Goal: Task Accomplishment & Management: Use online tool/utility

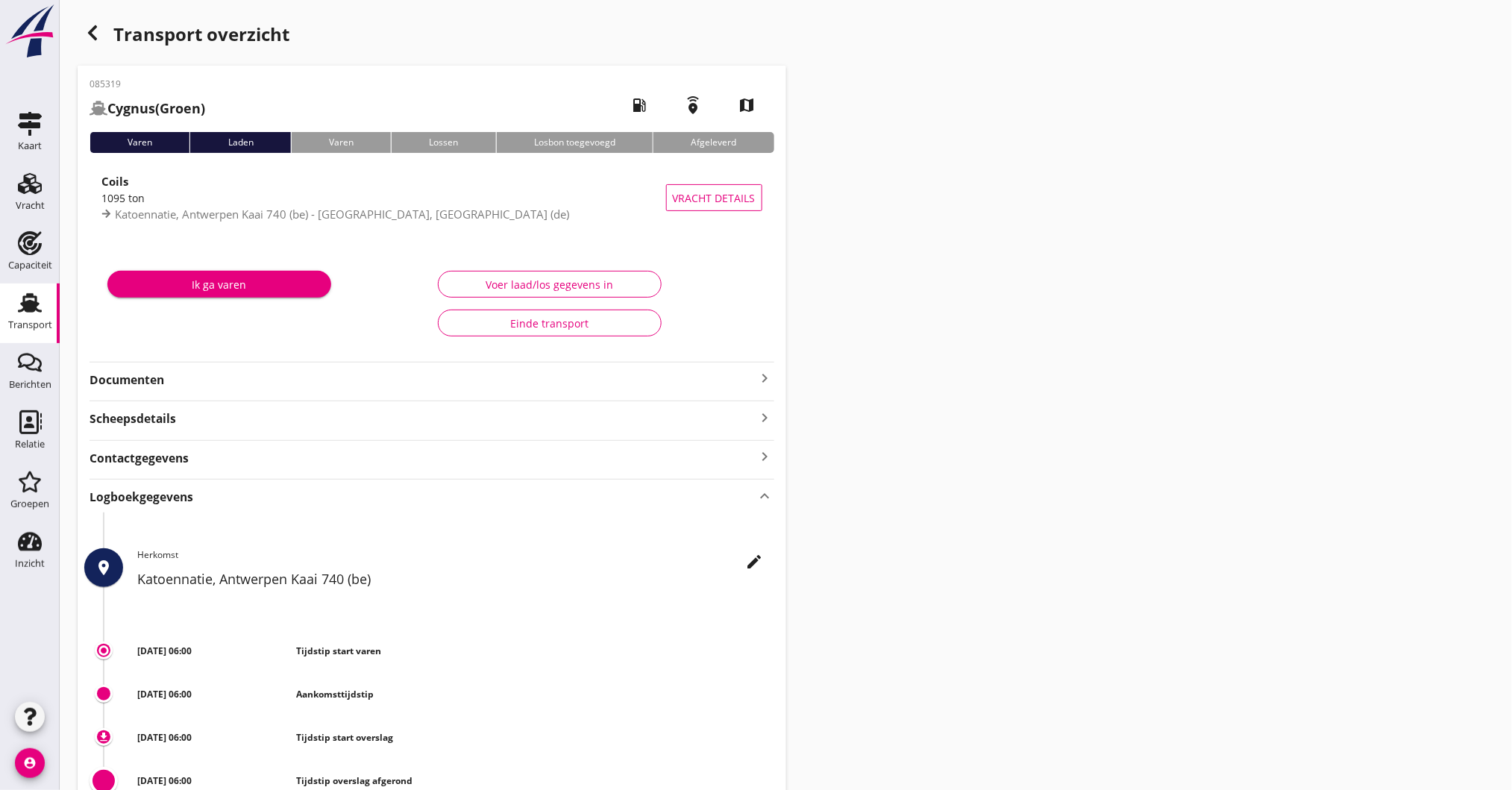
click at [29, 770] on icon "account_circle" at bounding box center [29, 763] width 30 height 30
click at [117, 719] on div "Bedrijfsinstellingen" at bounding box center [134, 721] width 108 height 18
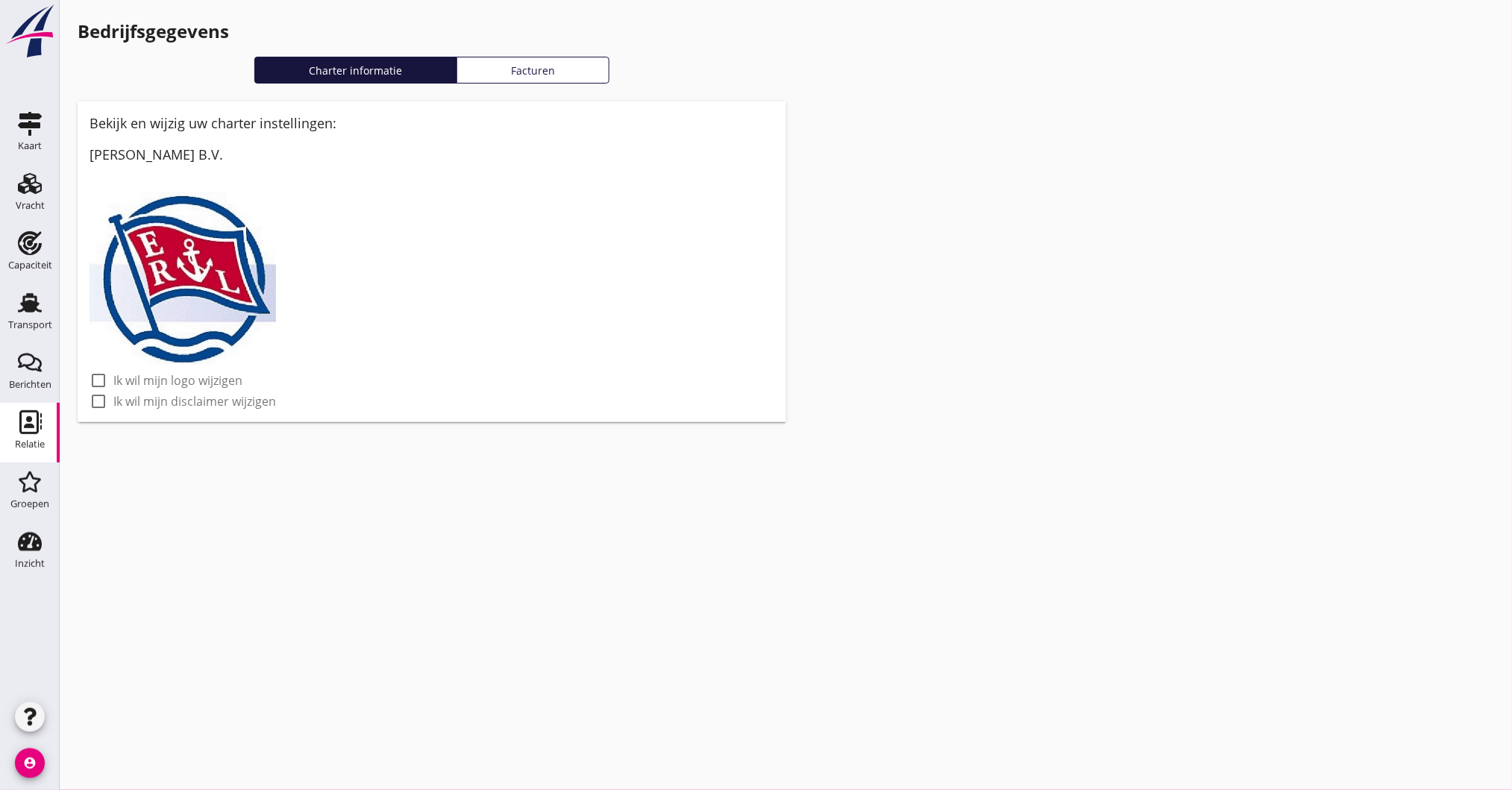
click at [20, 428] on use at bounding box center [30, 422] width 22 height 24
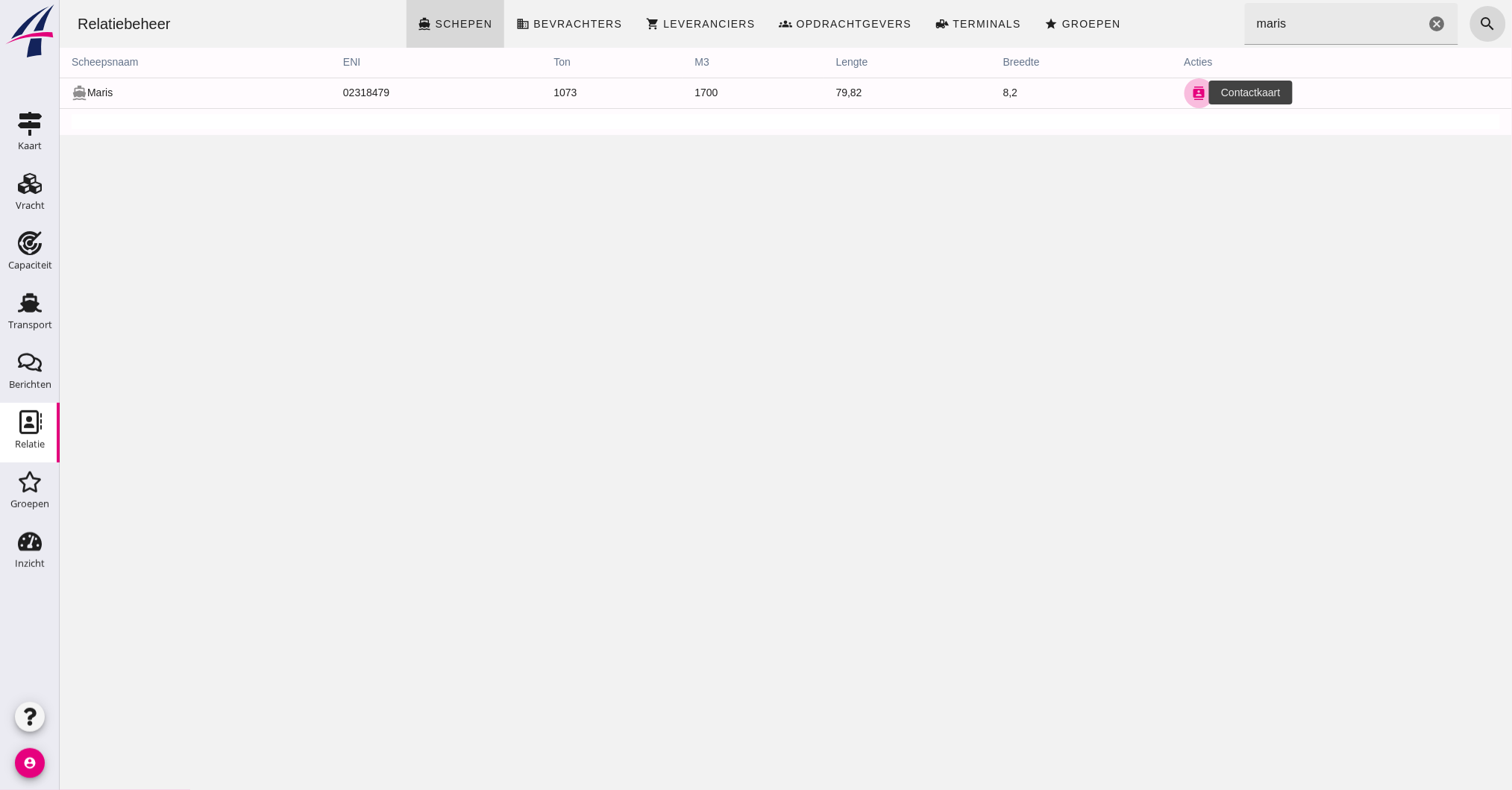
click at [1192, 87] on icon "contacts" at bounding box center [1198, 93] width 13 height 13
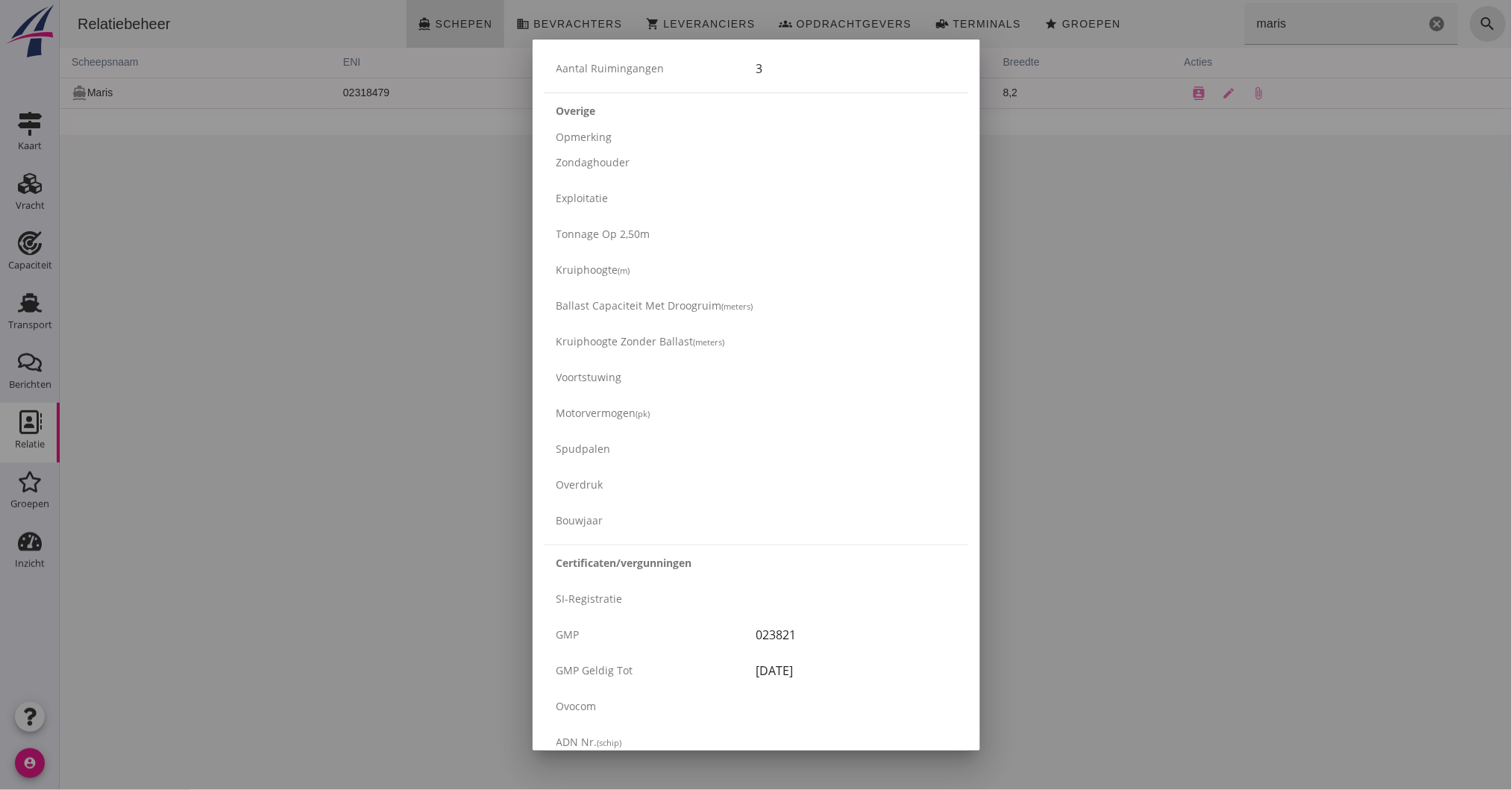
scroll to position [2319, 0]
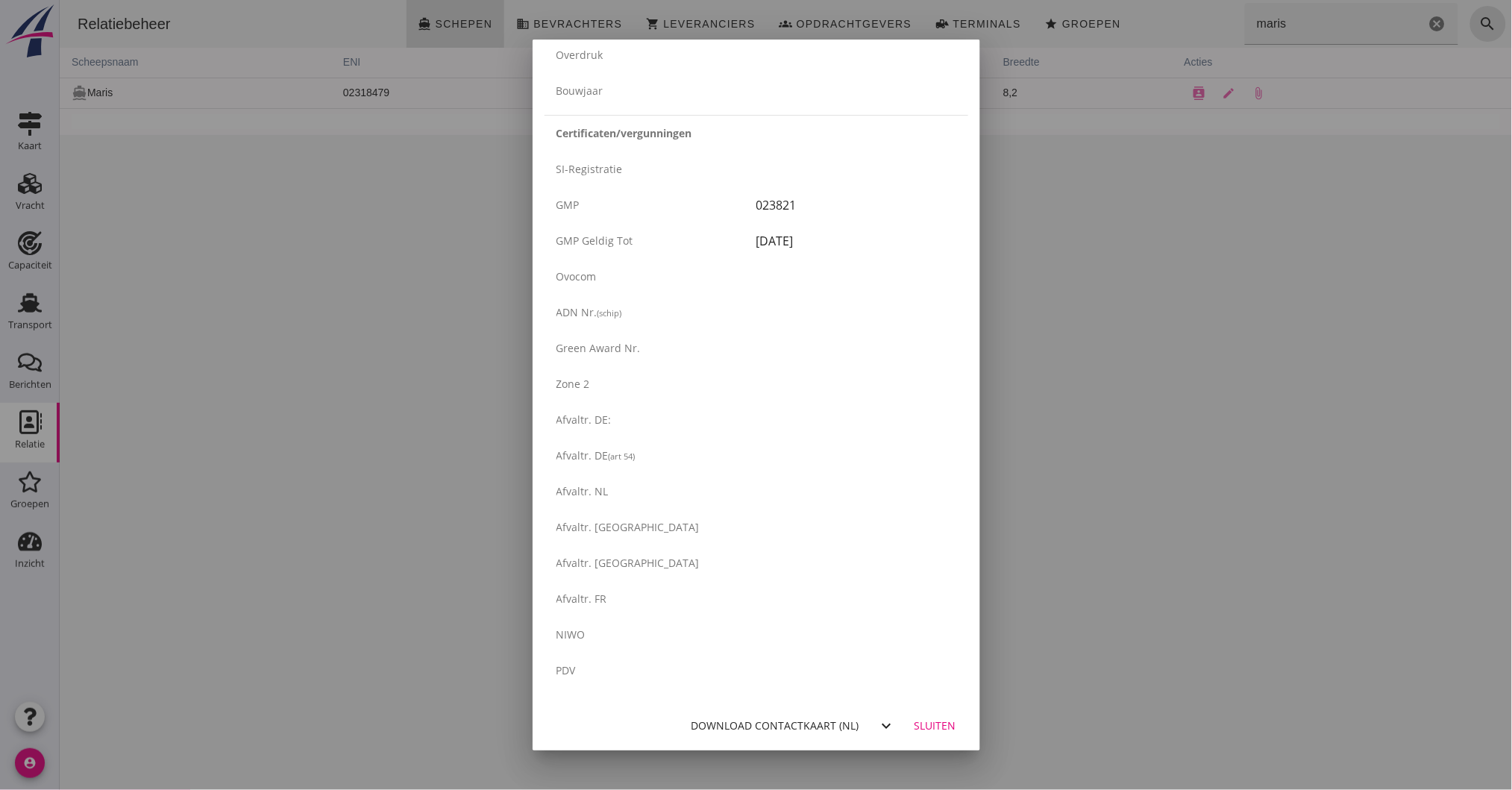
click at [759, 740] on div "Download contactkaart (nl) expand_more Sluiten" at bounding box center [756, 726] width 447 height 51
click at [774, 719] on div "Download contactkaart (nl)" at bounding box center [775, 725] width 167 height 15
click at [599, 281] on div "Ovocom" at bounding box center [656, 276] width 200 height 15
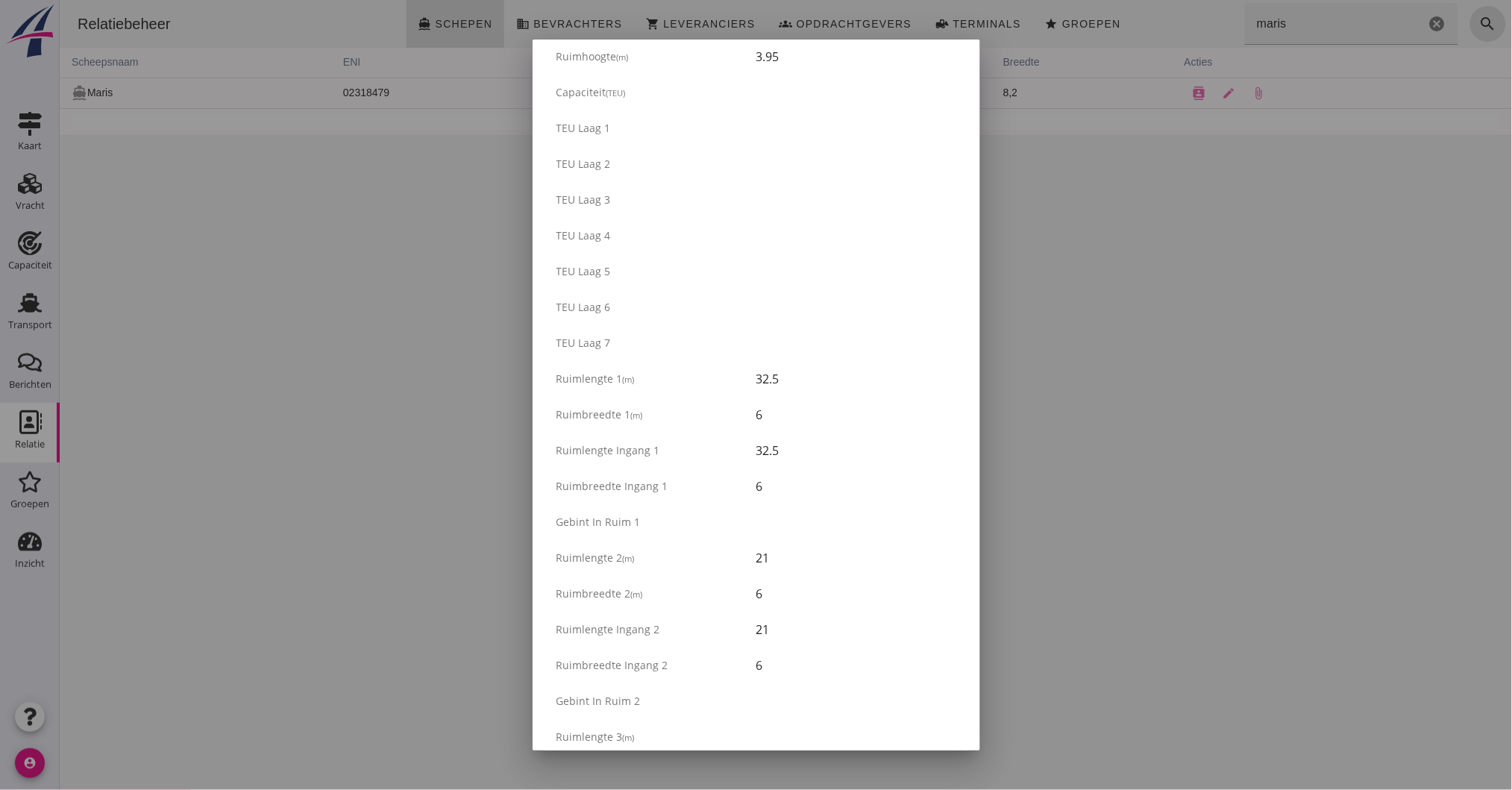
scroll to position [131, 0]
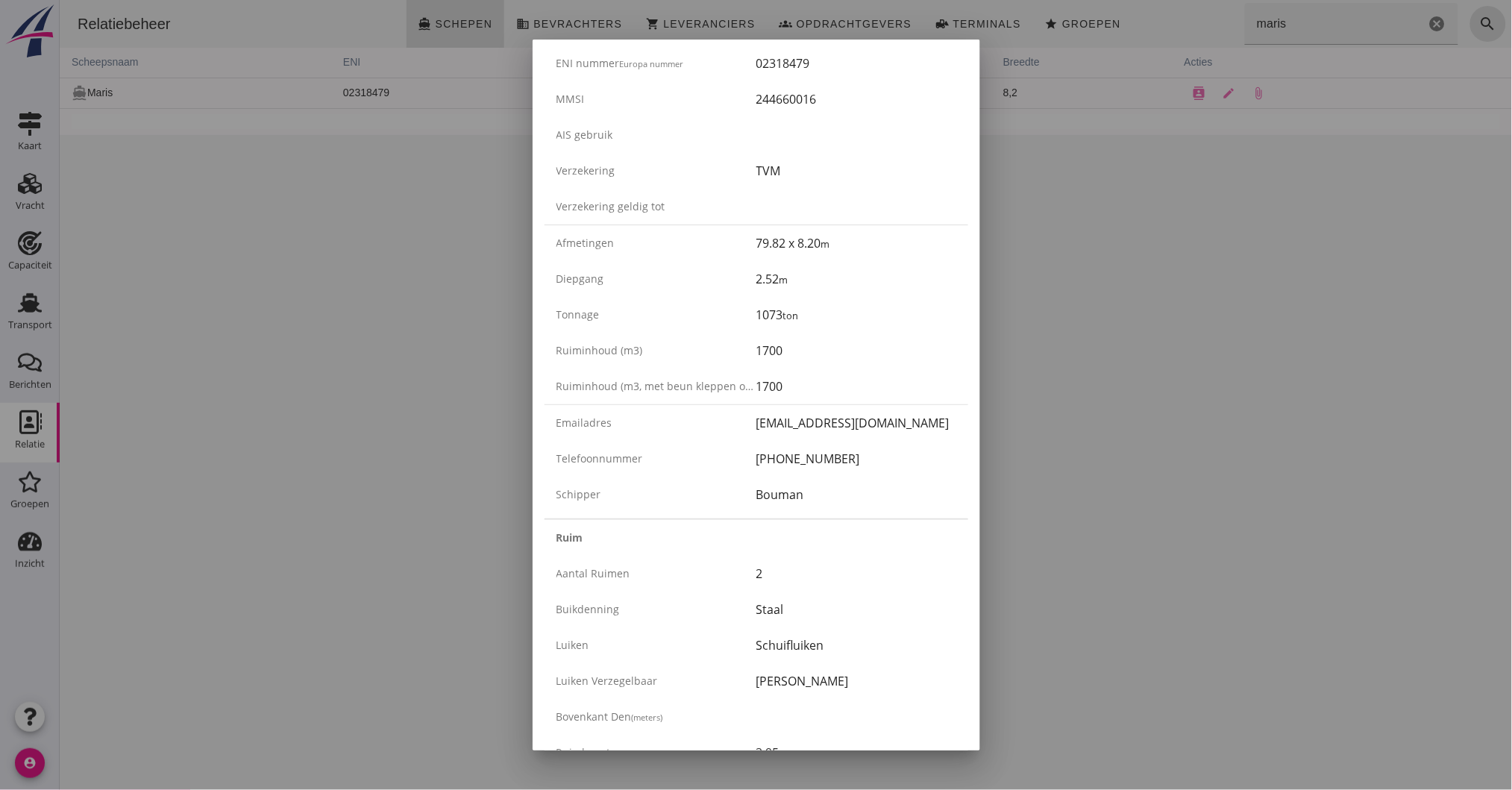
click at [1198, 327] on div at bounding box center [756, 395] width 1512 height 790
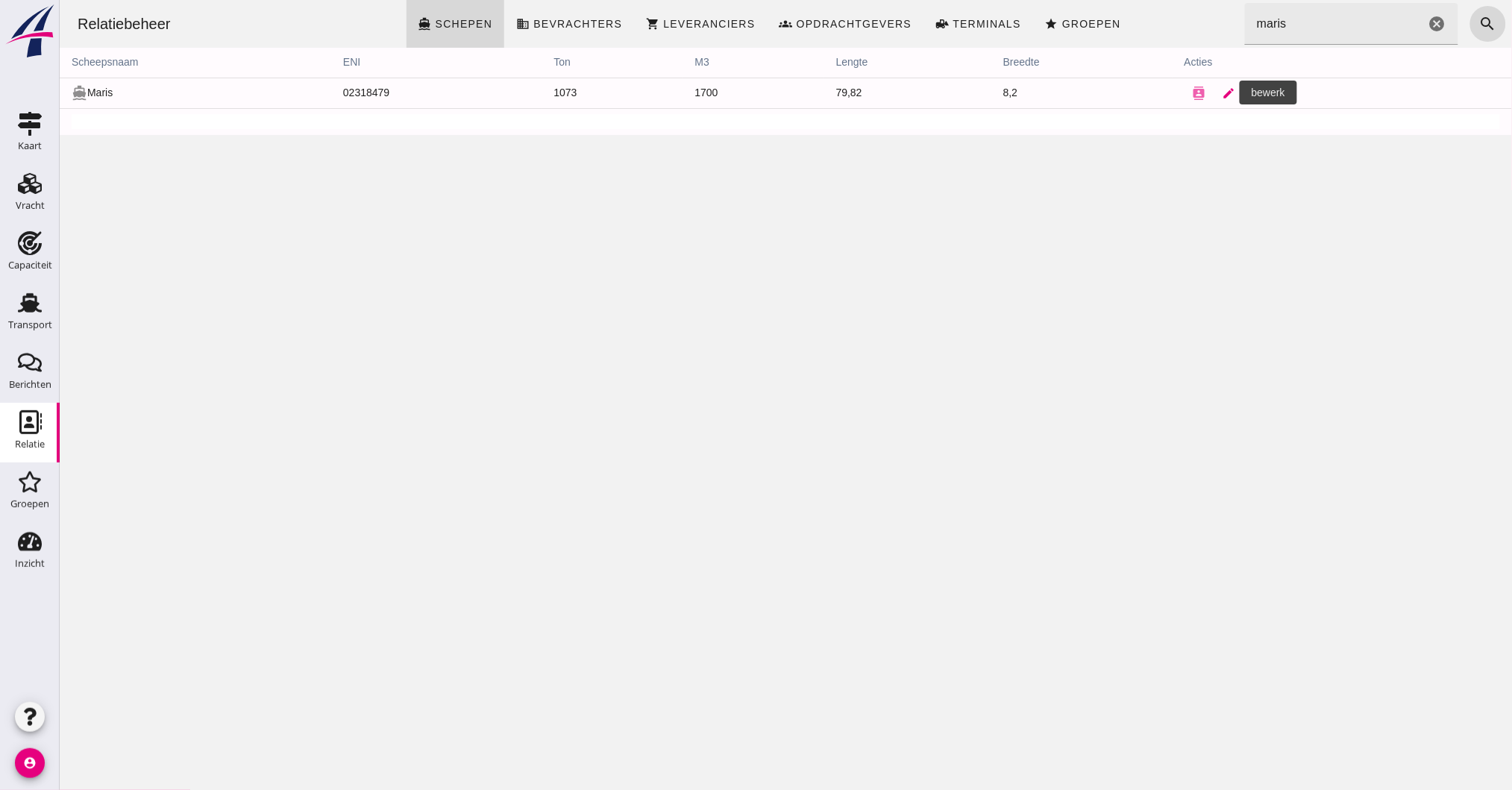
click at [1222, 89] on icon "edit" at bounding box center [1228, 93] width 13 height 13
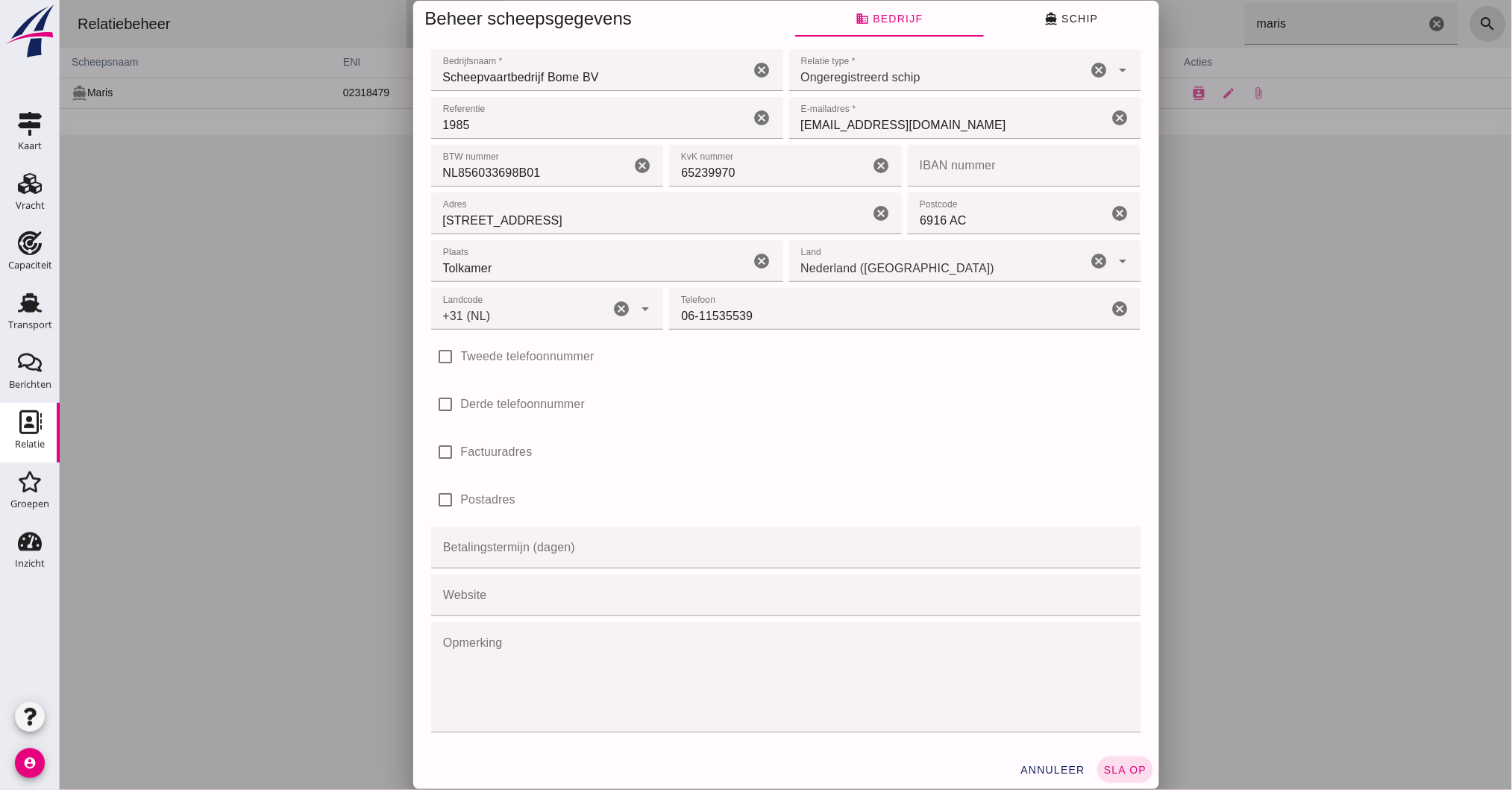
type input "+31 (NL)"
click at [1076, 13] on span "directions_boat Schip" at bounding box center [1070, 18] width 54 height 13
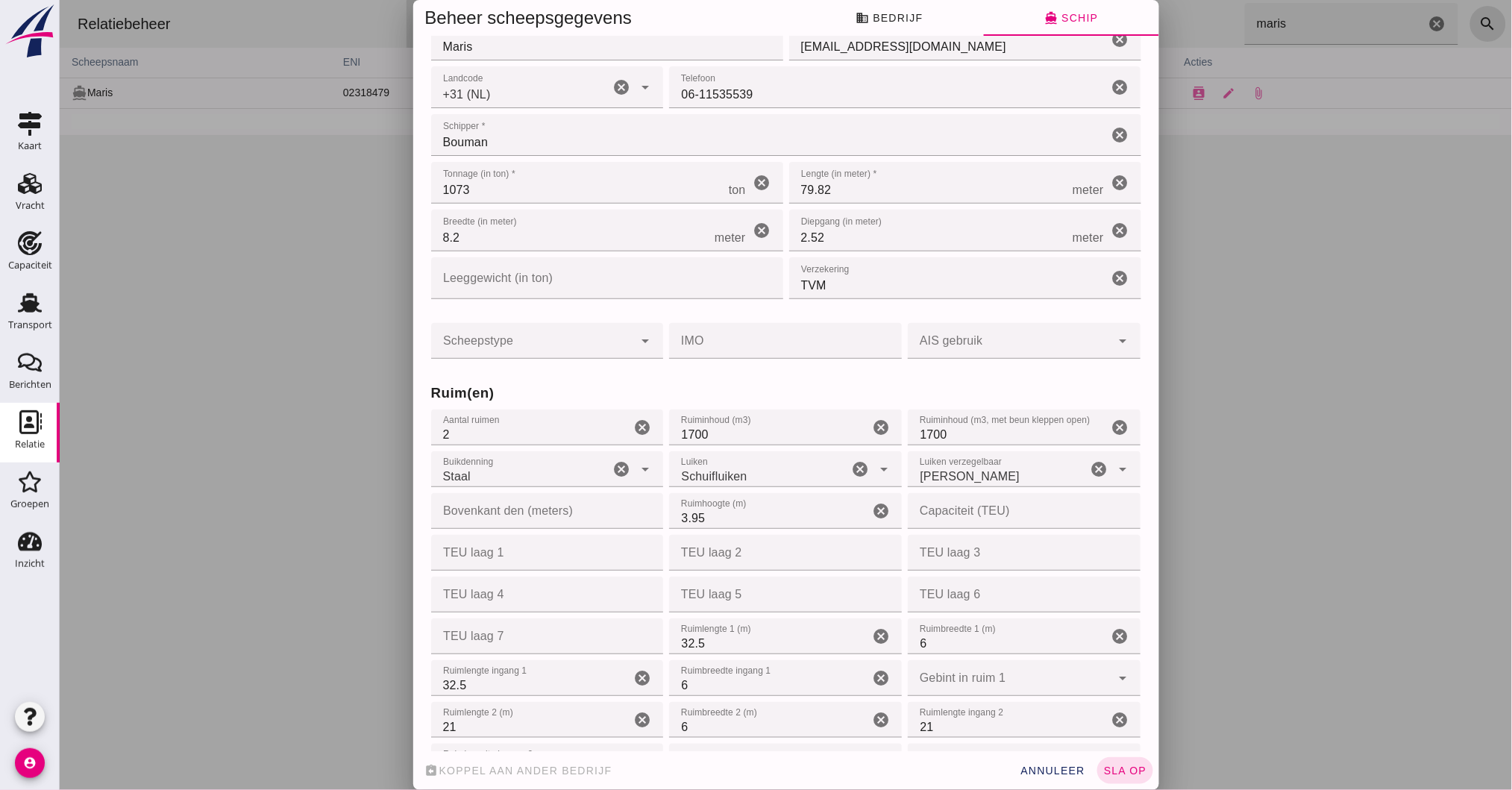
scroll to position [0, 0]
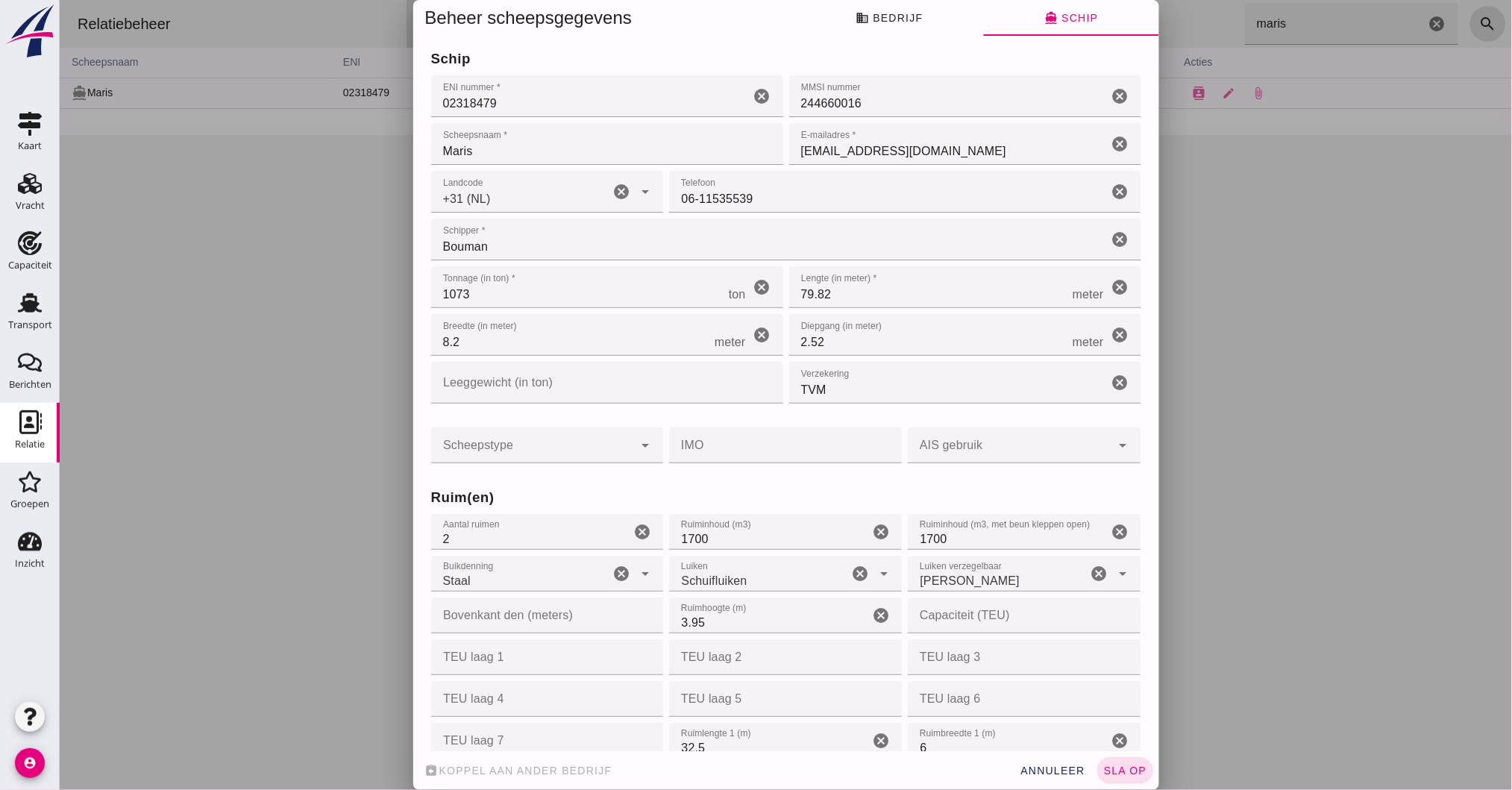
click at [957, 526] on input "1700" at bounding box center [1006, 532] width 200 height 36
drag, startPoint x: 956, startPoint y: 530, endPoint x: 735, endPoint y: 502, distance: 222.8
click at [734, 503] on div "Ruim(en) Aantal ruimen Aantal ruimen 2 cancel Ruiminhoud (m3) Ruiminhoud (m3) 1…" at bounding box center [785, 760] width 716 height 588
click at [45, 307] on div "Transport" at bounding box center [30, 303] width 36 height 24
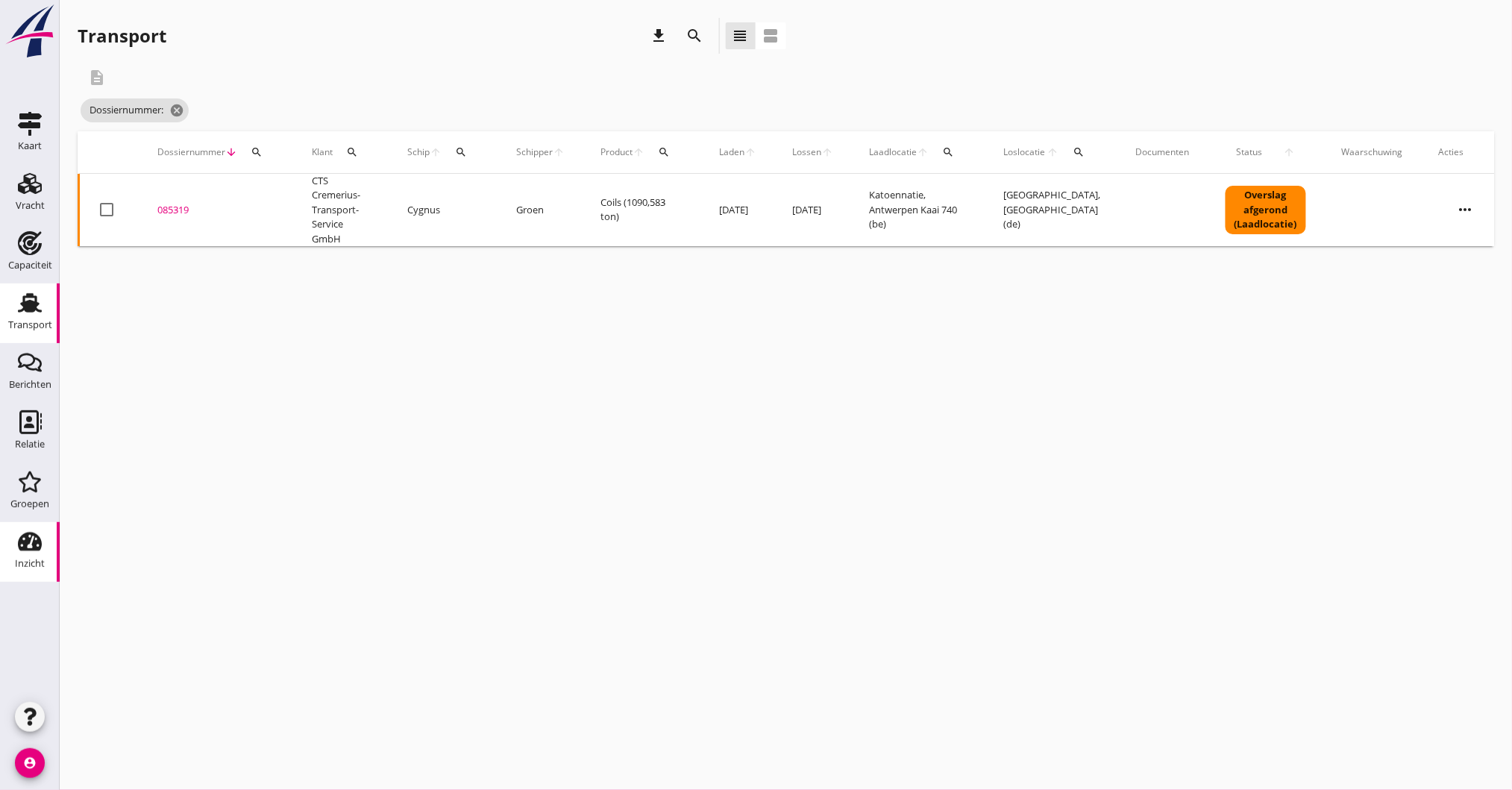
click at [34, 543] on use at bounding box center [29, 542] width 24 height 18
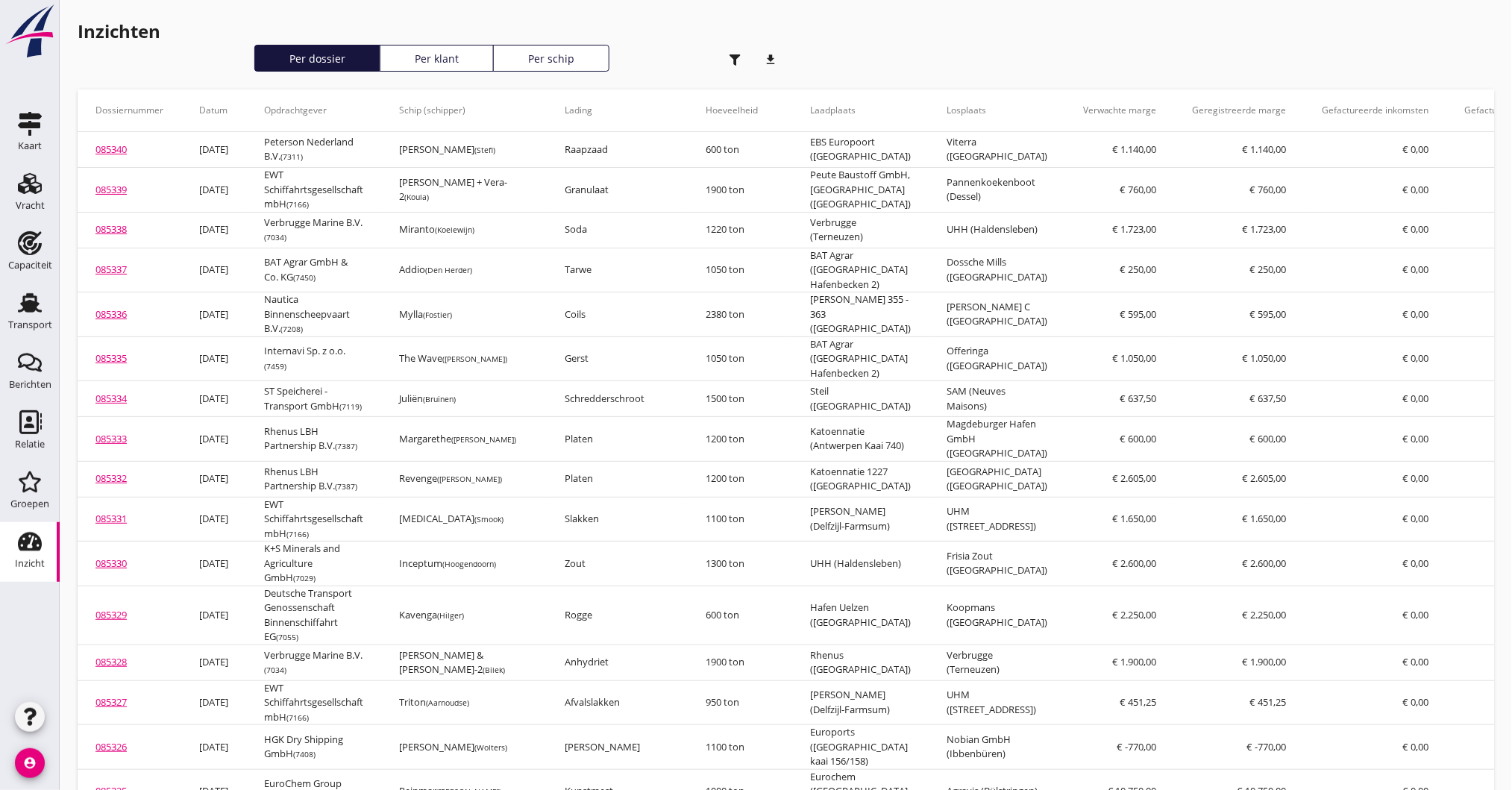
click at [730, 58] on icon "button" at bounding box center [734, 60] width 12 height 12
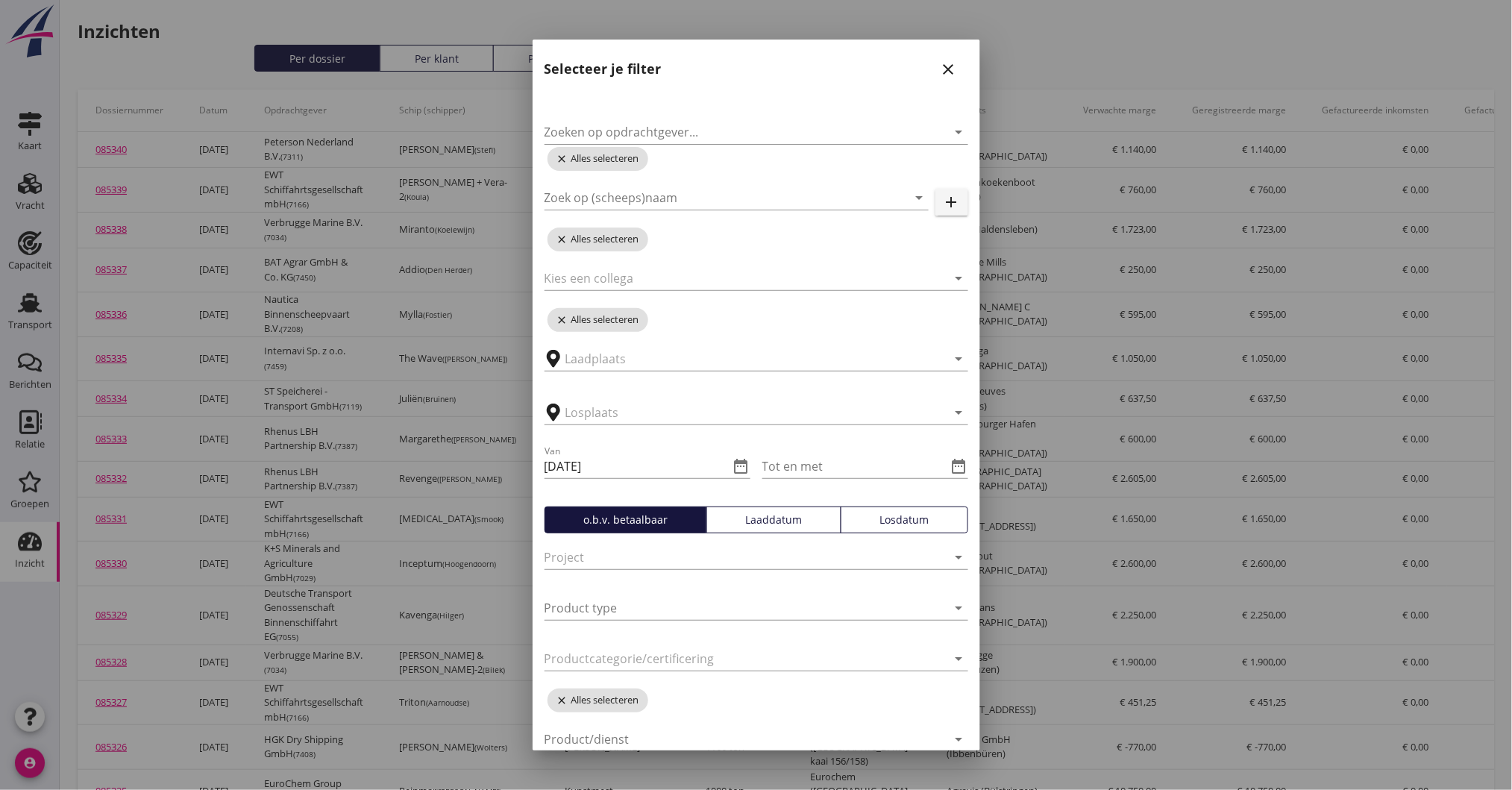
click at [665, 11] on div at bounding box center [756, 395] width 1512 height 790
click at [940, 68] on icon "close" at bounding box center [948, 69] width 18 height 18
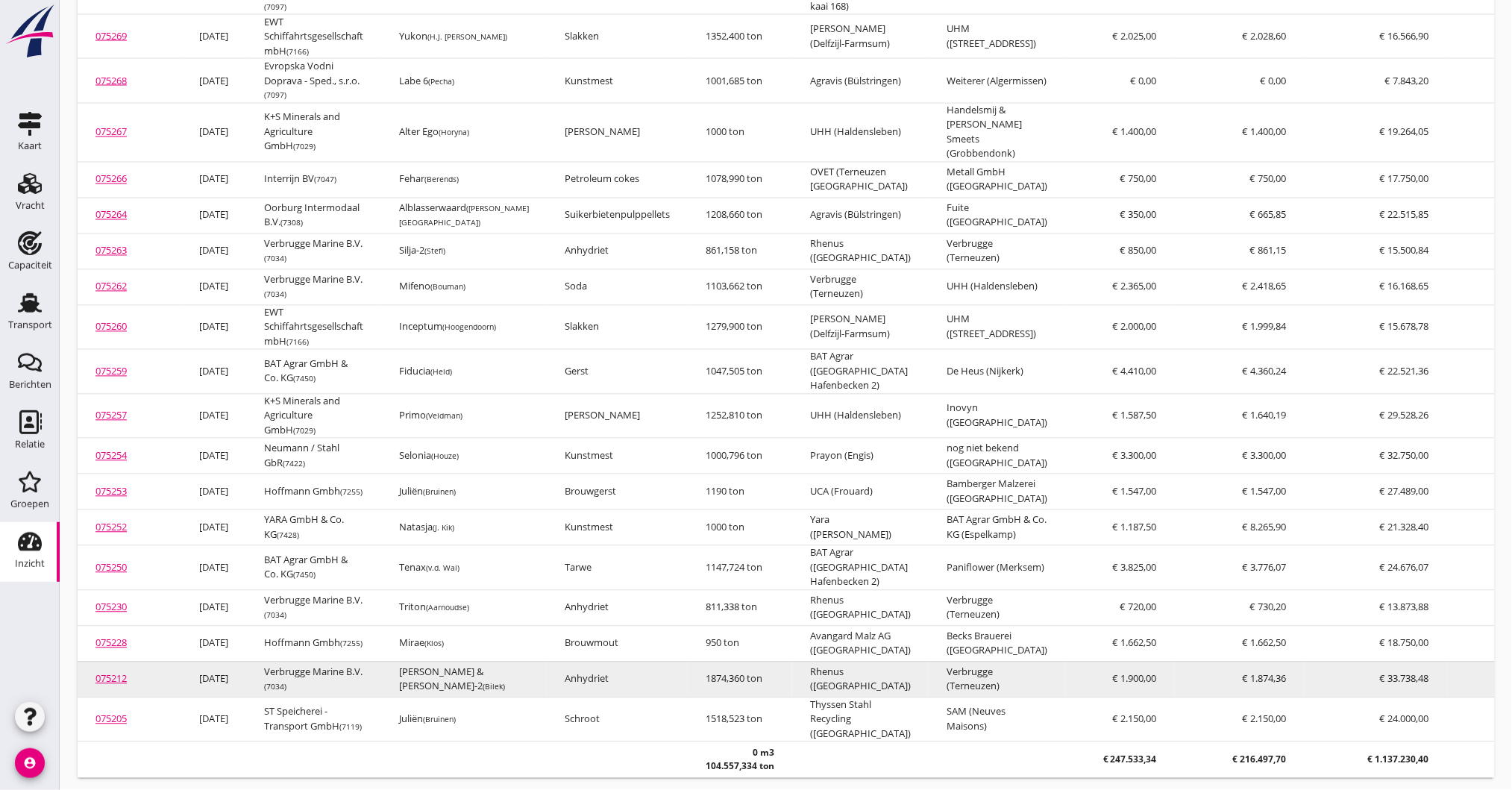
scroll to position [3173, 0]
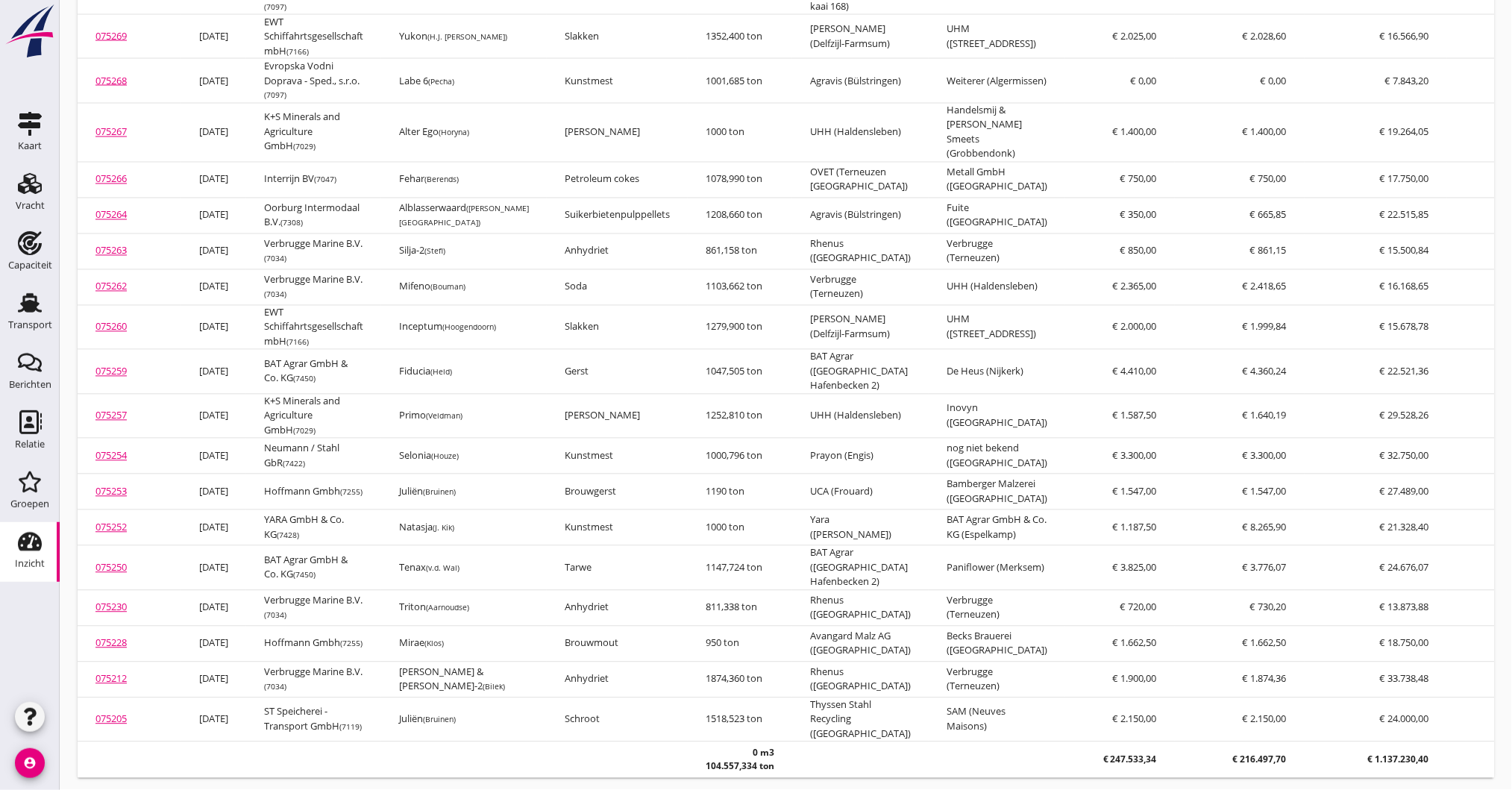
drag, startPoint x: 99, startPoint y: 705, endPoint x: 194, endPoint y: 709, distance: 95.1
click at [99, 712] on link "075205" at bounding box center [111, 719] width 32 height 13
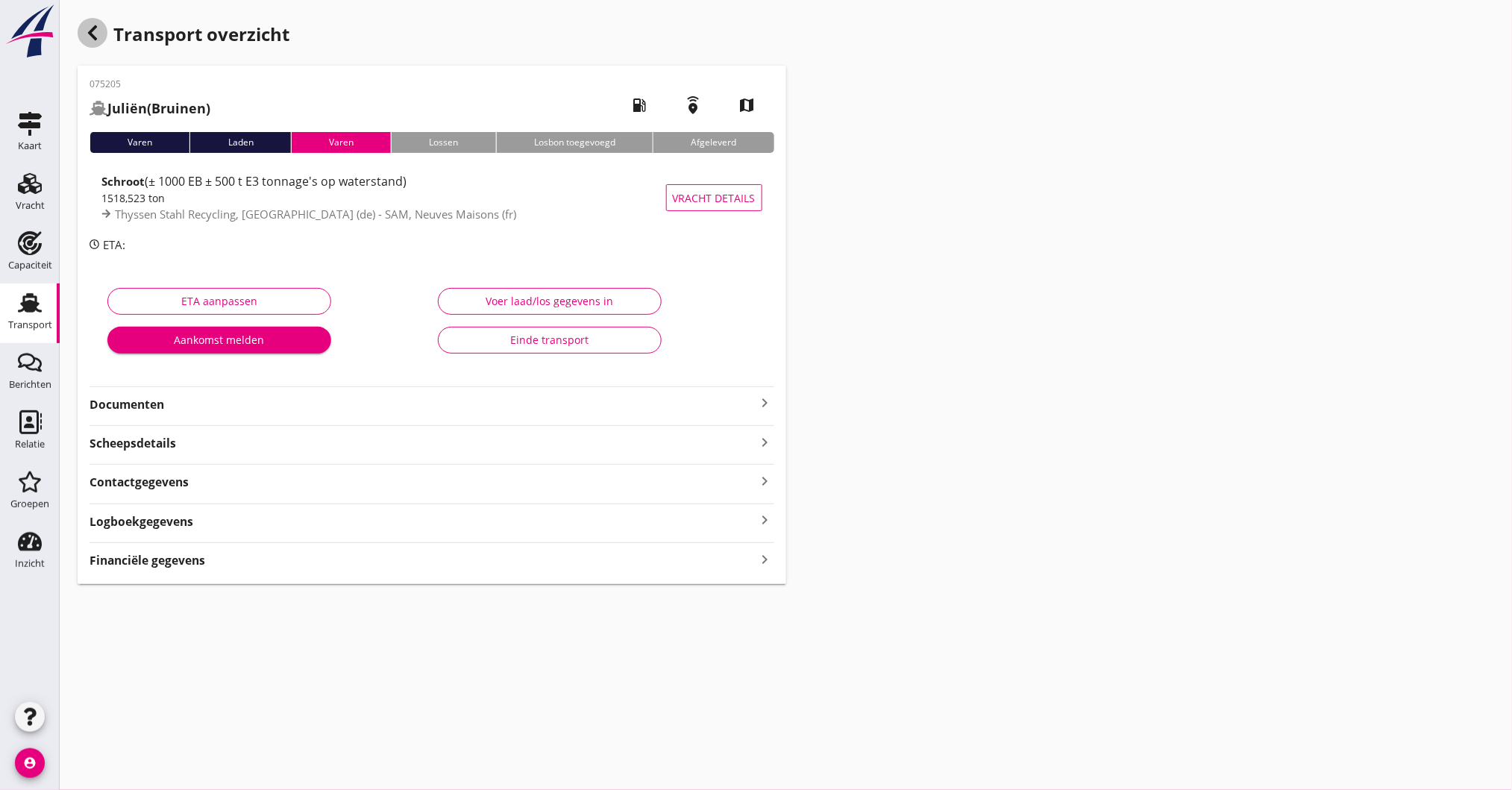
click at [89, 26] on icon "button" at bounding box center [92, 32] width 18 height 18
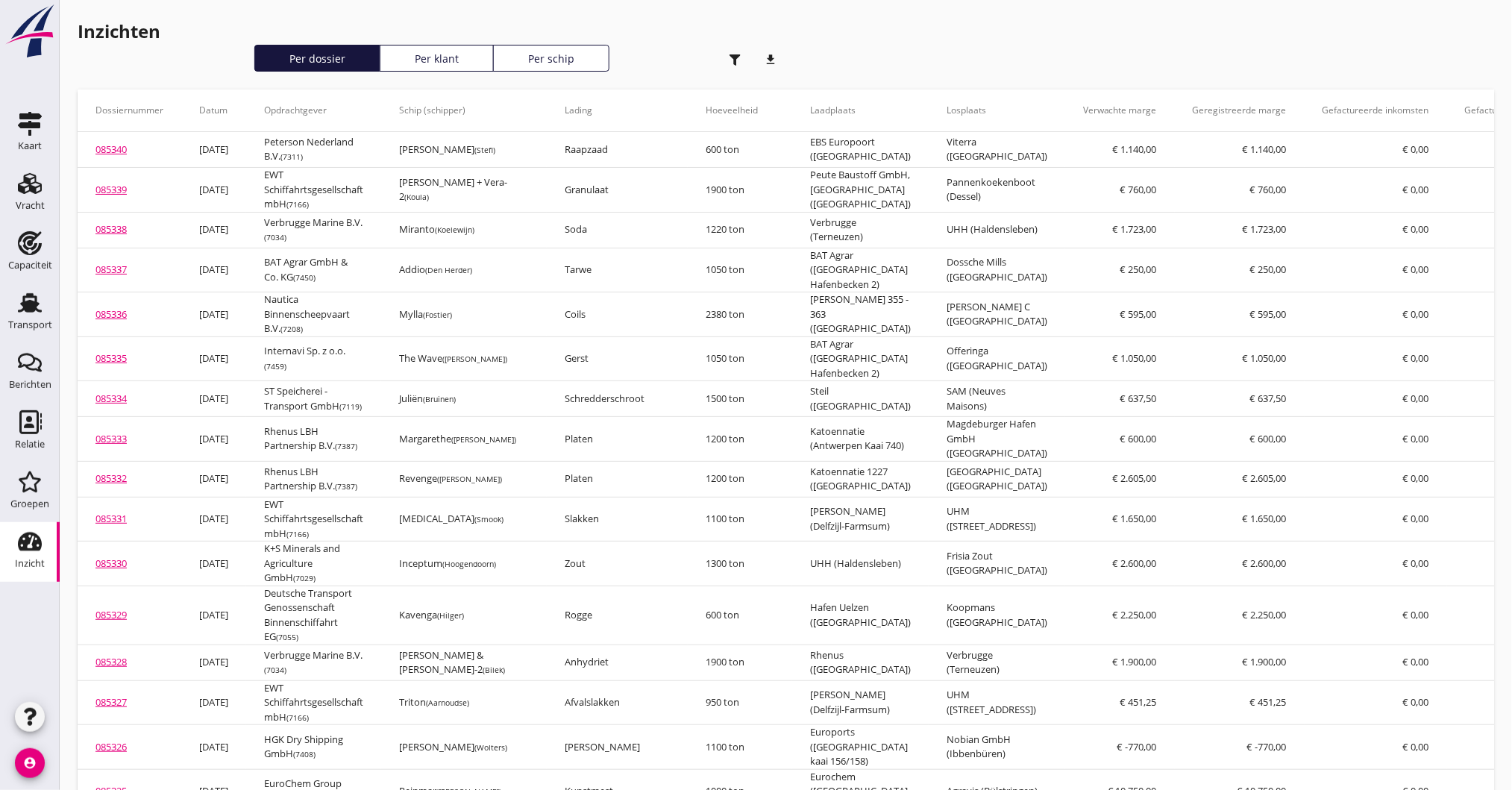
click at [738, 57] on use "button" at bounding box center [734, 60] width 12 height 12
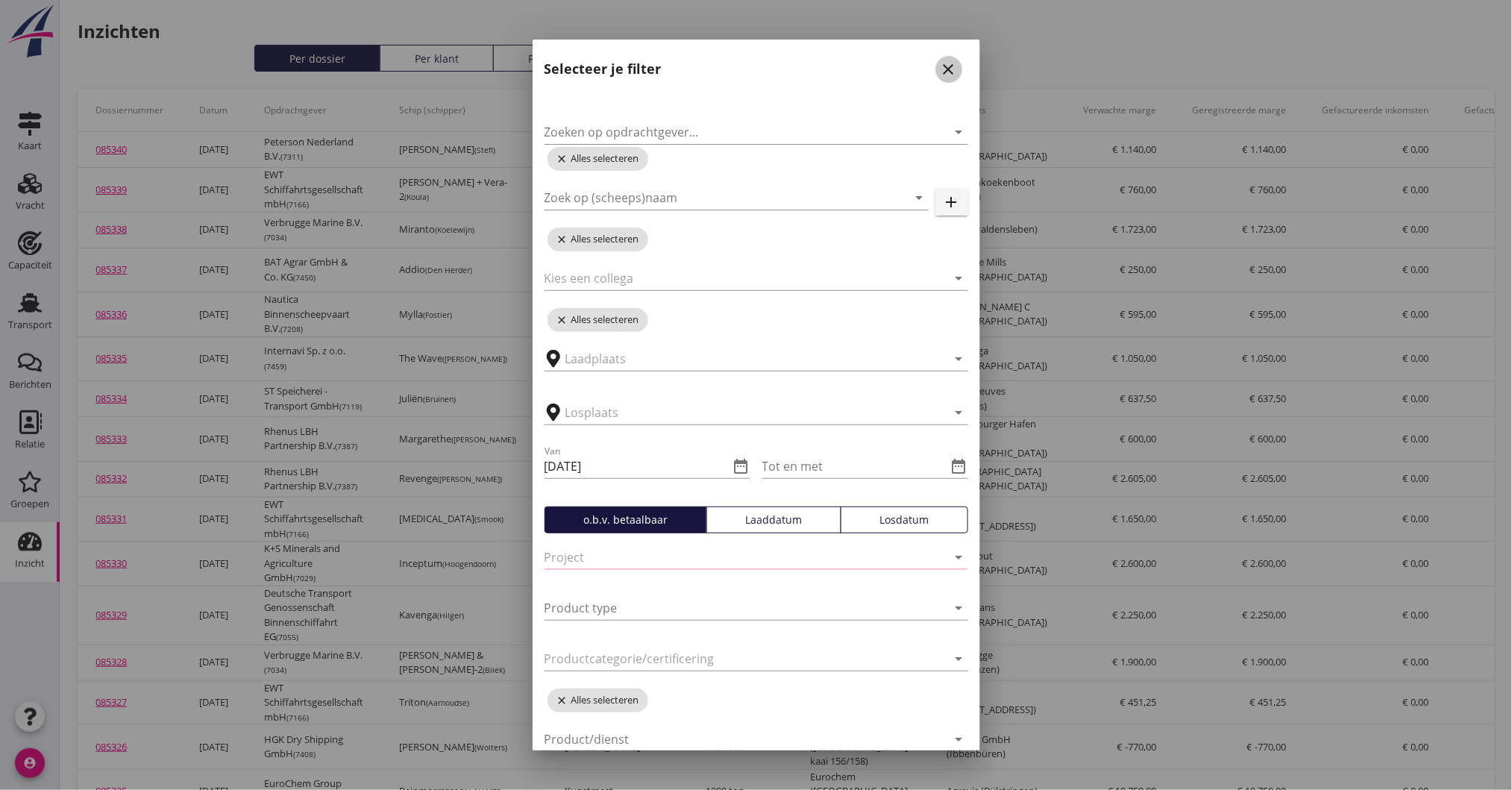
click at [940, 72] on icon "close" at bounding box center [948, 69] width 18 height 18
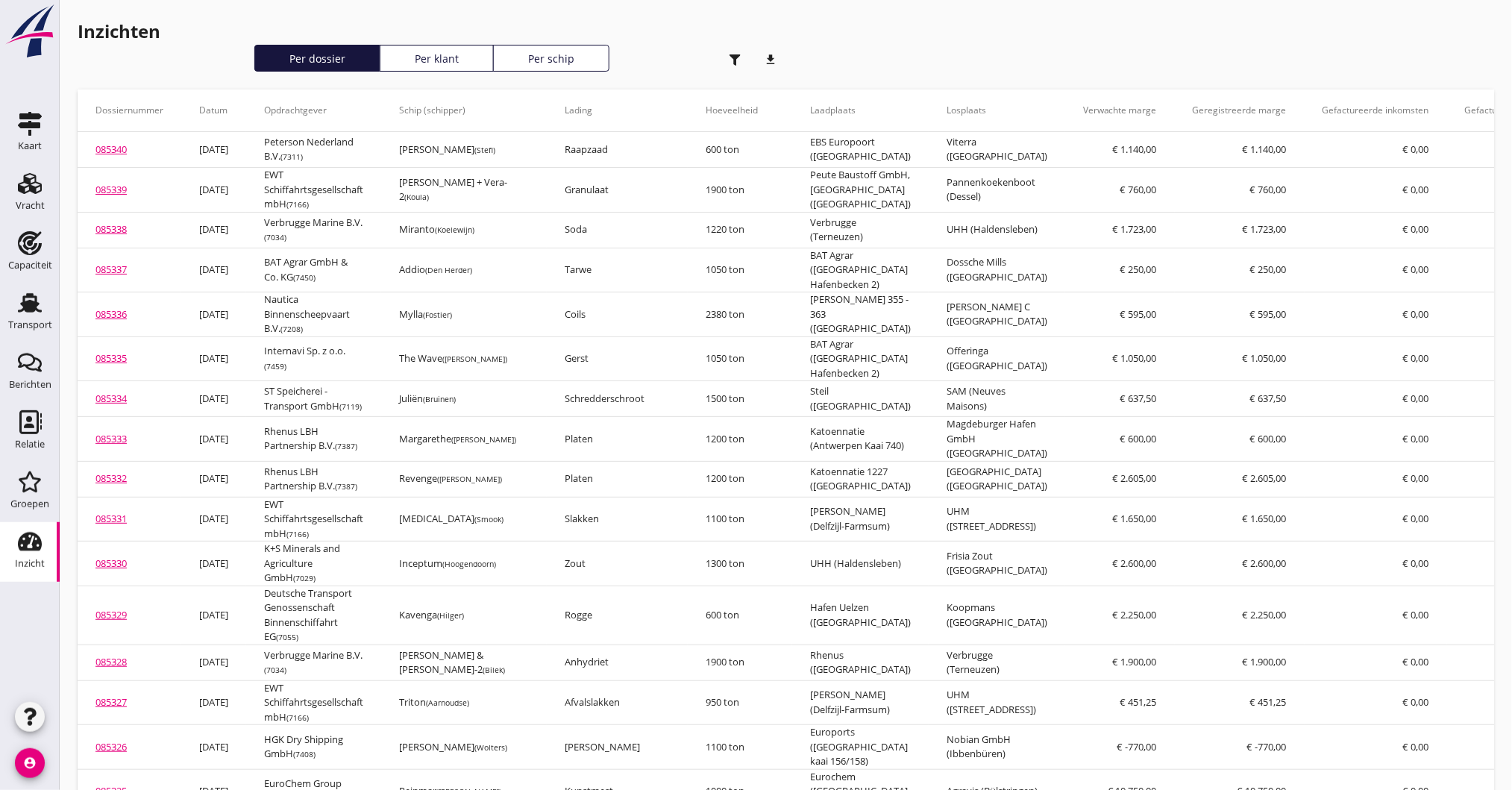
click at [735, 57] on use "button" at bounding box center [734, 60] width 12 height 12
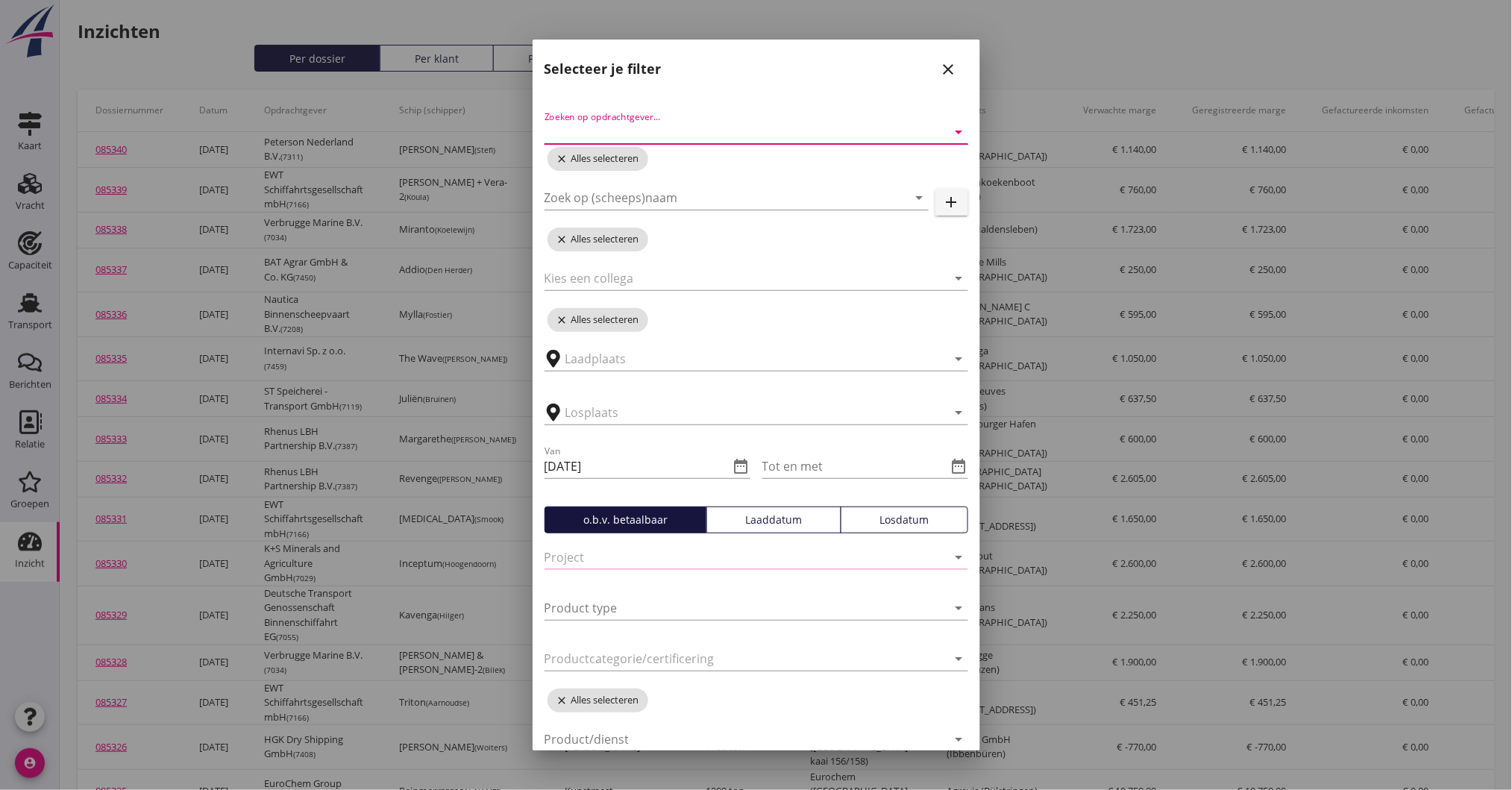
click at [648, 132] on input "Zoeken op opdrachtgever..." at bounding box center [735, 131] width 382 height 24
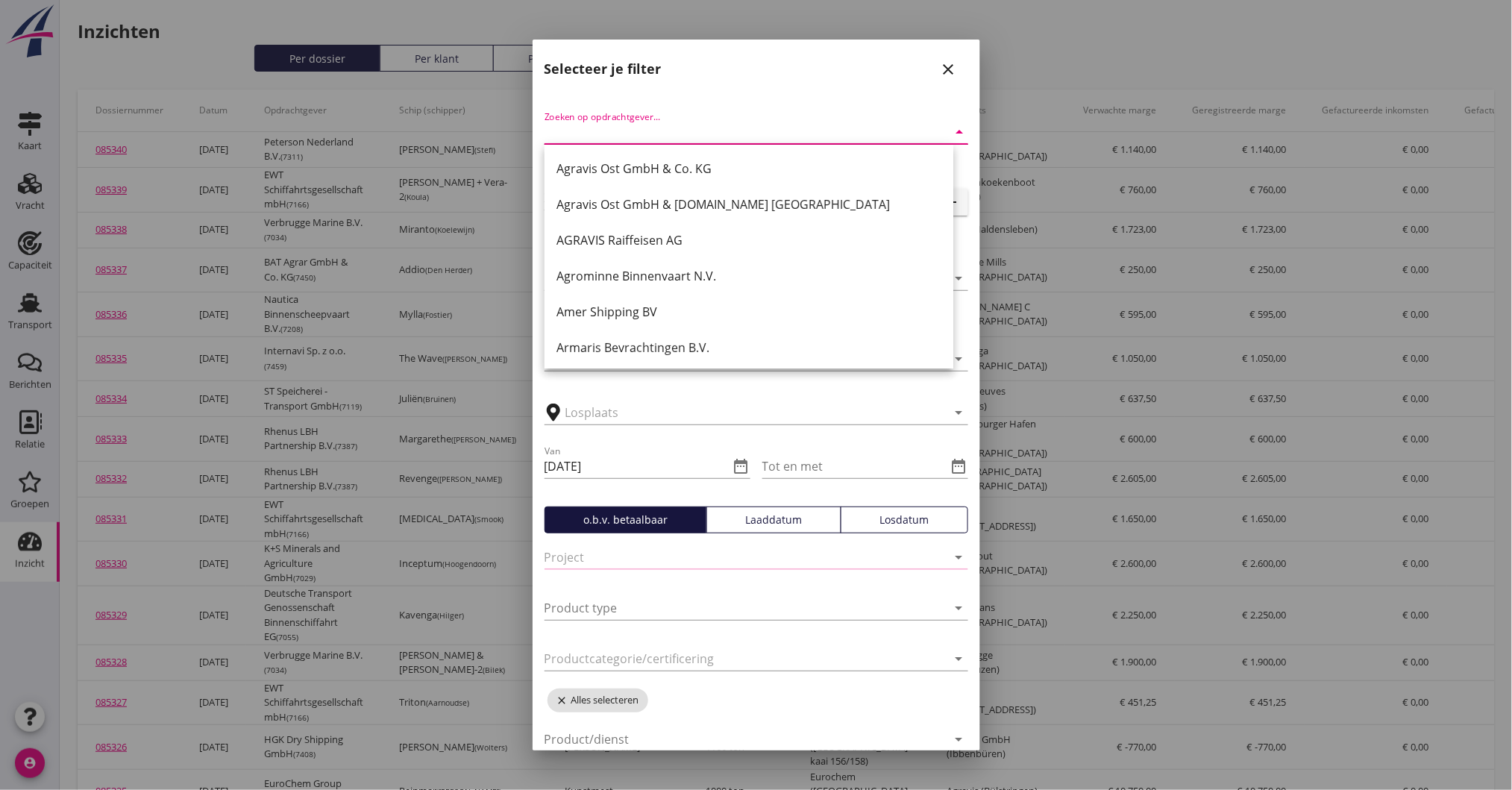
type input "0"
click at [743, 420] on input "text" at bounding box center [746, 412] width 361 height 24
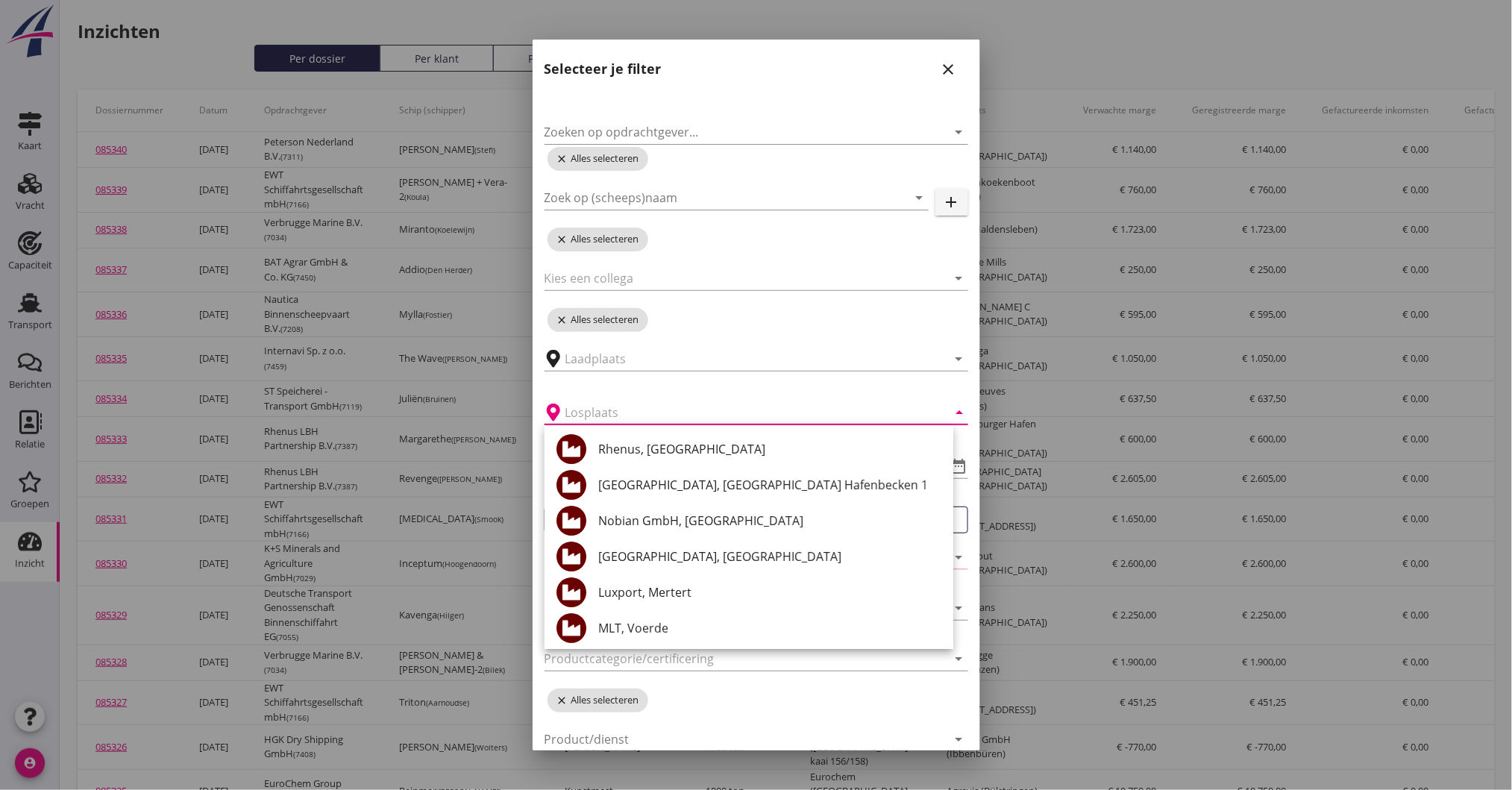
click at [1152, 383] on div at bounding box center [756, 395] width 1512 height 790
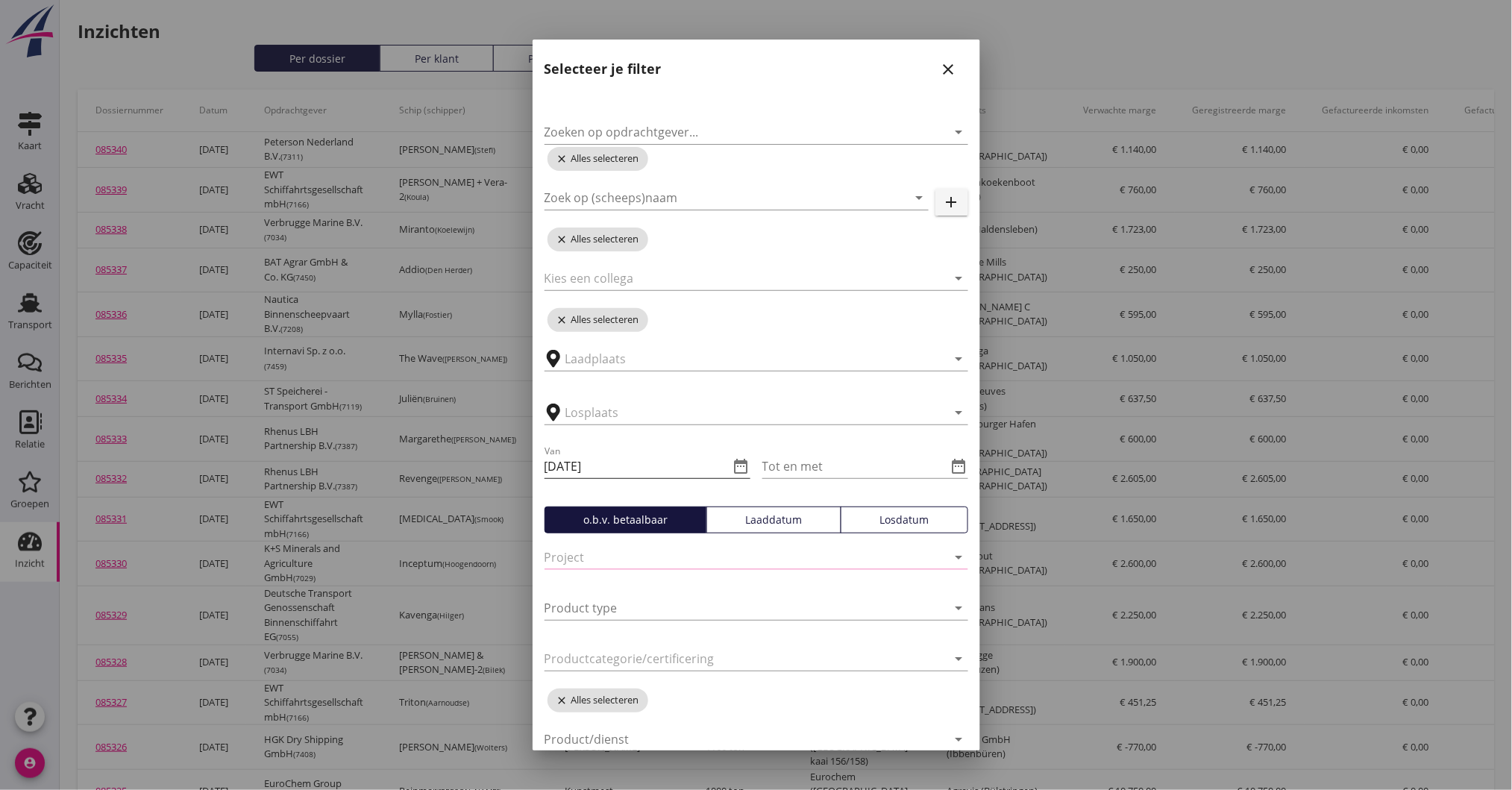
click at [732, 470] on icon "date_range" at bounding box center [741, 466] width 18 height 18
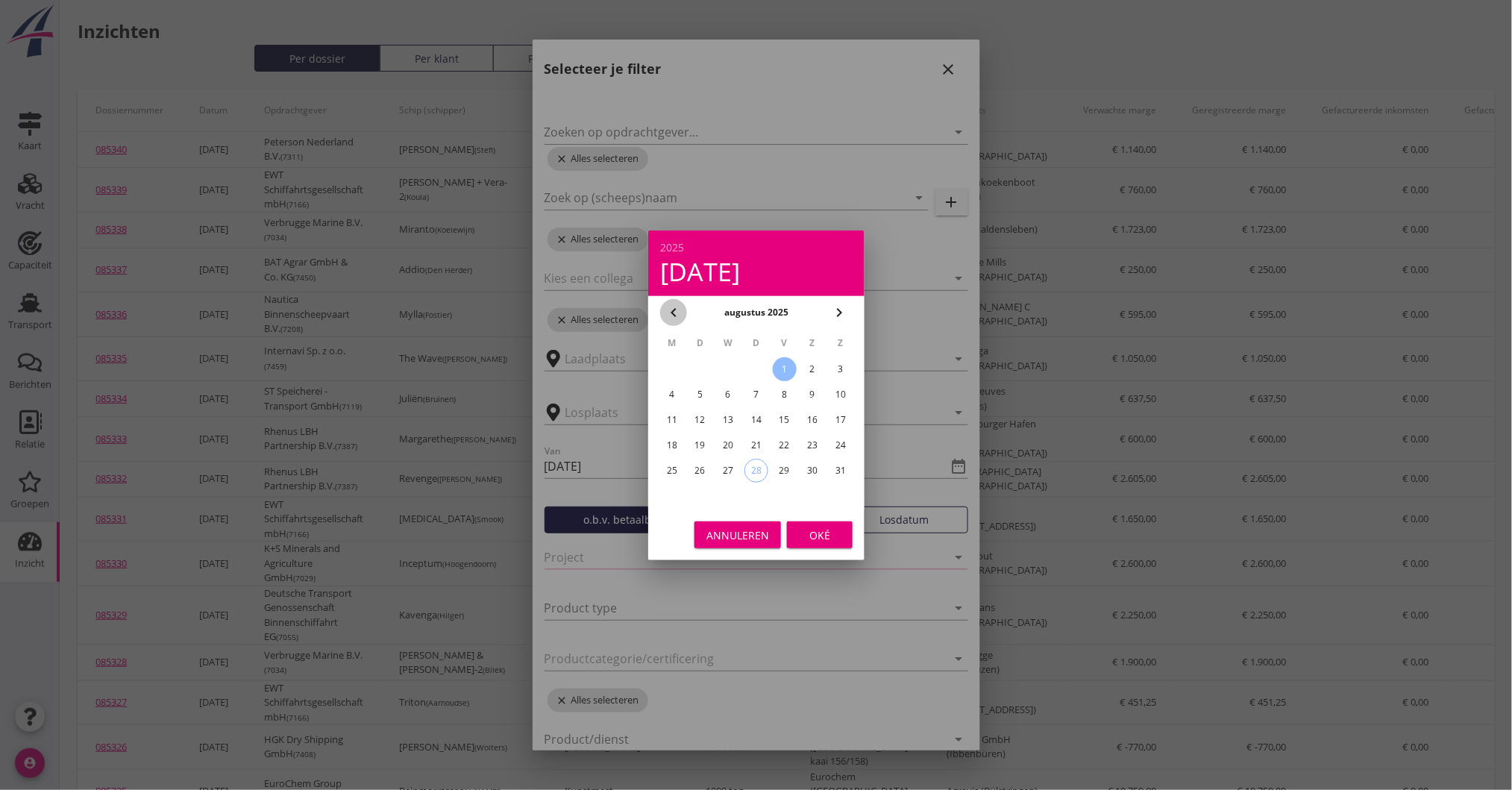
click at [666, 317] on icon "chevron_left" at bounding box center [673, 312] width 18 height 18
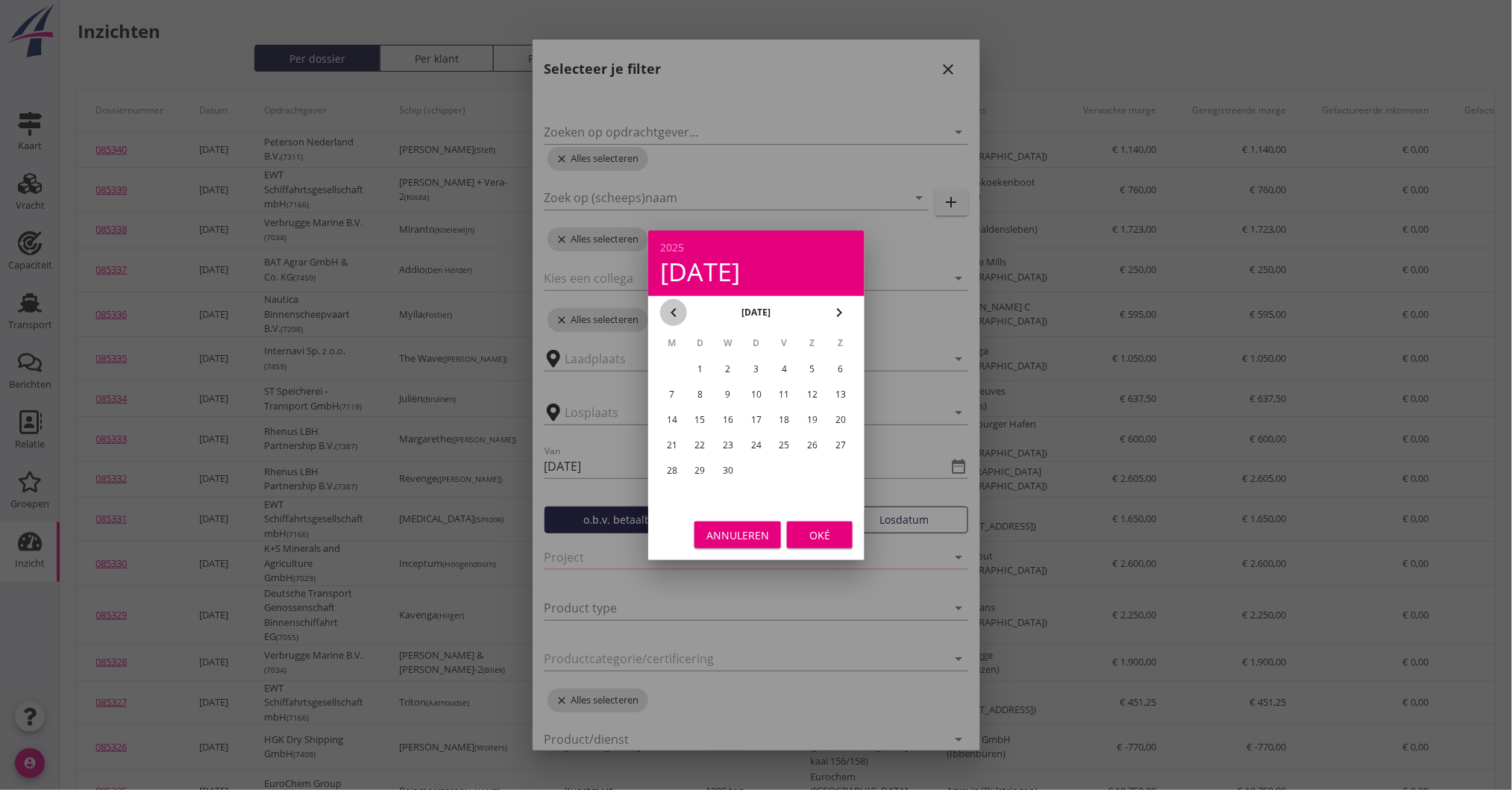
click at [666, 317] on icon "chevron_left" at bounding box center [673, 312] width 18 height 18
click at [844, 311] on icon "chevron_right" at bounding box center [839, 312] width 18 height 18
click at [731, 367] on div "1" at bounding box center [728, 369] width 24 height 24
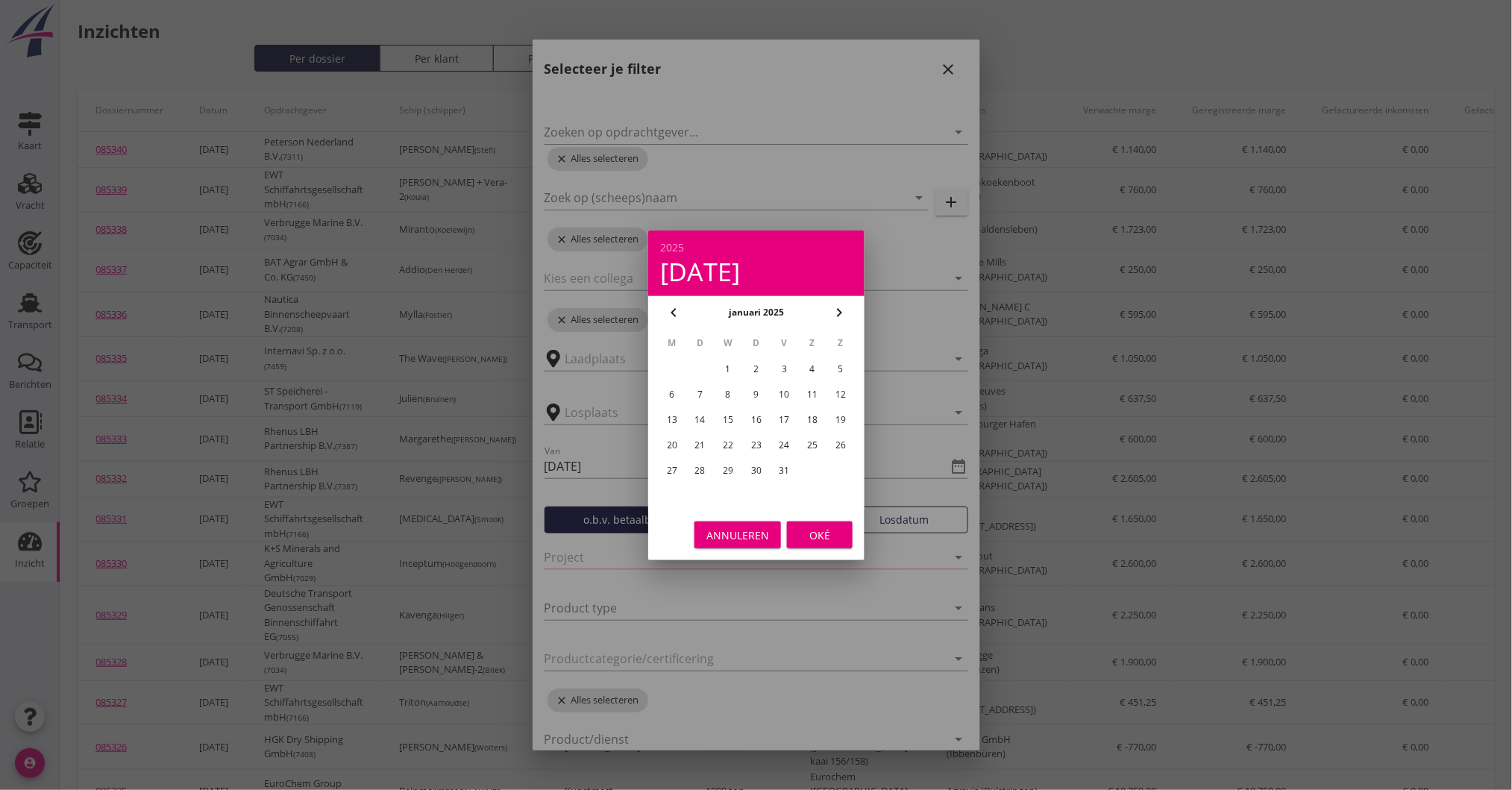
type input "2025-01-01"
click at [804, 529] on div "Oké" at bounding box center [820, 534] width 41 height 15
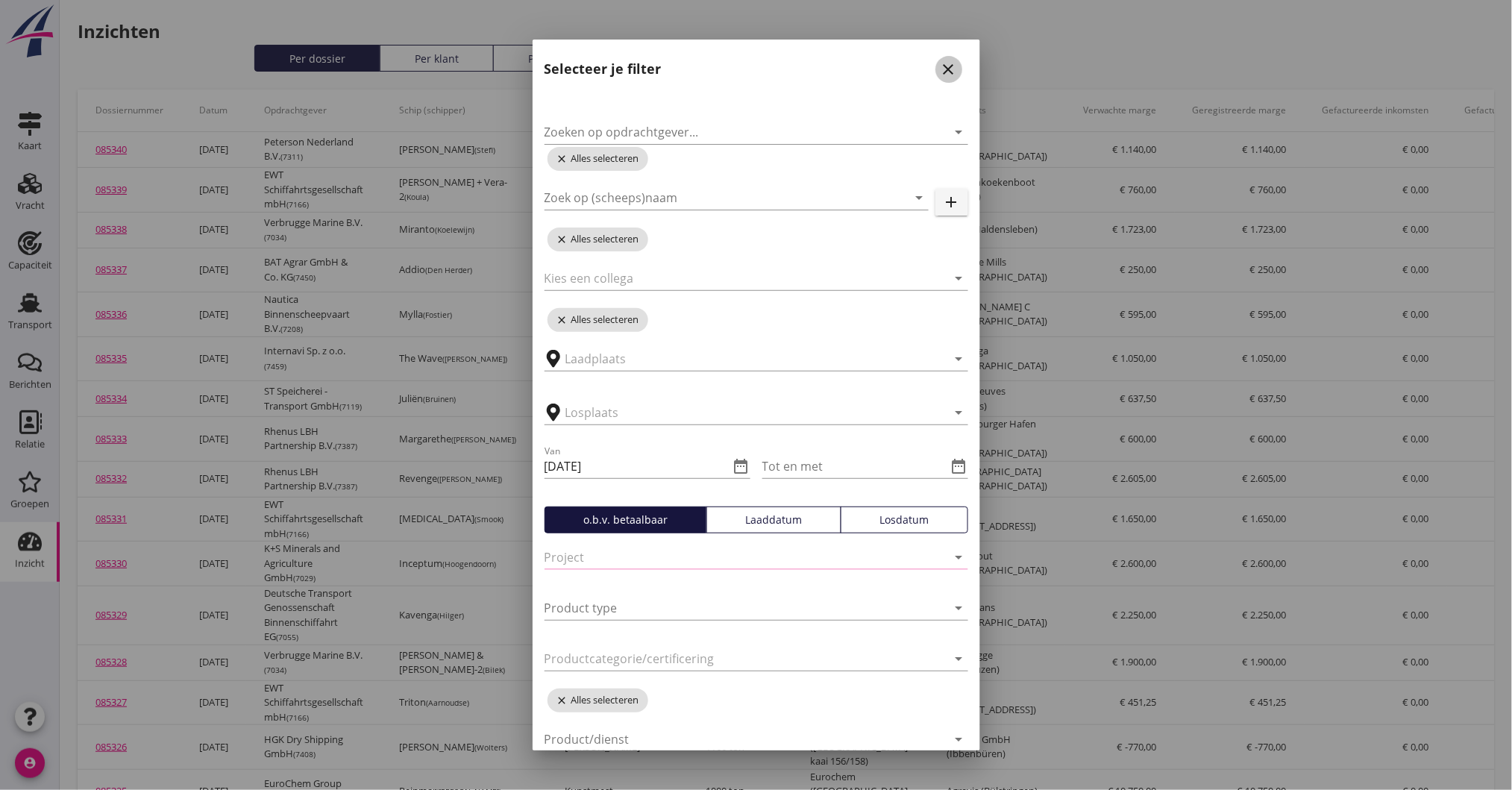
click at [940, 62] on icon "close" at bounding box center [948, 69] width 18 height 18
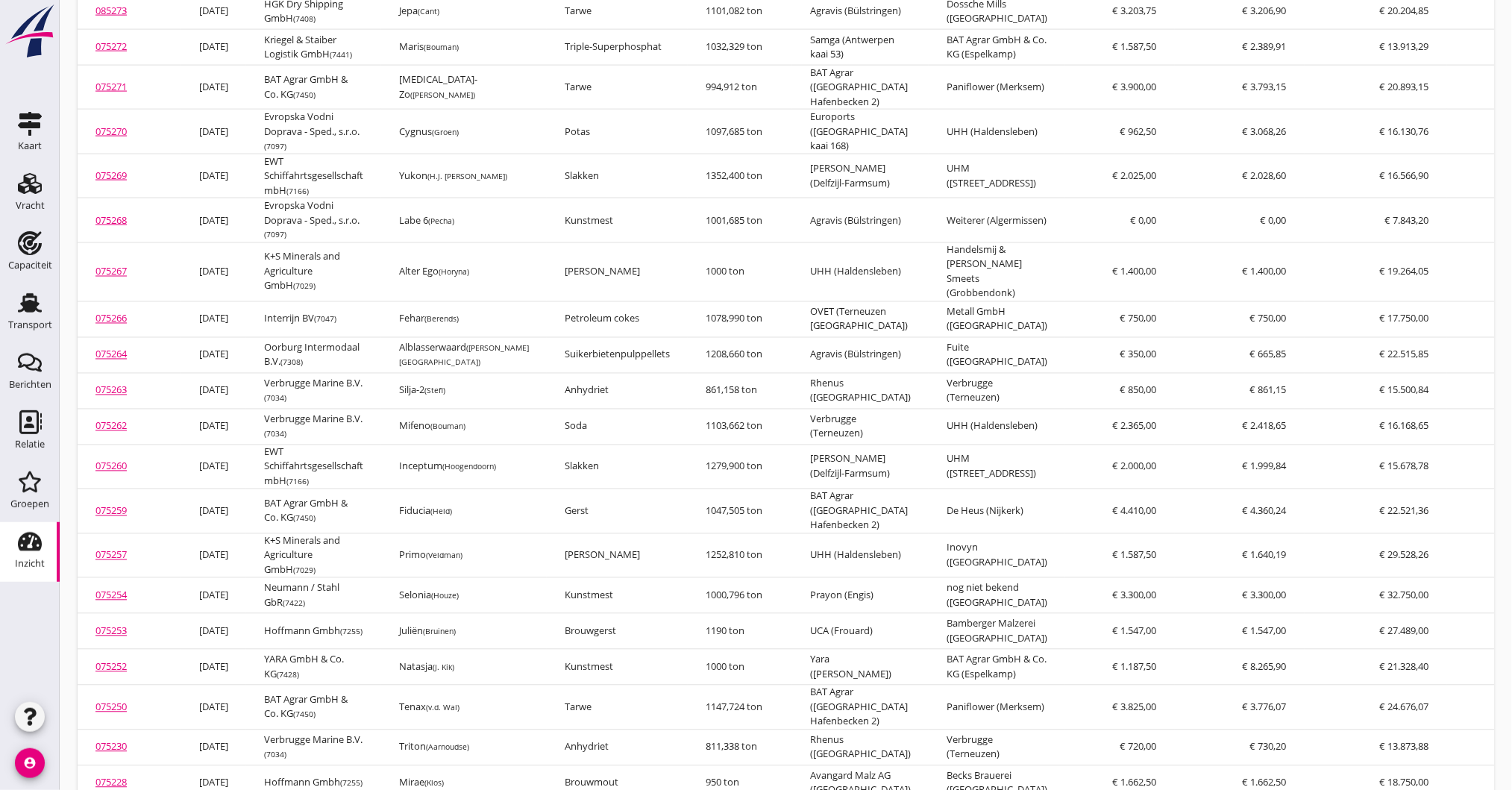
scroll to position [3173, 0]
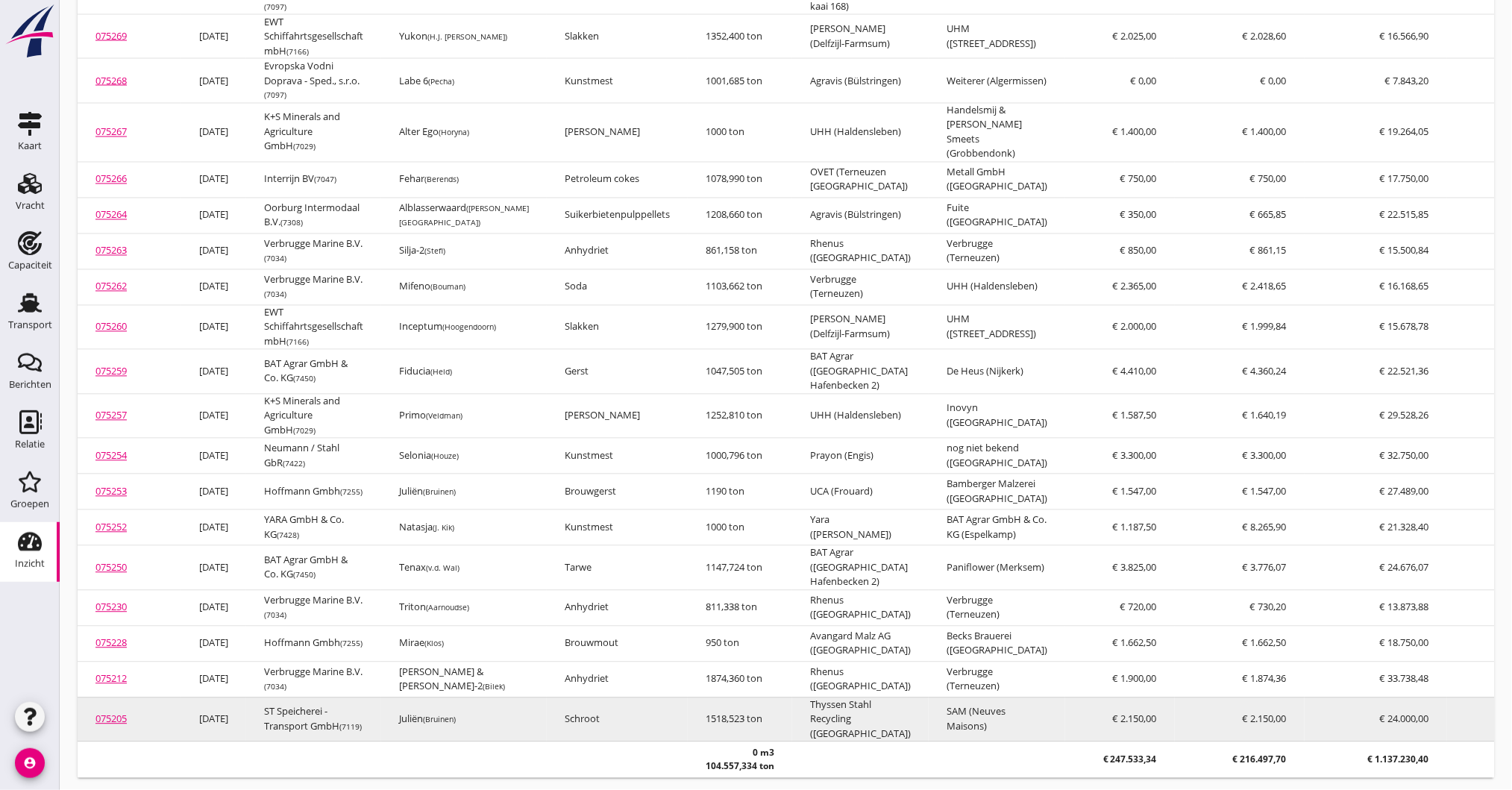
click at [277, 708] on td "ST Speicherei - Transport GmbH (7119)" at bounding box center [313, 720] width 135 height 45
click at [578, 708] on td "Schroot" at bounding box center [617, 720] width 141 height 45
click at [115, 712] on link "075205" at bounding box center [111, 719] width 32 height 13
click at [1175, 705] on td "€ 2.150,00" at bounding box center [1239, 720] width 130 height 45
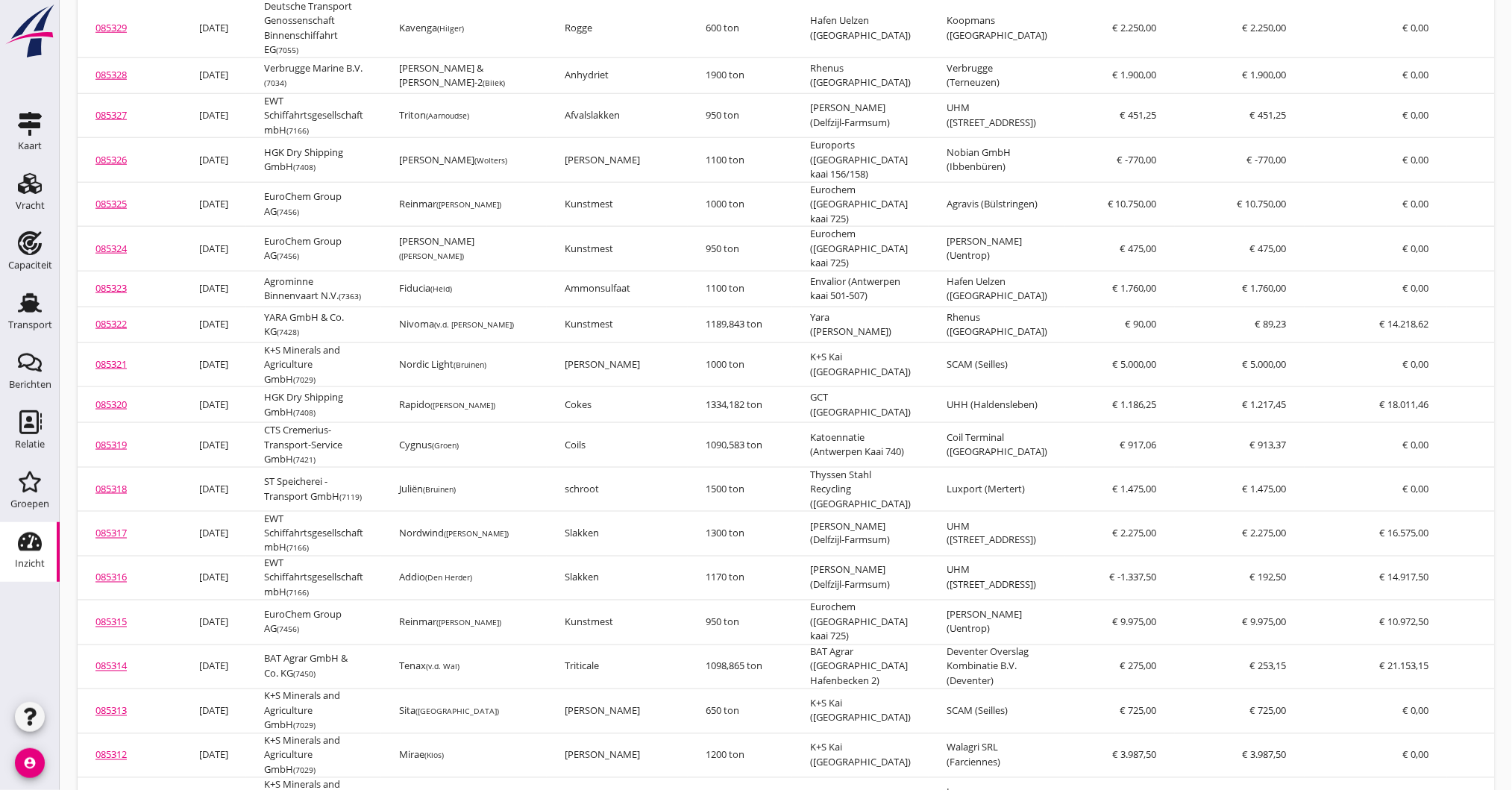
scroll to position [0, 0]
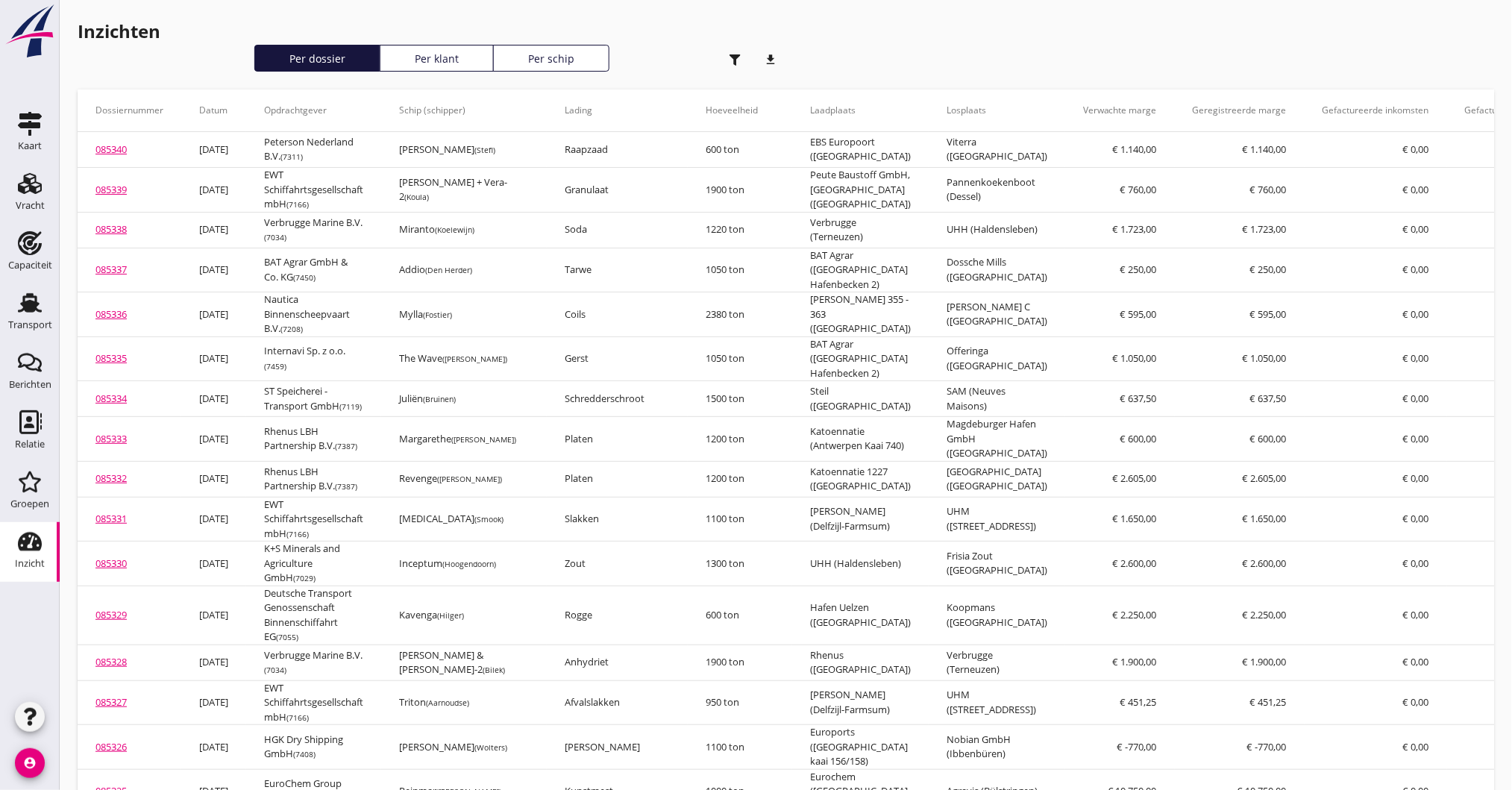
click at [738, 55] on use "button" at bounding box center [734, 60] width 12 height 12
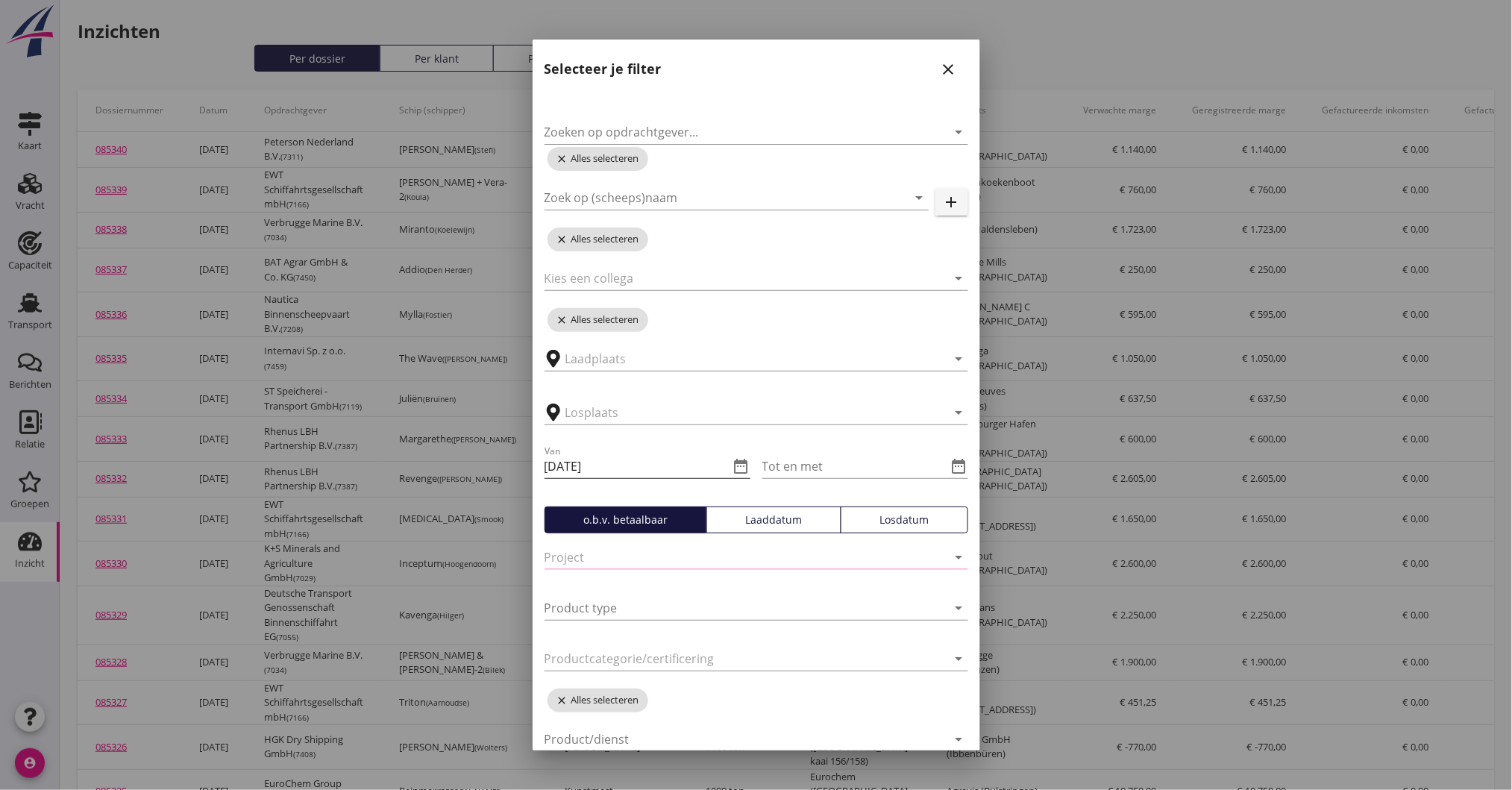
click at [740, 466] on icon "date_range" at bounding box center [741, 466] width 18 height 18
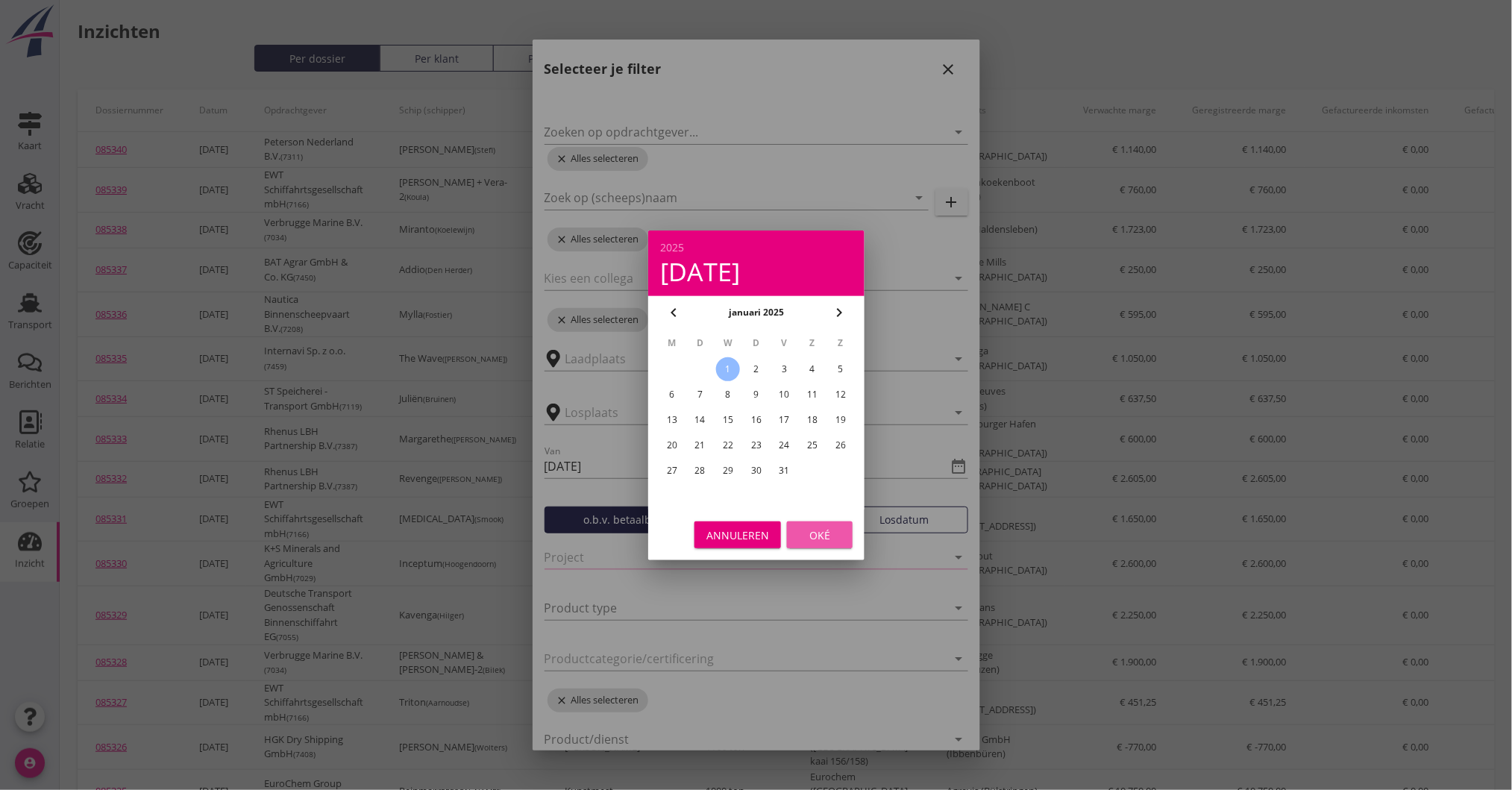
drag, startPoint x: 817, startPoint y: 533, endPoint x: 822, endPoint y: 516, distance: 17.7
click at [817, 533] on div "Oké" at bounding box center [820, 534] width 41 height 15
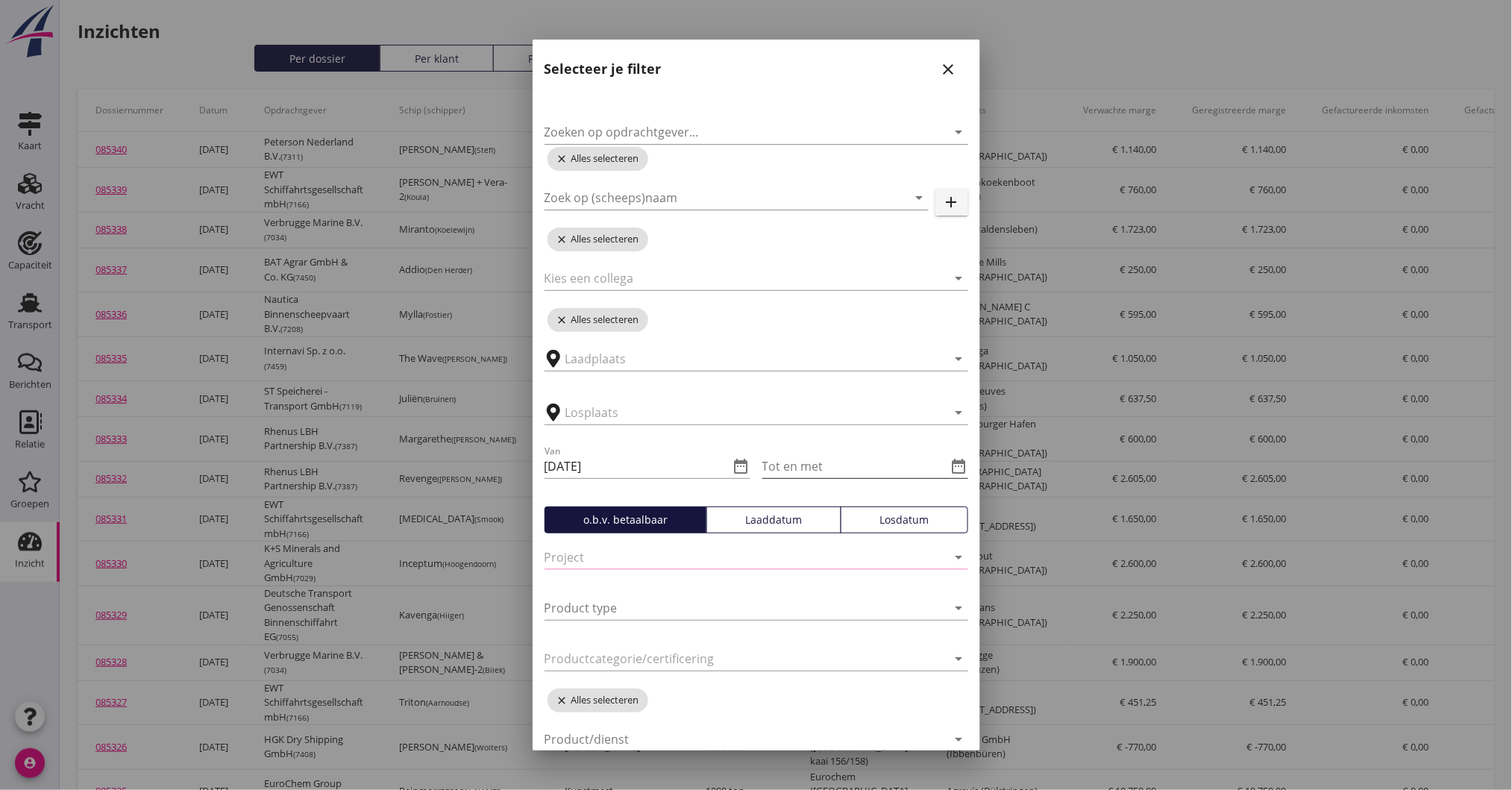
click at [950, 463] on icon "date_range" at bounding box center [959, 466] width 18 height 18
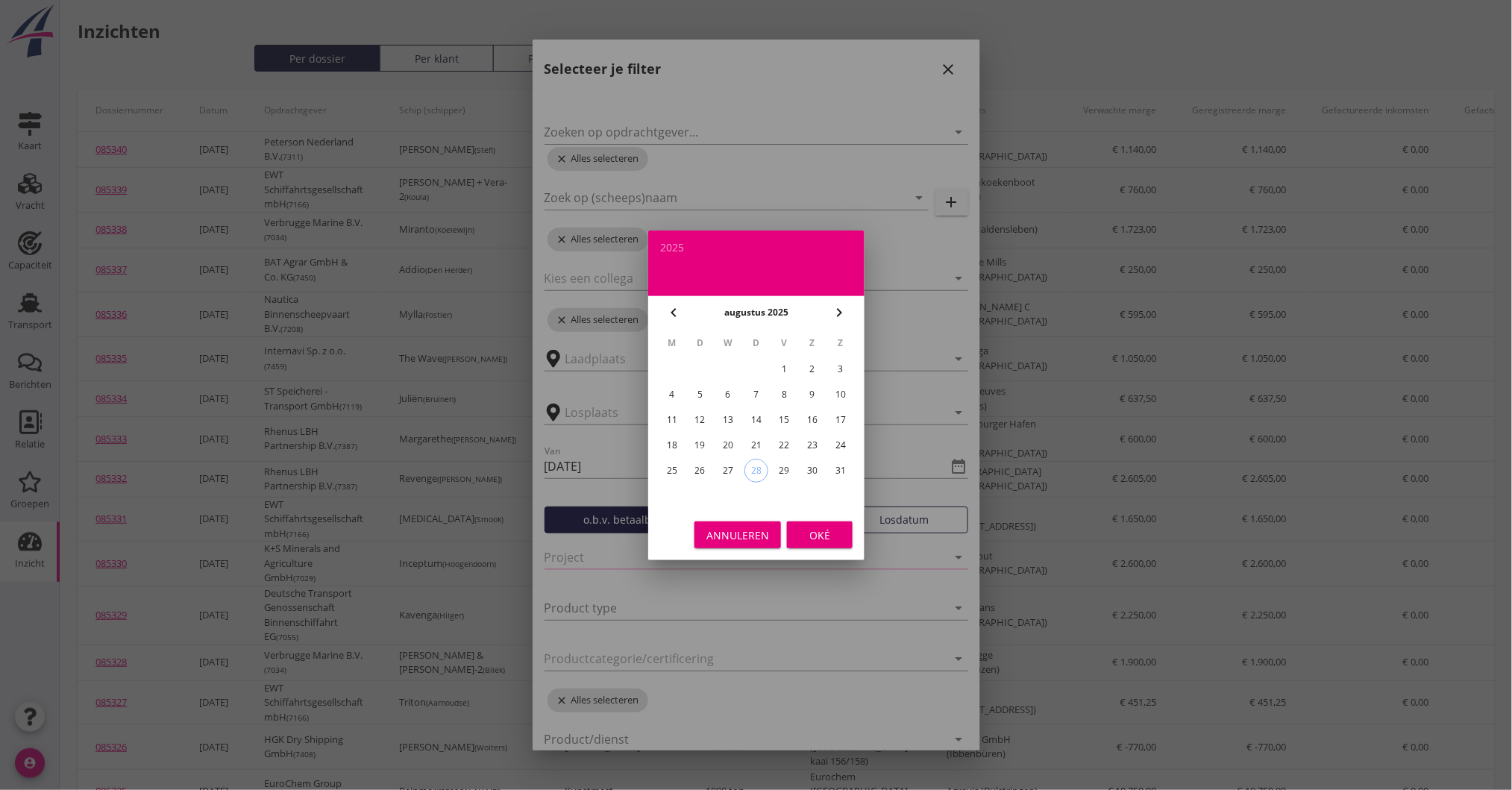
click at [837, 463] on div "31" at bounding box center [841, 470] width 24 height 24
click at [684, 315] on div "chevron_left" at bounding box center [673, 312] width 27 height 18
click at [680, 315] on icon "chevron_left" at bounding box center [673, 312] width 18 height 18
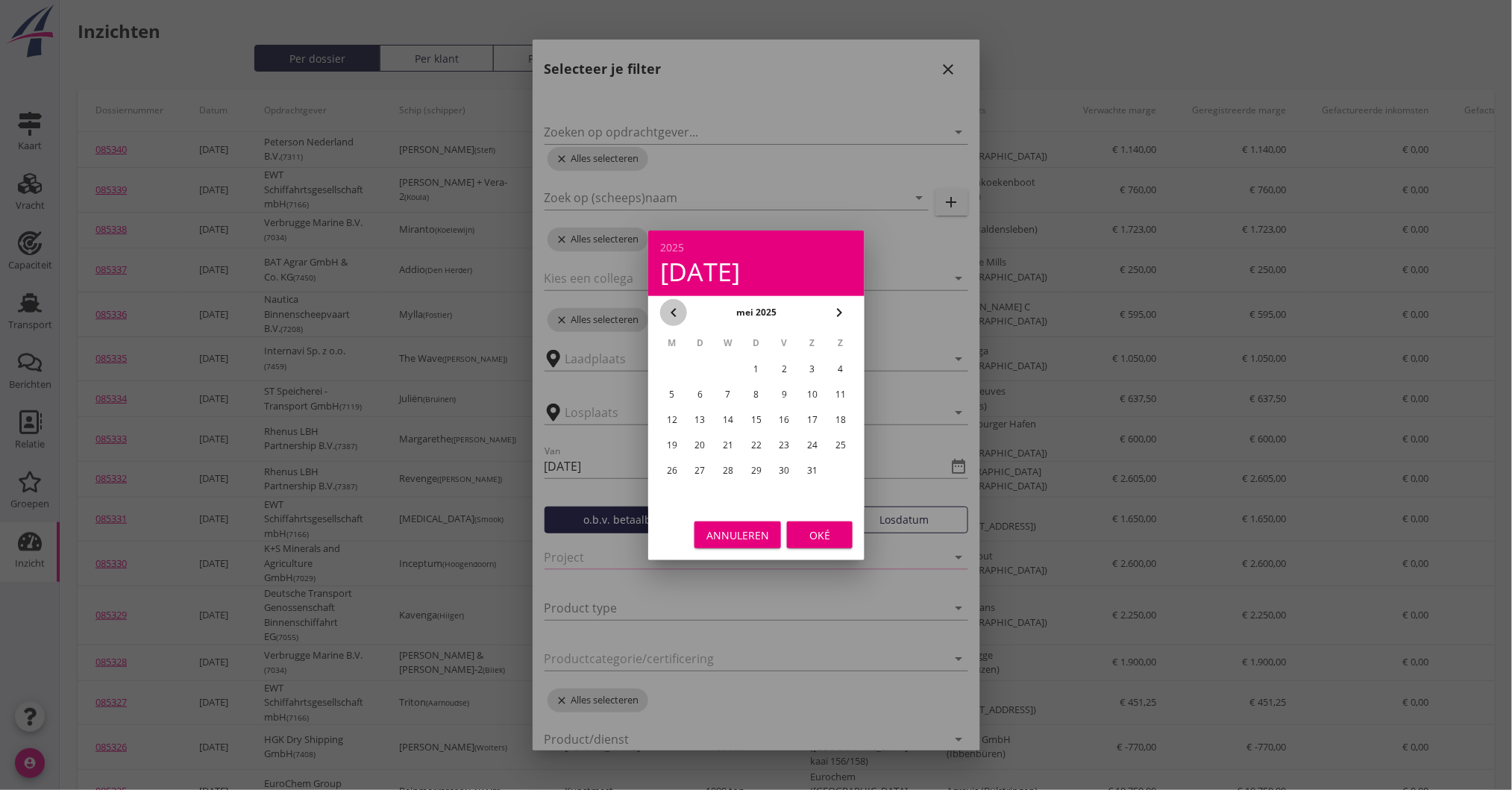
click at [680, 315] on icon "chevron_left" at bounding box center [673, 312] width 18 height 18
click at [779, 463] on div "31" at bounding box center [784, 470] width 24 height 24
type input "2025-01-31"
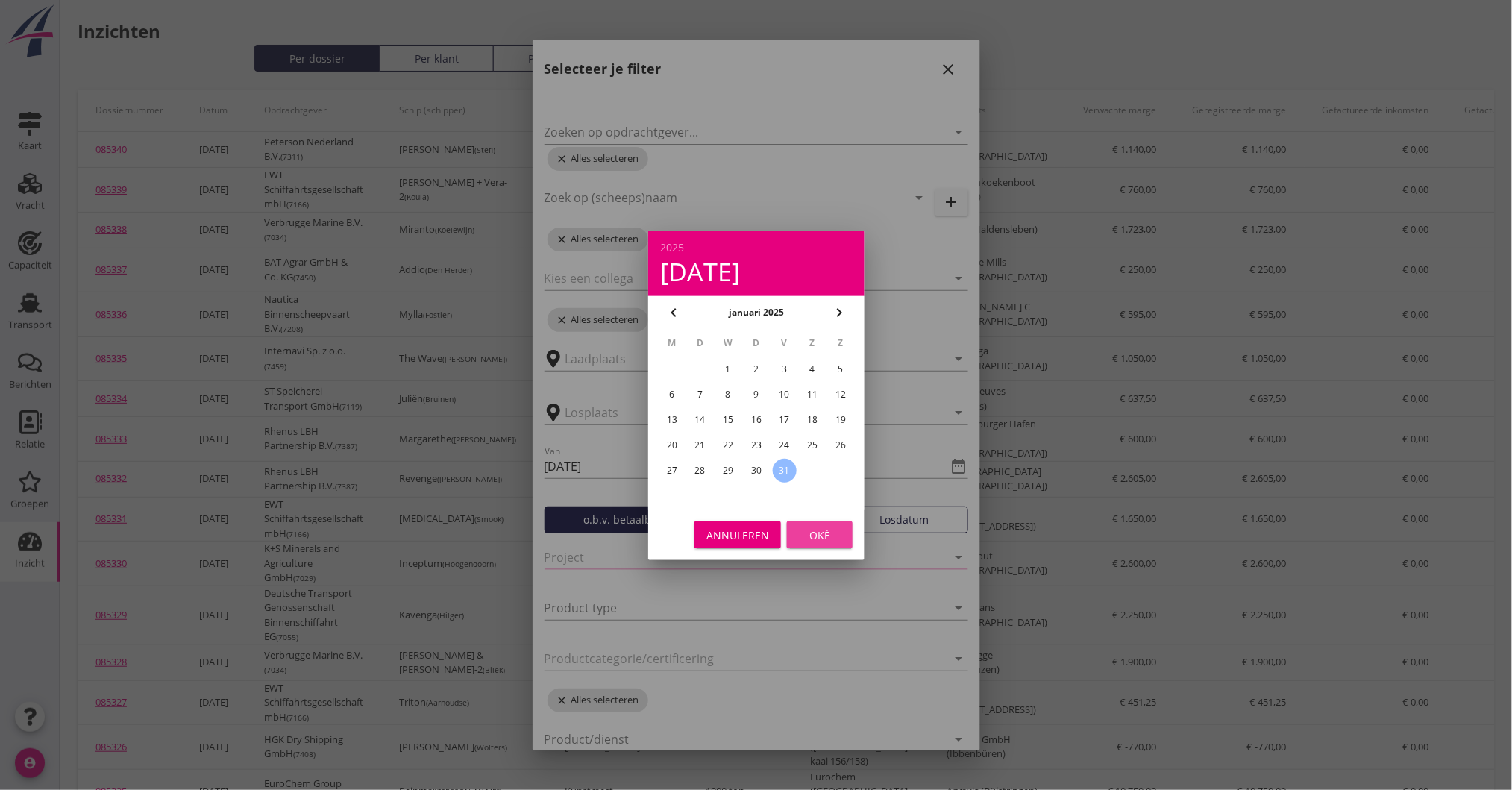
click at [820, 536] on div "Oké" at bounding box center [820, 534] width 41 height 15
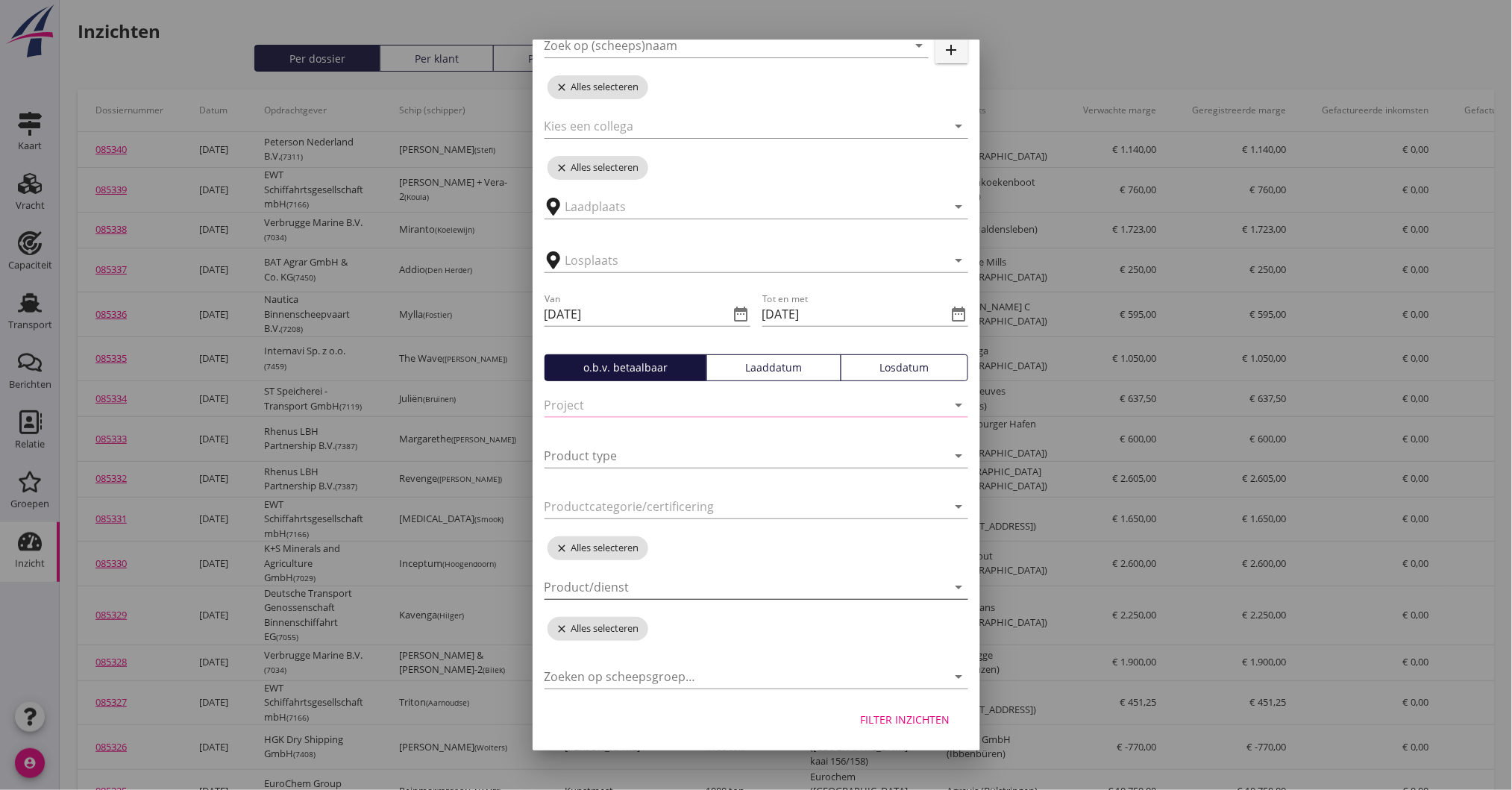
scroll to position [99, 0]
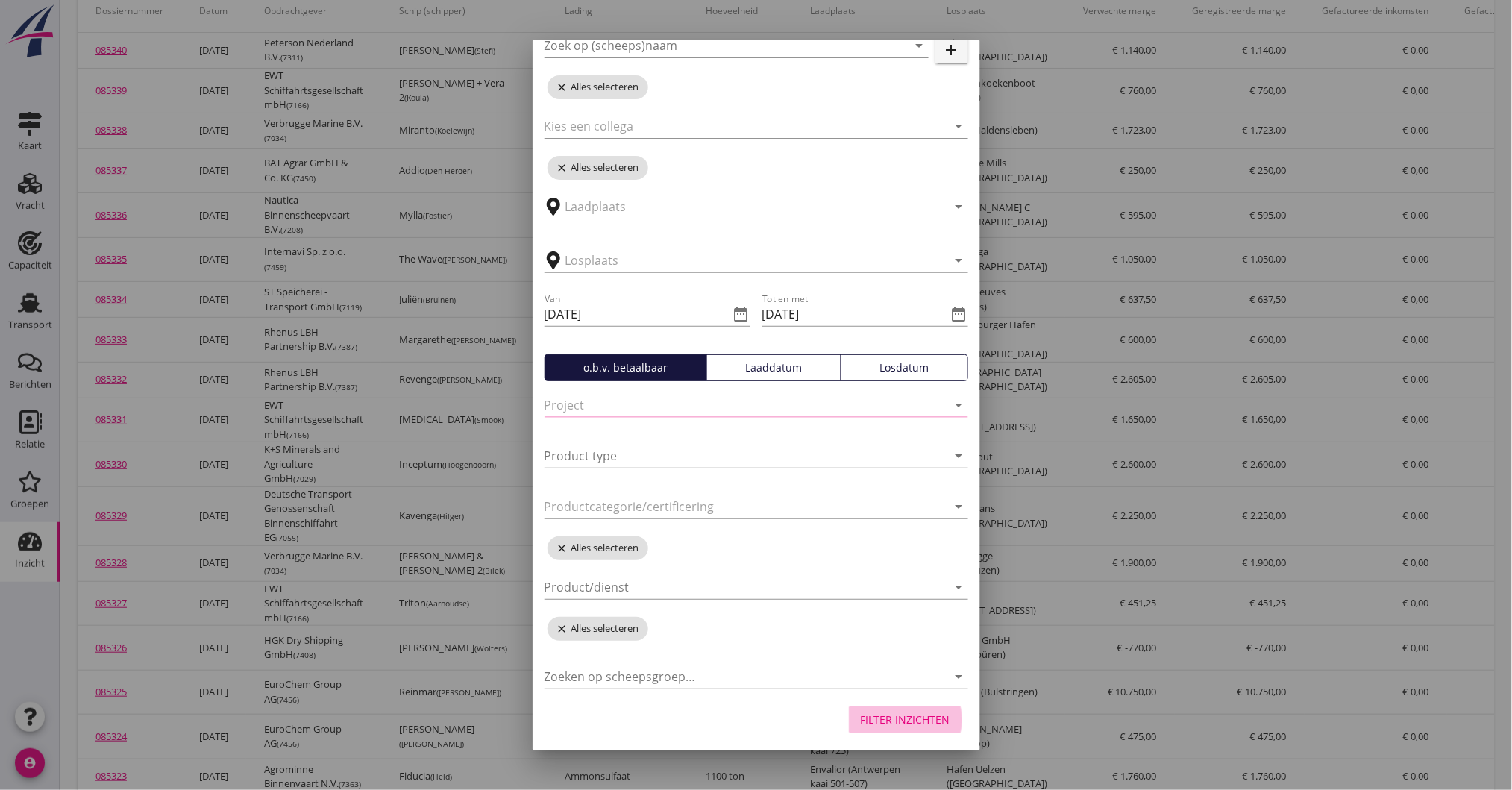
click at [897, 719] on div "Filter inzichten" at bounding box center [905, 719] width 89 height 15
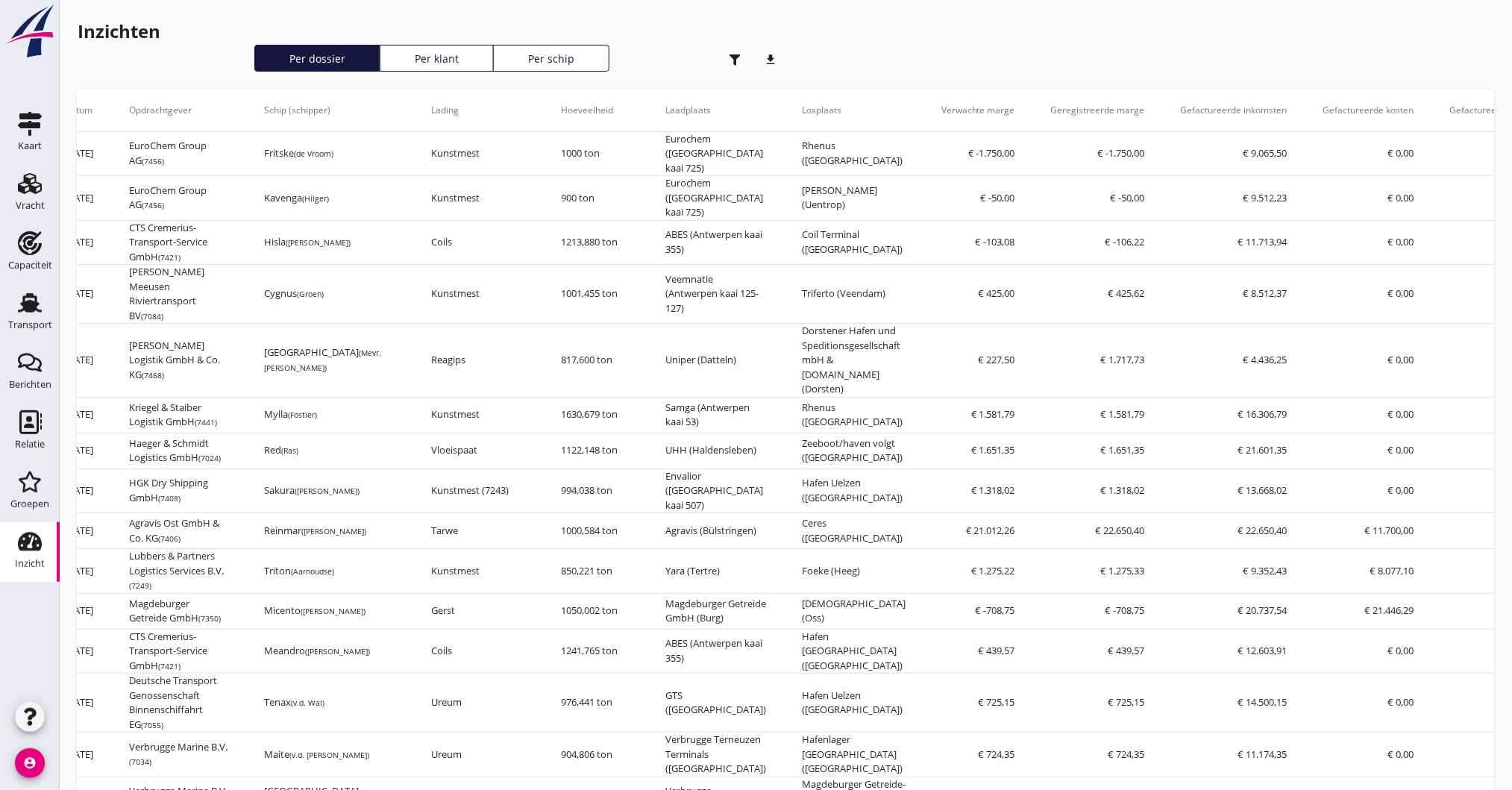
click at [770, 57] on icon "download" at bounding box center [771, 59] width 30 height 30
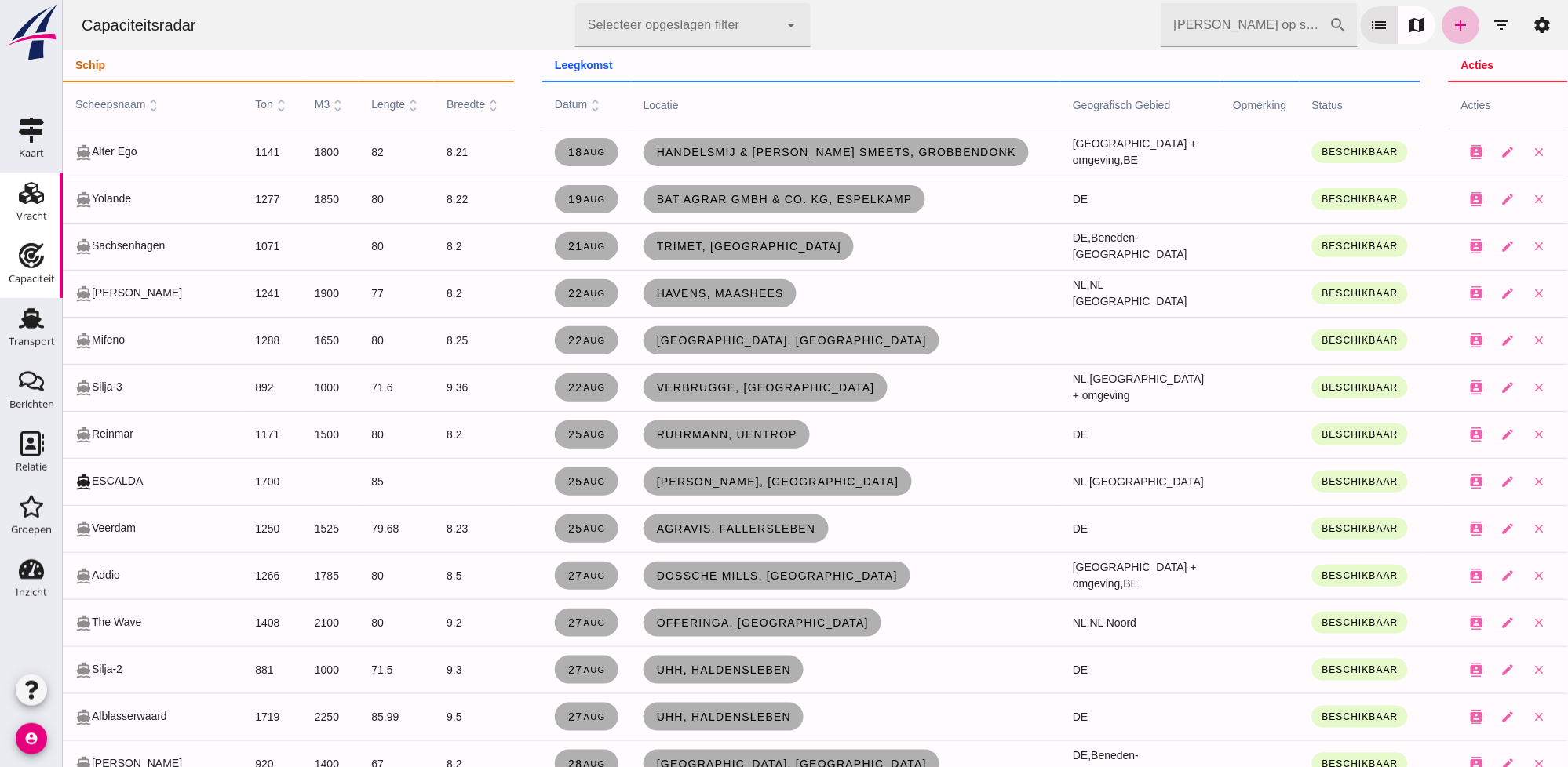
click at [27, 194] on icon "Vracht" at bounding box center [31, 192] width 25 height 25
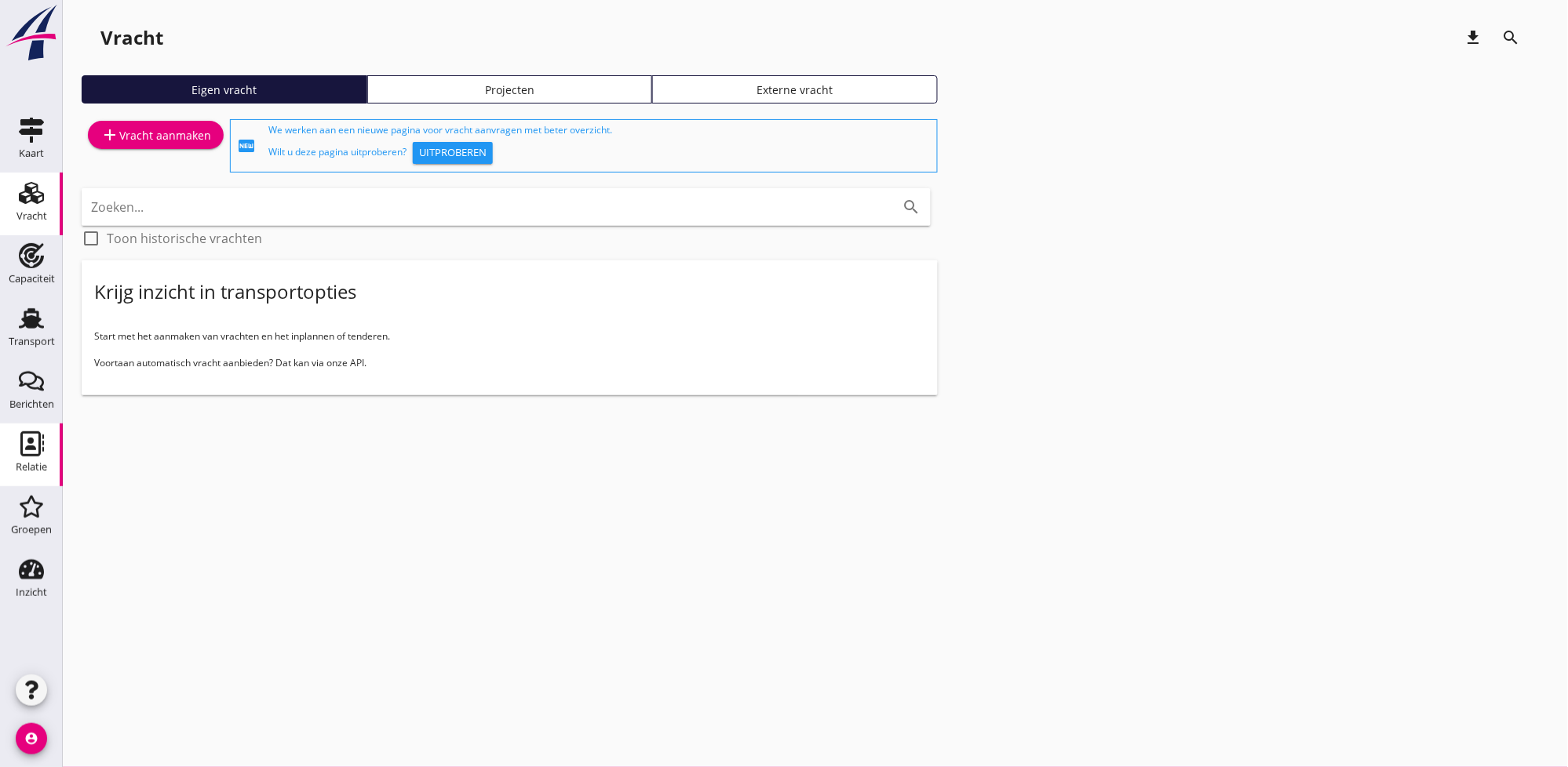
click at [32, 440] on use at bounding box center [32, 444] width 23 height 25
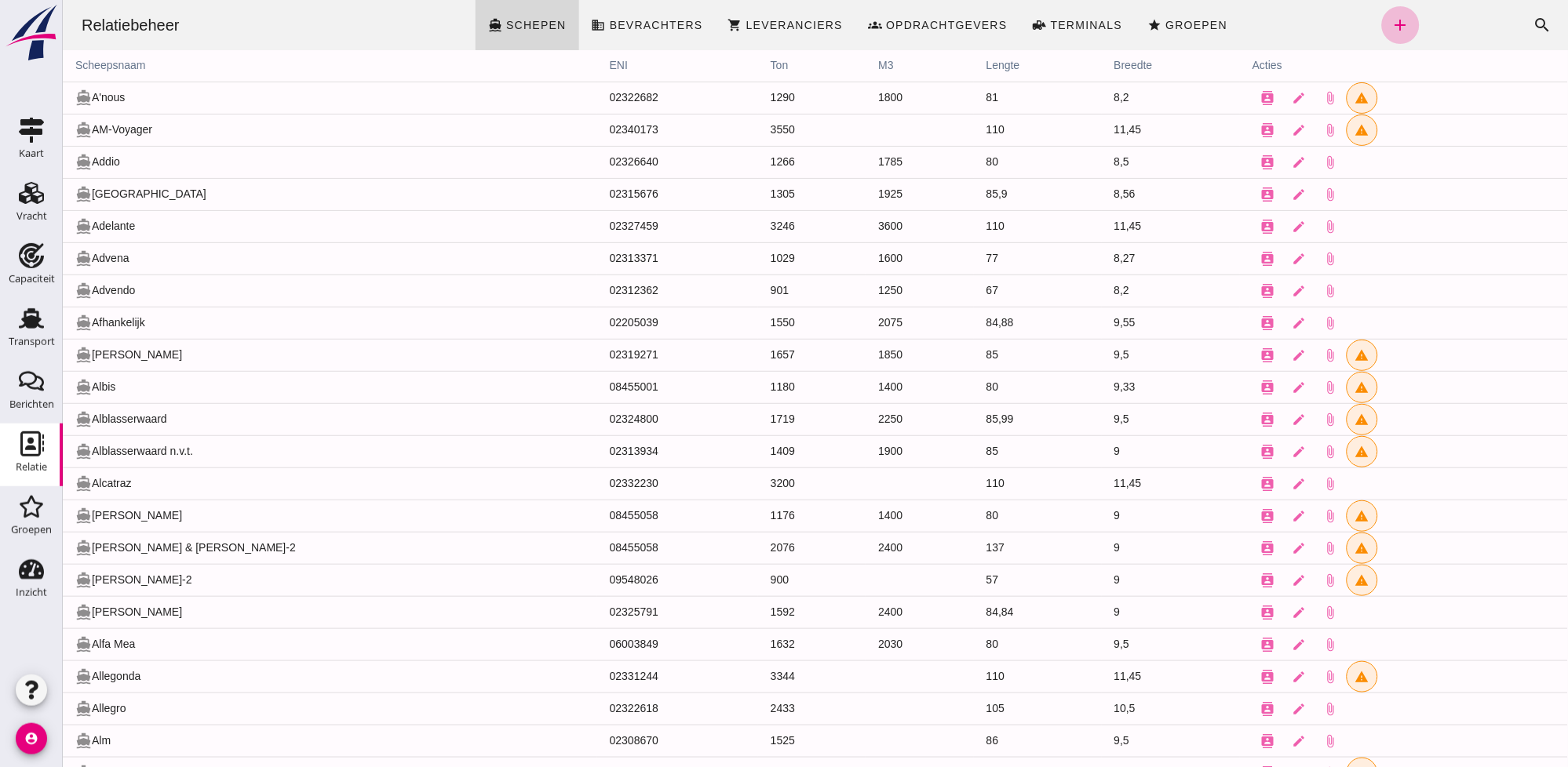
click at [184, 384] on td "directions_boat Albis" at bounding box center [329, 387] width 534 height 32
click at [16, 326] on div "Transport" at bounding box center [32, 318] width 38 height 25
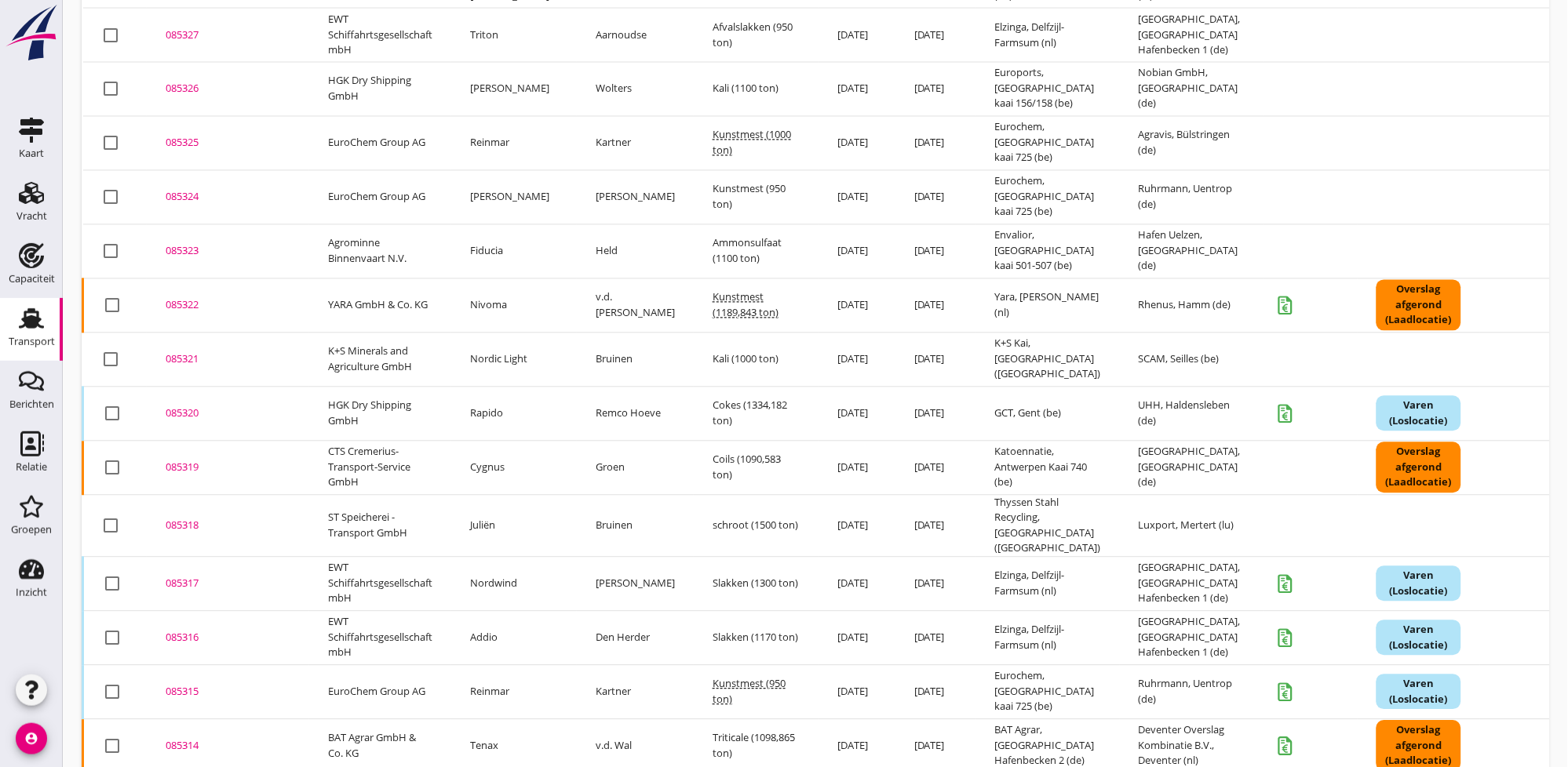
scroll to position [942, 0]
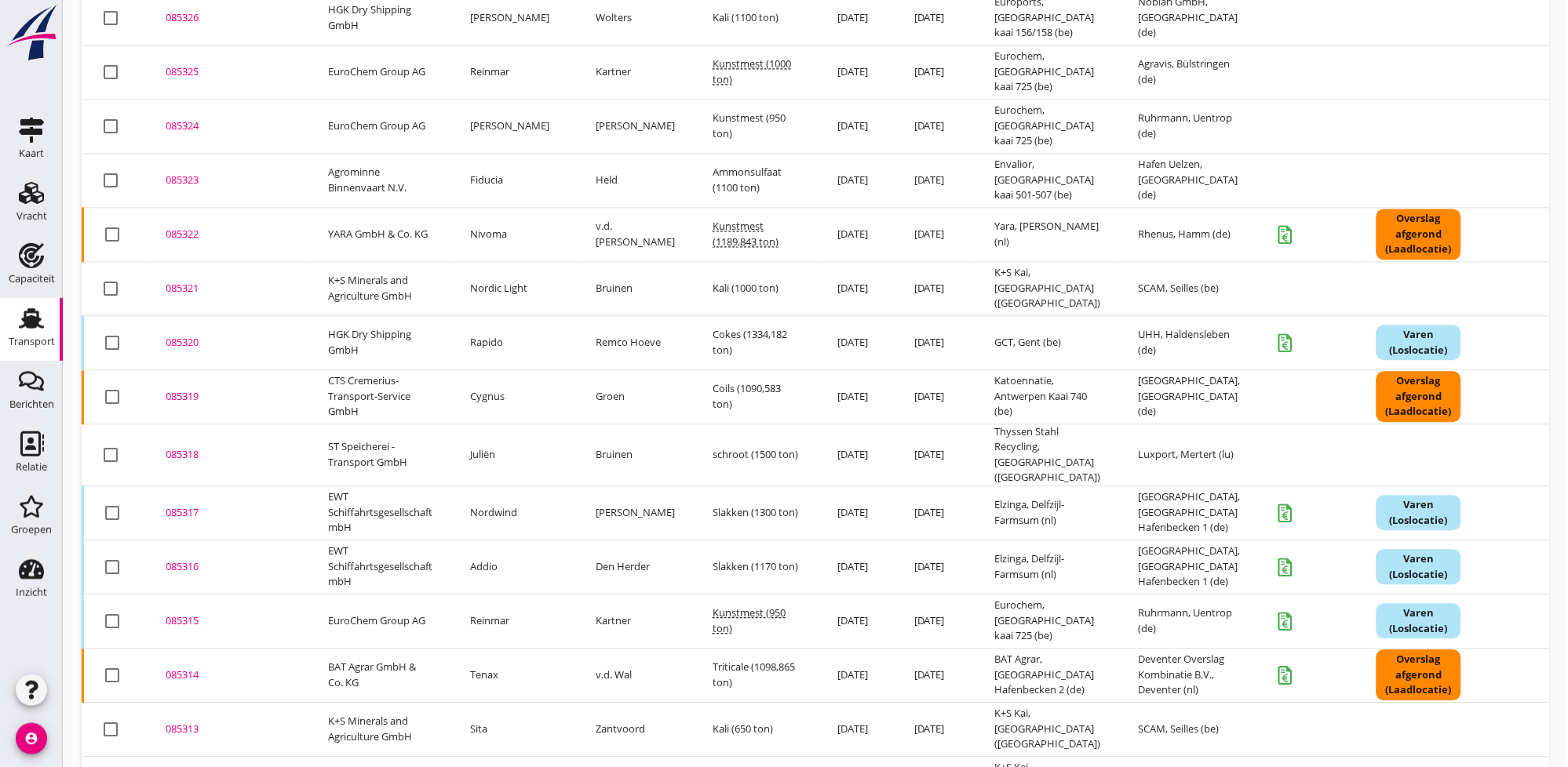
click at [182, 390] on div "085319" at bounding box center [228, 397] width 124 height 15
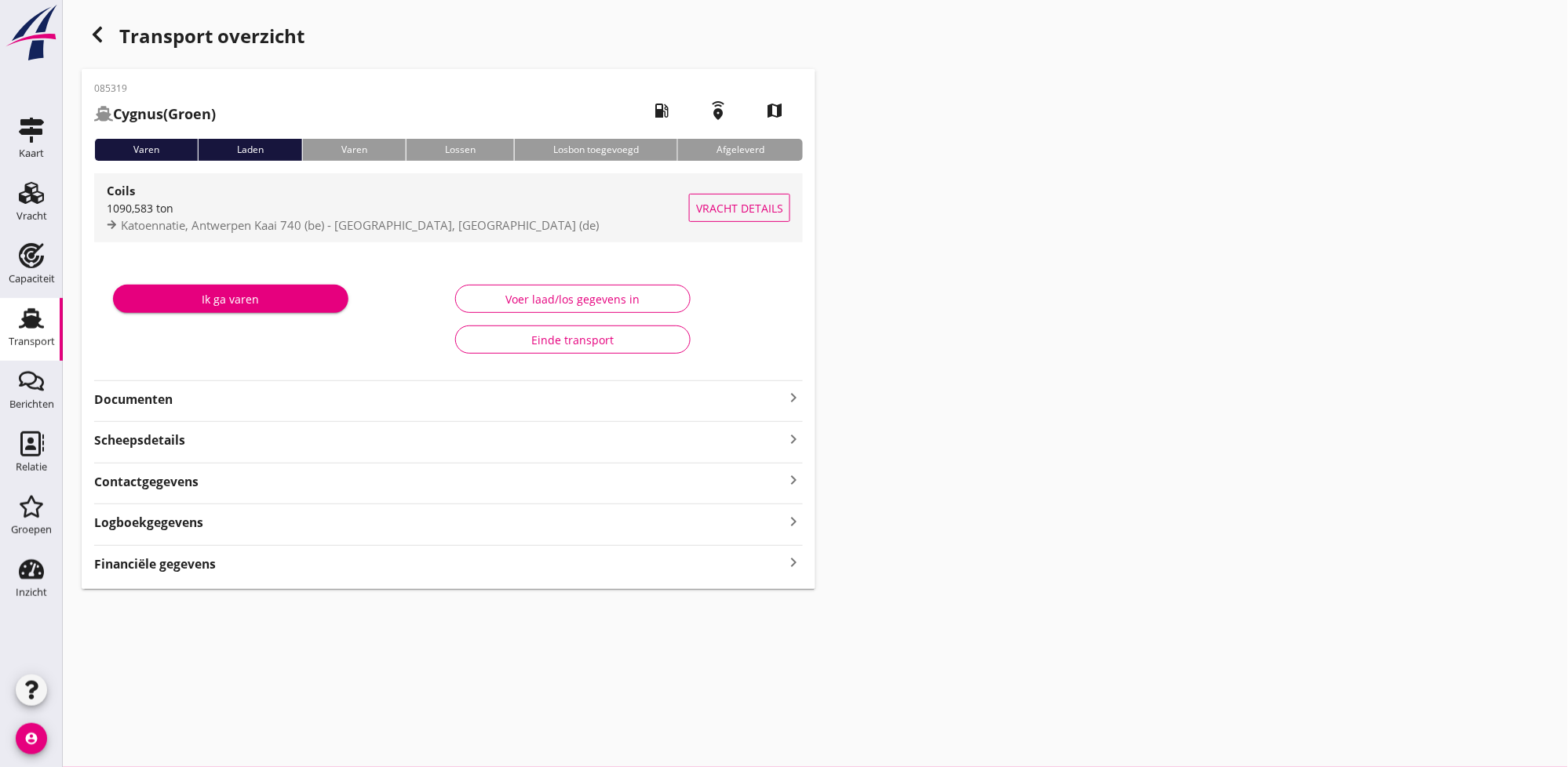
click at [192, 210] on div "1090,583 ton" at bounding box center [398, 209] width 582 height 16
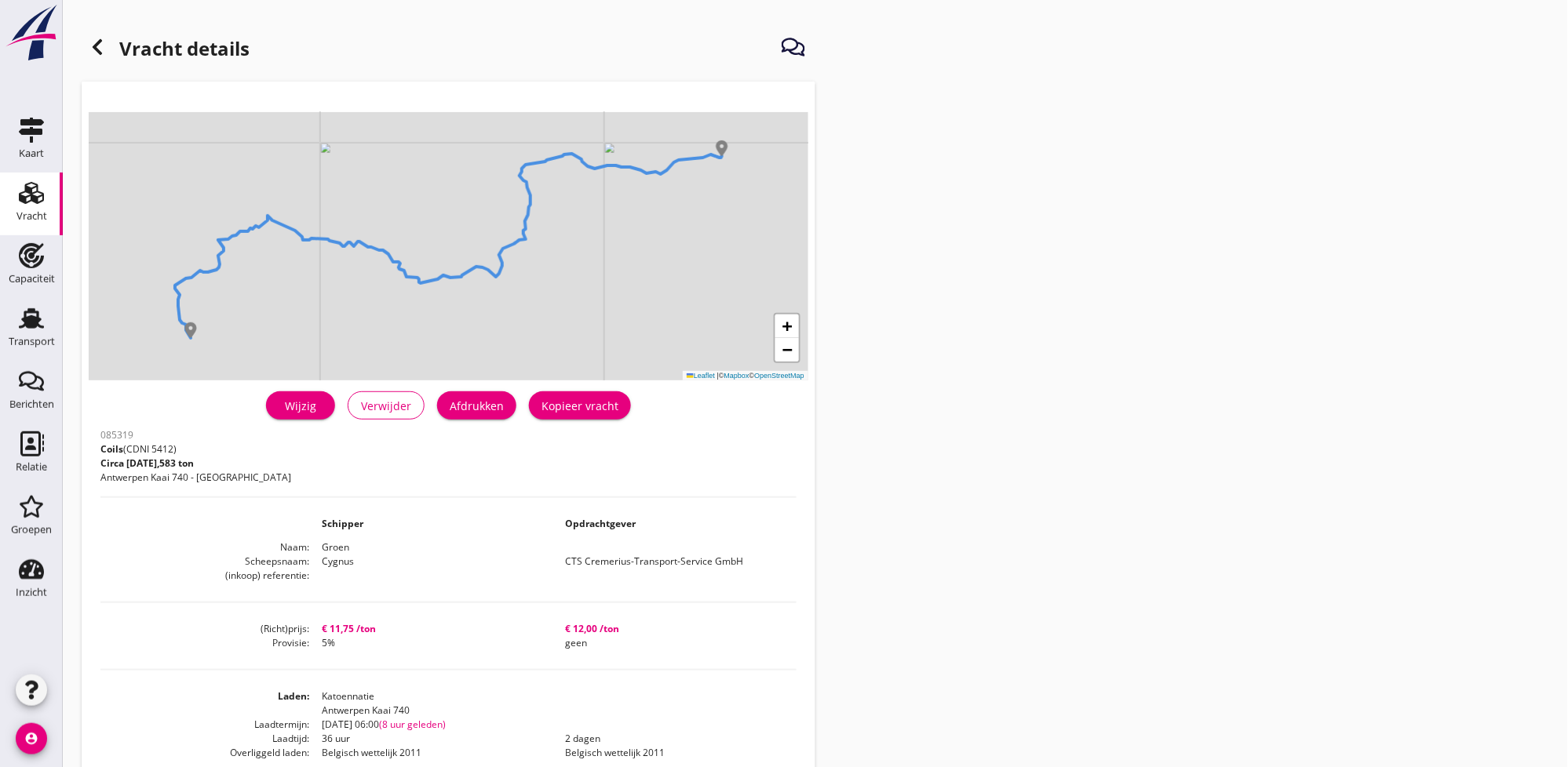
click at [310, 407] on div "Wijzig" at bounding box center [301, 406] width 44 height 16
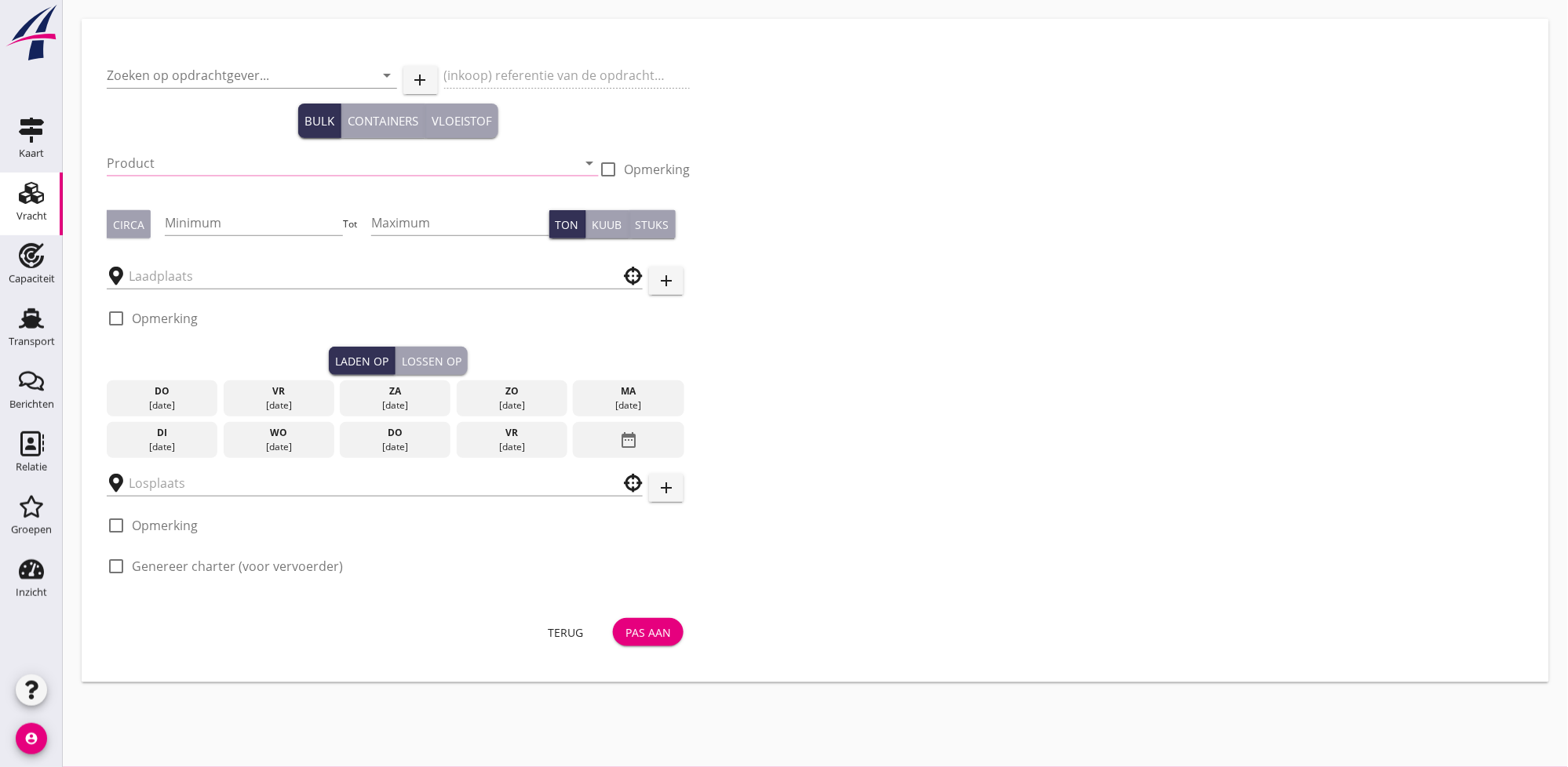
type input "CTS Cremerius-Transport-Service GmbH"
type input "Coils (5412)"
type input "1095"
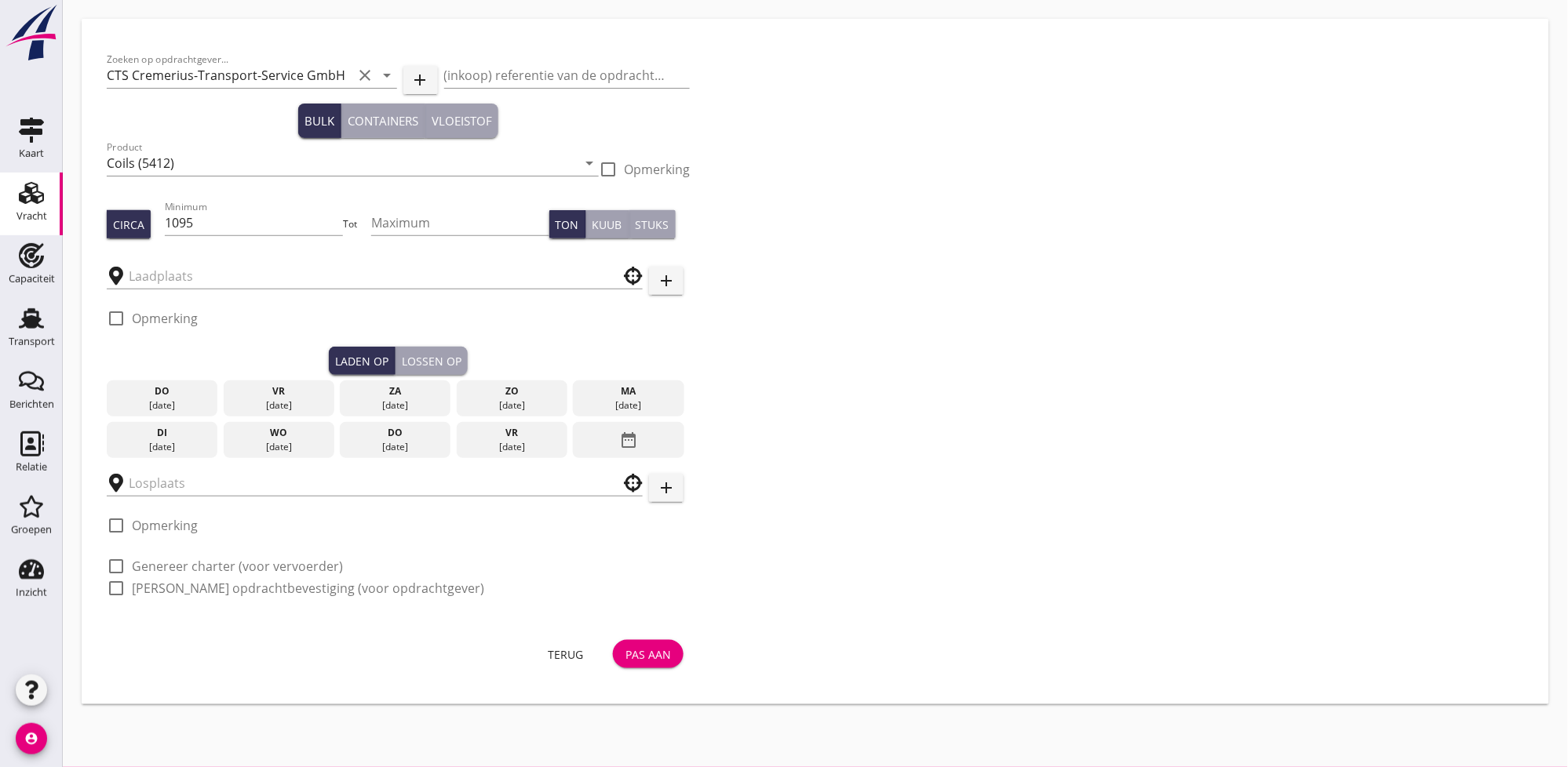
type input "Katoennatie"
type input "Coil Terminal"
checkbox input "true"
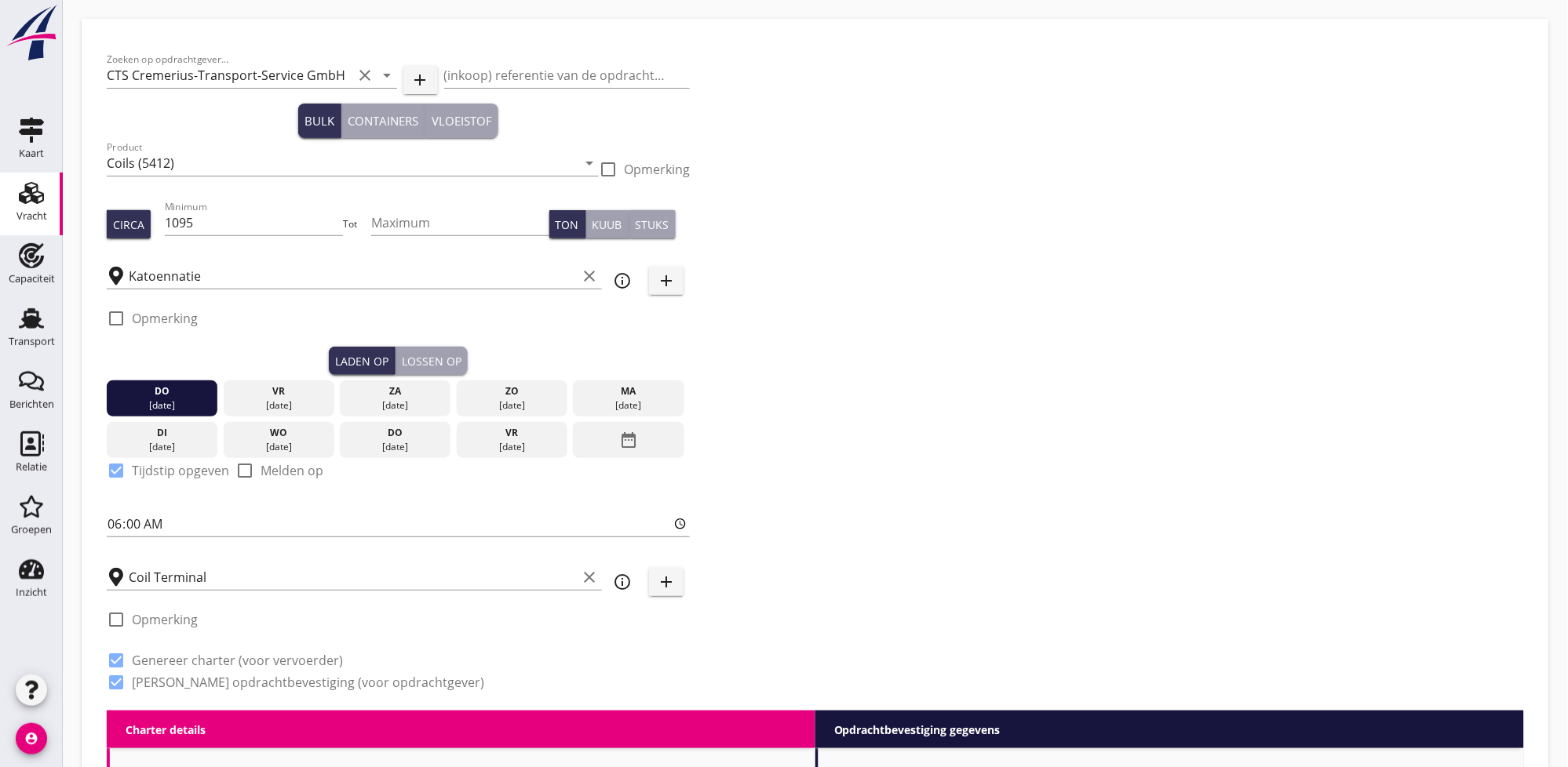
type input "11.75"
radio input "false"
checkbox input "true"
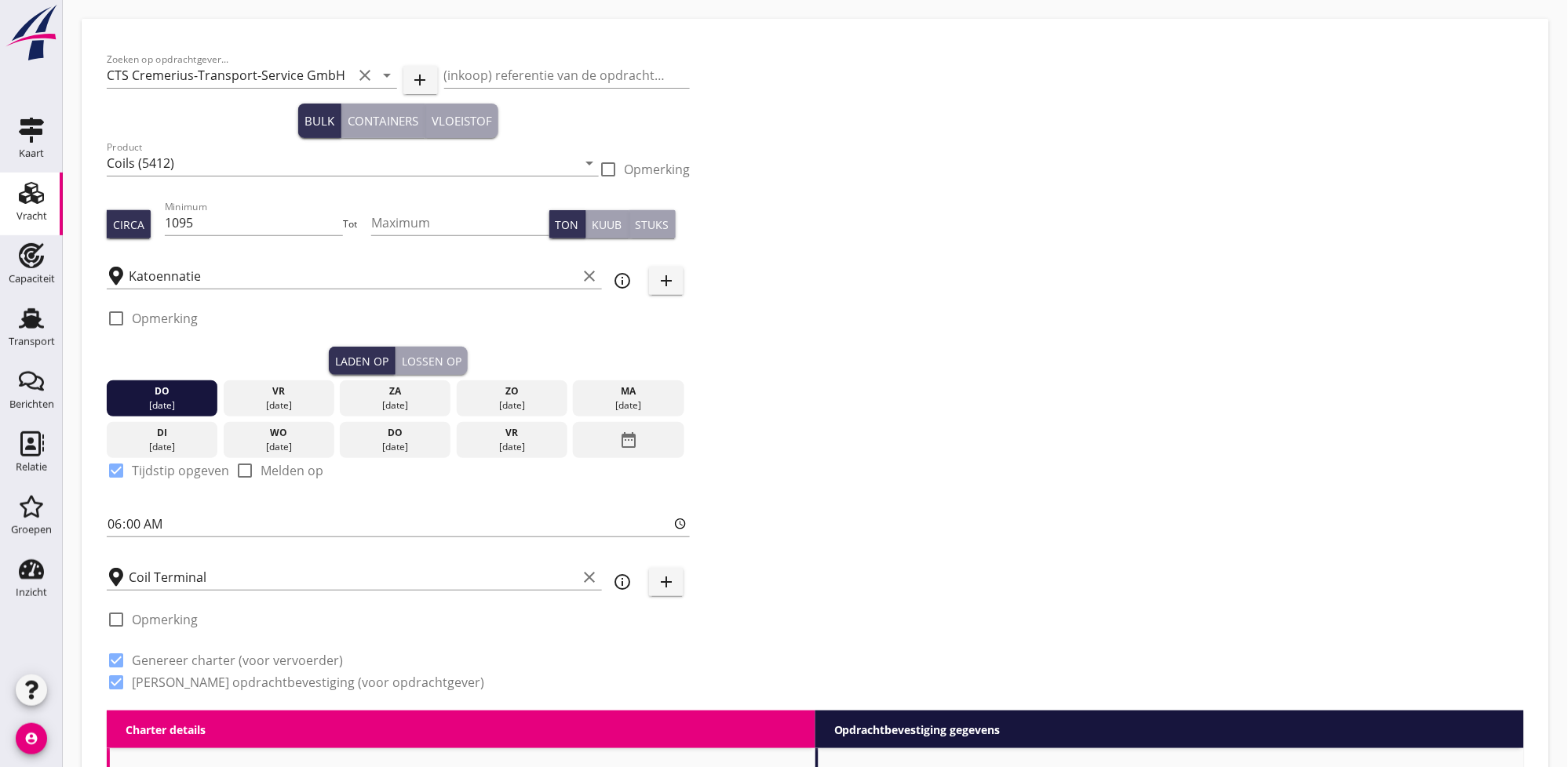
checkbox input "true"
type input "36"
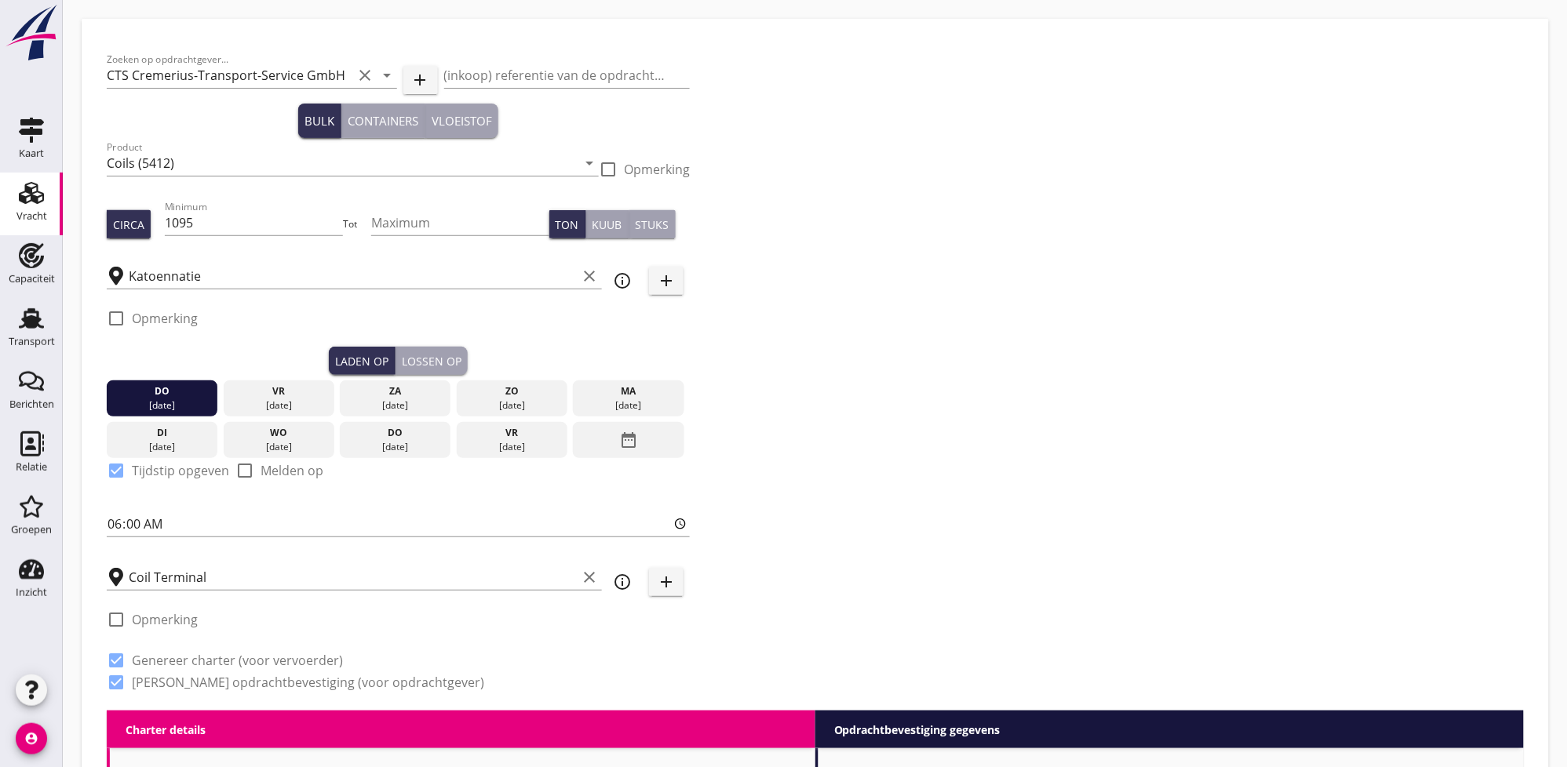
type input "36"
type input "5"
type input "12"
radio input "false"
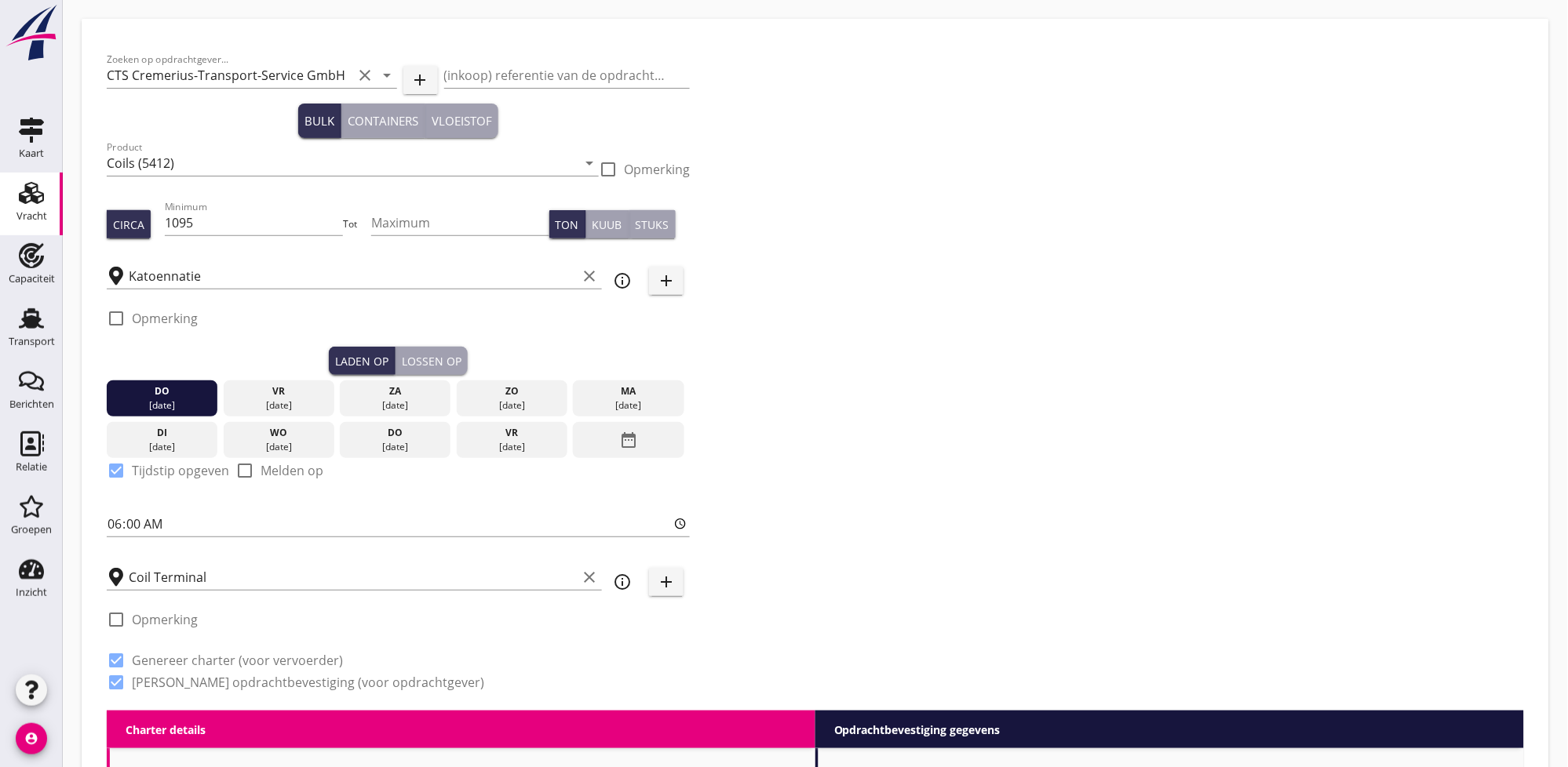
checkbox input "true"
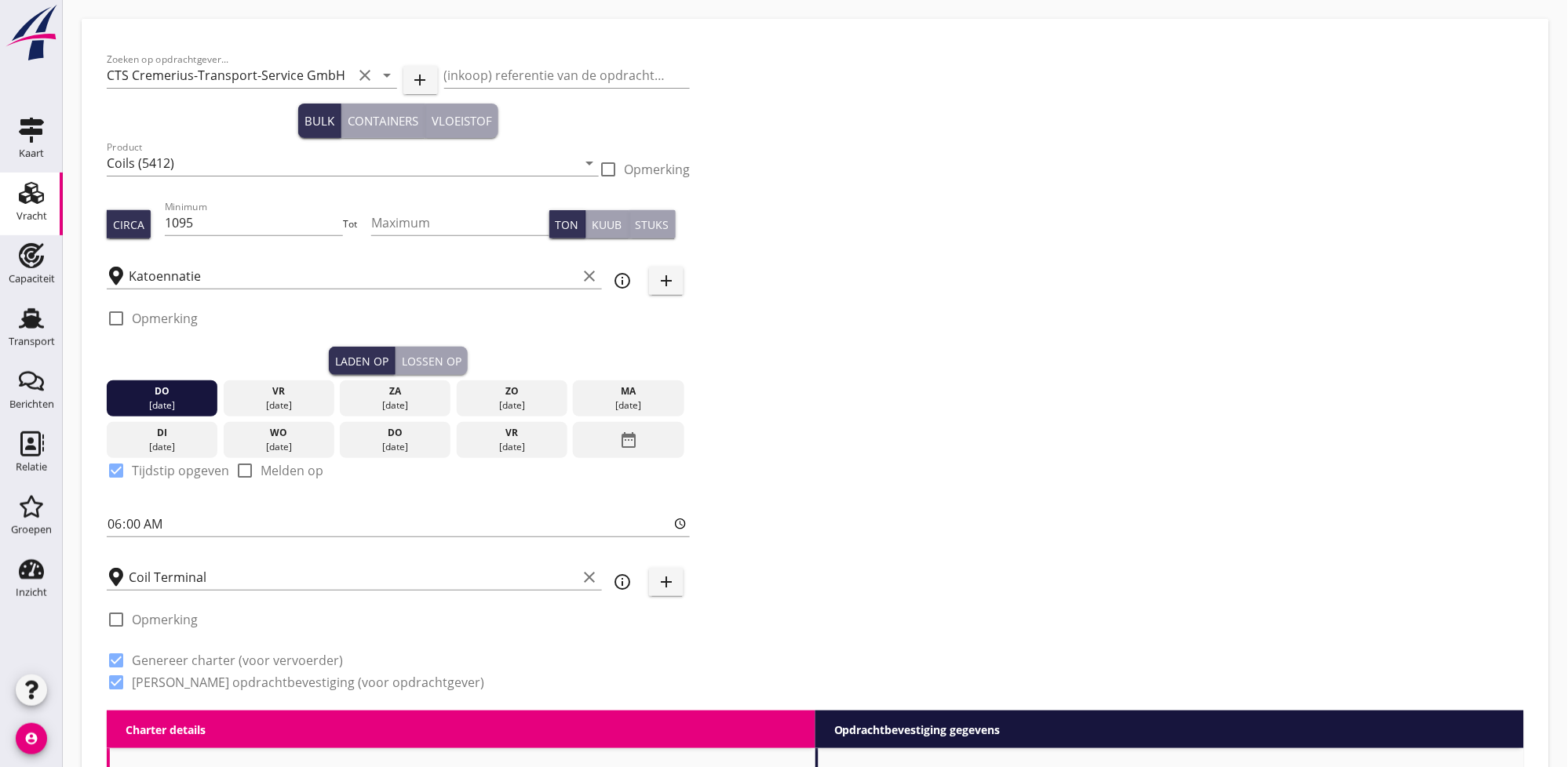
checkbox input "true"
type input "2"
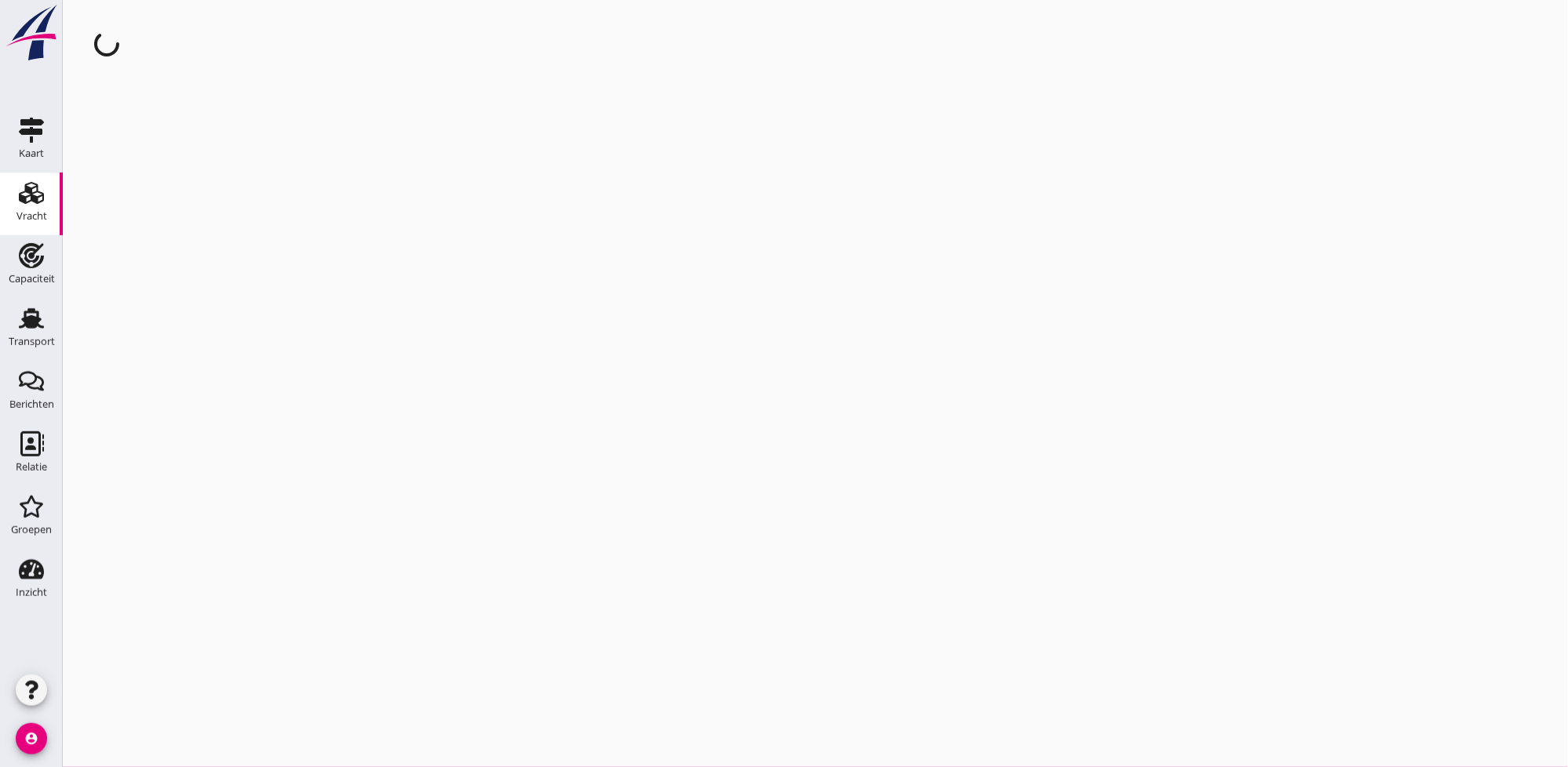
click at [871, 113] on div "cancel You are impersonating another user." at bounding box center [816, 383] width 1505 height 767
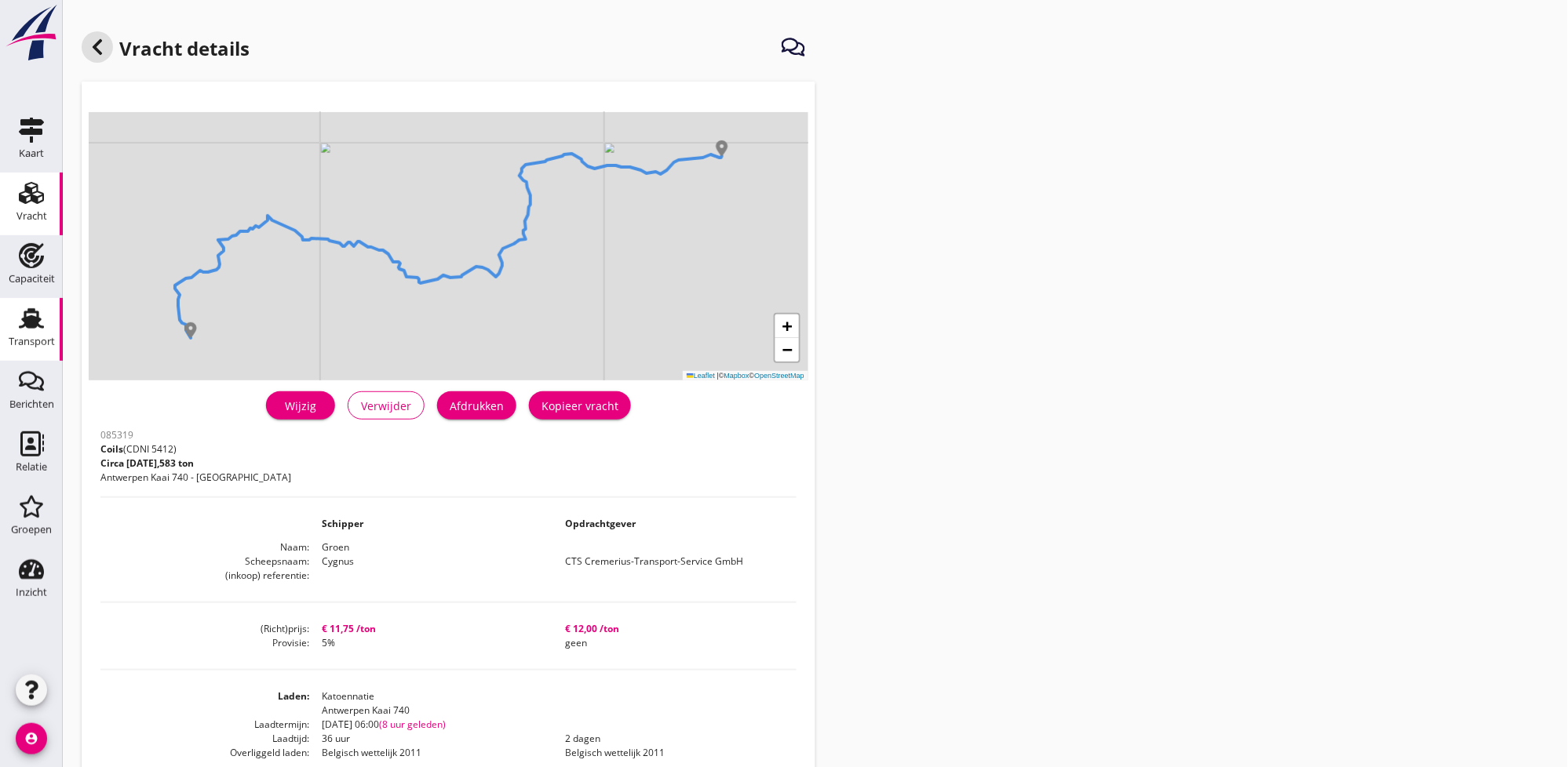
click at [28, 325] on use at bounding box center [31, 318] width 25 height 20
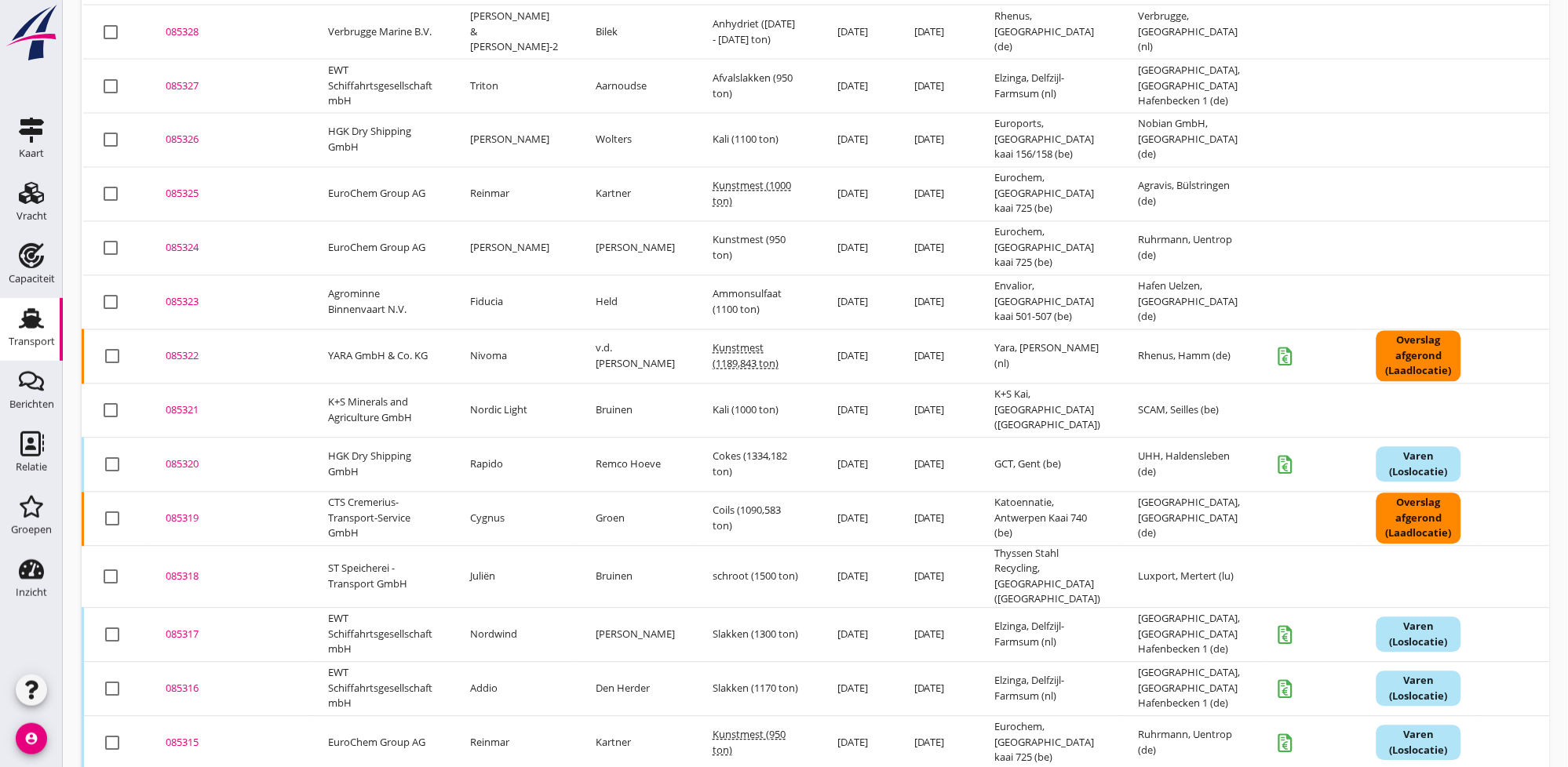
scroll to position [865, 0]
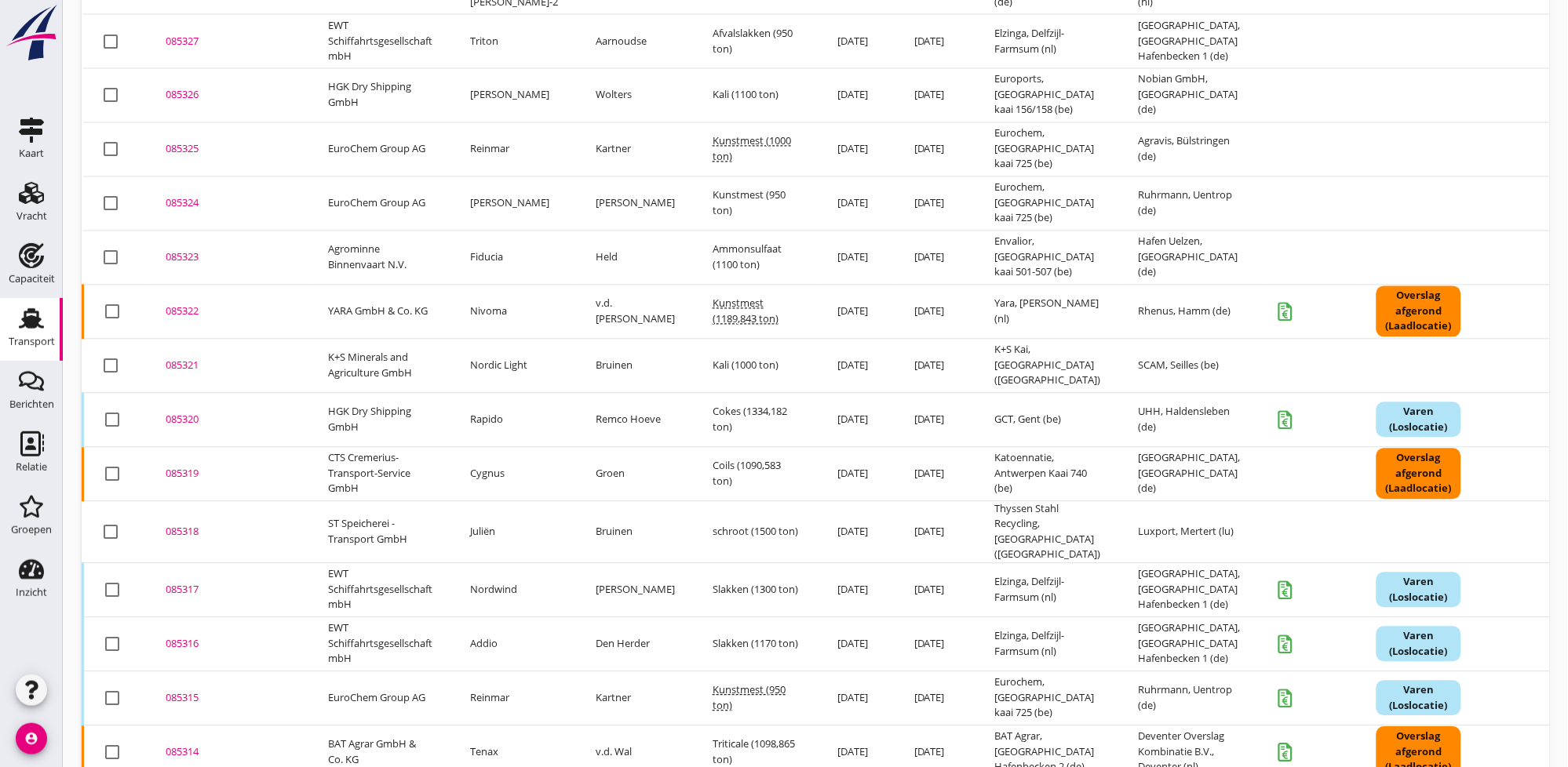
click at [171, 466] on div "085319" at bounding box center [228, 474] width 124 height 15
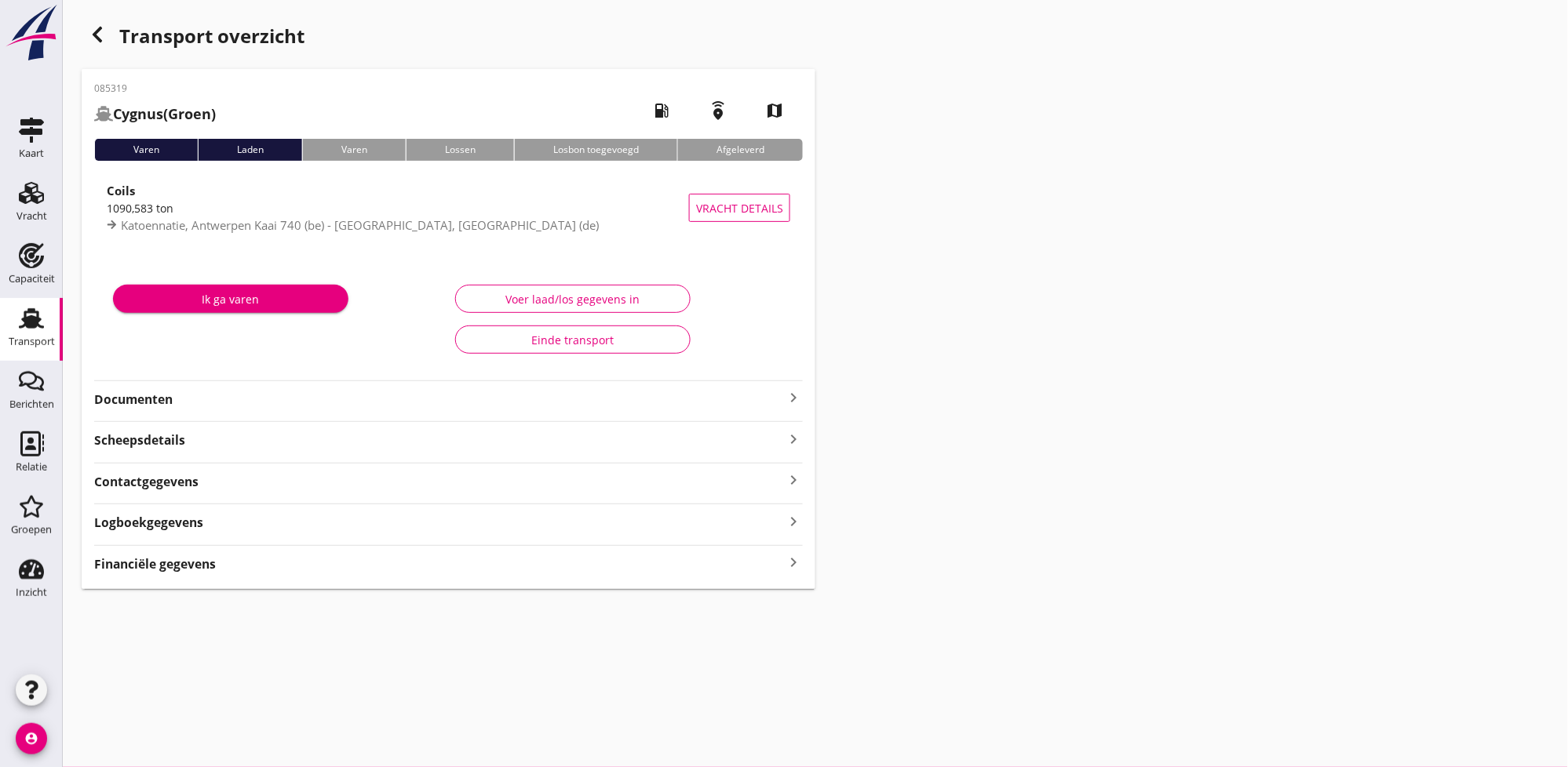
click at [618, 559] on div "Financiële gegevens keyboard_arrow_right" at bounding box center [448, 563] width 709 height 21
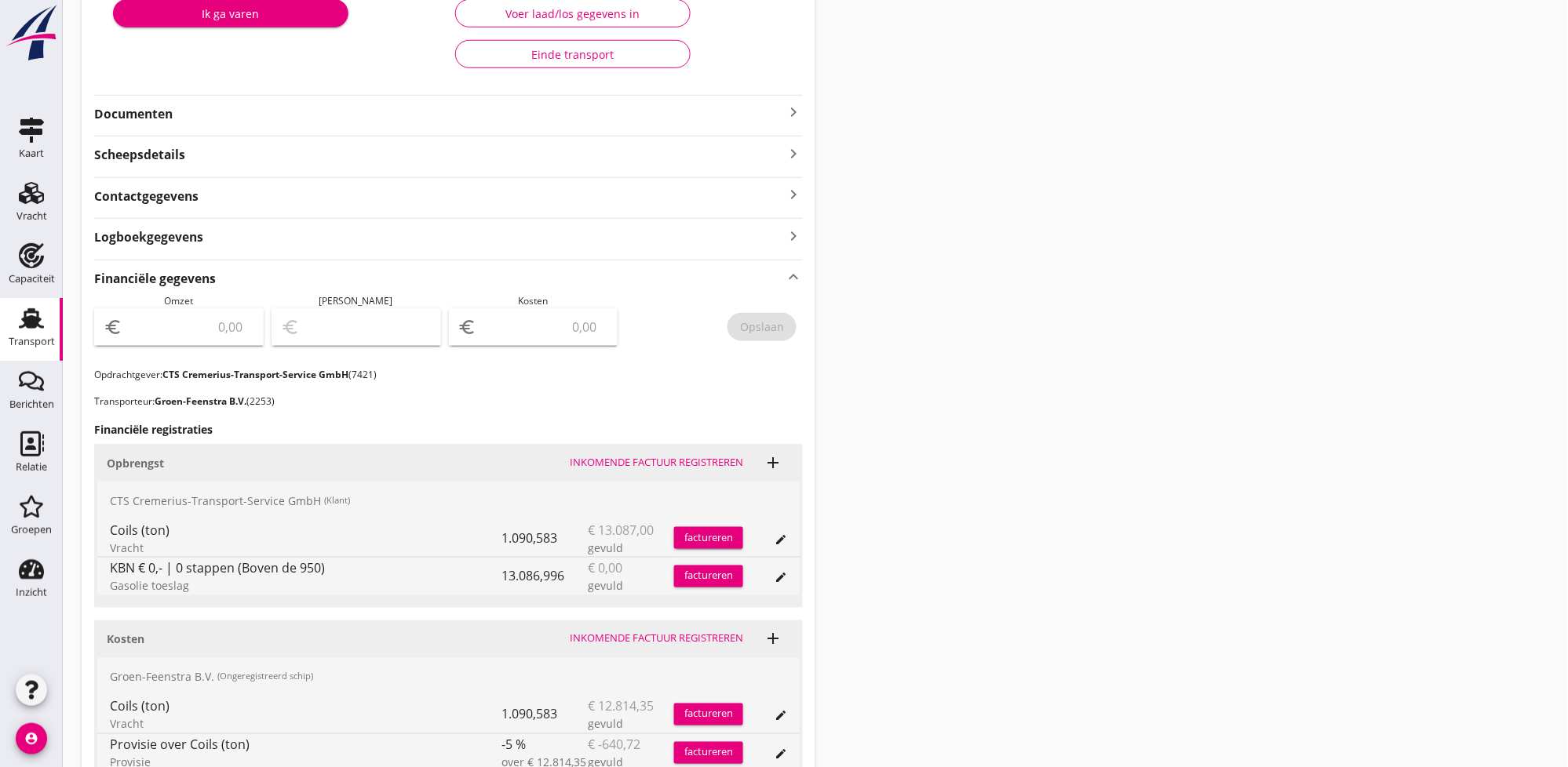
scroll to position [224, 0]
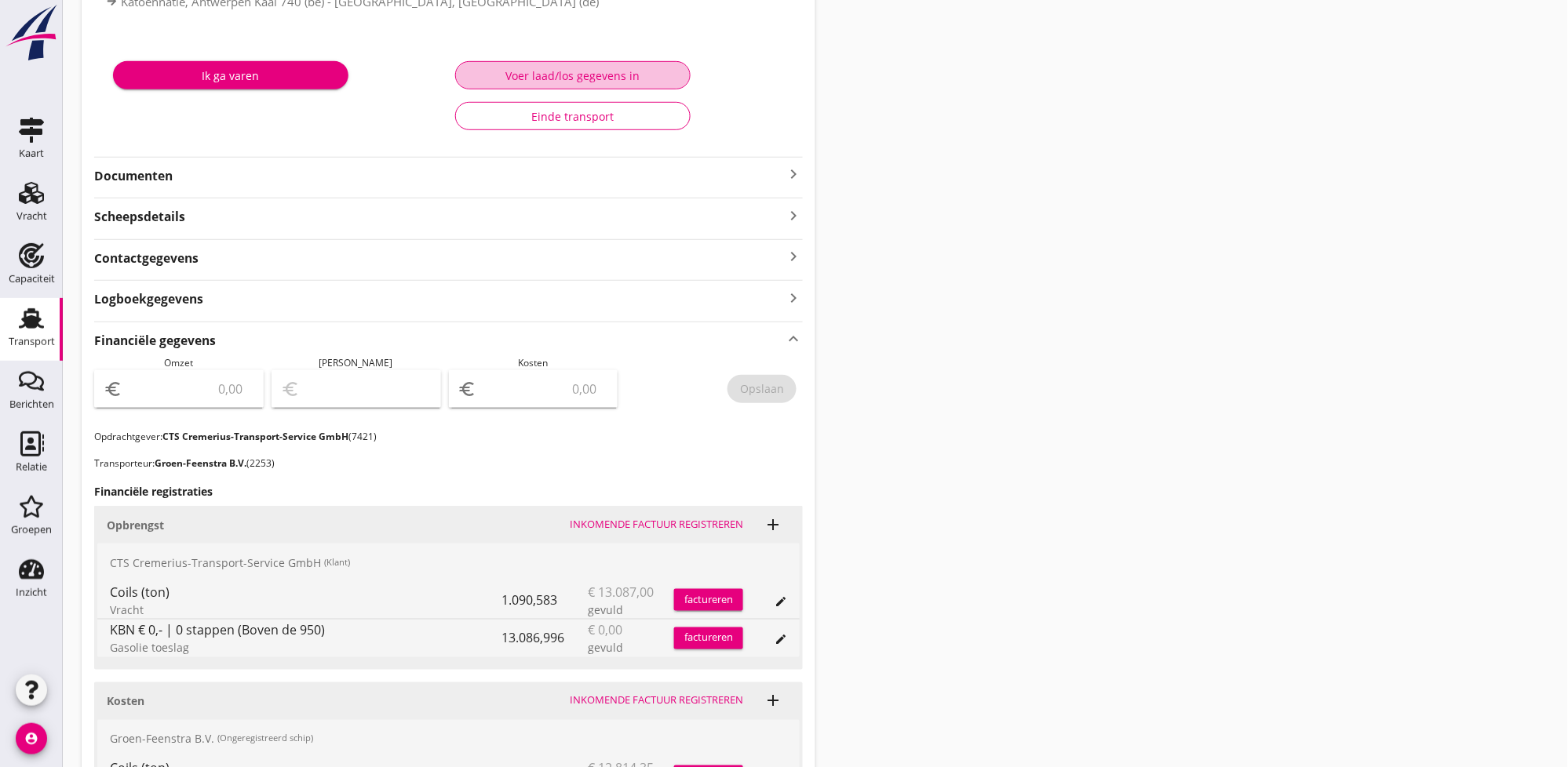
click at [537, 72] on div "Voer laad/los gegevens in" at bounding box center [573, 75] width 209 height 16
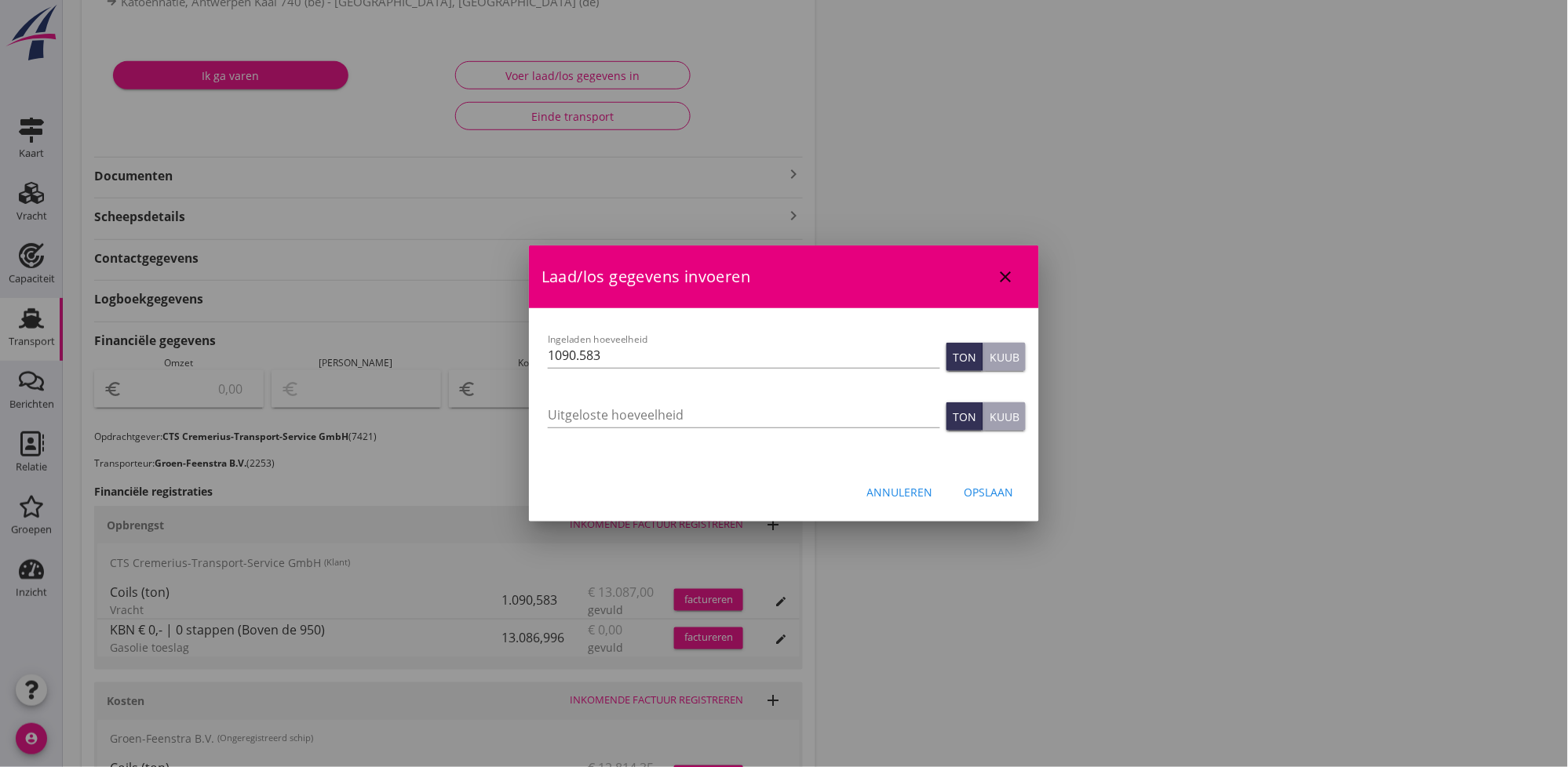
click at [934, 495] on button "Annuleren" at bounding box center [900, 491] width 91 height 28
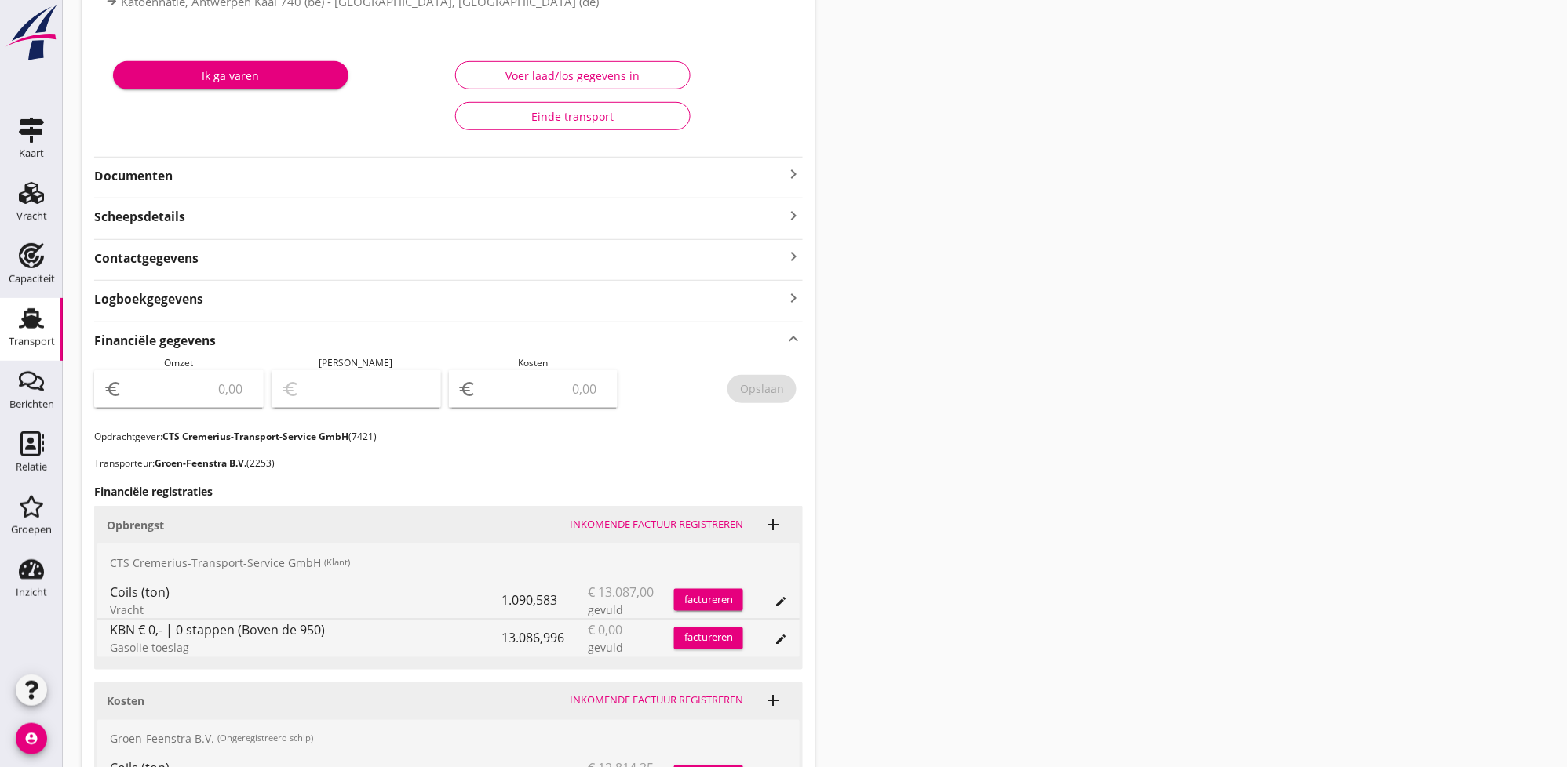
click at [310, 309] on div "085319 Cygnus (Groen) local_gas_station emergency_share map Varen Laden Varen L…" at bounding box center [449, 383] width 734 height 1075
click at [159, 301] on strong "Logboekgegevens" at bounding box center [148, 299] width 109 height 18
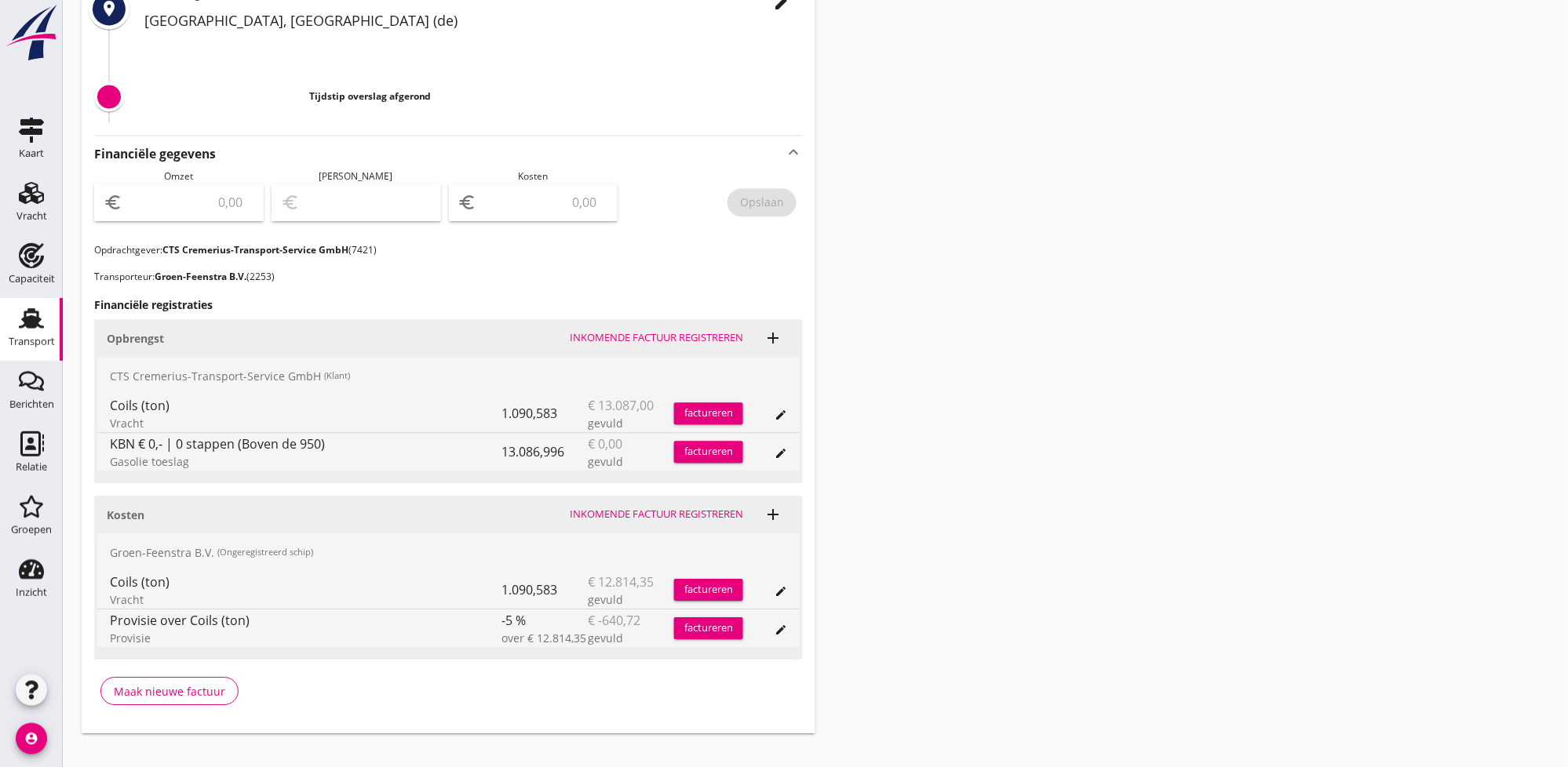
scroll to position [914, 0]
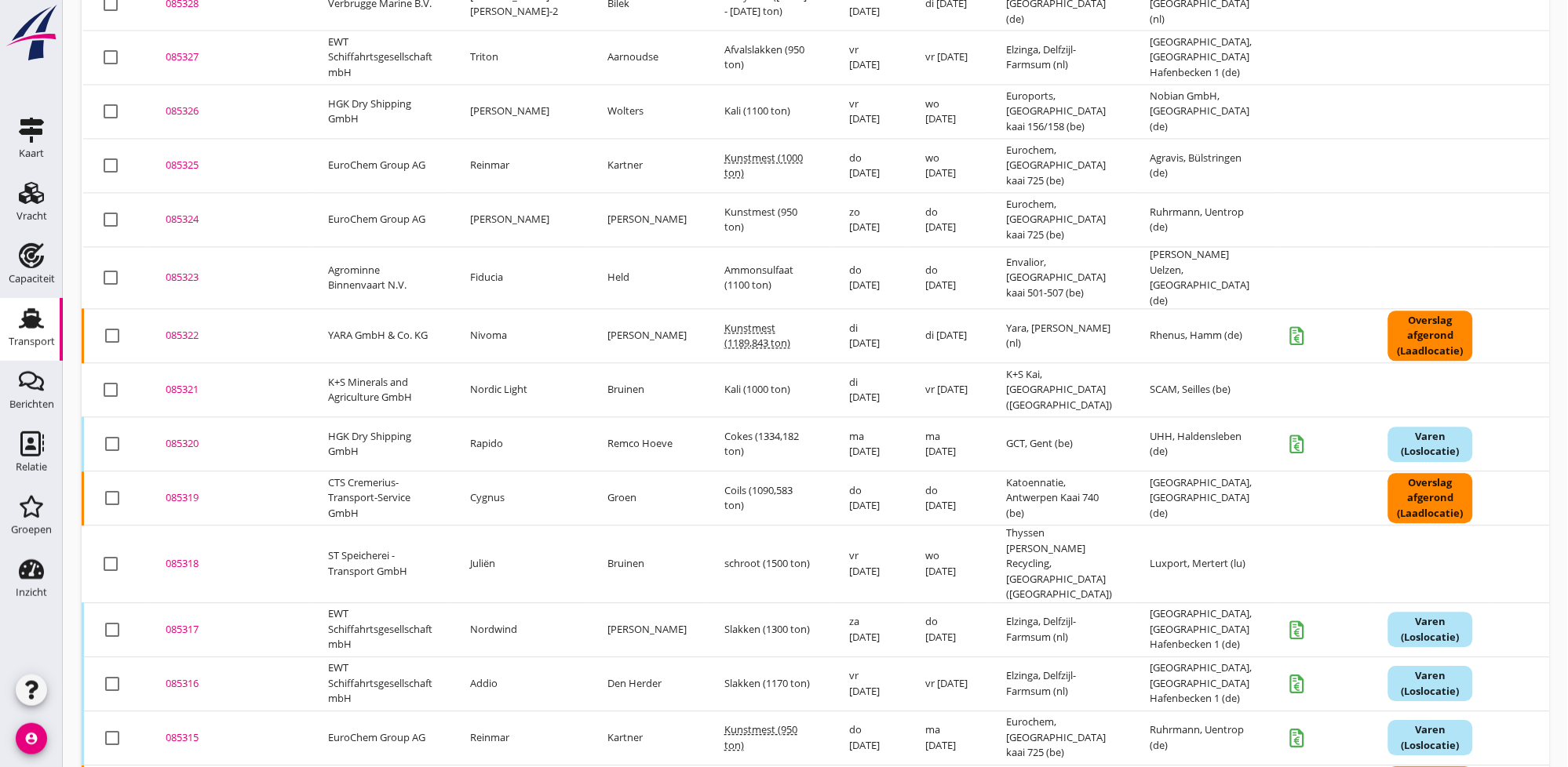
scroll to position [1017, 0]
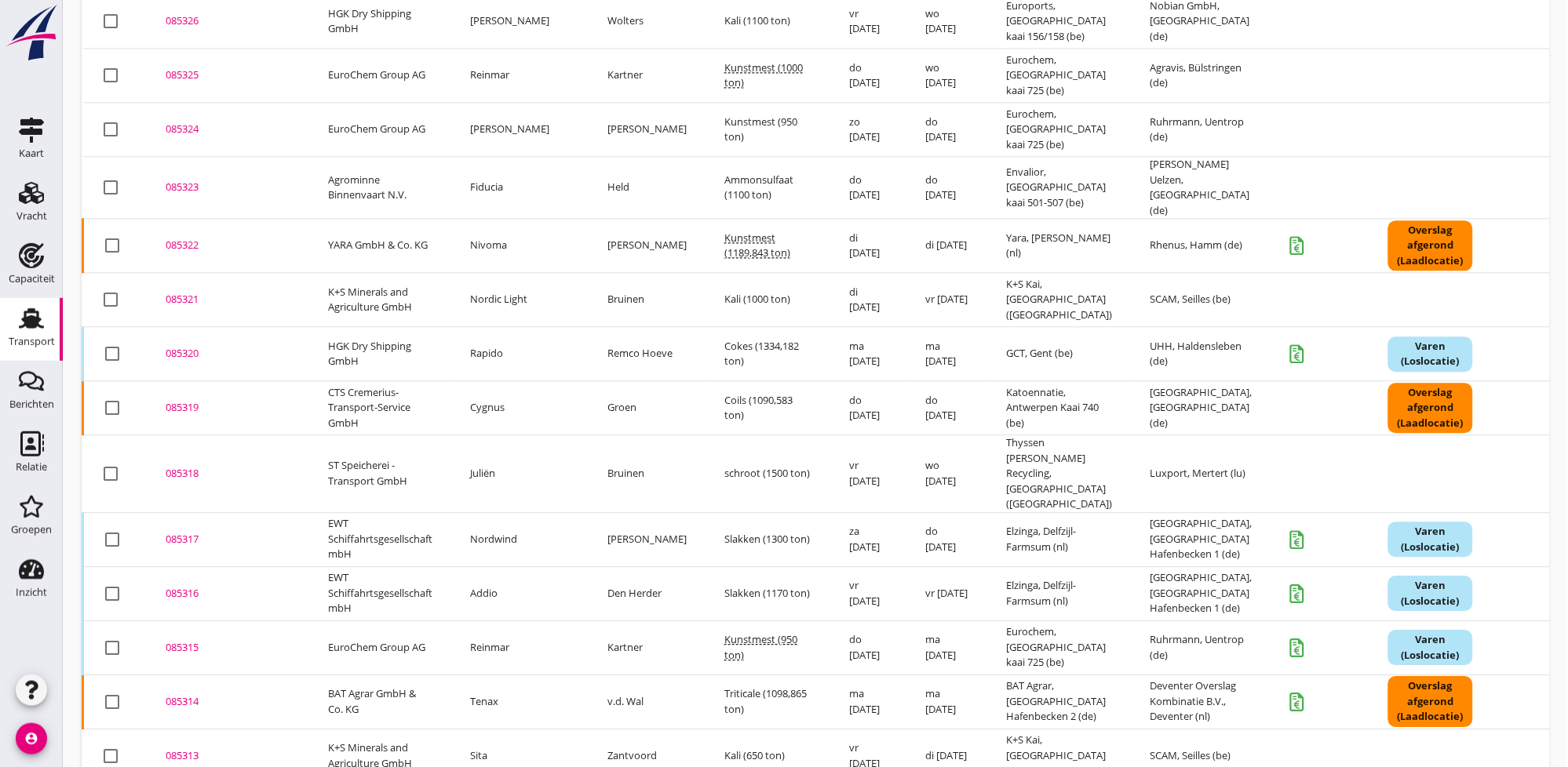
drag, startPoint x: 191, startPoint y: 360, endPoint x: 1250, endPoint y: 407, distance: 1060.0
click at [191, 400] on div "085319" at bounding box center [228, 407] width 124 height 15
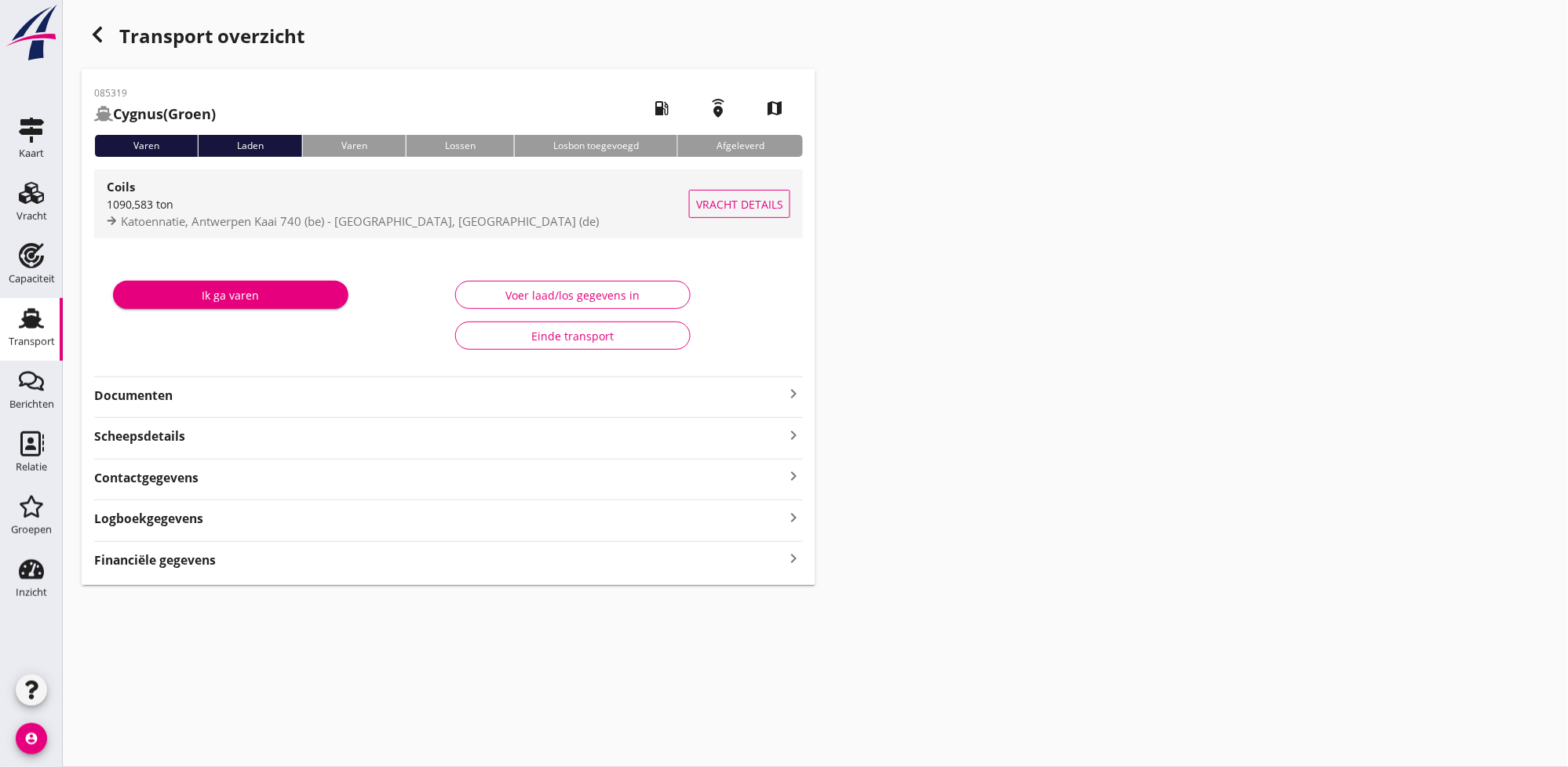
click at [154, 200] on div "1090,583 ton" at bounding box center [398, 204] width 582 height 16
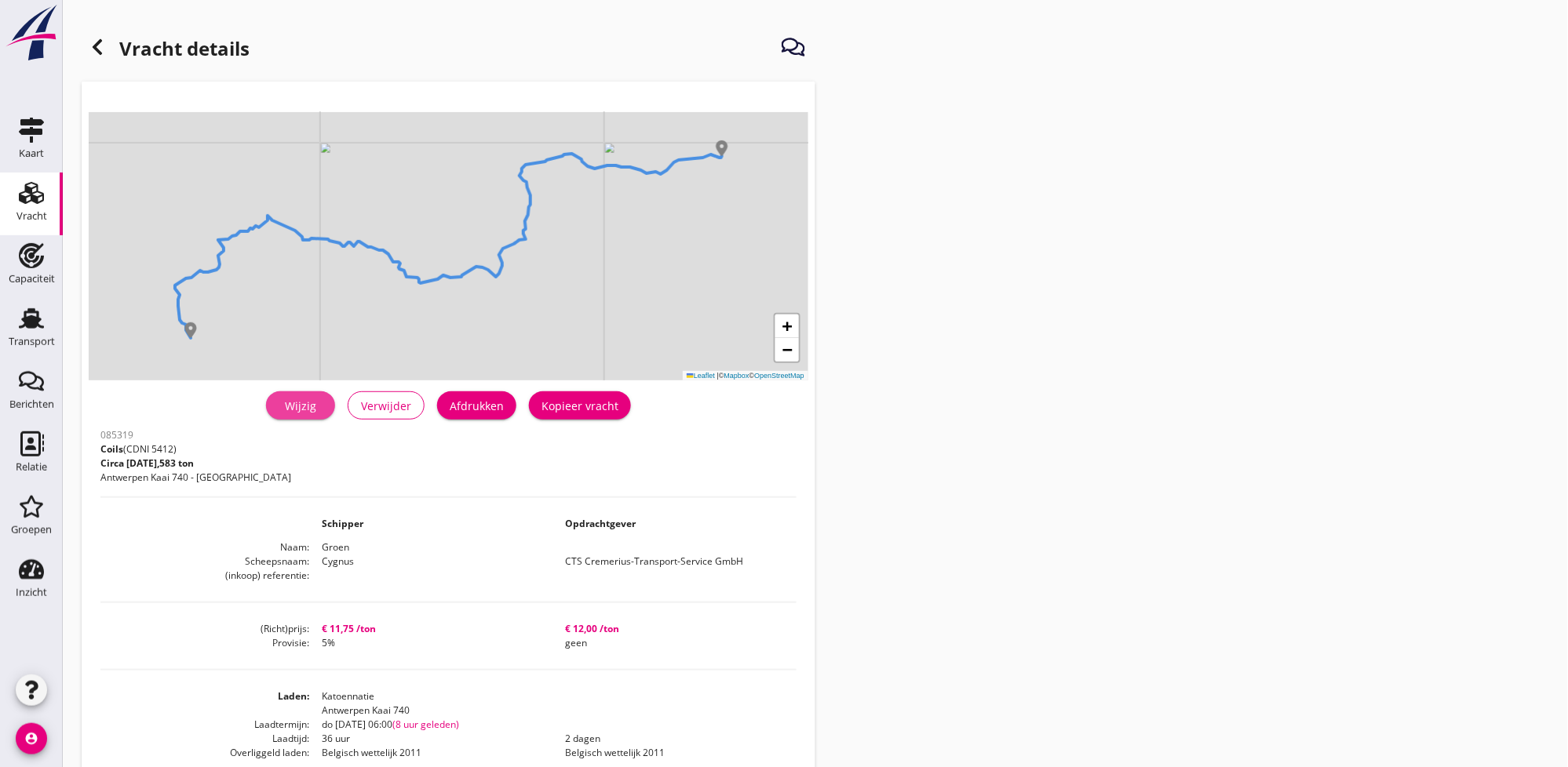
click at [293, 402] on div "Wijzig" at bounding box center [301, 406] width 44 height 16
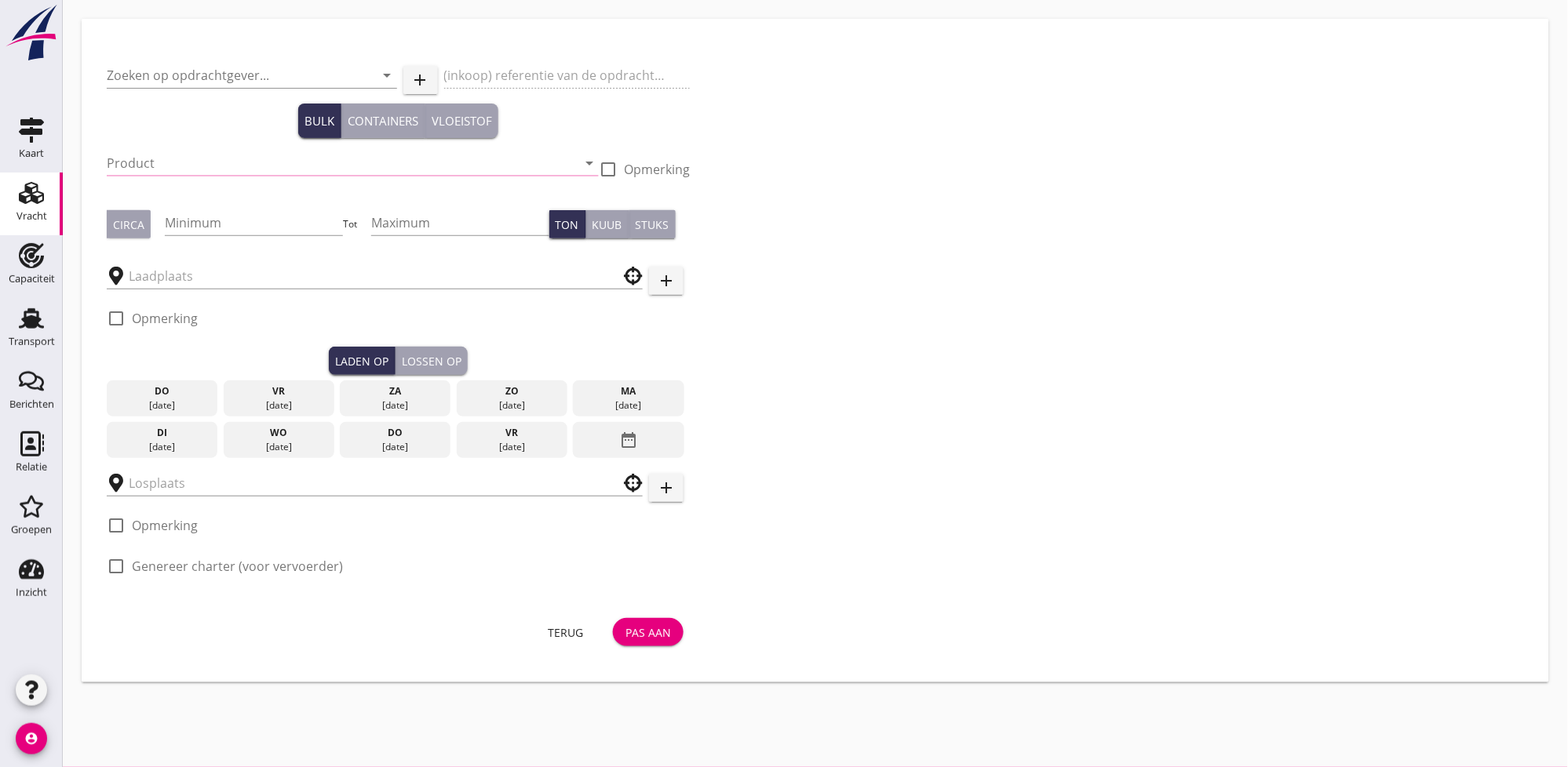
type input "CTS Cremerius-Transport-Service GmbH"
type input "Coils (5412)"
type input "1095"
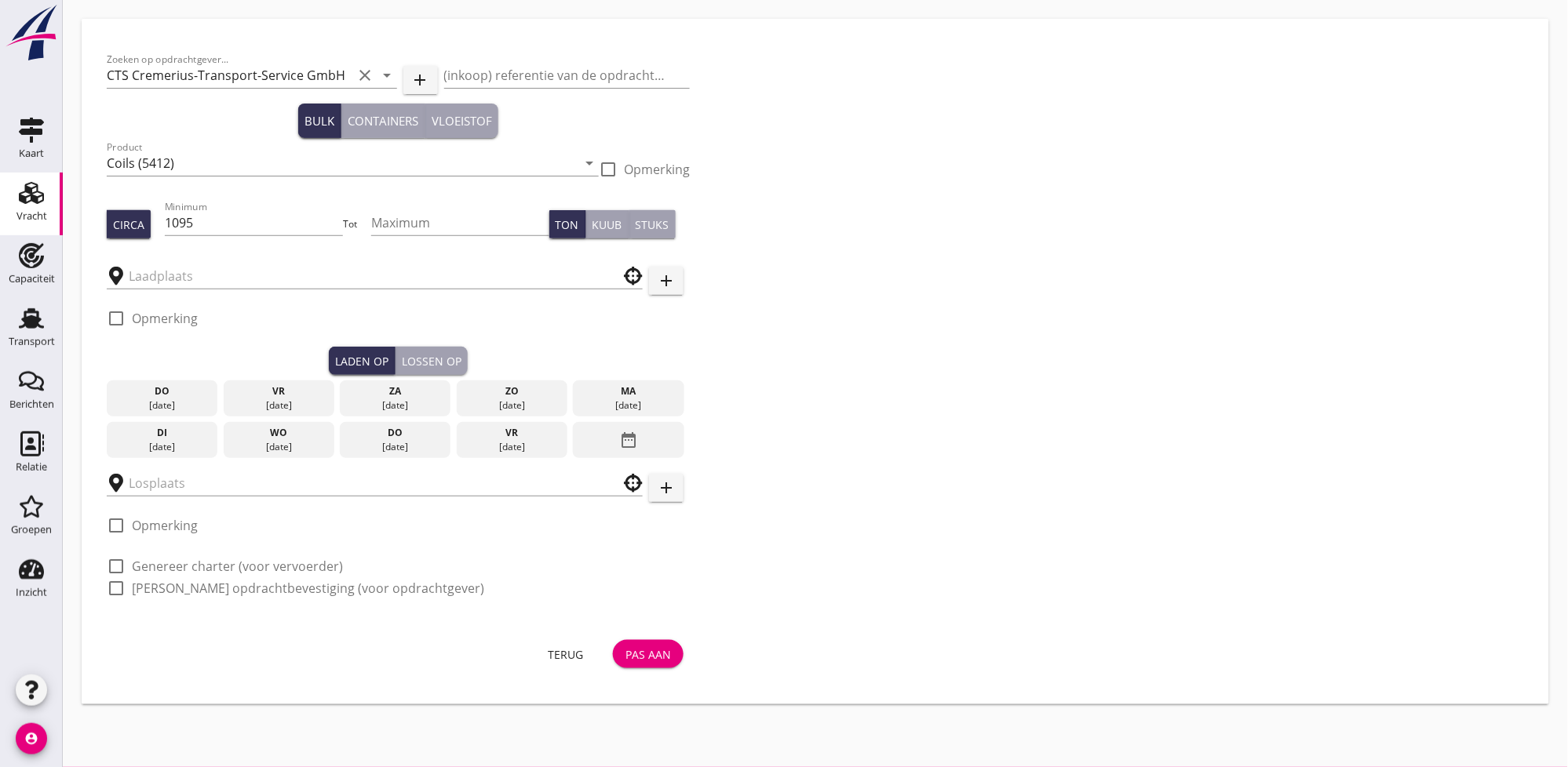
type input "Katoennatie"
type input "Coil Terminal"
checkbox input "true"
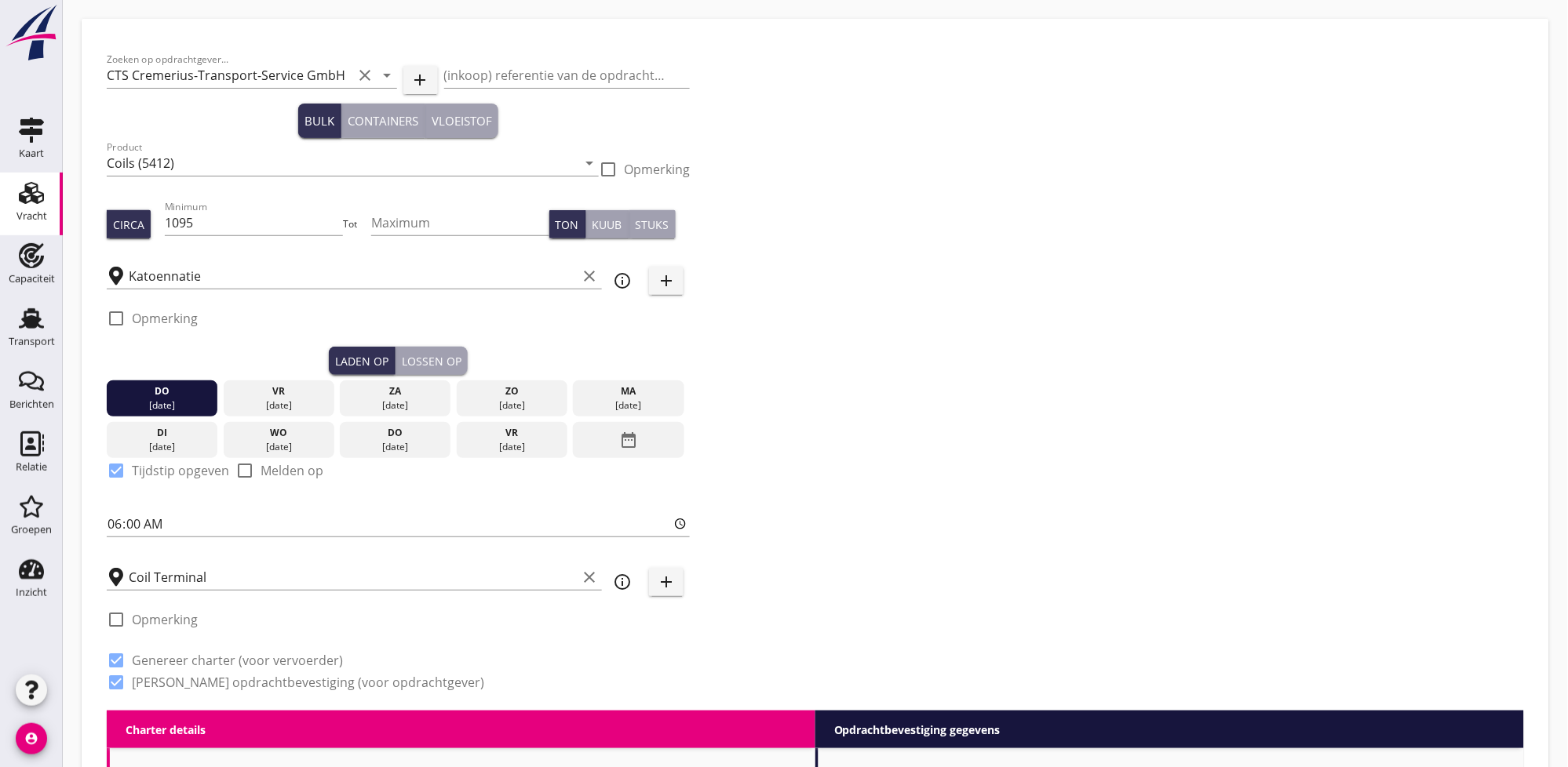
click at [433, 362] on div "Lossen op" at bounding box center [432, 361] width 60 height 16
type input "11.75"
radio input "false"
checkbox input "true"
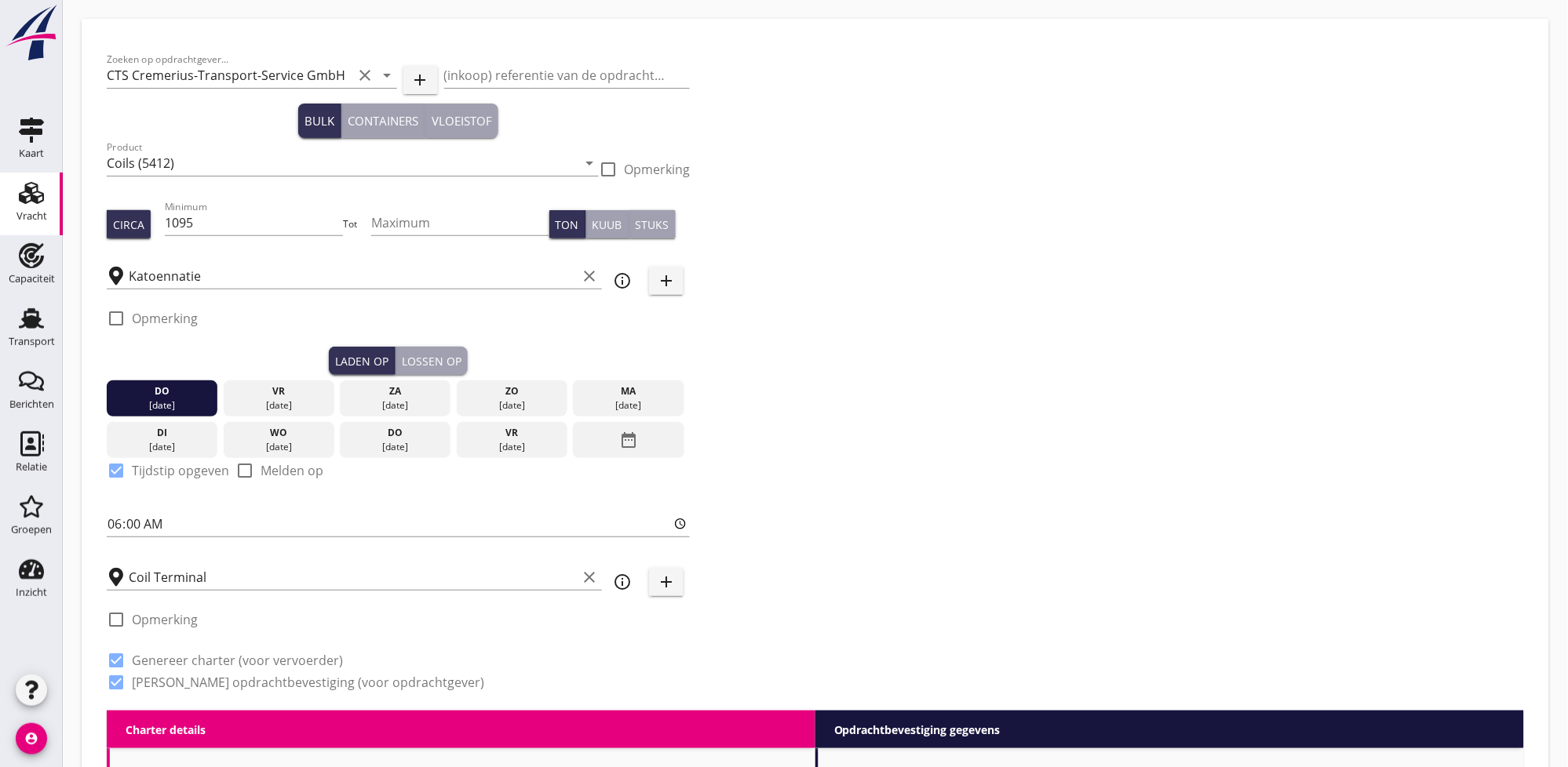
checkbox input "true"
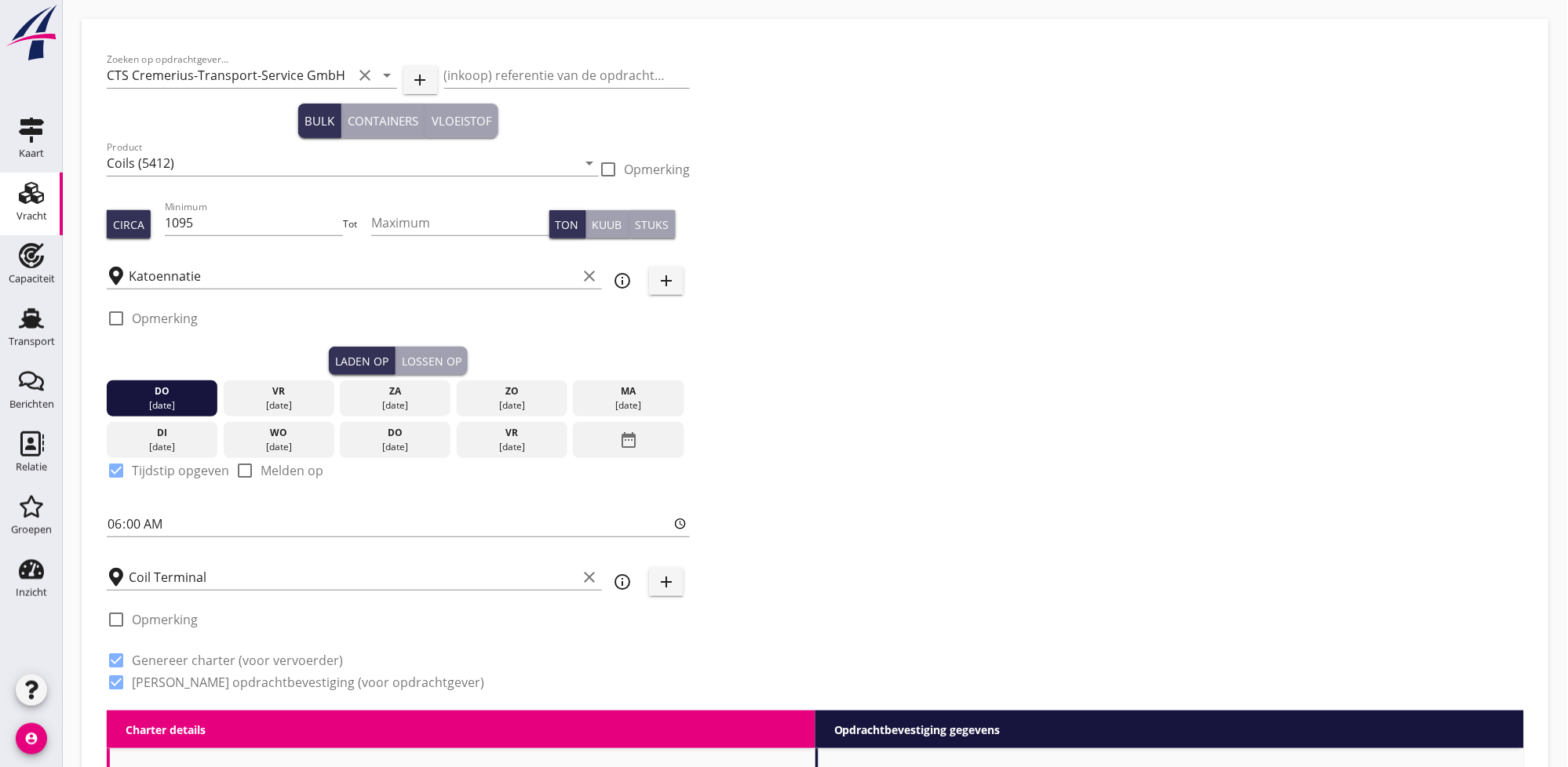
type input "36"
type input "5"
type input "12"
radio input "false"
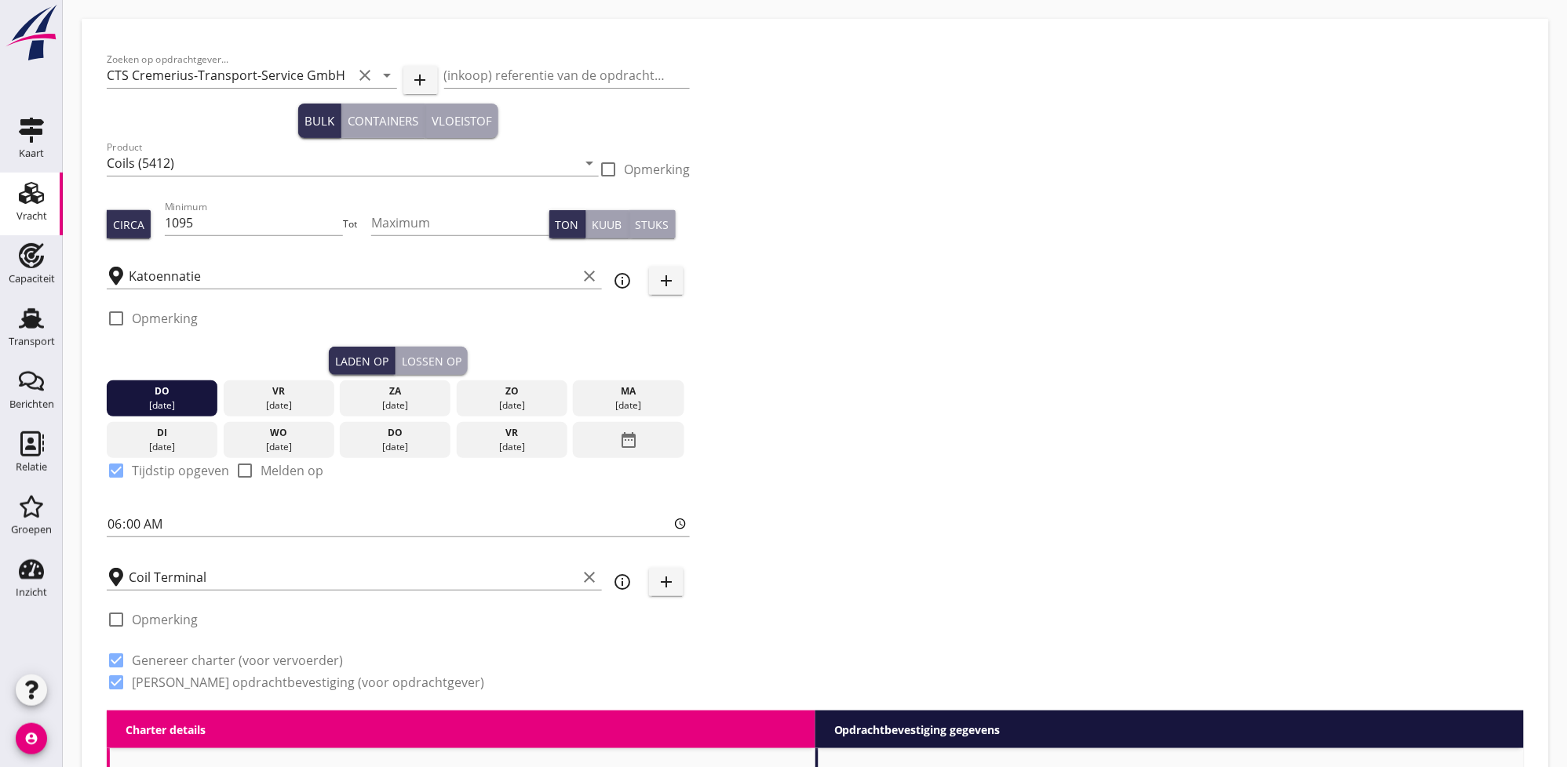
radio input "false"
checkbox input "true"
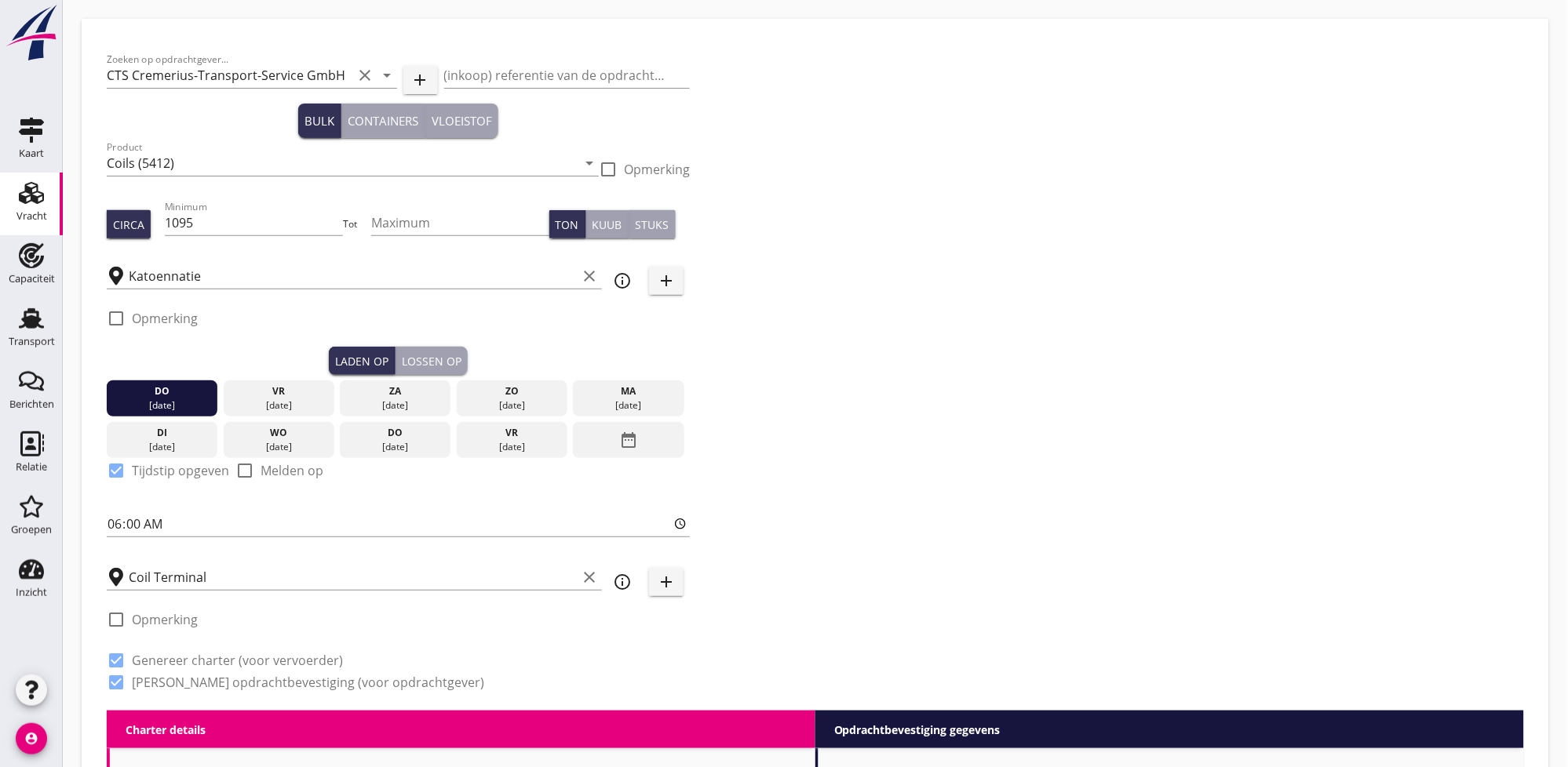
checkbox input "true"
type input "2"
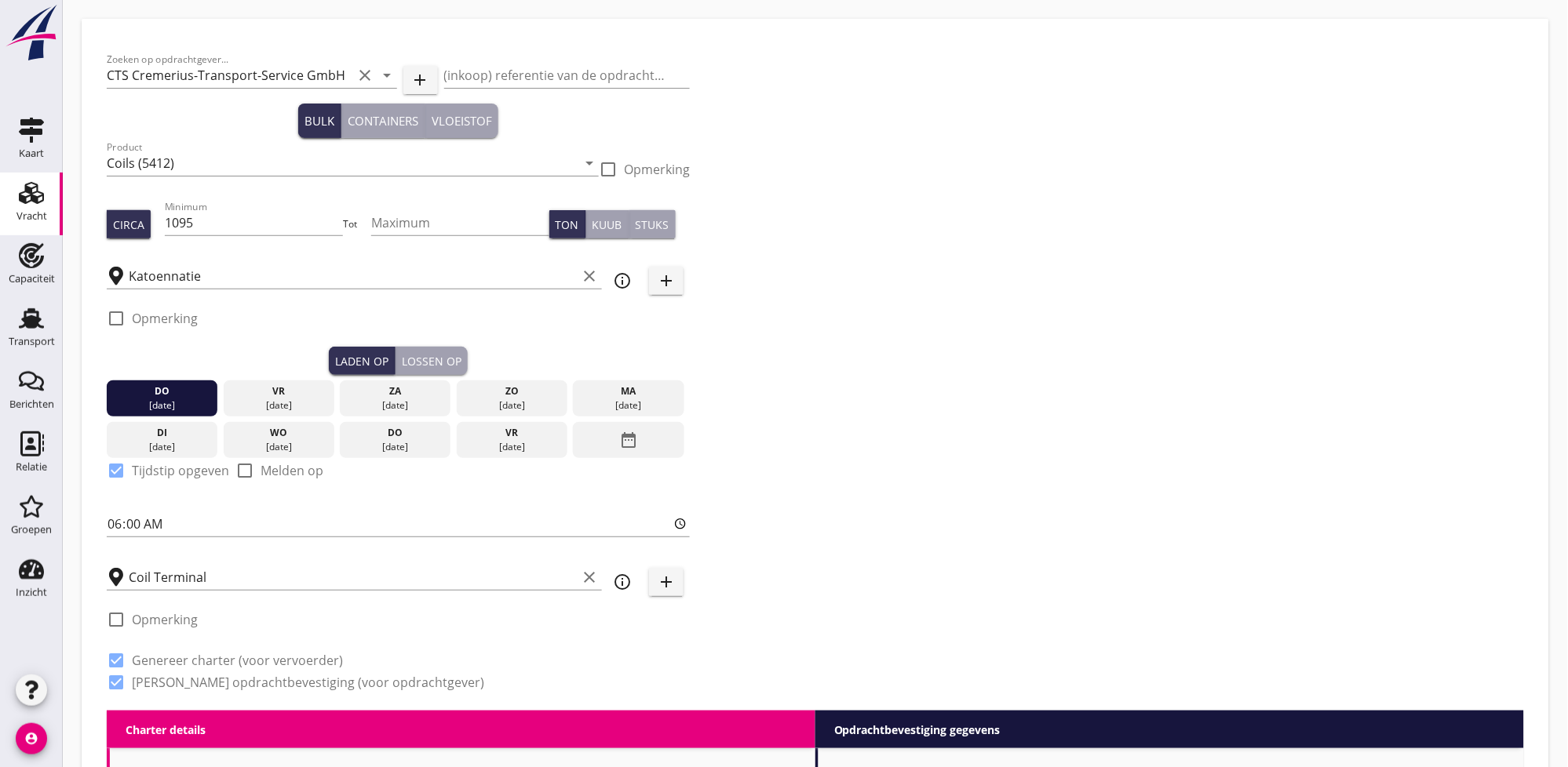
type input "2"
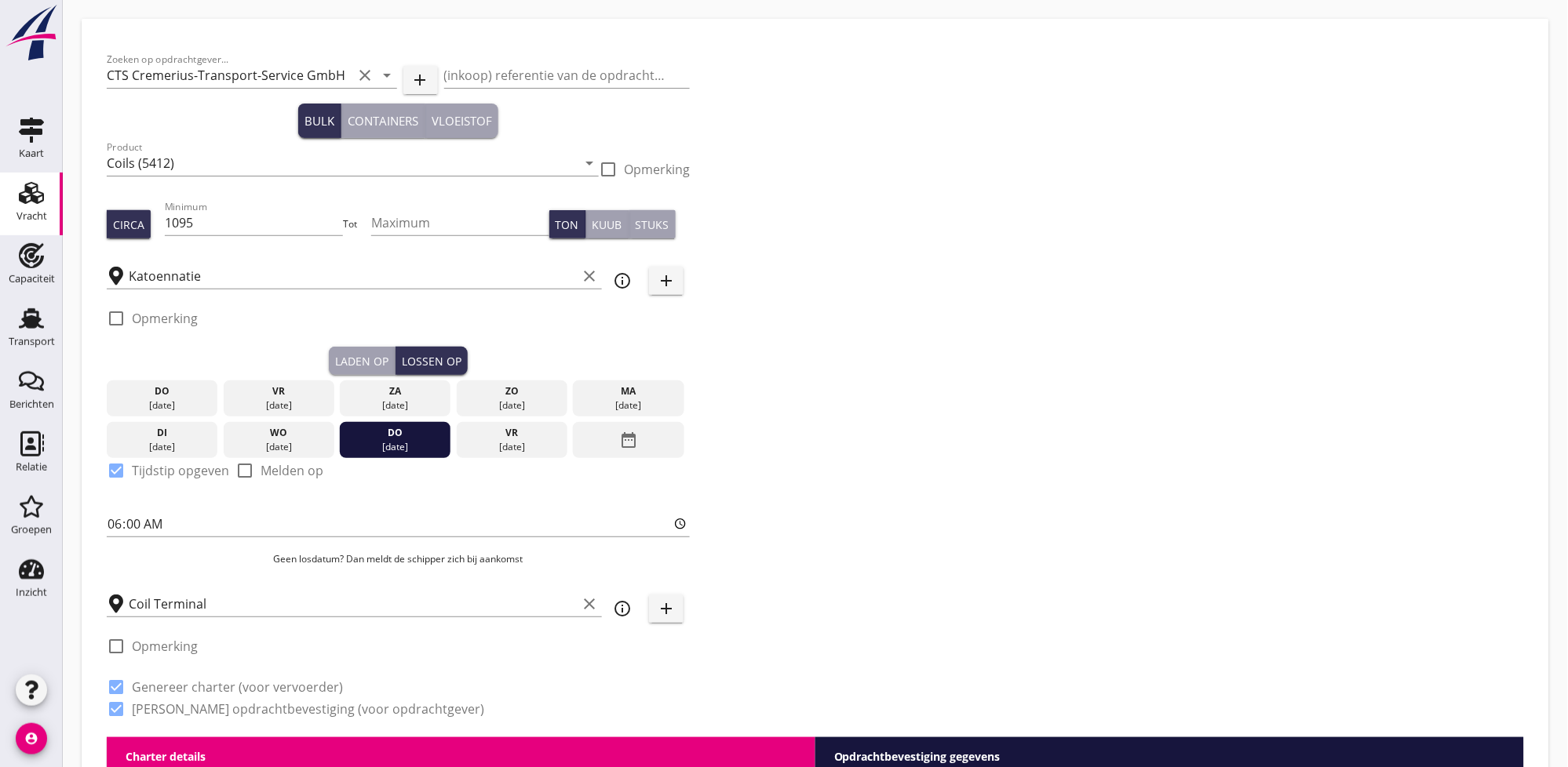
drag, startPoint x: 378, startPoint y: 445, endPoint x: 534, endPoint y: 449, distance: 156.1
click at [534, 449] on div "do [DATE] vr [DATE] za [DATE] zo [DATE] ma [DATE] di [DATE] wo [DATE] do [DATE]…" at bounding box center [398, 416] width 583 height 83
click at [893, 449] on div "Zoeken op opdrachtgever... CTS Cremerius-Transport-Service GmbH clear arrow_dro…" at bounding box center [815, 390] width 1430 height 693
click at [542, 452] on div "[DATE]" at bounding box center [512, 447] width 103 height 14
click at [360, 455] on div "do 04 sep." at bounding box center [394, 440] width 111 height 36
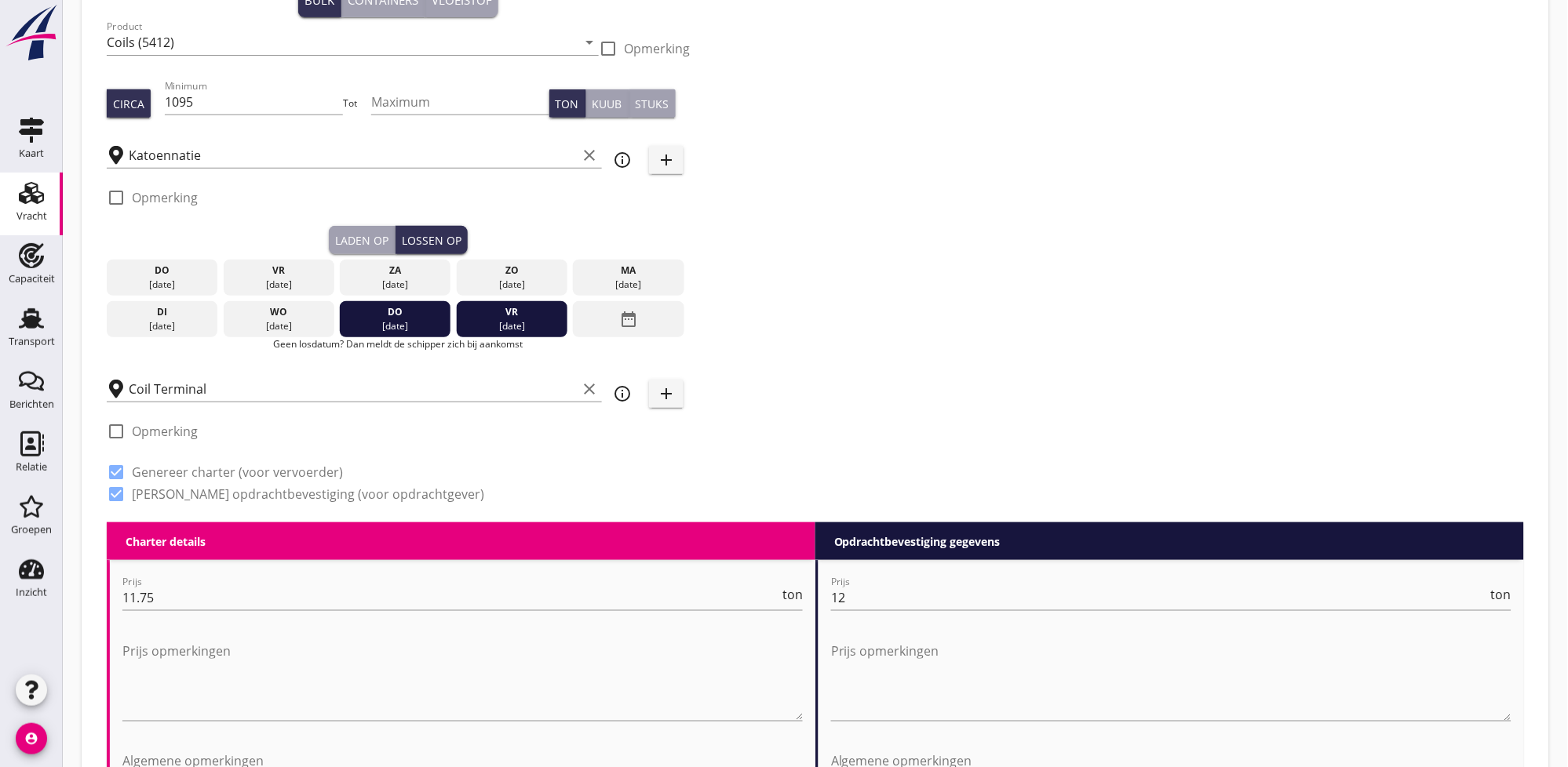
scroll to position [104, 0]
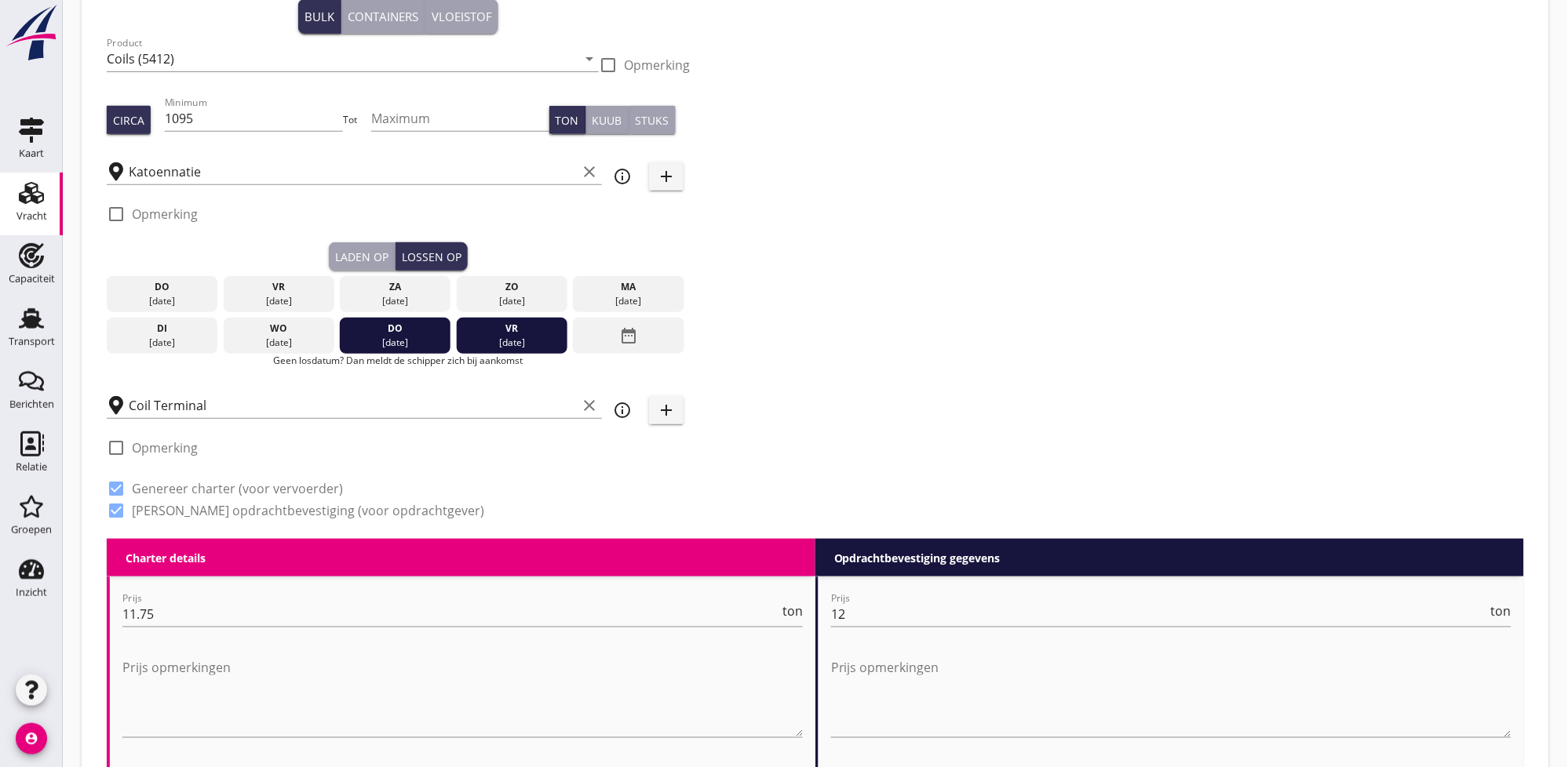
click at [884, 278] on div "Zoeken op opdrachtgever... CTS Cremerius-Transport-Service GmbH clear arrow_dro…" at bounding box center [815, 239] width 1430 height 600
click at [632, 336] on icon "date_range" at bounding box center [628, 335] width 19 height 28
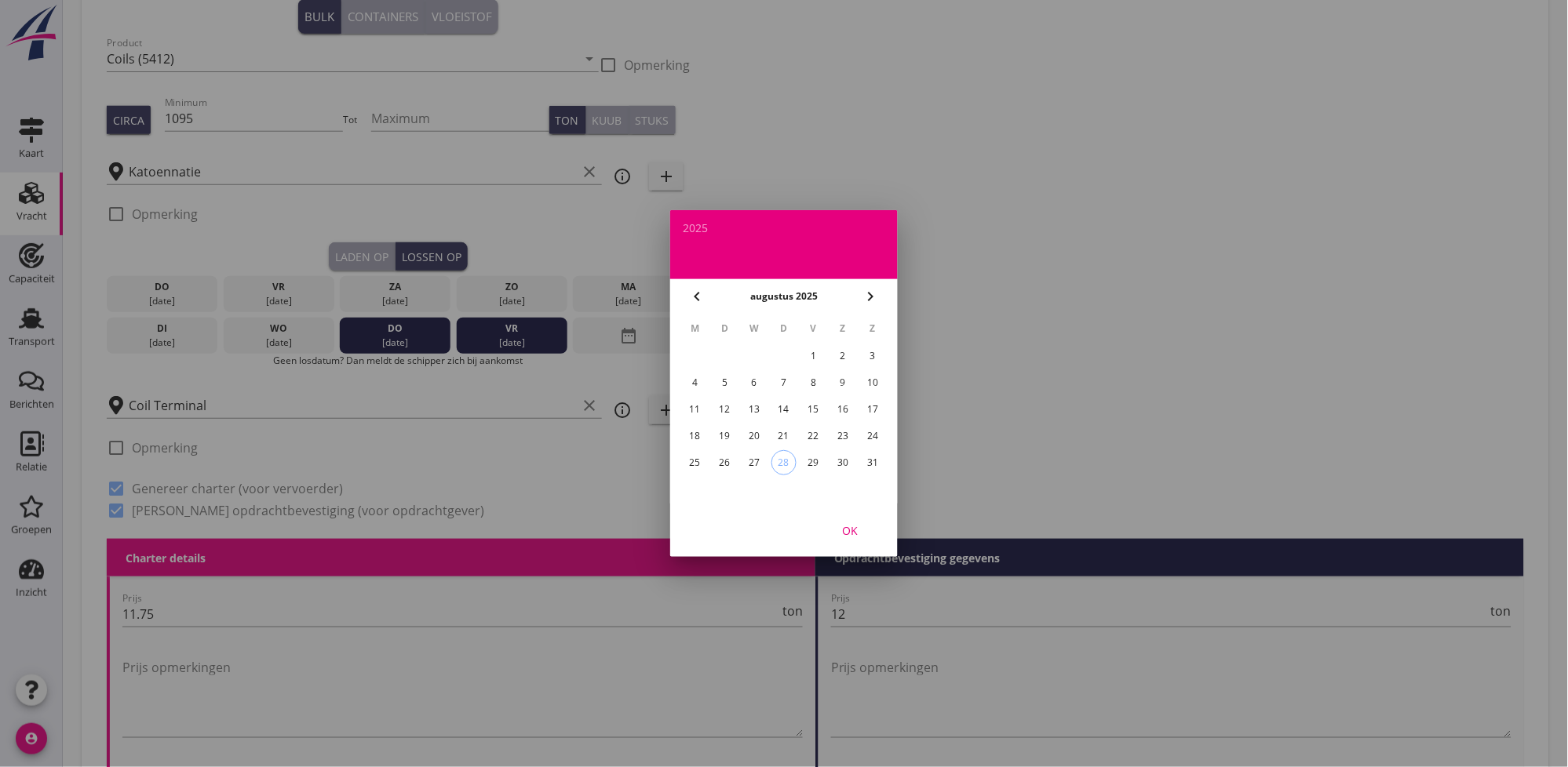
click at [874, 289] on icon "chevron_right" at bounding box center [870, 296] width 19 height 19
click at [694, 357] on div "1" at bounding box center [695, 356] width 25 height 25
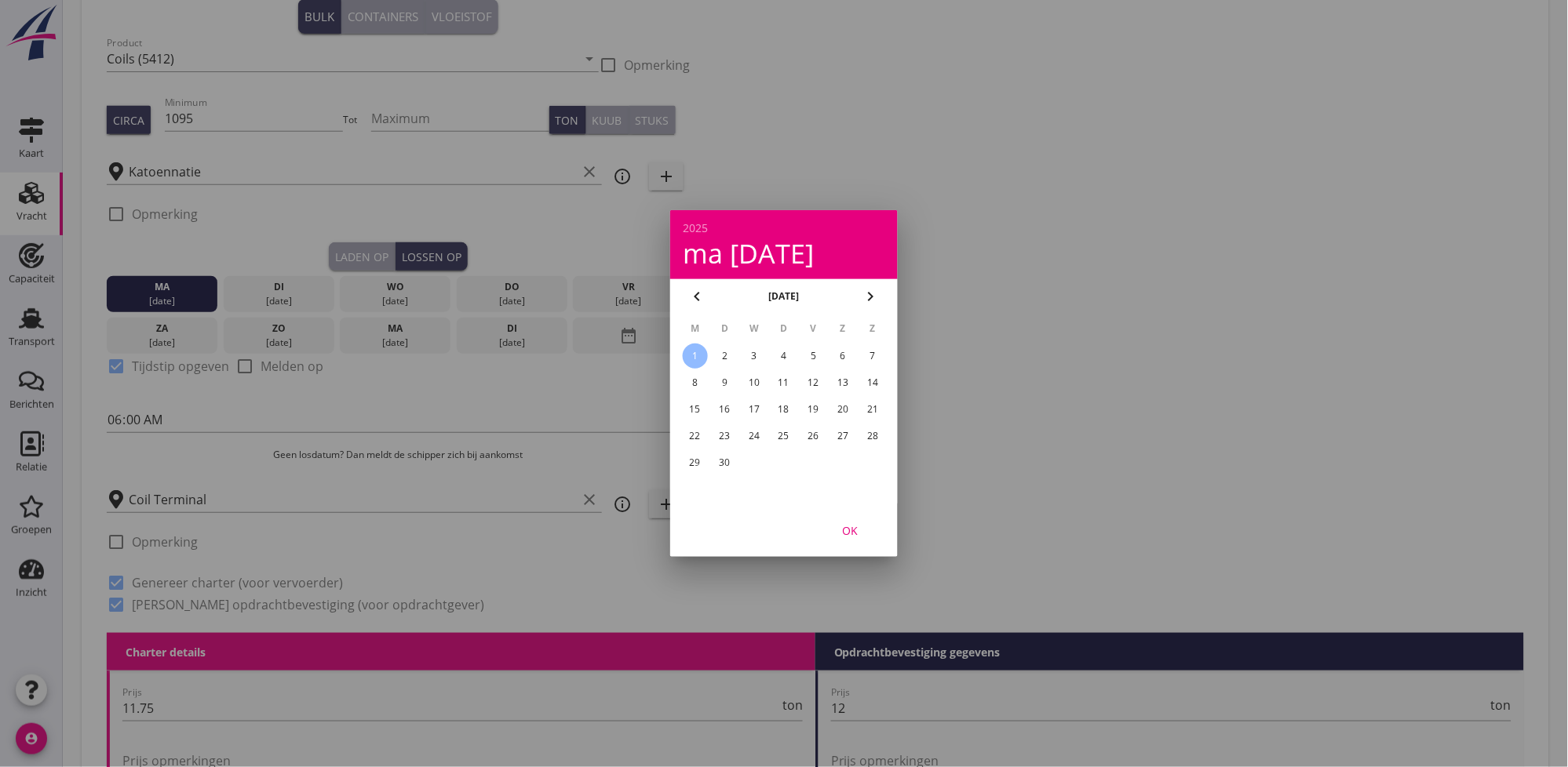
click at [694, 380] on div "8" at bounding box center [695, 382] width 25 height 25
drag, startPoint x: 864, startPoint y: 534, endPoint x: 858, endPoint y: 529, distance: 7.8
click at [862, 533] on div "OK" at bounding box center [850, 531] width 44 height 16
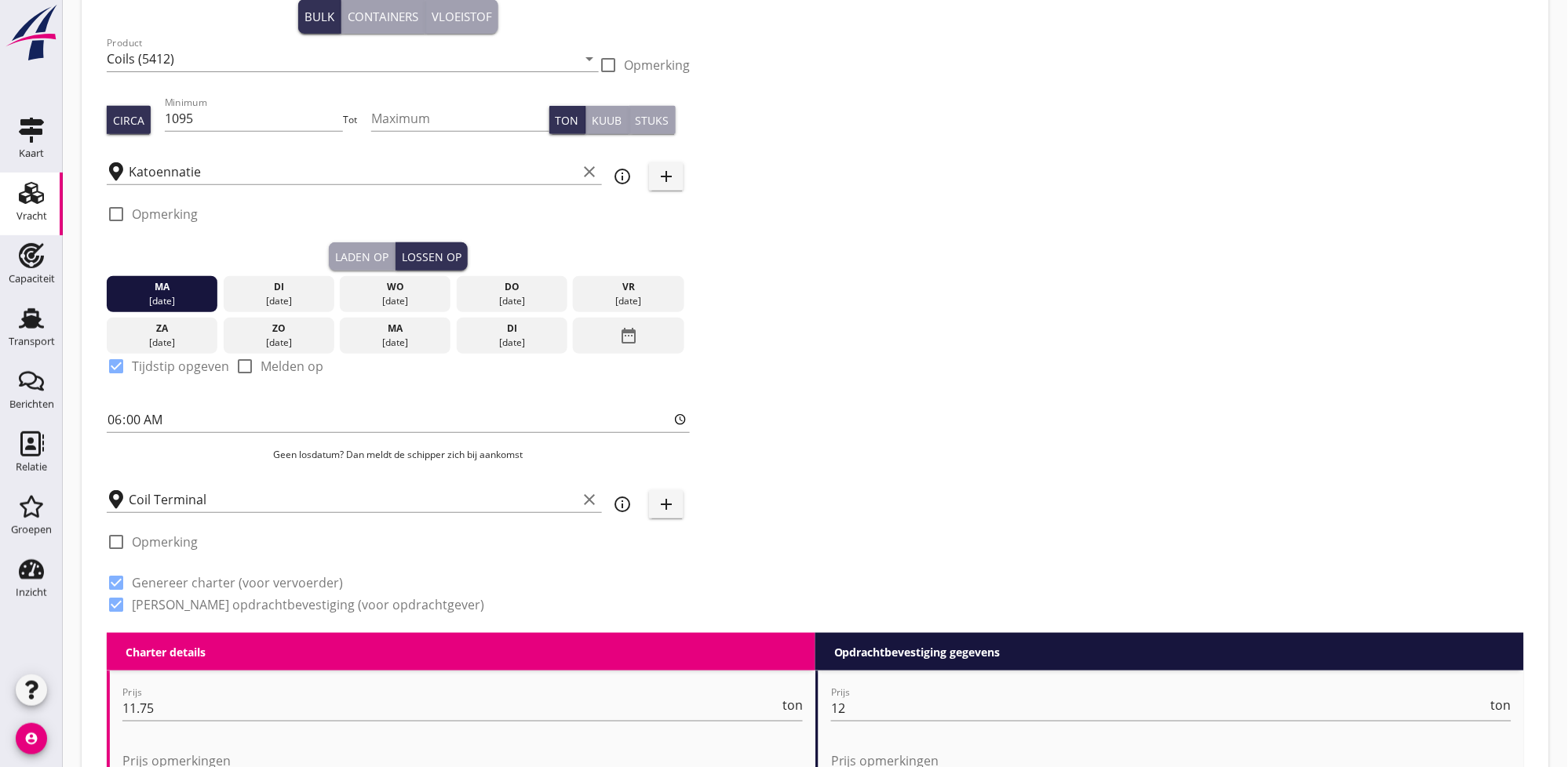
drag, startPoint x: 173, startPoint y: 301, endPoint x: 285, endPoint y: 335, distance: 117.0
click at [285, 335] on div "ma 08 sep. di 09 sep. wo 10 sep. do 11 sep. vr 12 sep. za 13 sep. zo 14 sep. ma…" at bounding box center [398, 312] width 583 height 83
click at [391, 332] on div "ma" at bounding box center [395, 328] width 103 height 14
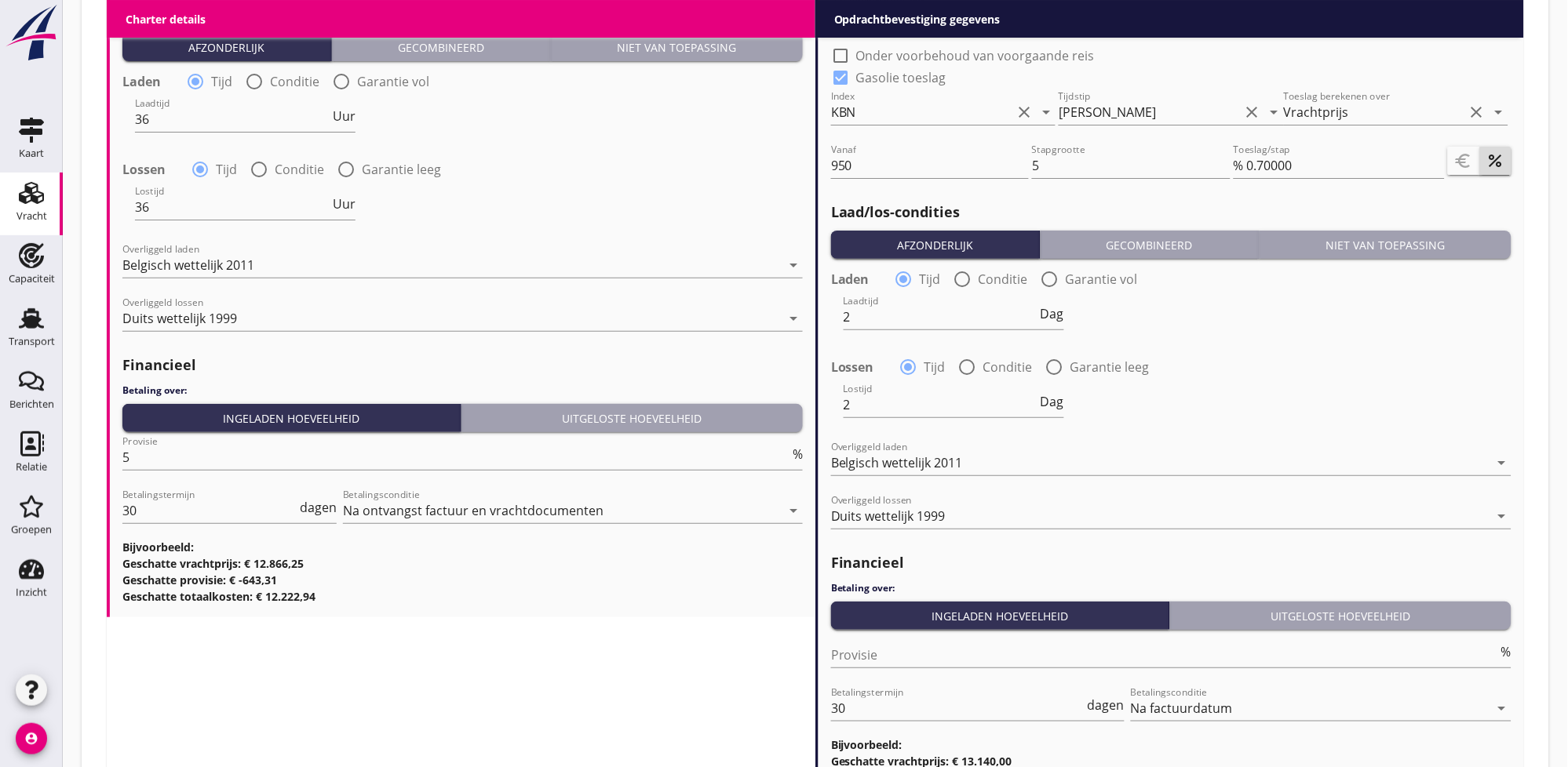
scroll to position [1796, 0]
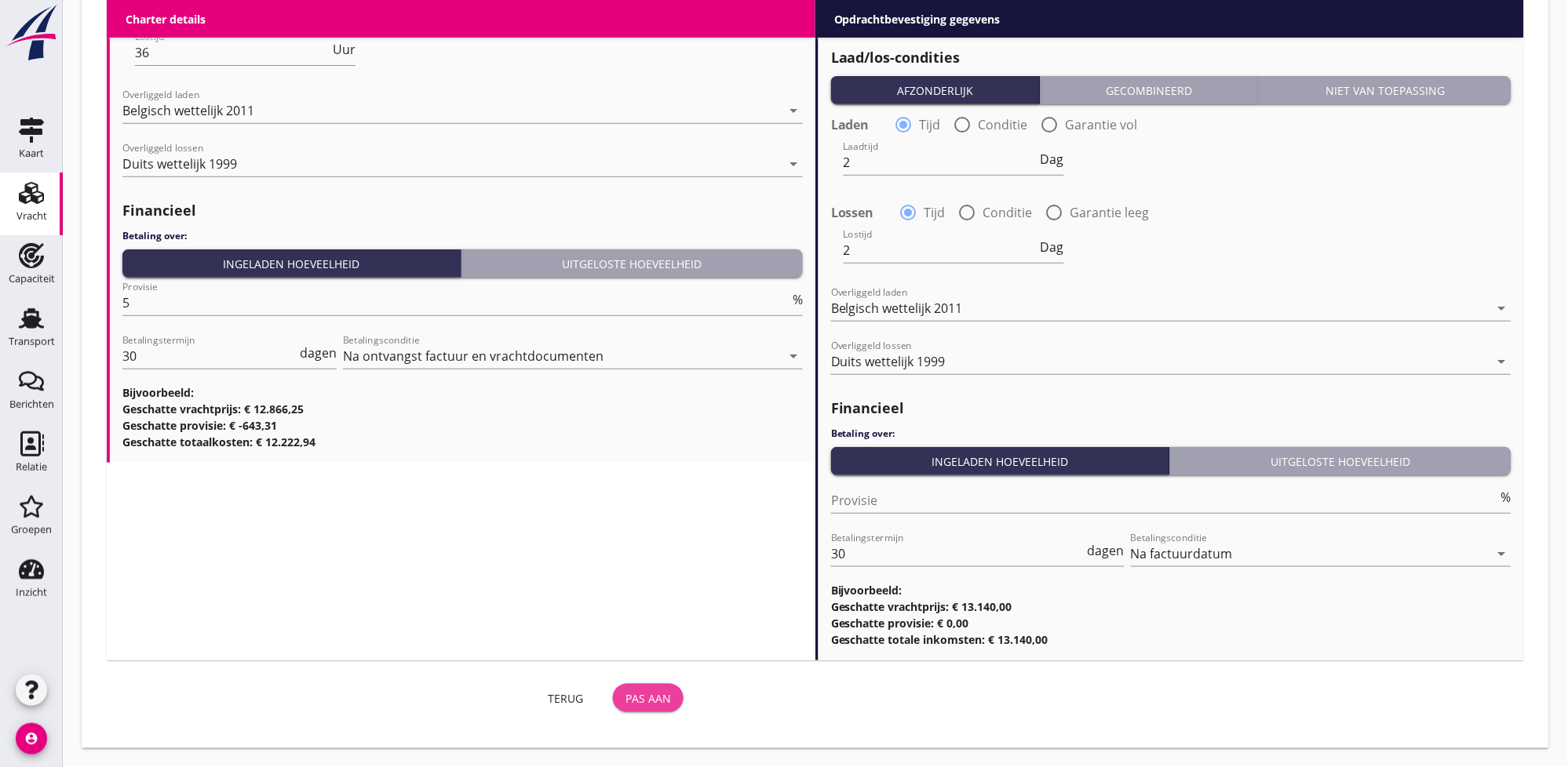
click at [645, 697] on div "Pas aan" at bounding box center [648, 698] width 45 height 16
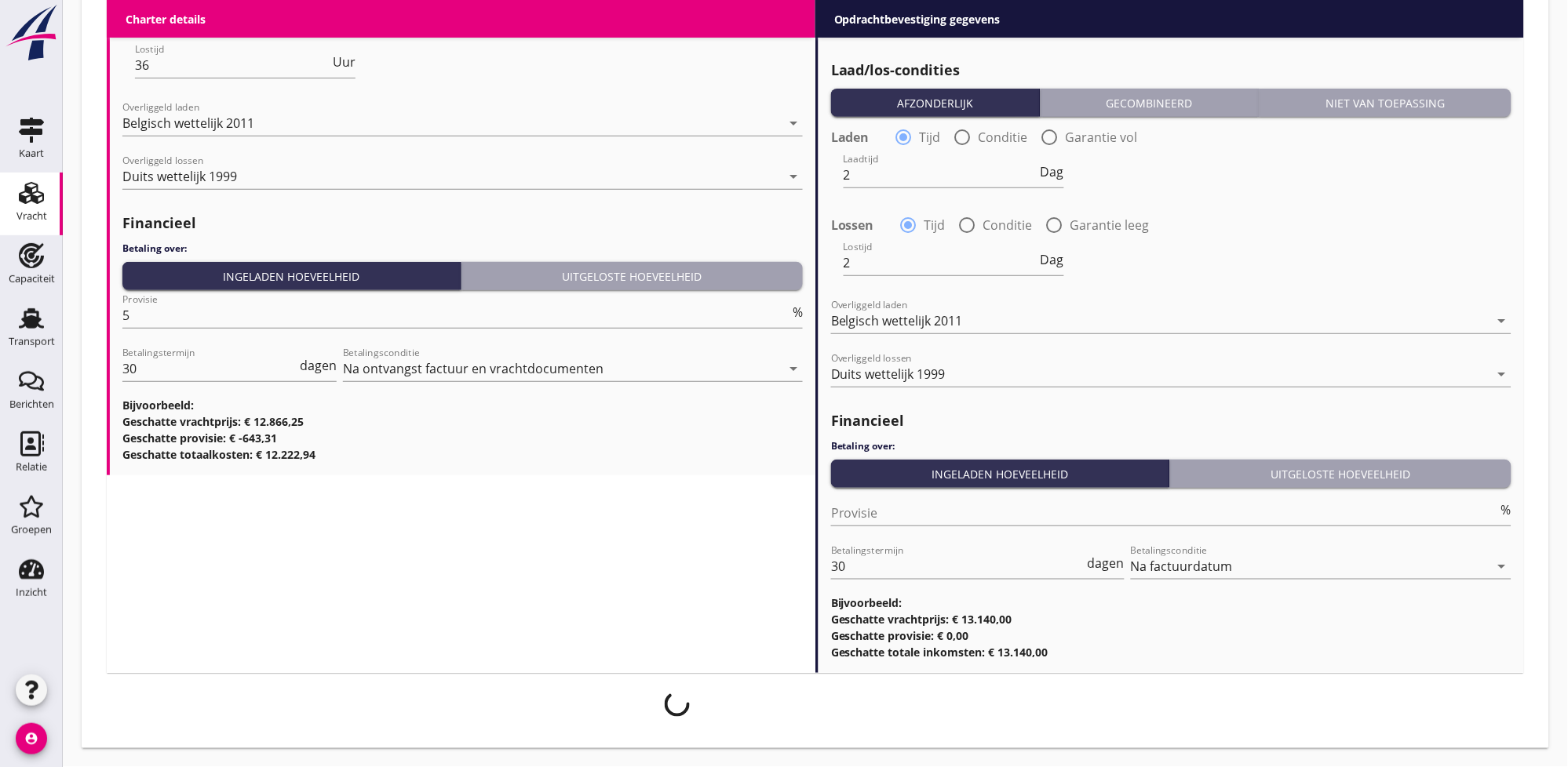
scroll to position [1784, 0]
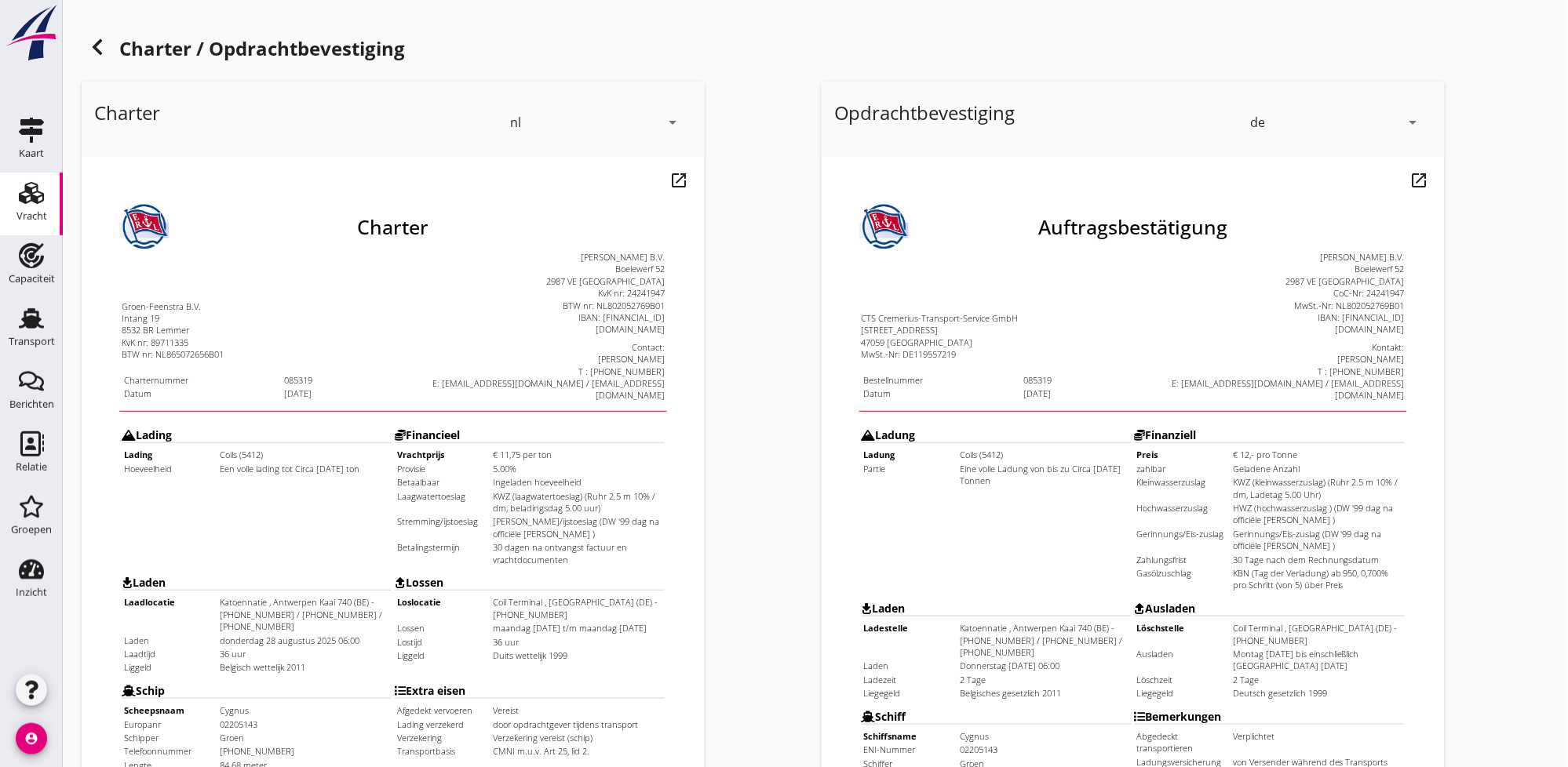
click at [94, 36] on div at bounding box center [97, 47] width 32 height 32
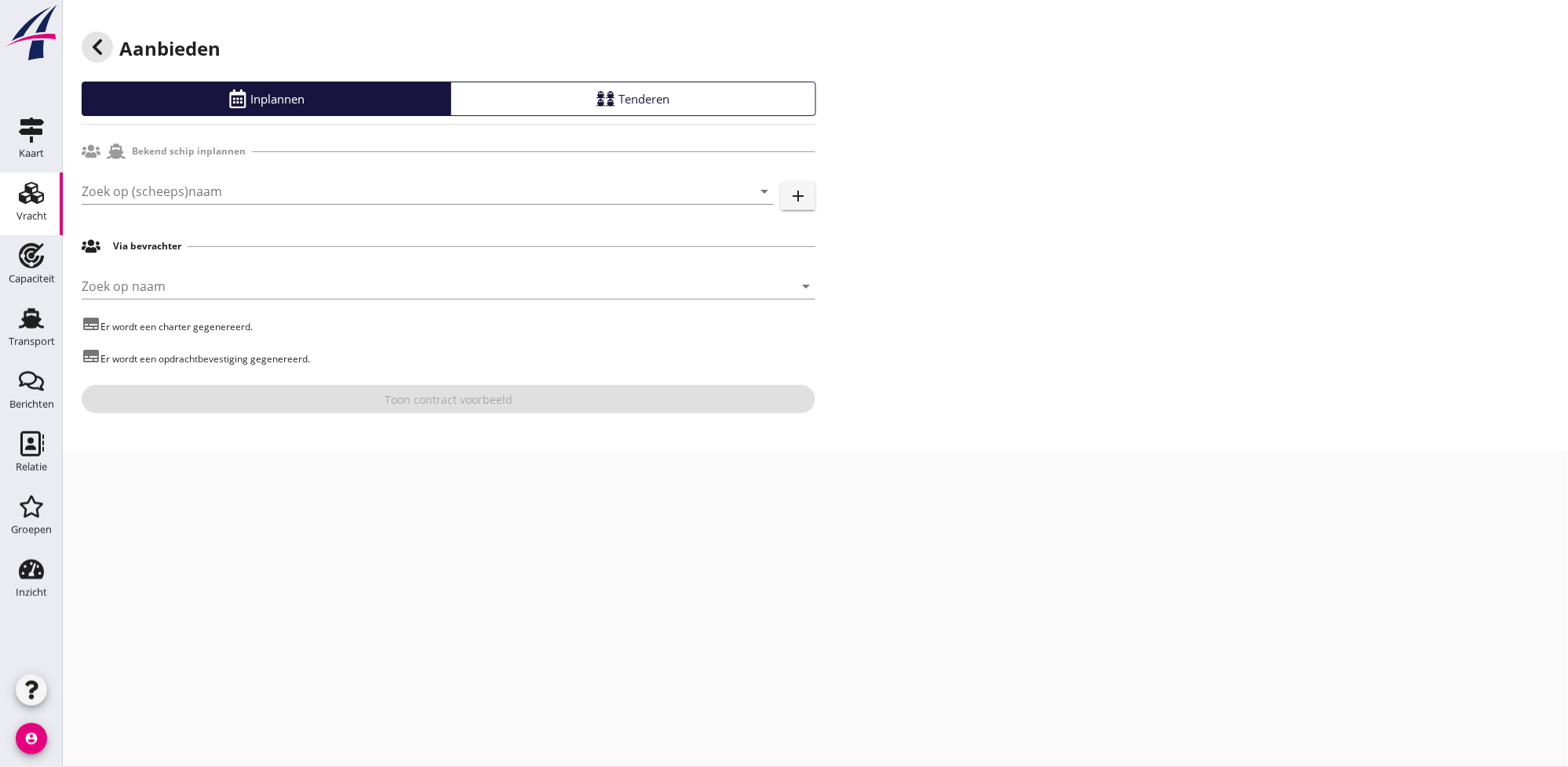
click at [94, 36] on div at bounding box center [97, 47] width 32 height 32
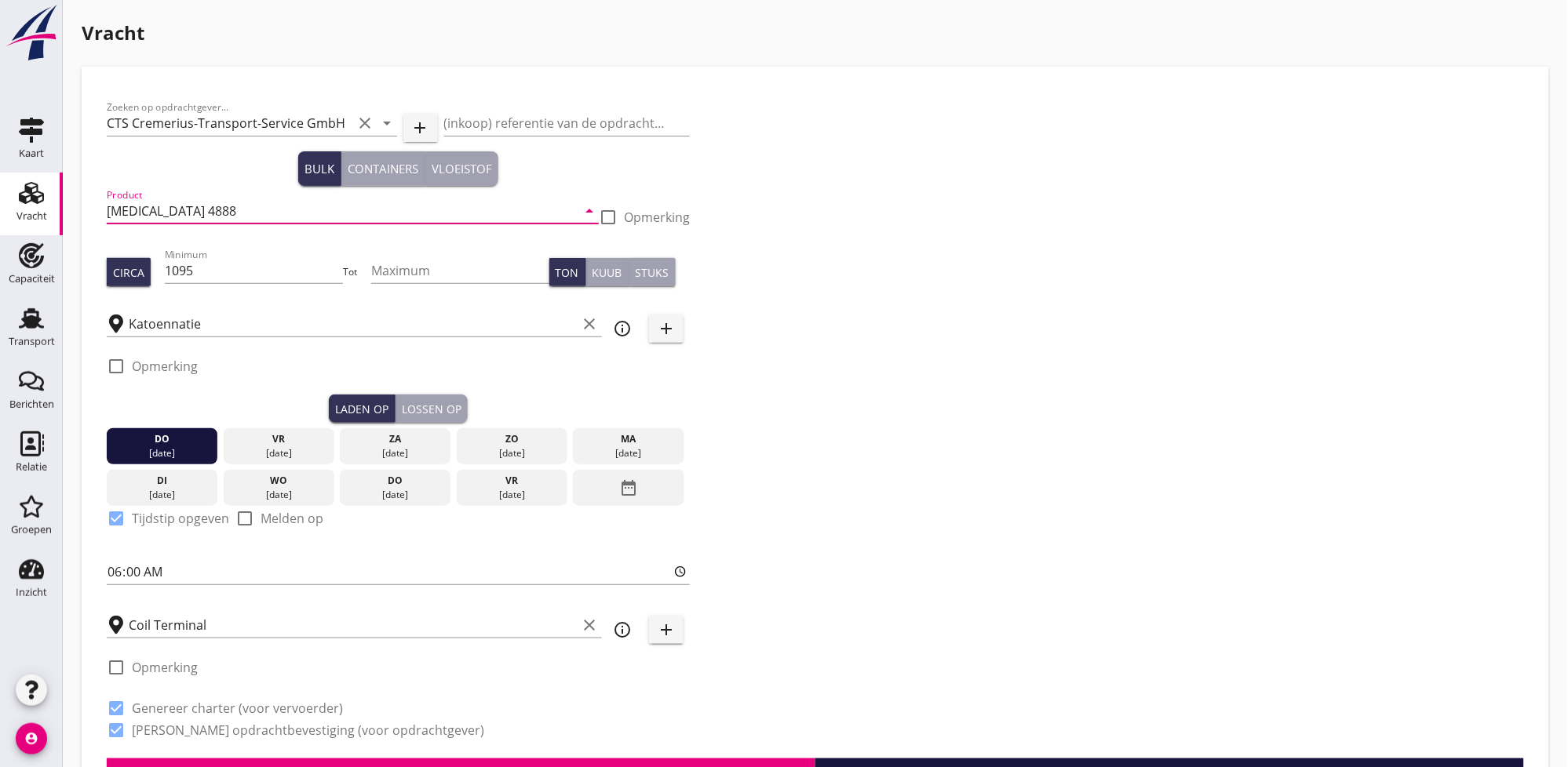
click at [242, 213] on input "Calcium-Chloride 4888" at bounding box center [342, 211] width 470 height 25
type input "C"
type input "ddgs"
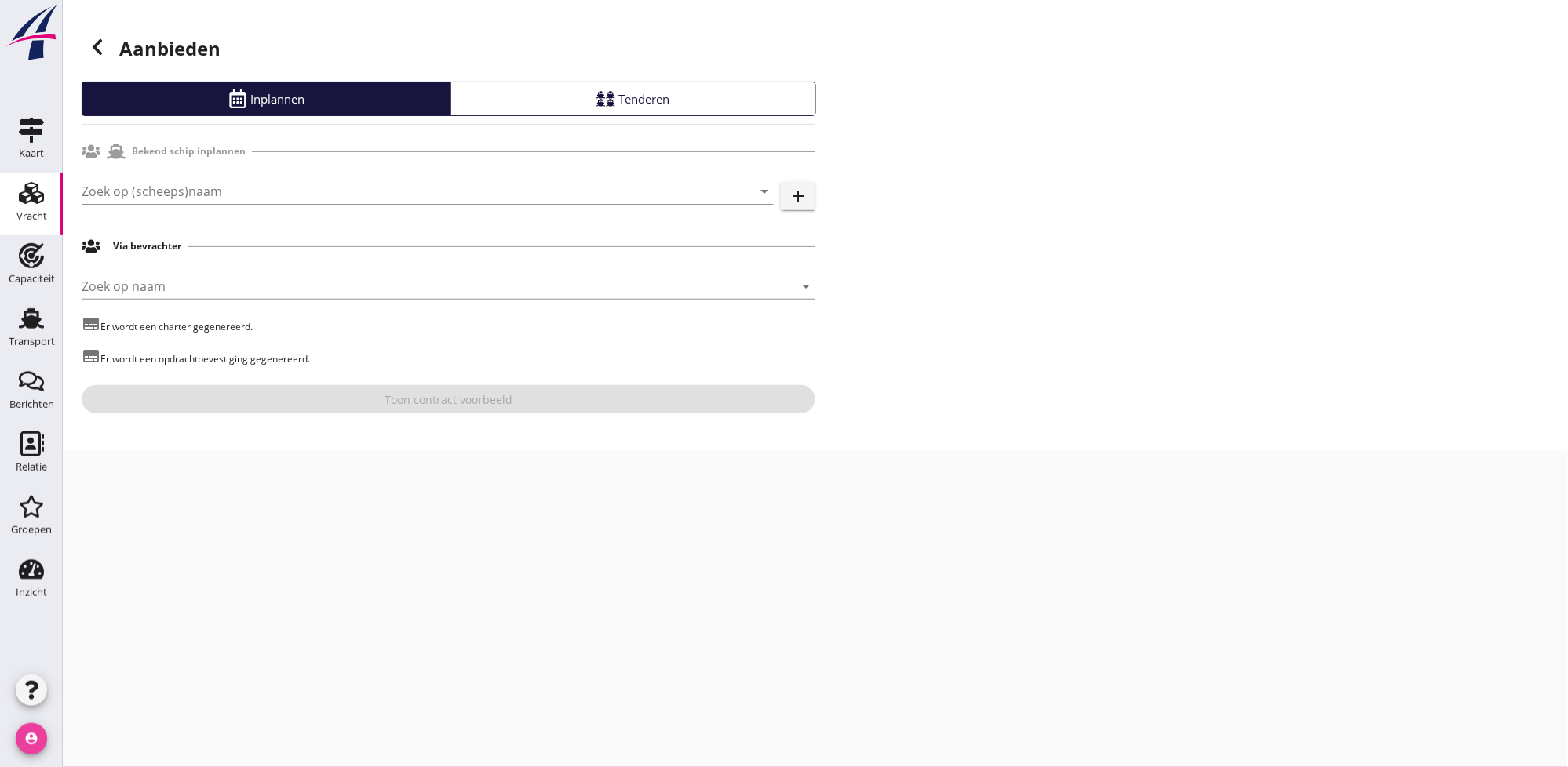
click at [23, 748] on icon "account_circle" at bounding box center [31, 739] width 32 height 32
click at [165, 697] on div "Bedrijfsinstellingen" at bounding box center [141, 694] width 113 height 19
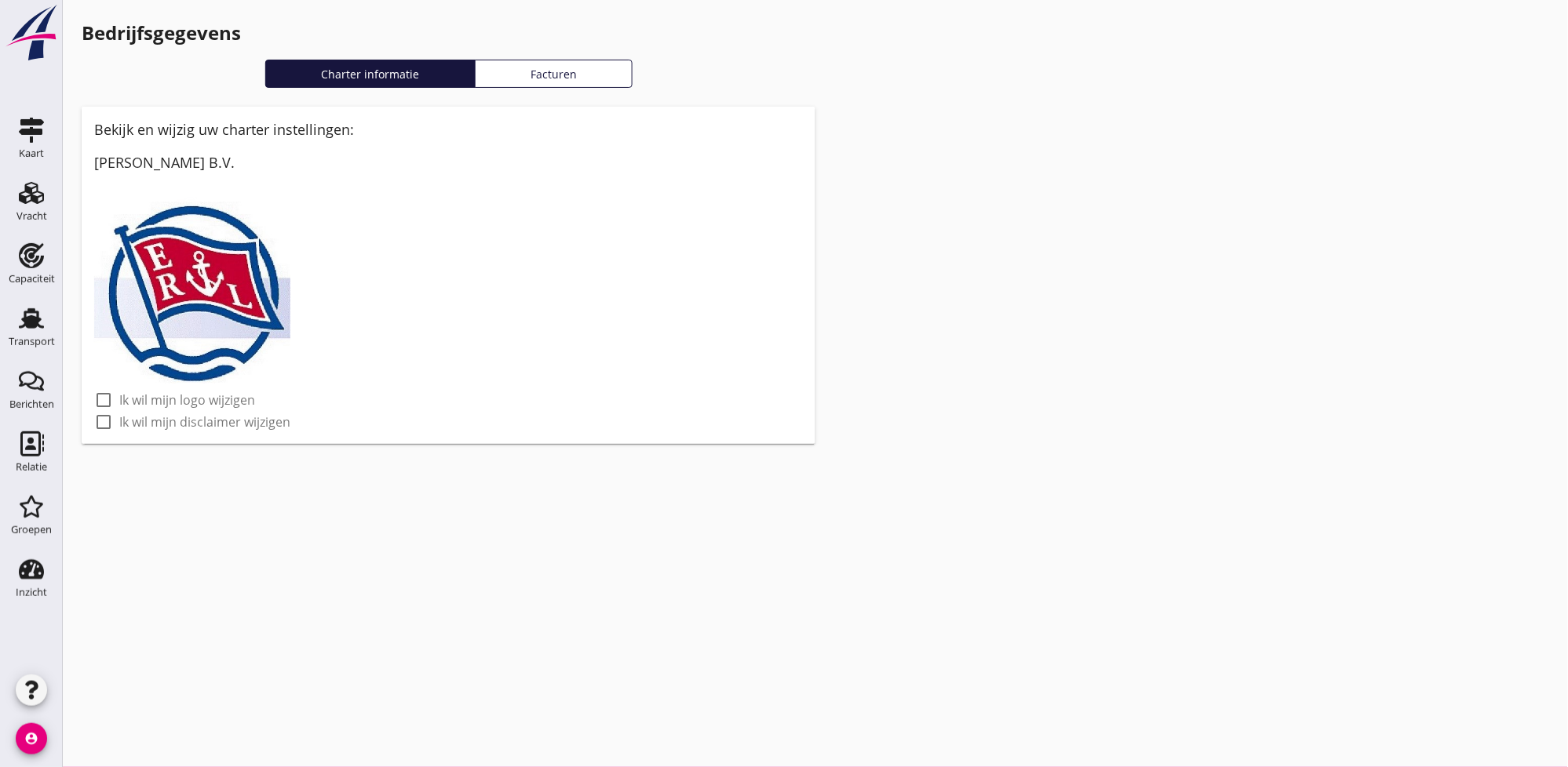
click at [567, 67] on div "Facturen" at bounding box center [554, 74] width 145 height 16
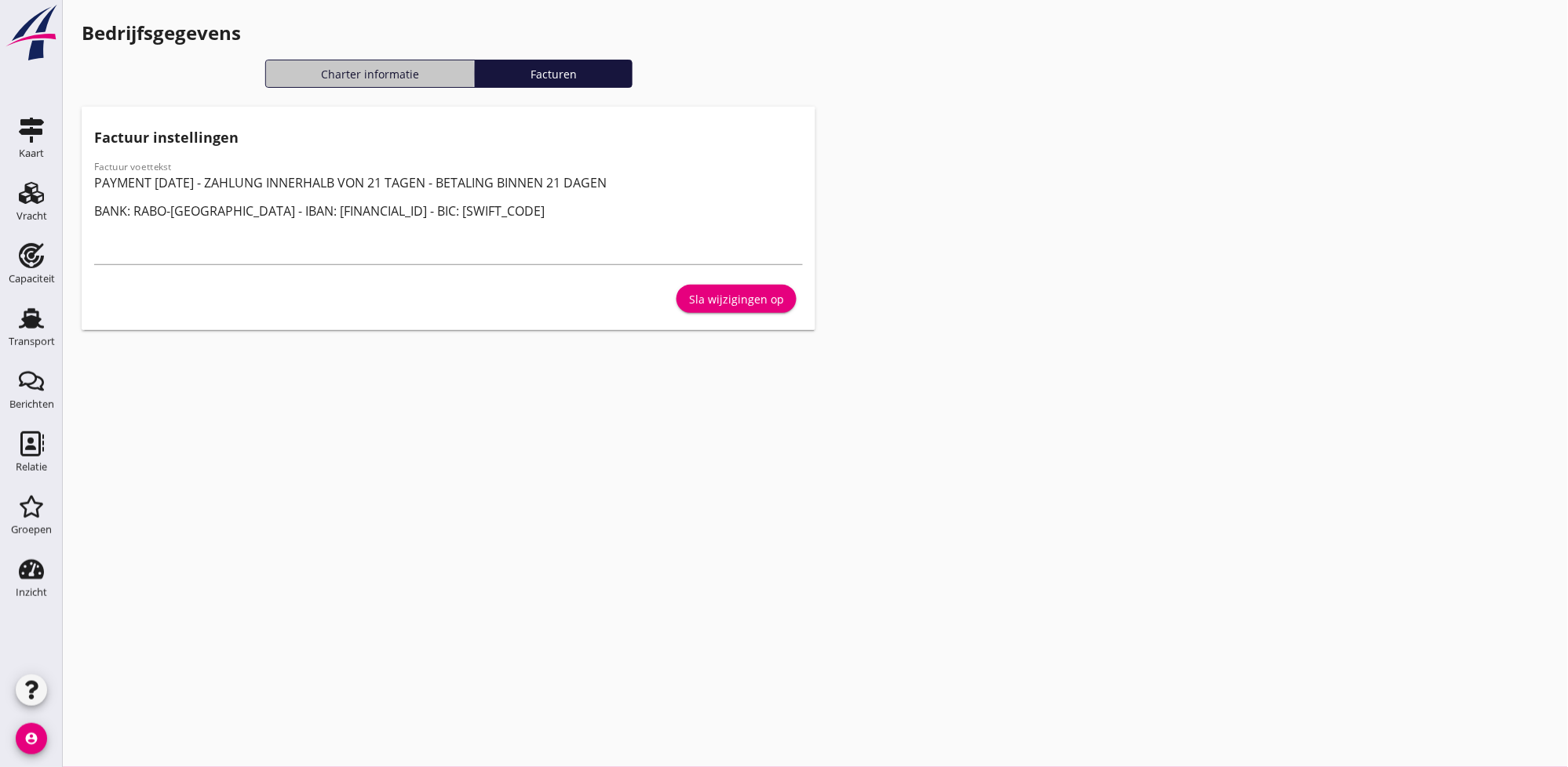
click at [323, 80] on div "Charter informatie" at bounding box center [370, 74] width 196 height 16
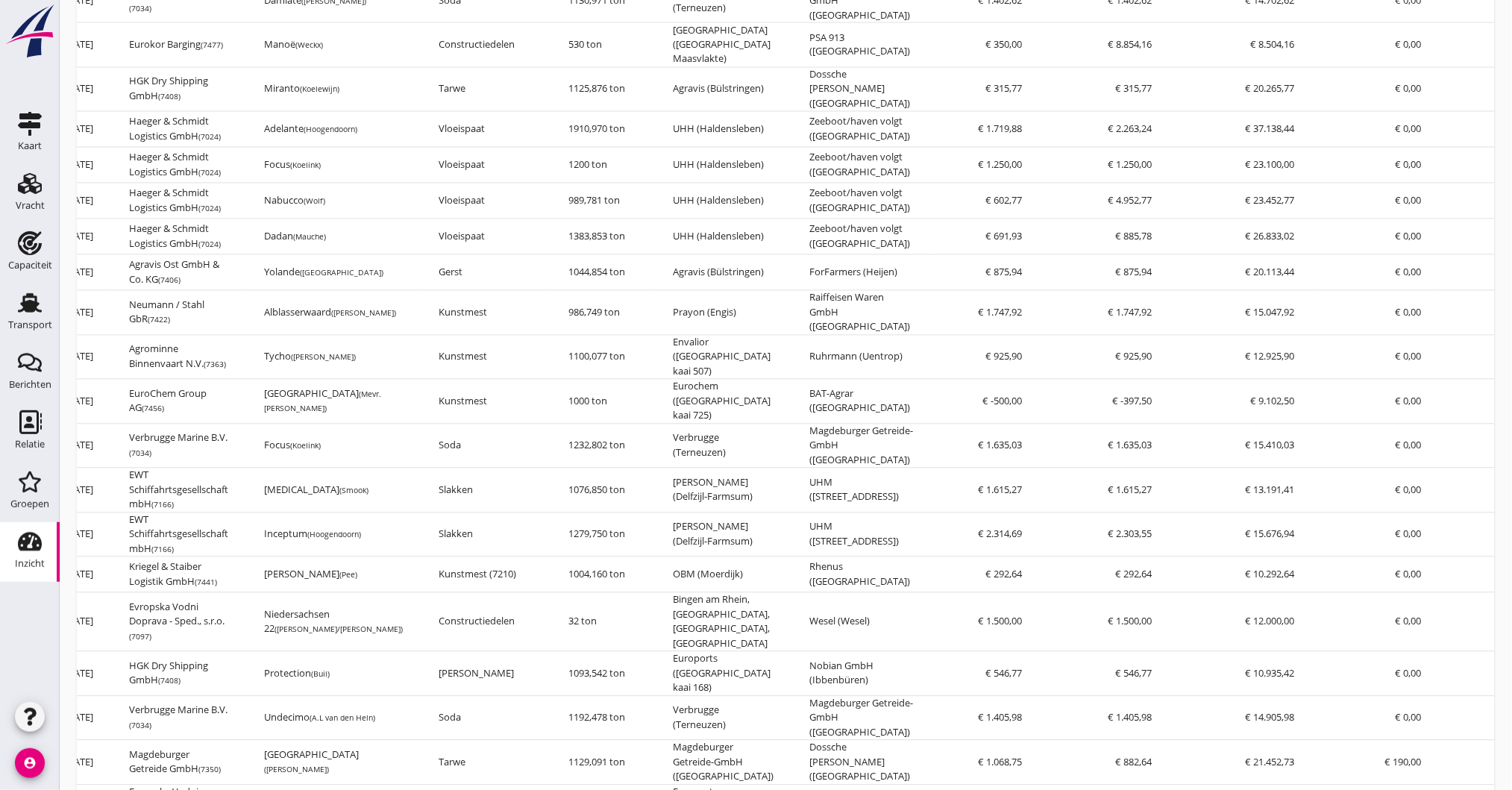
scroll to position [1094, 0]
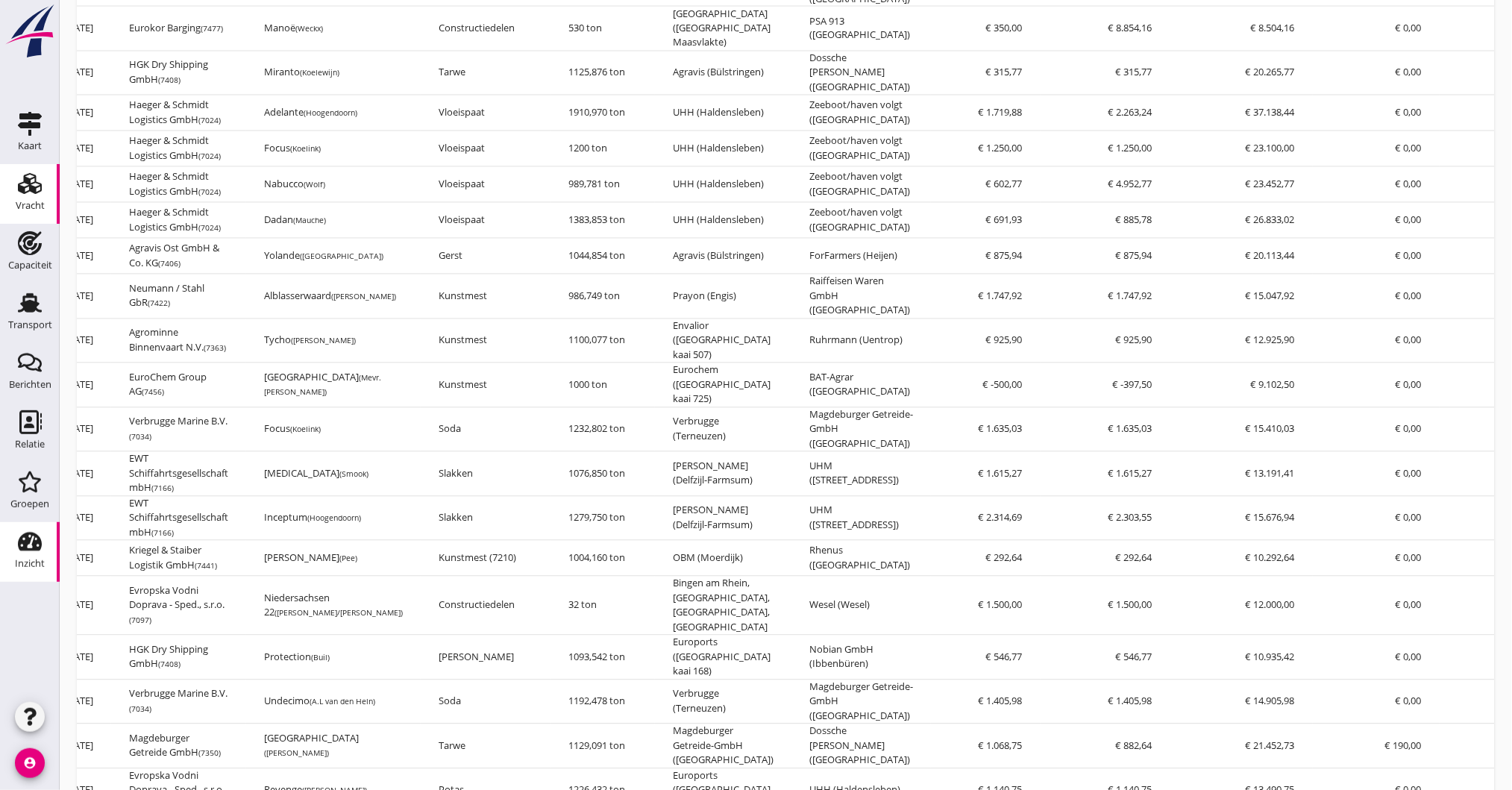
drag, startPoint x: 29, startPoint y: 185, endPoint x: 58, endPoint y: 211, distance: 38.9
click at [29, 185] on use at bounding box center [29, 183] width 24 height 21
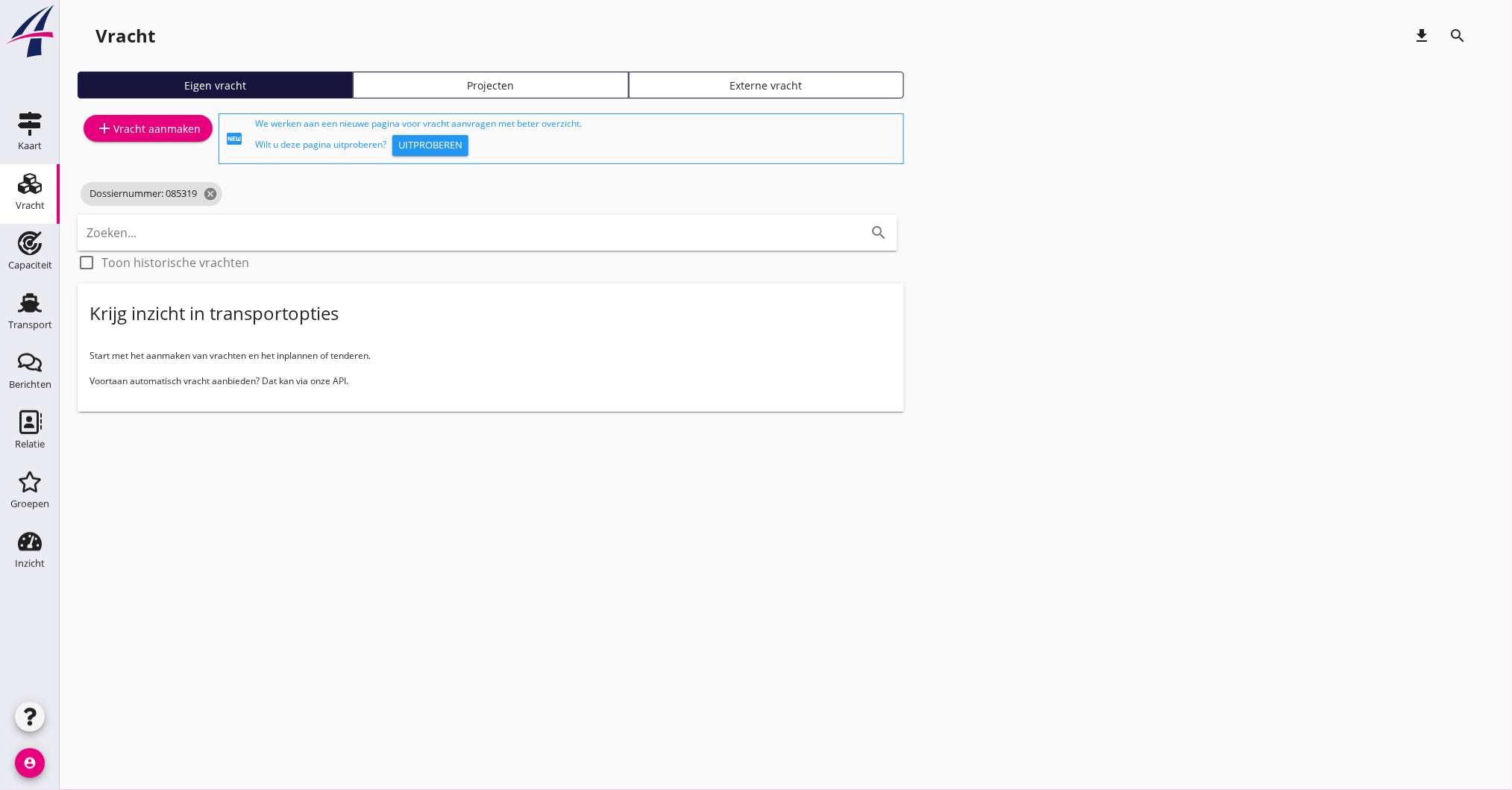
click at [136, 115] on link "add Vracht aanmaken" at bounding box center [148, 128] width 129 height 27
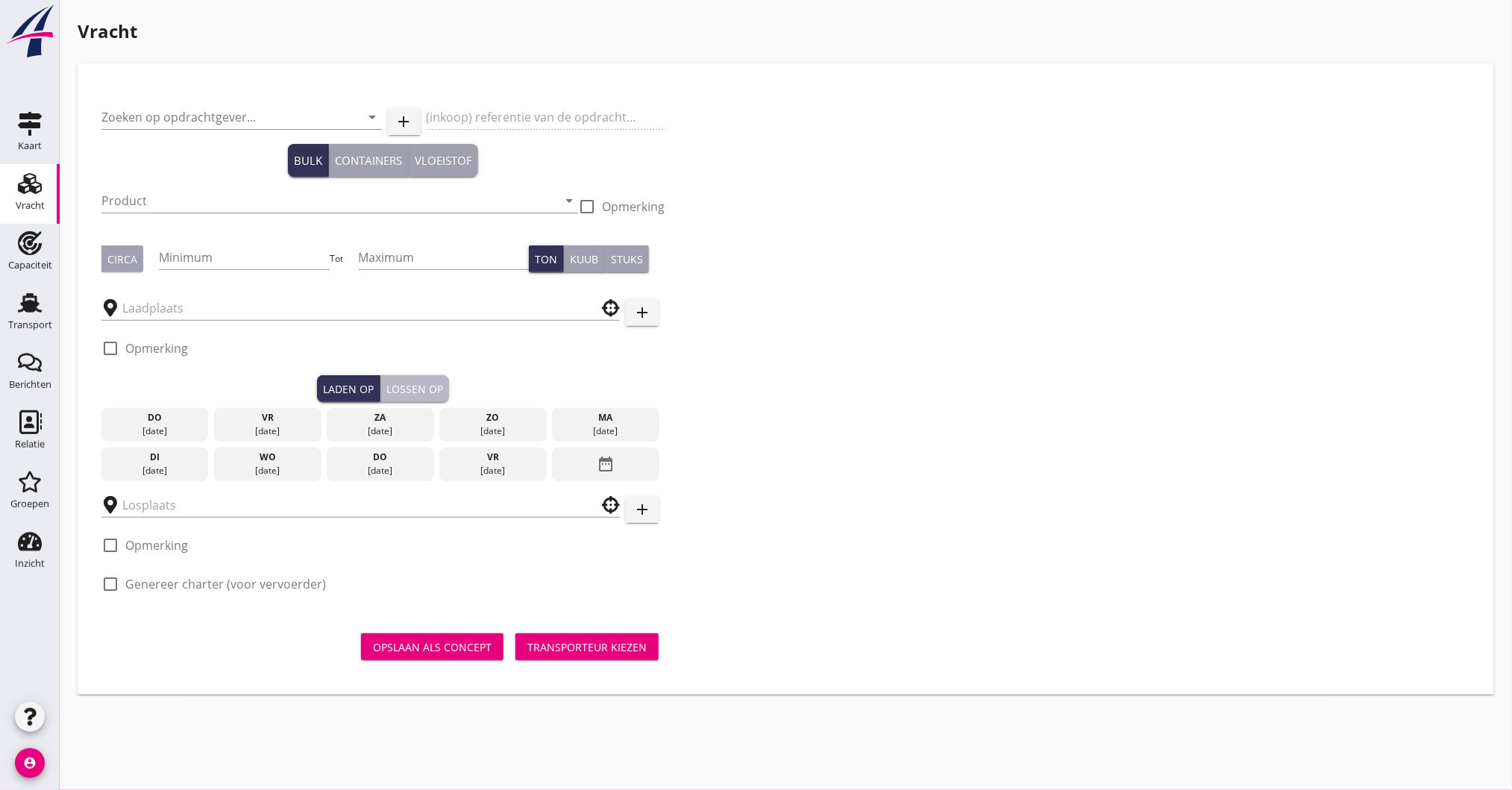
click at [420, 381] on div "Lossen op" at bounding box center [415, 389] width 57 height 15
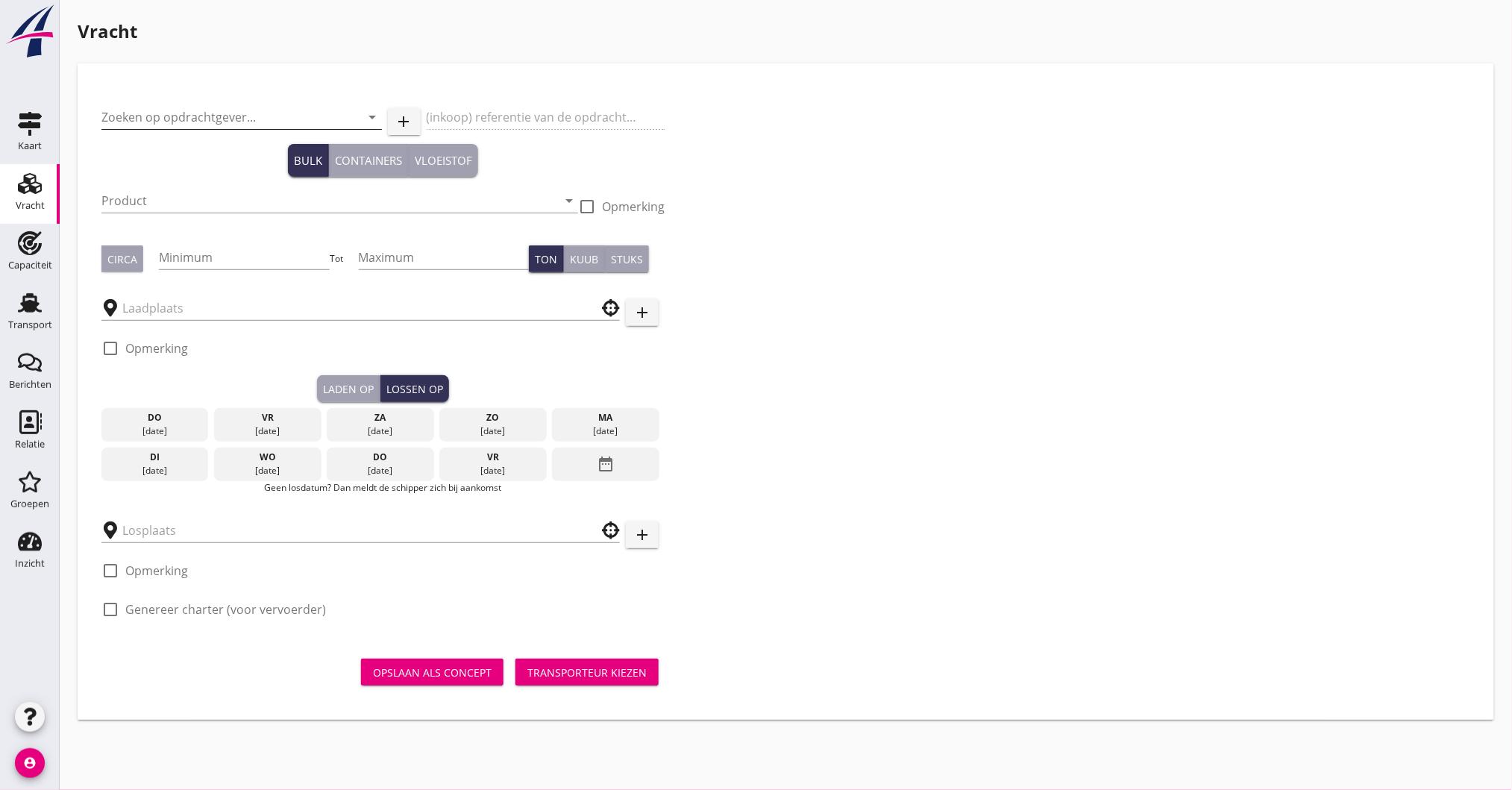
click at [176, 108] on input "Zoeken op opdrachtgever..." at bounding box center [220, 117] width 239 height 24
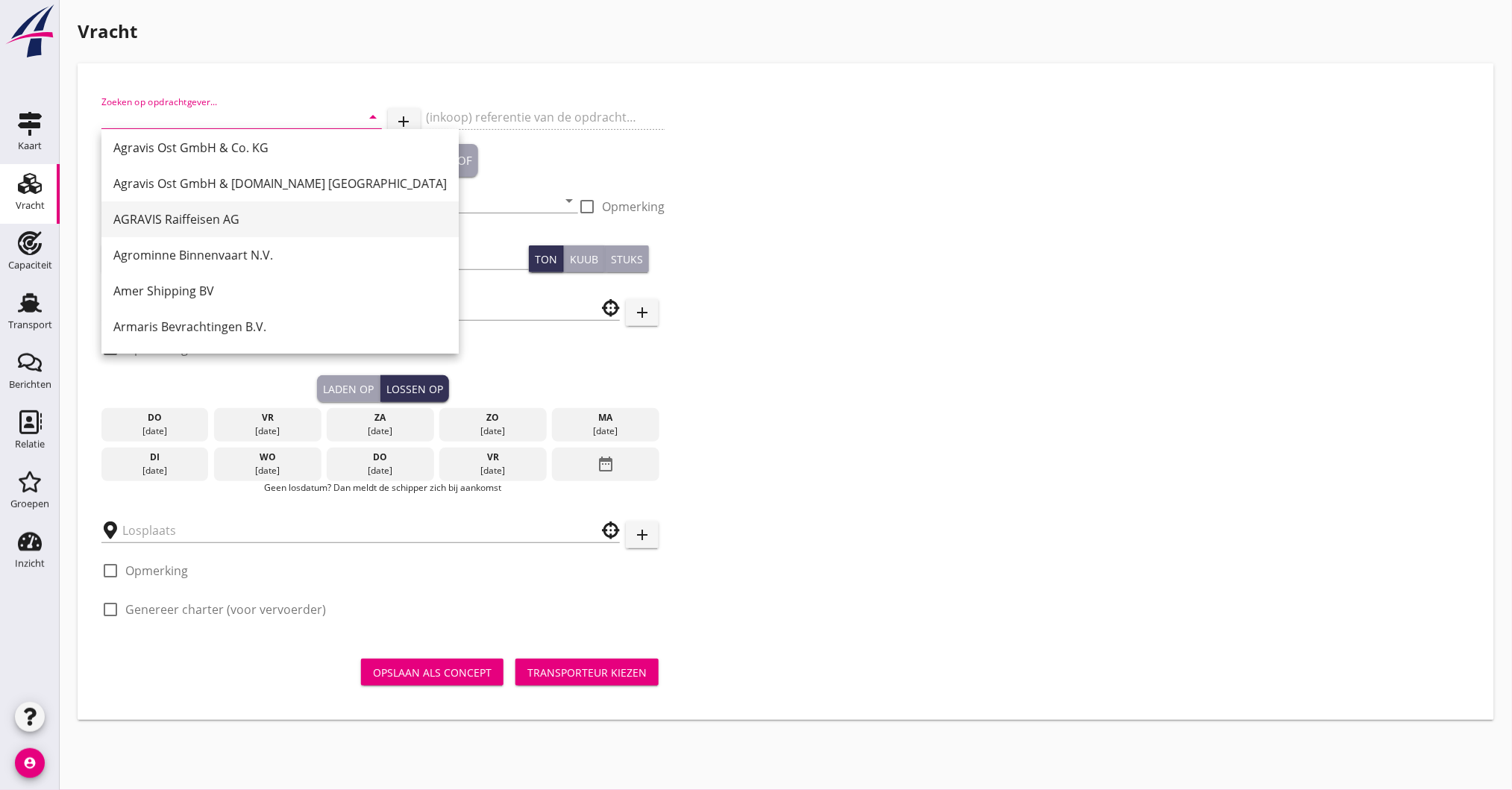
scroll to position [41, 0]
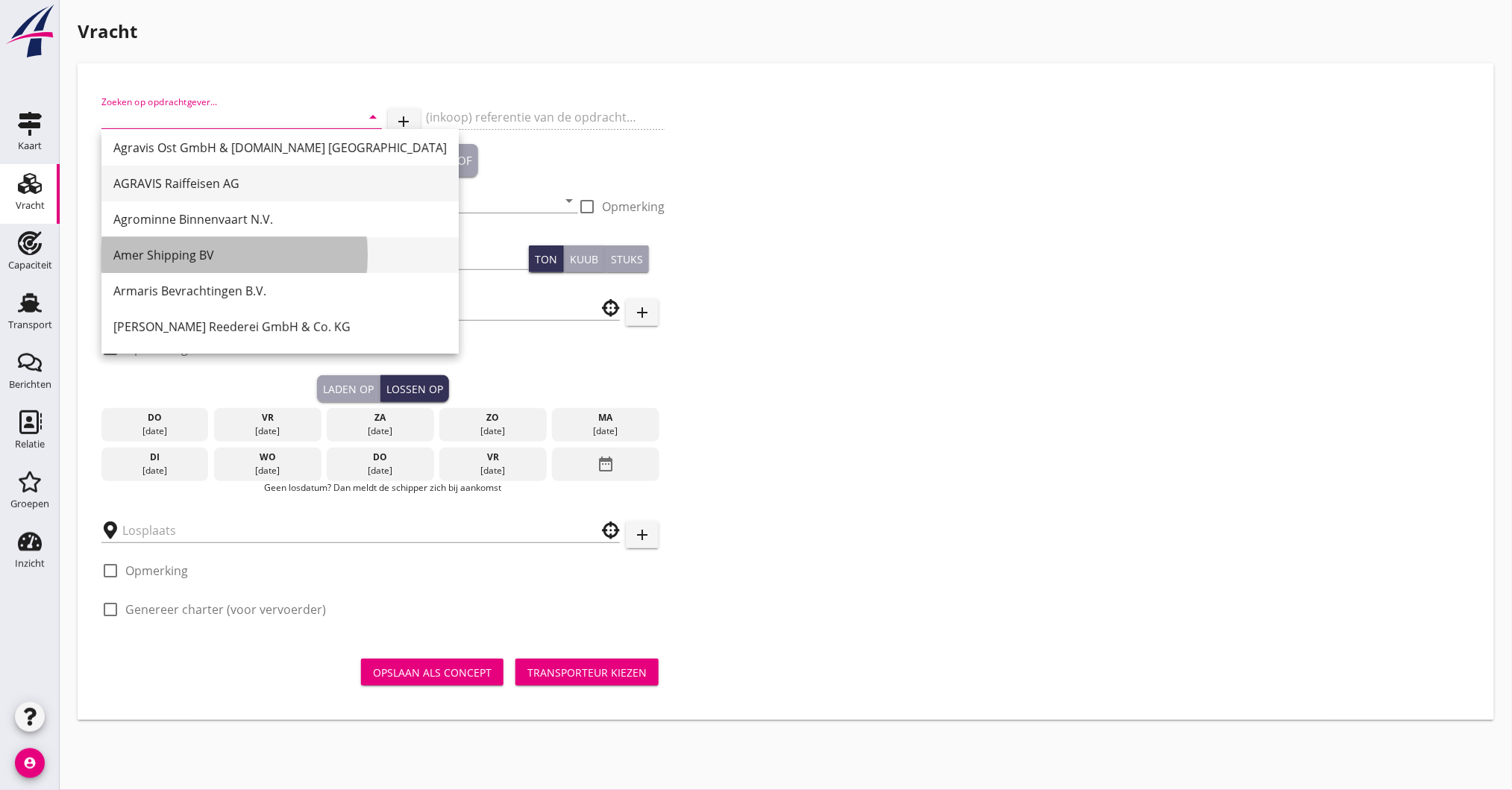
click at [160, 248] on div "Amer Shipping BV" at bounding box center [280, 254] width 333 height 18
type input "Amer Shipping BV"
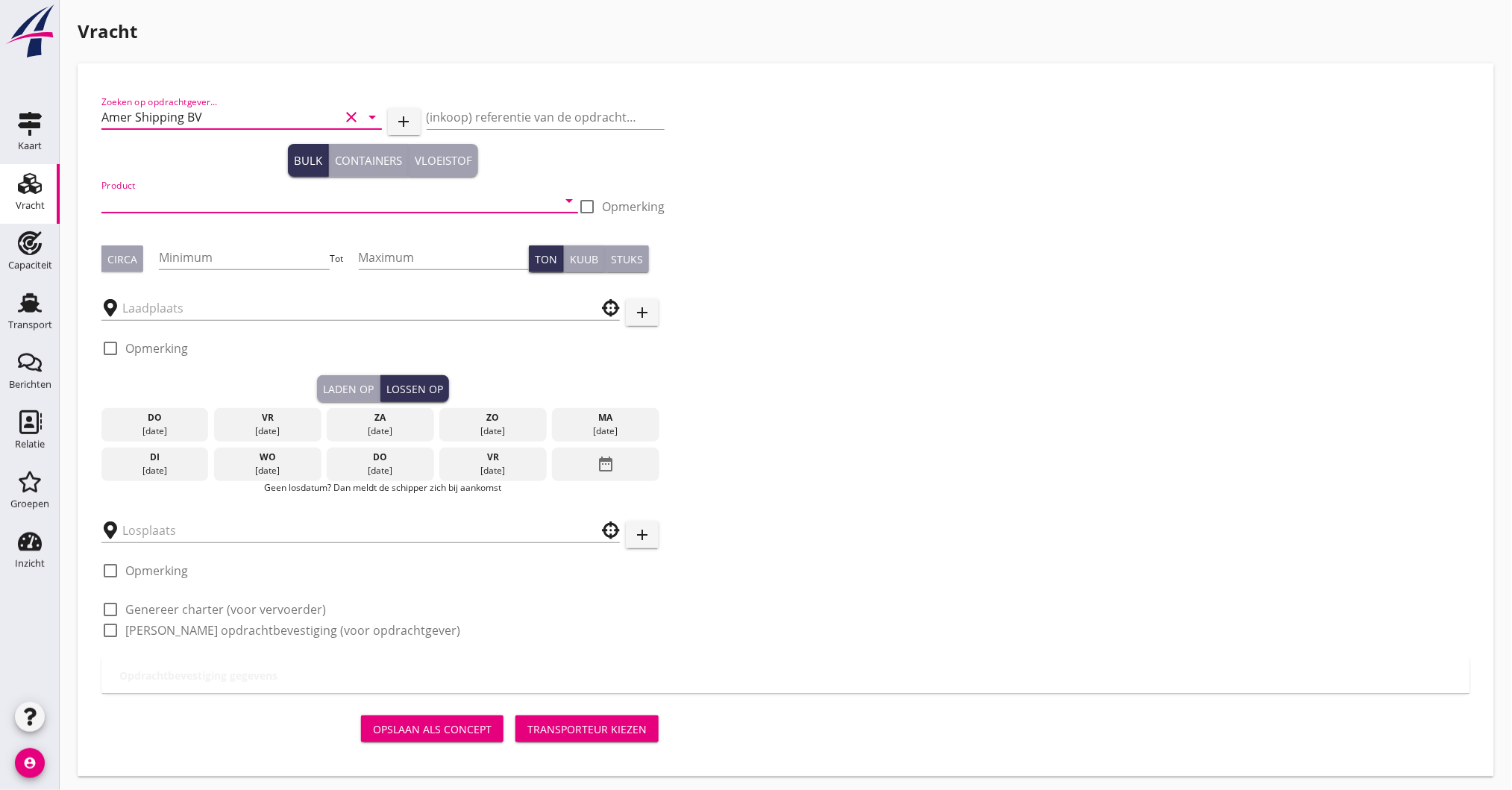
click at [171, 211] on input "Product" at bounding box center [329, 201] width 456 height 24
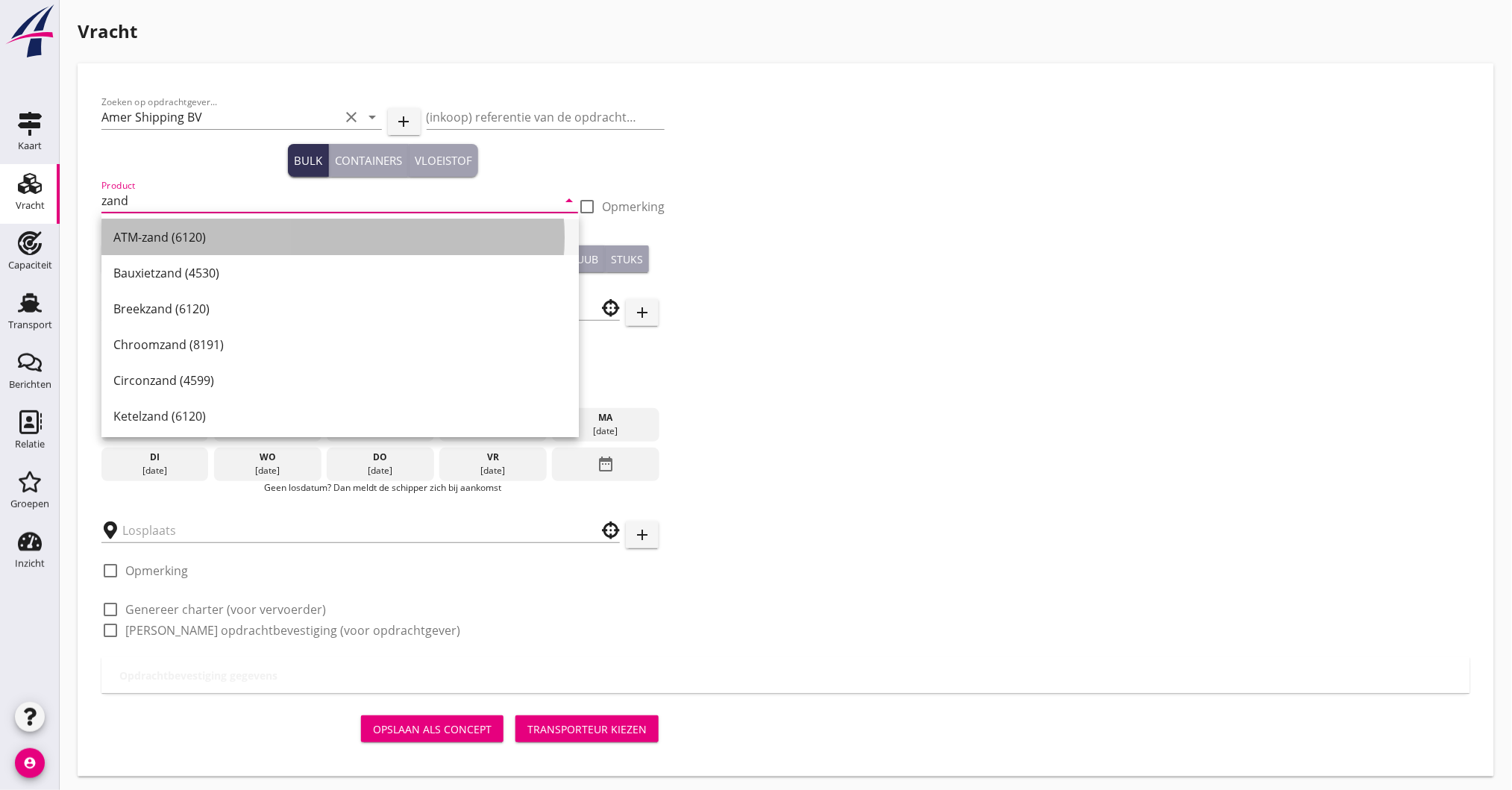
click at [164, 234] on div "ATM-zand (6120)" at bounding box center [340, 237] width 453 height 18
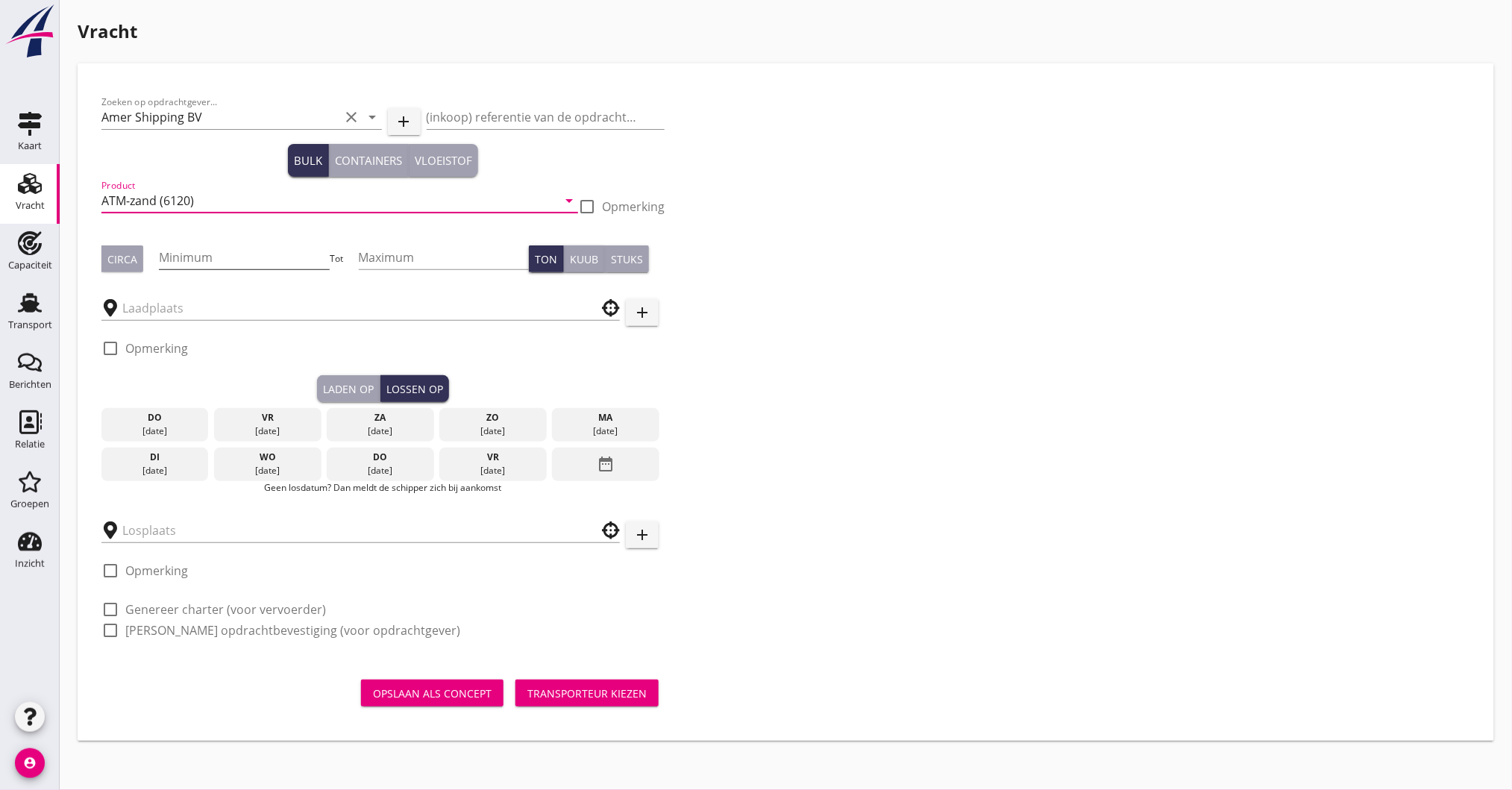
type input "ATM-zand (6120)"
click at [188, 251] on input "Minimum" at bounding box center [244, 257] width 171 height 24
type input "2000"
click at [181, 299] on input "text" at bounding box center [350, 307] width 456 height 24
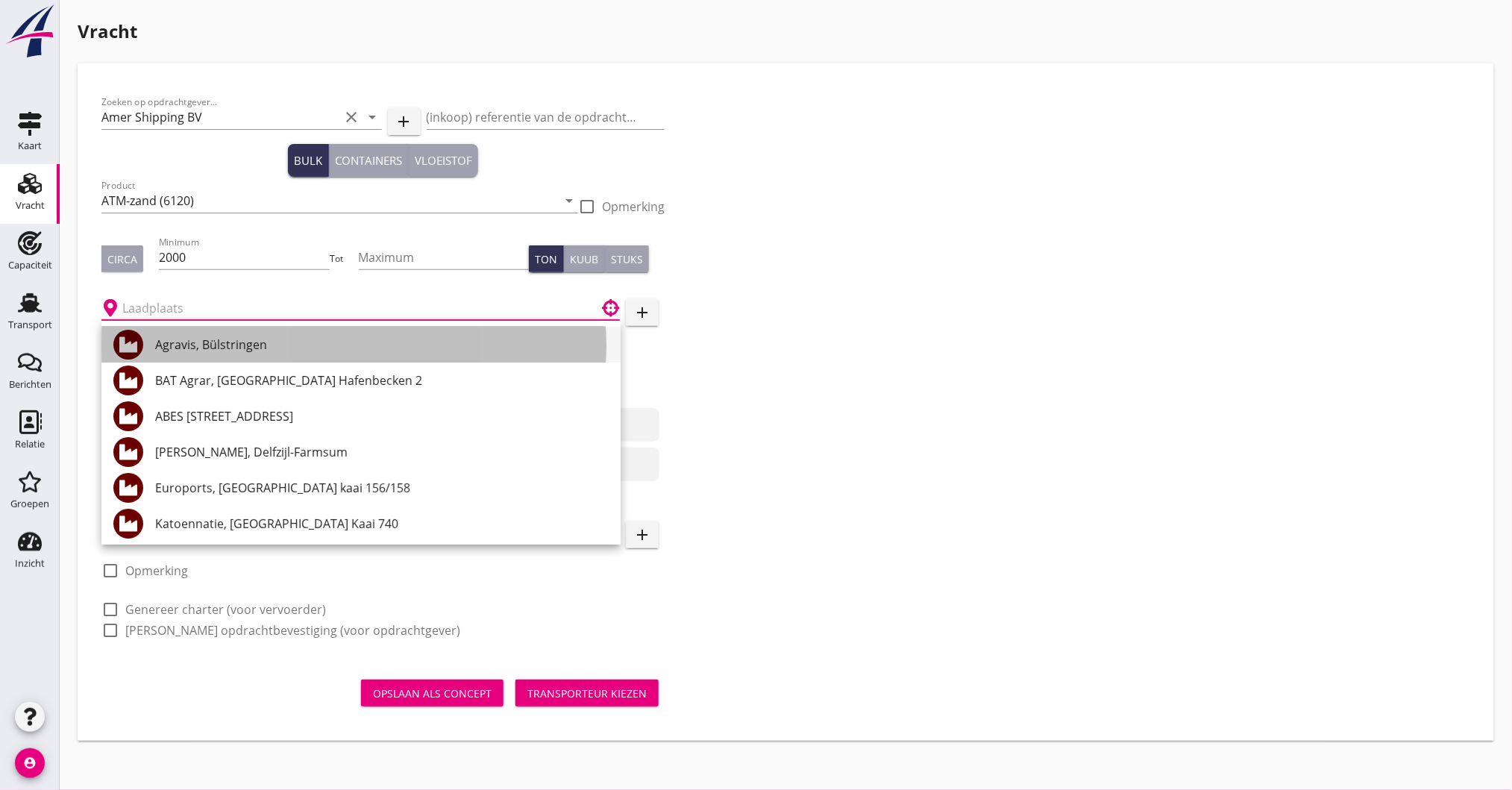
click at [267, 352] on div "Agravis, Bülstringen" at bounding box center [382, 344] width 453 height 18
type input "Agravis, Bülstringen"
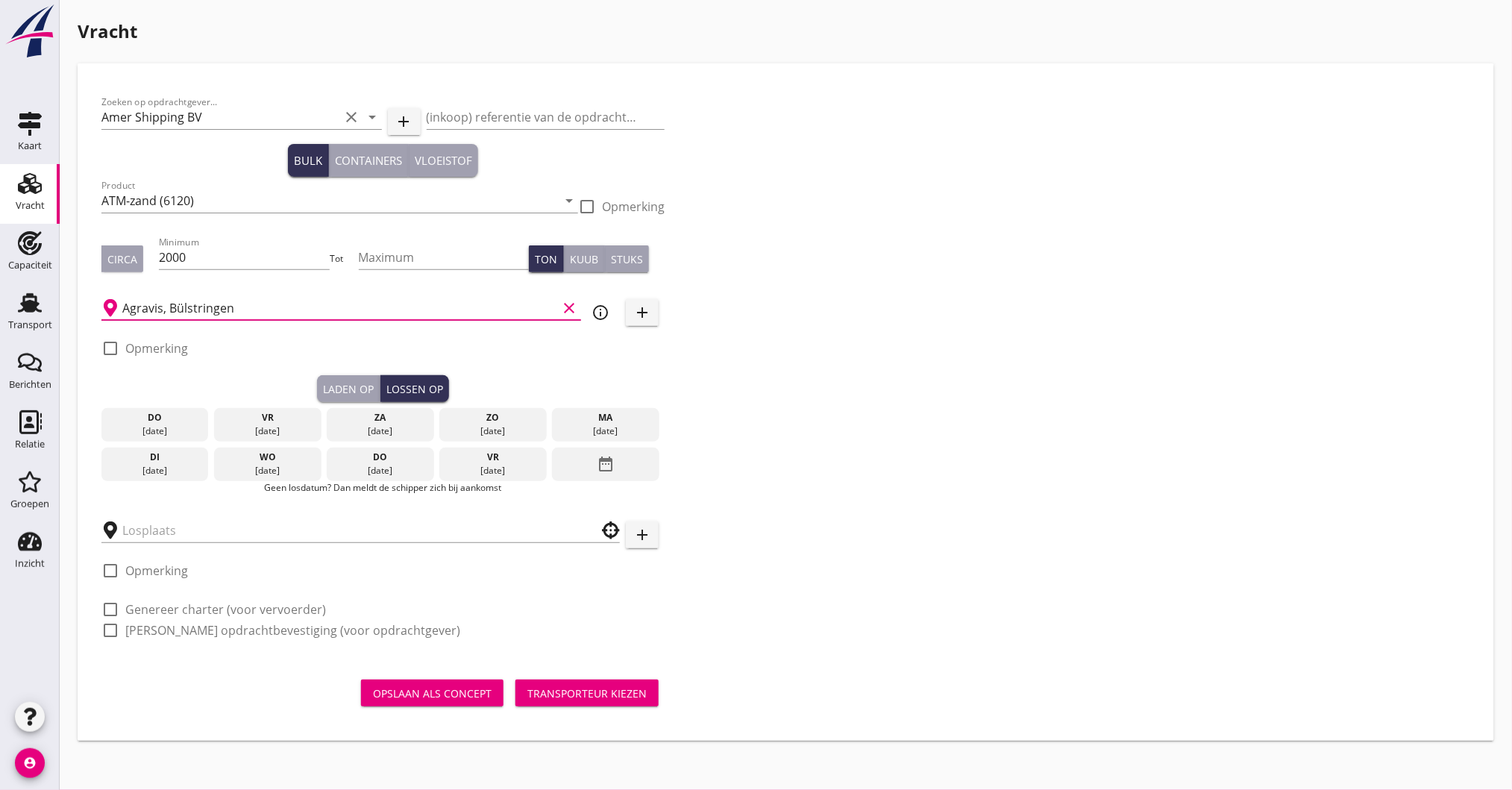
click at [394, 440] on div "za 30 aug." at bounding box center [380, 425] width 107 height 35
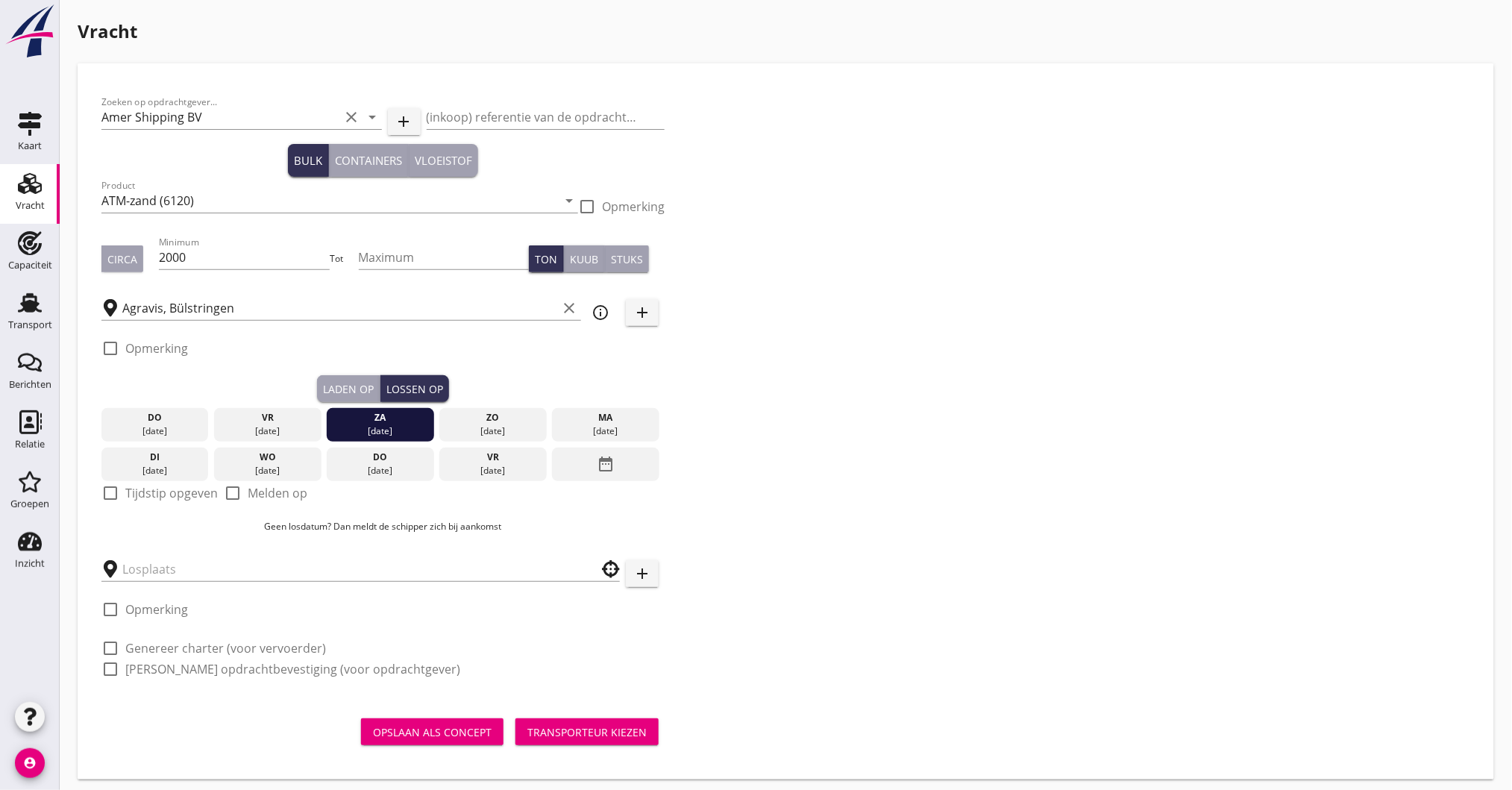
click at [360, 383] on div "Laden op" at bounding box center [348, 389] width 51 height 15
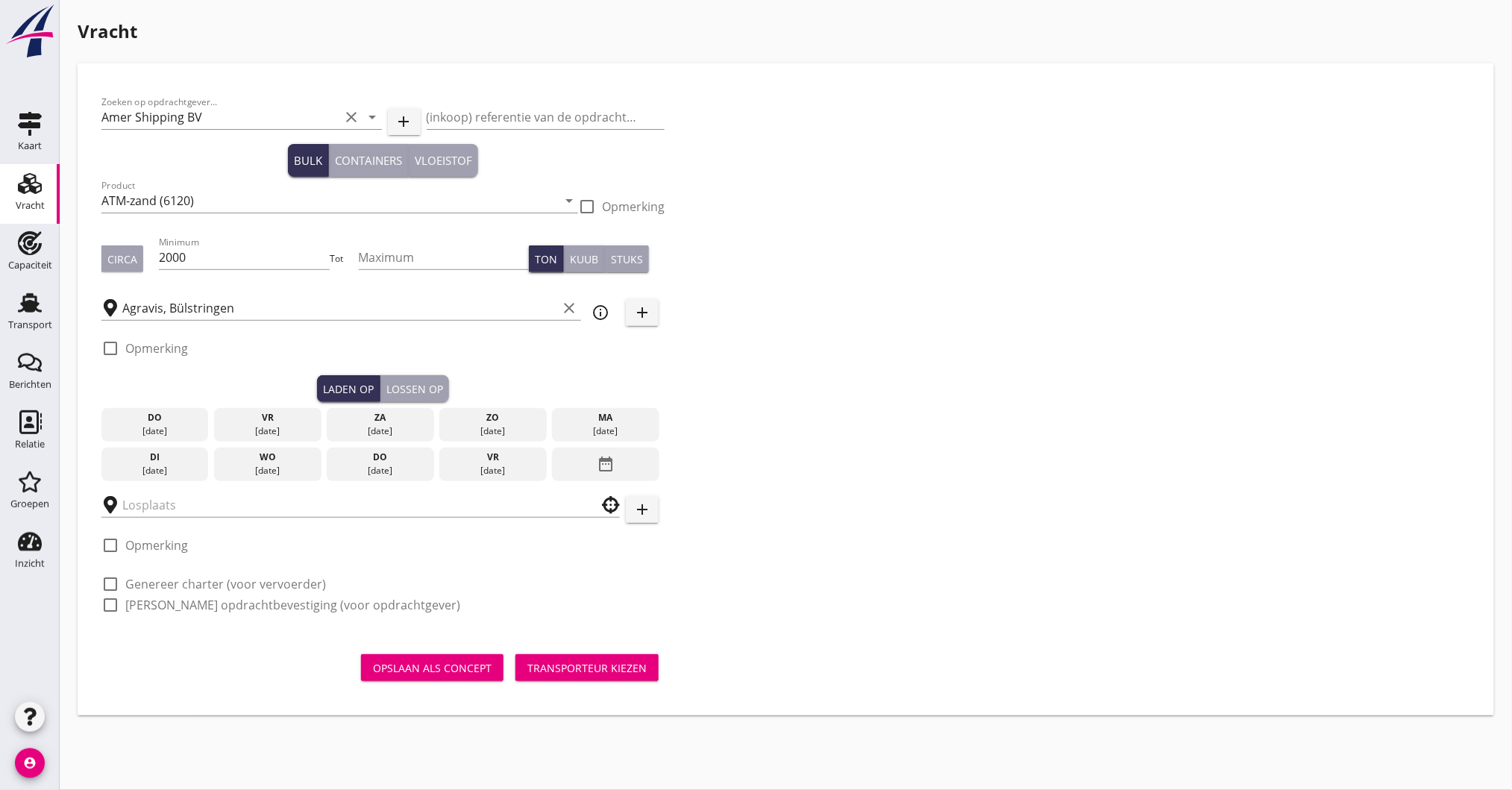
click at [264, 422] on div "vr" at bounding box center [267, 417] width 100 height 13
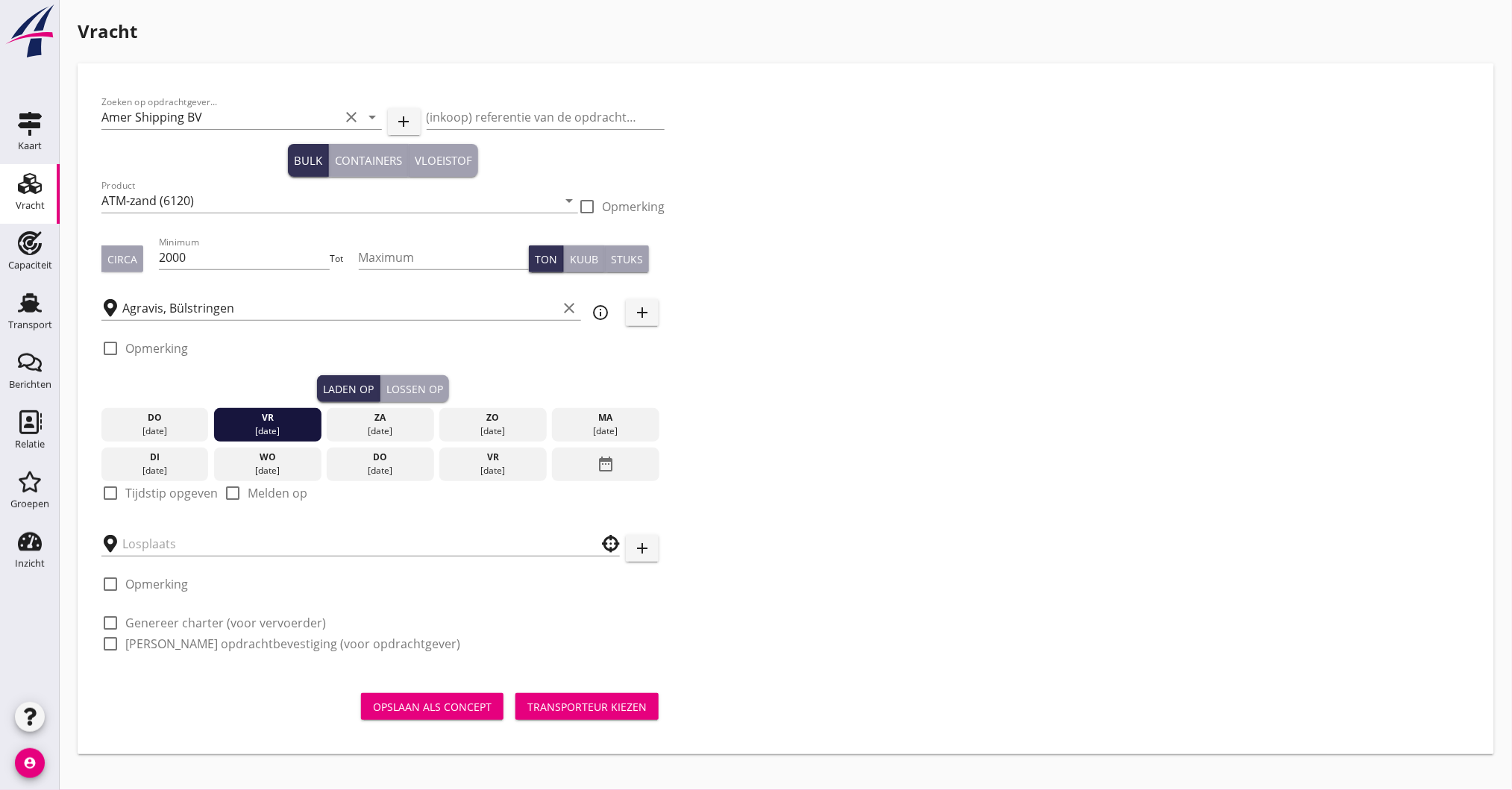
click at [174, 493] on label "Tijdstip opgeven" at bounding box center [171, 493] width 92 height 15
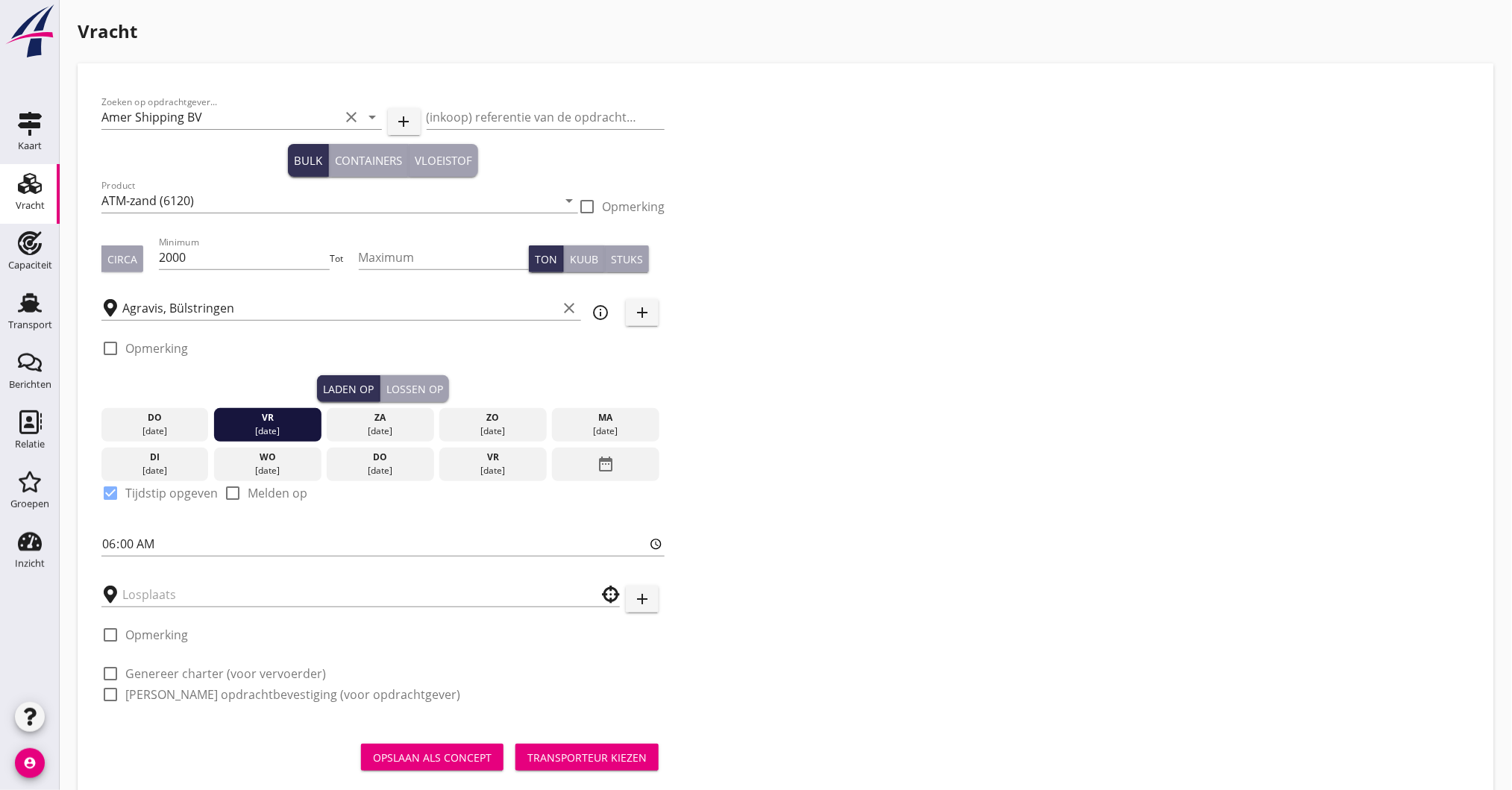
click at [416, 384] on div "Lossen op" at bounding box center [415, 389] width 57 height 15
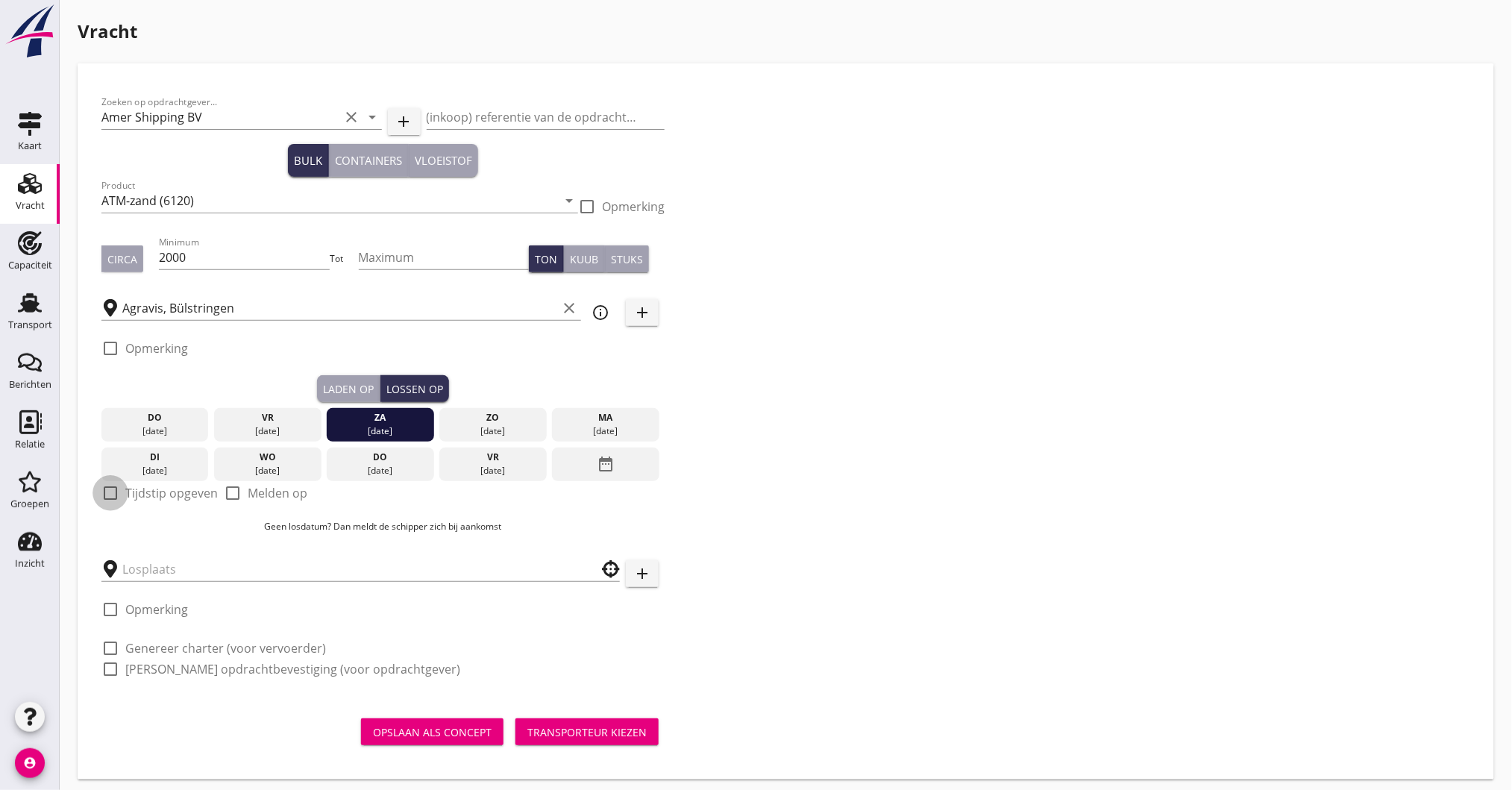
click at [111, 490] on div at bounding box center [110, 493] width 25 height 25
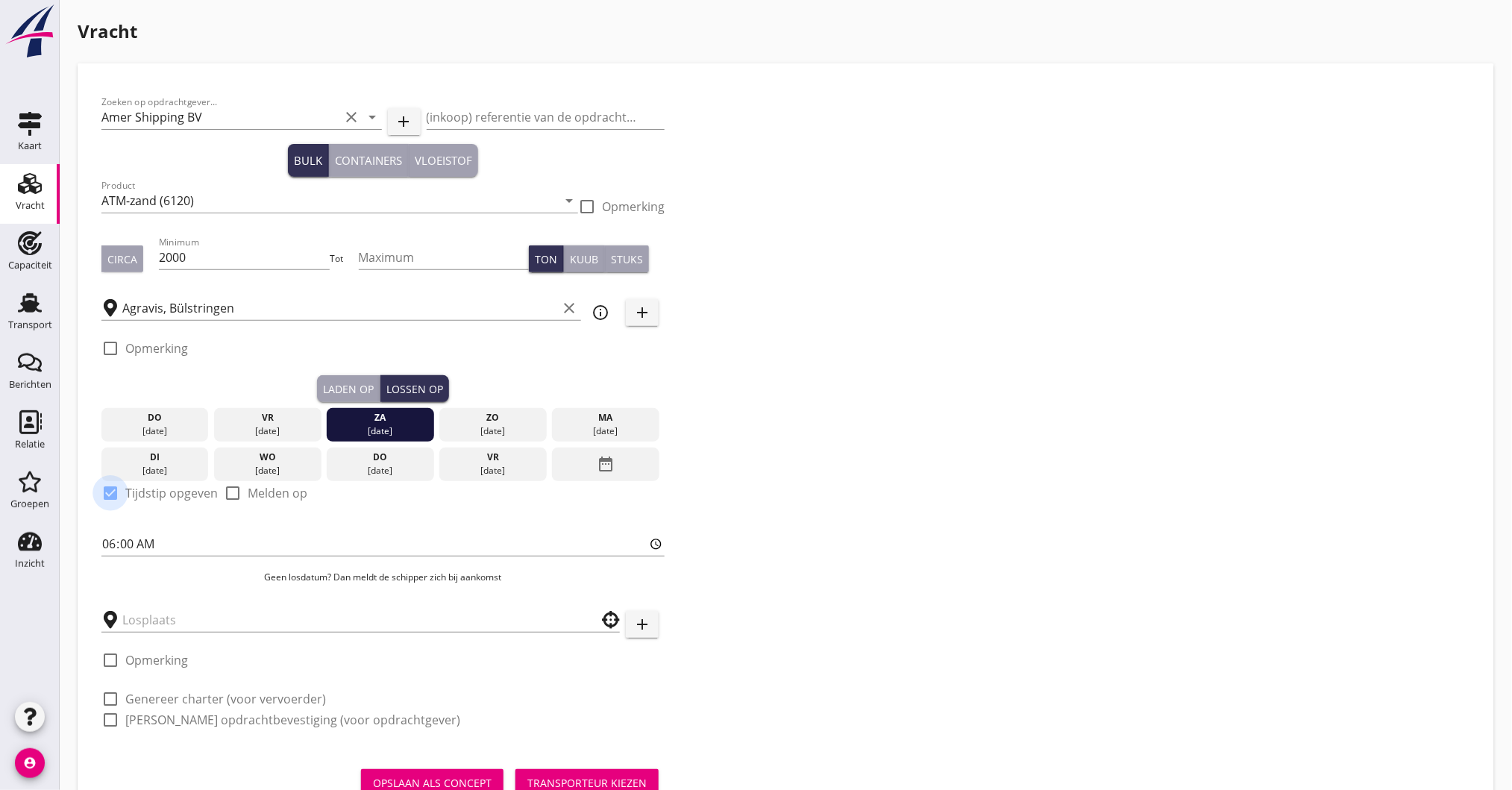
click at [113, 493] on div at bounding box center [110, 493] width 25 height 25
checkbox input "false"
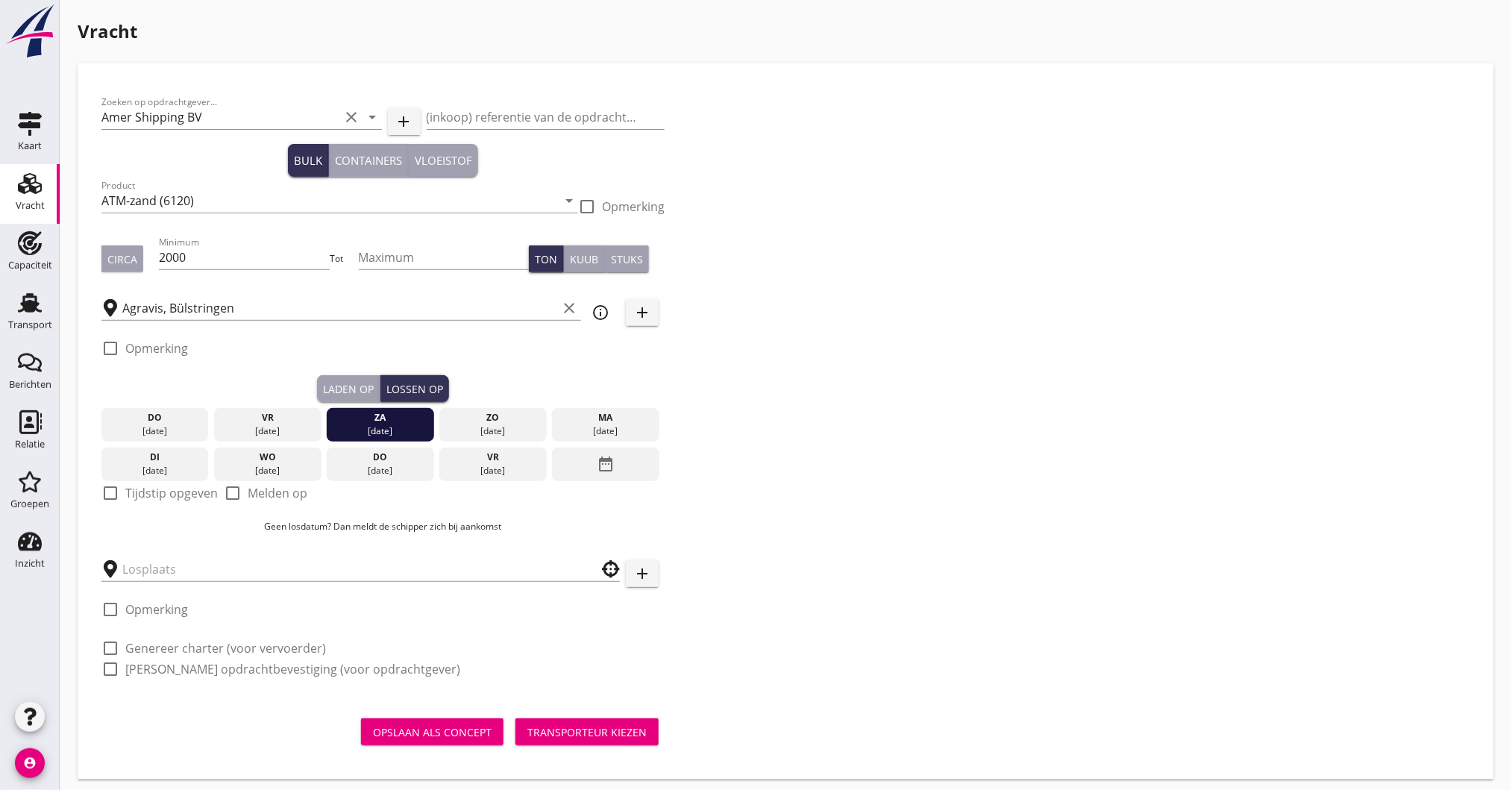
drag, startPoint x: 413, startPoint y: 423, endPoint x: 595, endPoint y: 427, distance: 182.0
click at [595, 427] on div "do 28 aug. vr 29 aug. za 30 aug. zo 31 aug. ma 01 sep. di 02 sep. wo 03 sep. do…" at bounding box center [383, 441] width 563 height 79
click at [377, 466] on div "[DATE]" at bounding box center [380, 470] width 100 height 13
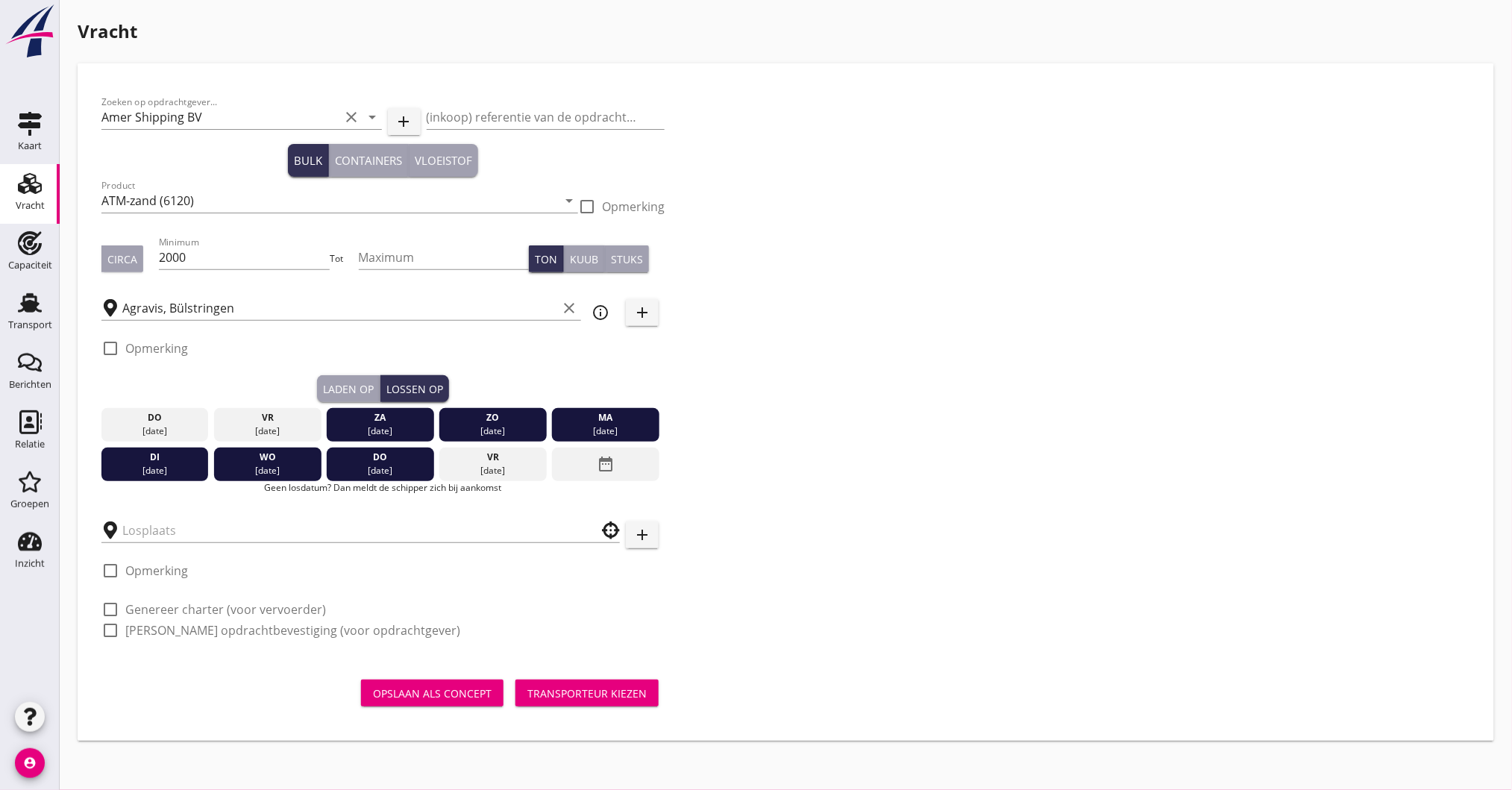
click at [126, 605] on label "Genereer charter (voor vervoerder)" at bounding box center [225, 609] width 201 height 15
checkbox input "true"
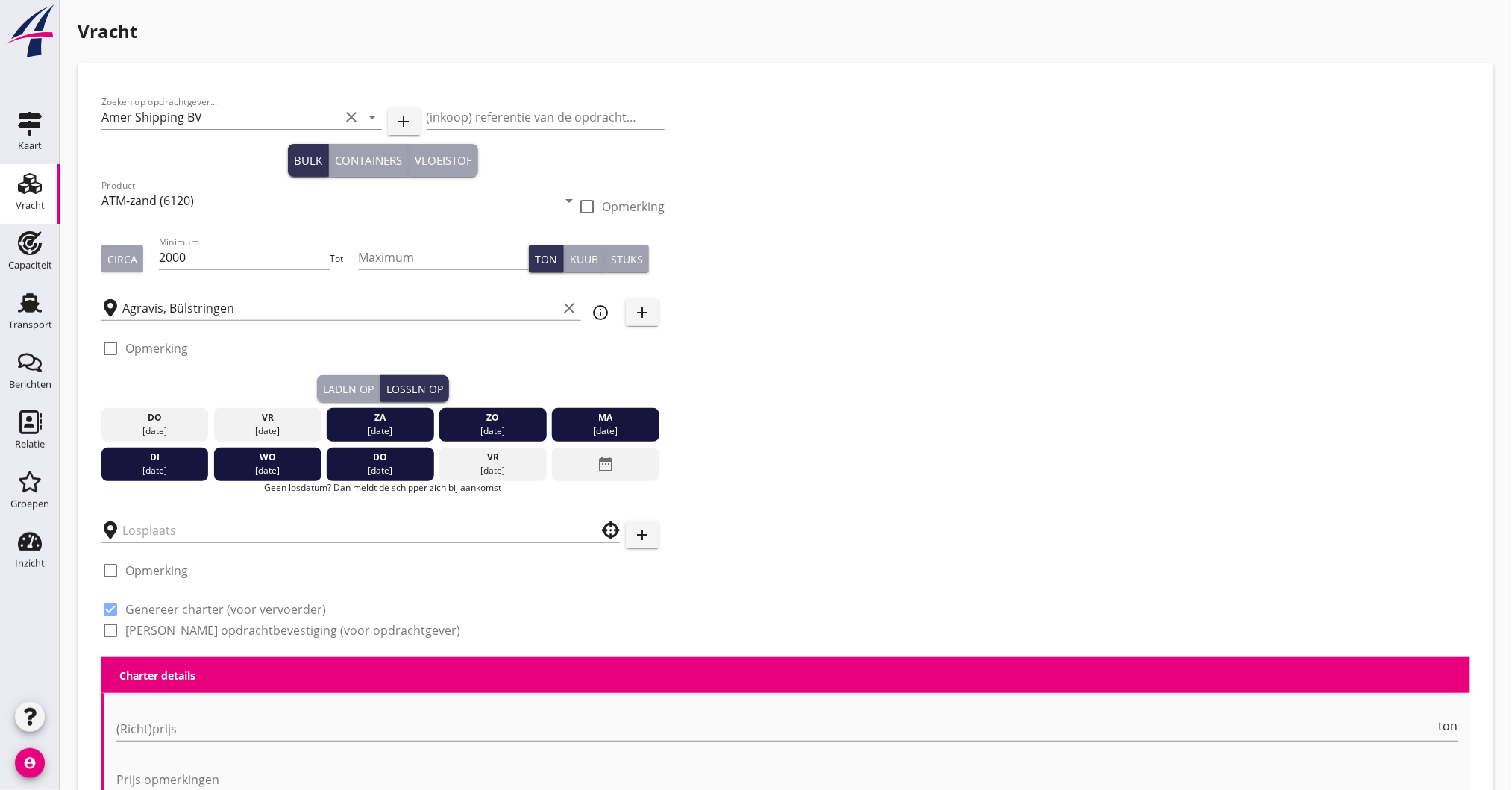
click at [128, 629] on label "Genereer opdrachtbevestiging (voor opdrachtgever)" at bounding box center [293, 630] width 335 height 15
checkbox input "true"
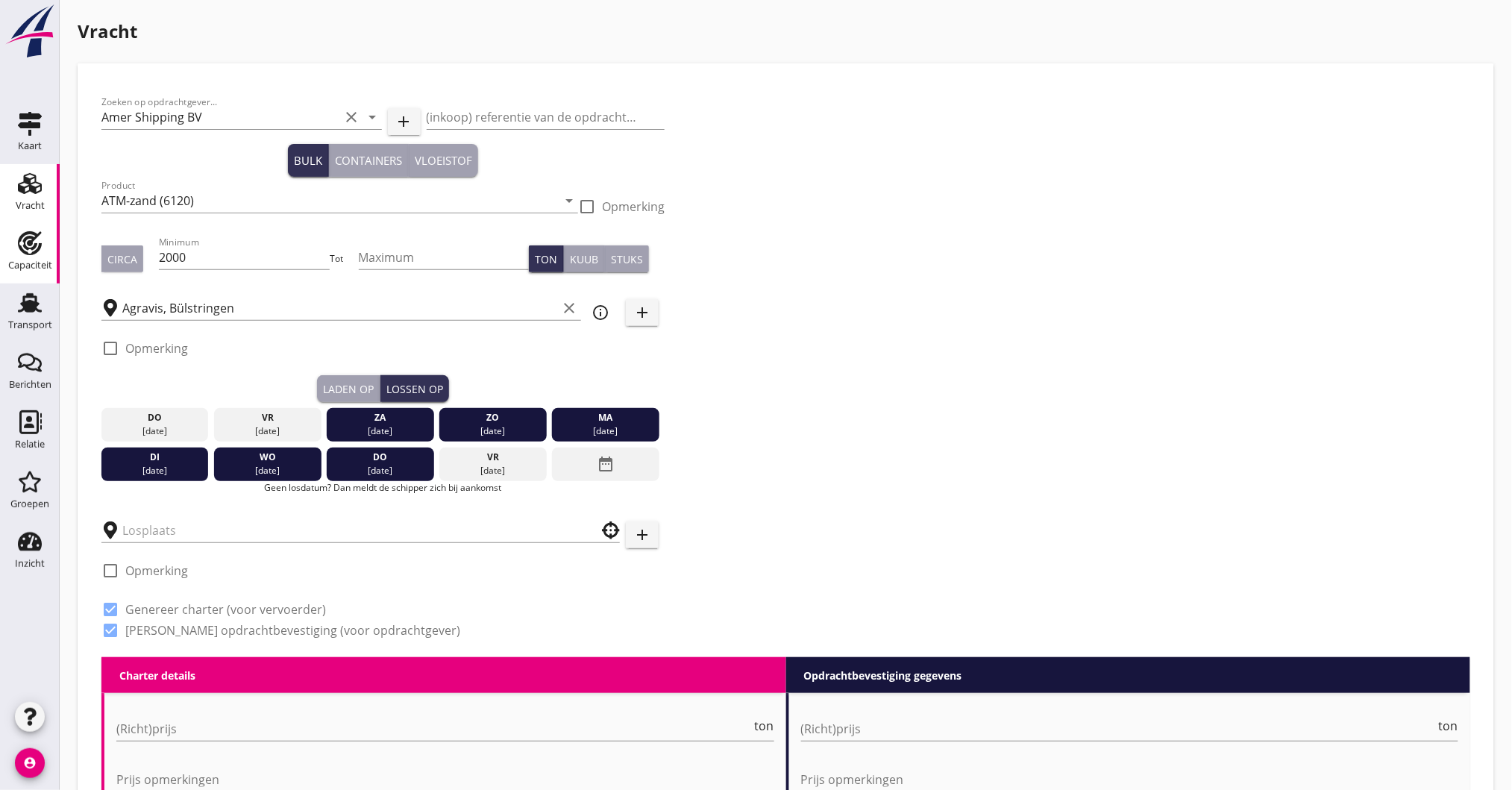
click at [32, 247] on use at bounding box center [29, 243] width 24 height 24
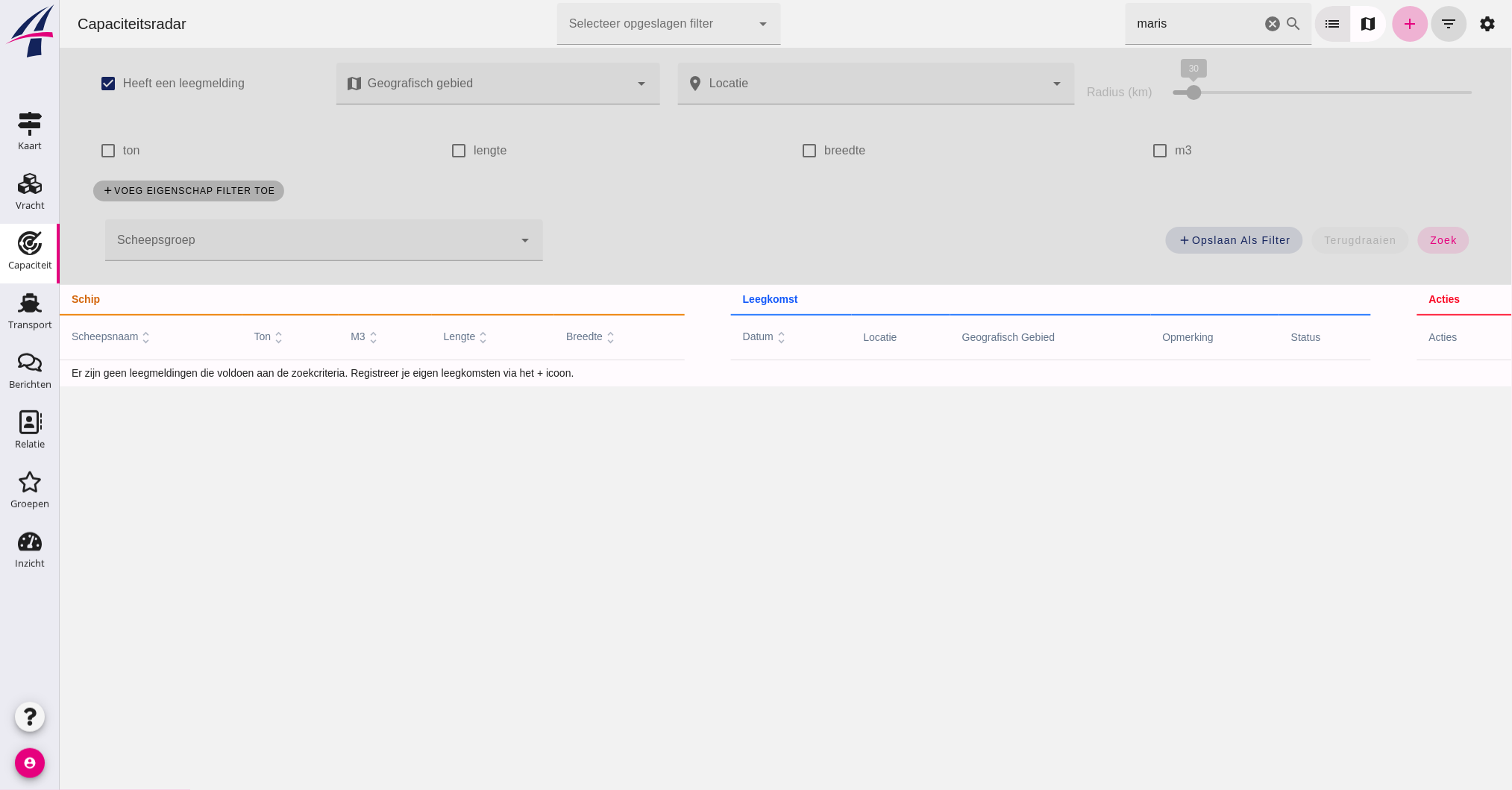
click at [1408, 20] on link "add" at bounding box center [1410, 24] width 36 height 36
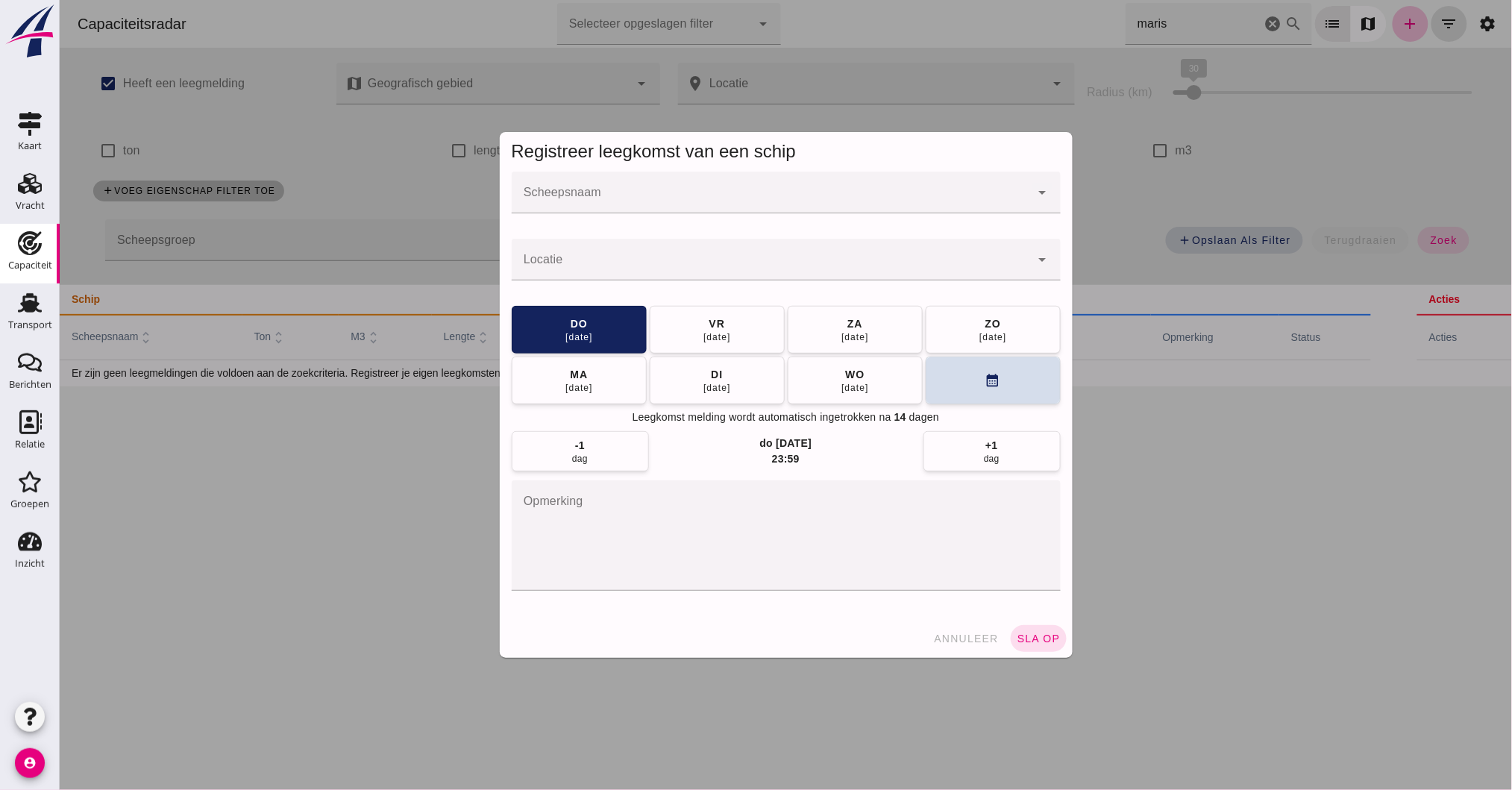
drag, startPoint x: 598, startPoint y: 171, endPoint x: 618, endPoint y: 196, distance: 32.0
click at [606, 182] on div at bounding box center [771, 192] width 519 height 41
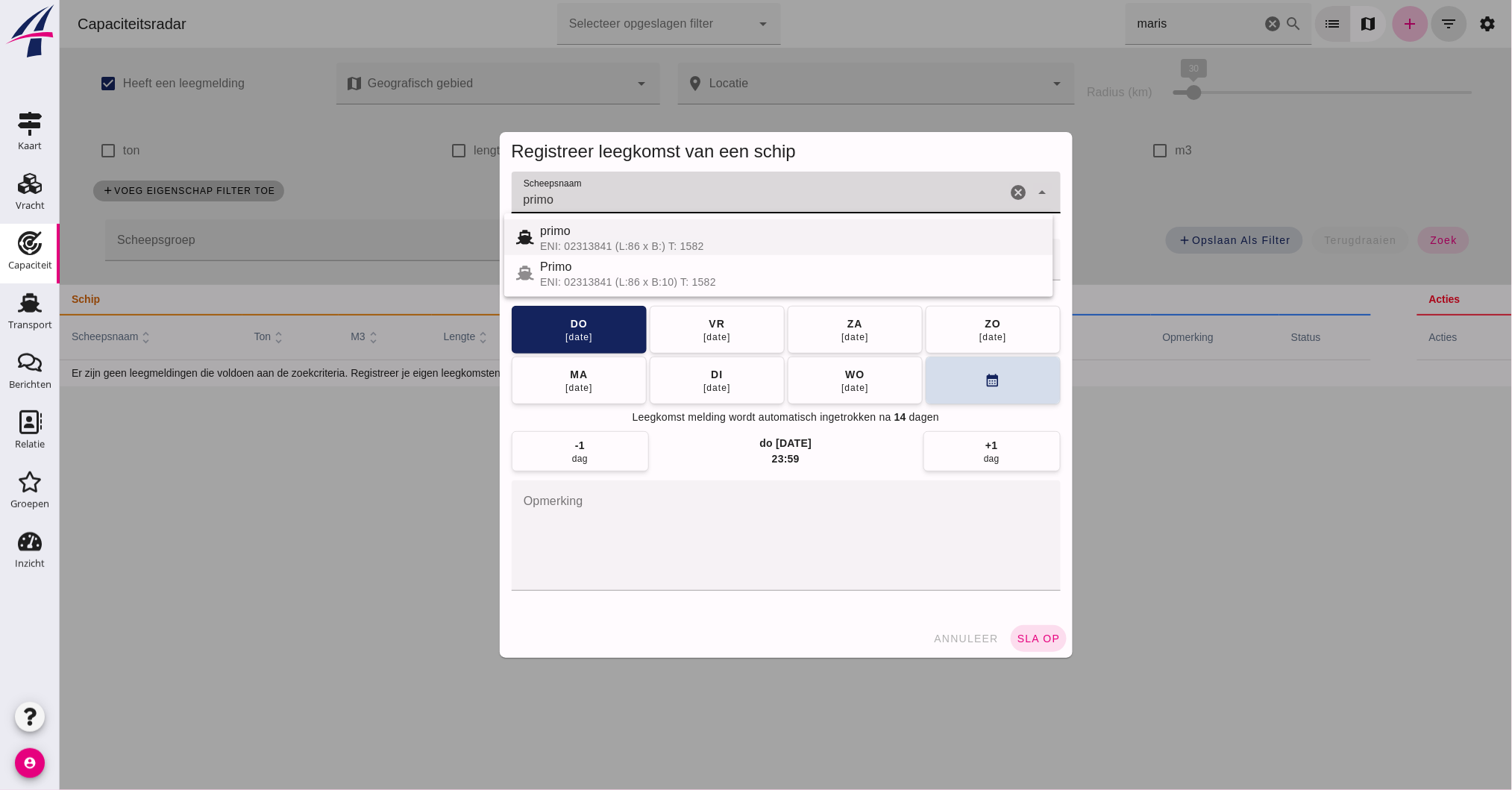
click at [591, 242] on div "ENI: 02313841 (L:86 x B:) T: 1582" at bounding box center [790, 247] width 501 height 12
type input "primo"
click at [589, 270] on input "Locatie" at bounding box center [771, 267] width 519 height 18
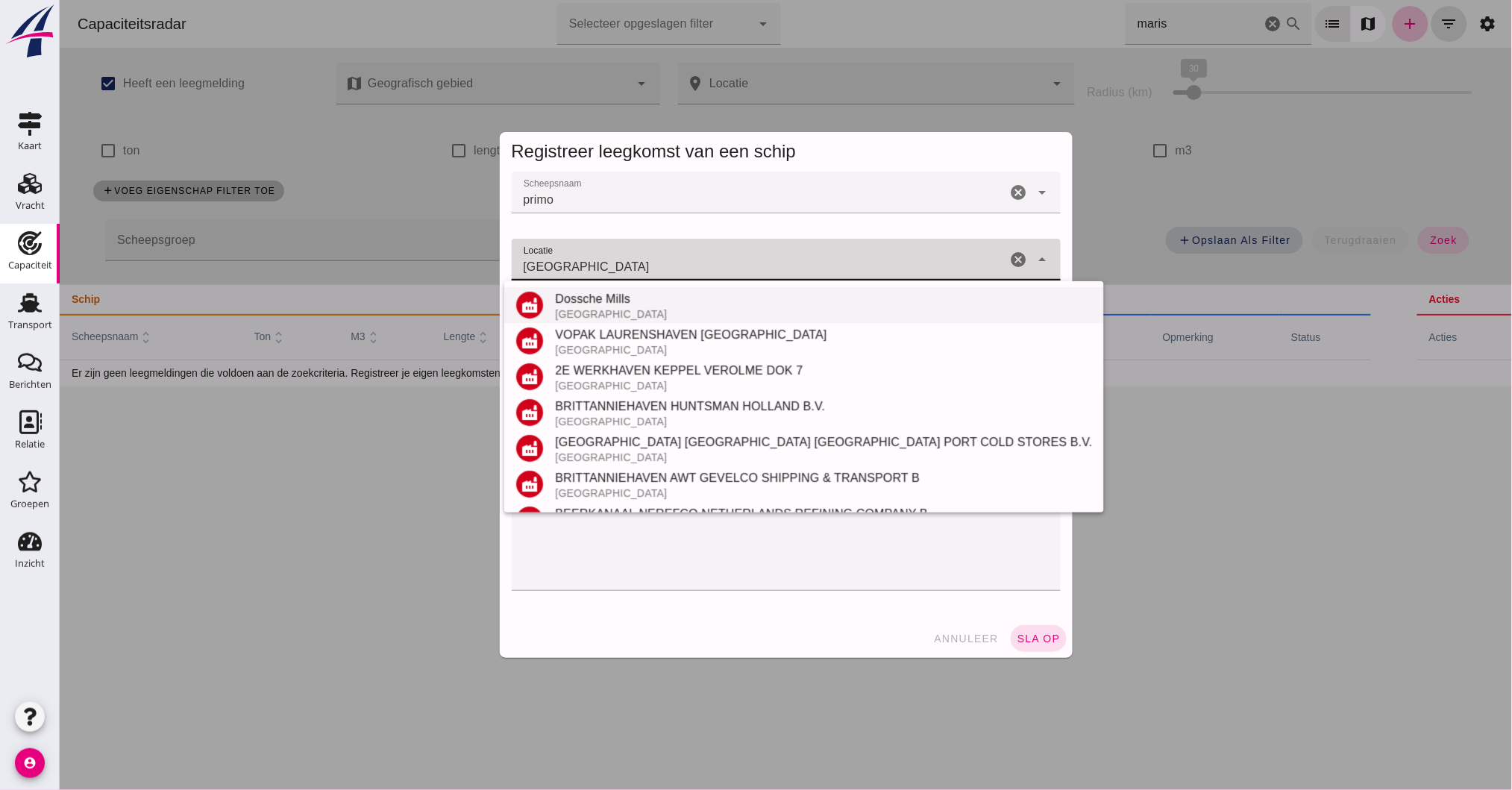
click at [588, 304] on div "Dossche Mills" at bounding box center [822, 299] width 537 height 18
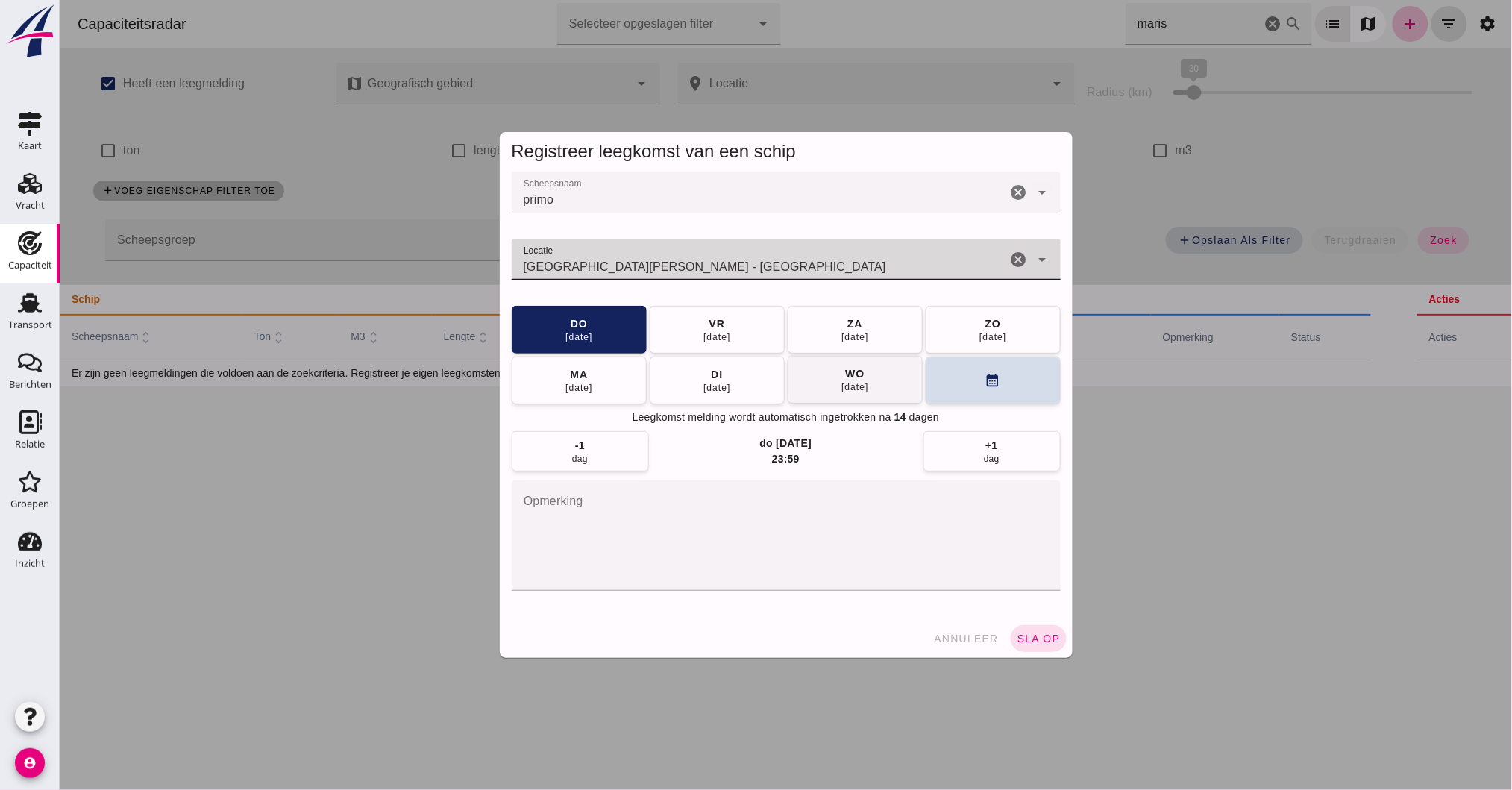
type input "Dossche Mills - Rotterdam"
click at [840, 385] on div "03 sep" at bounding box center [854, 387] width 28 height 12
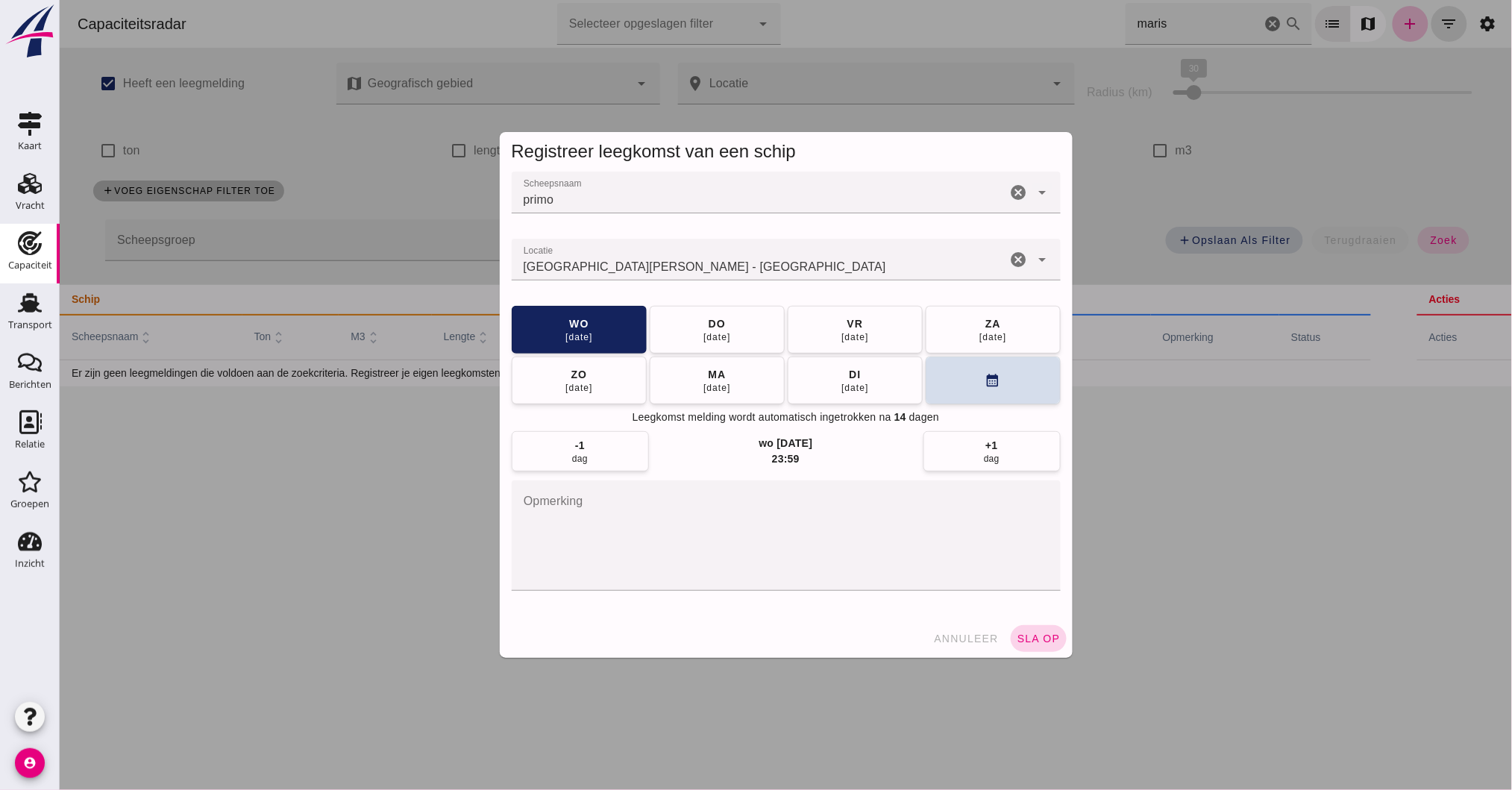
click at [1036, 639] on span "sla op" at bounding box center [1037, 639] width 44 height 12
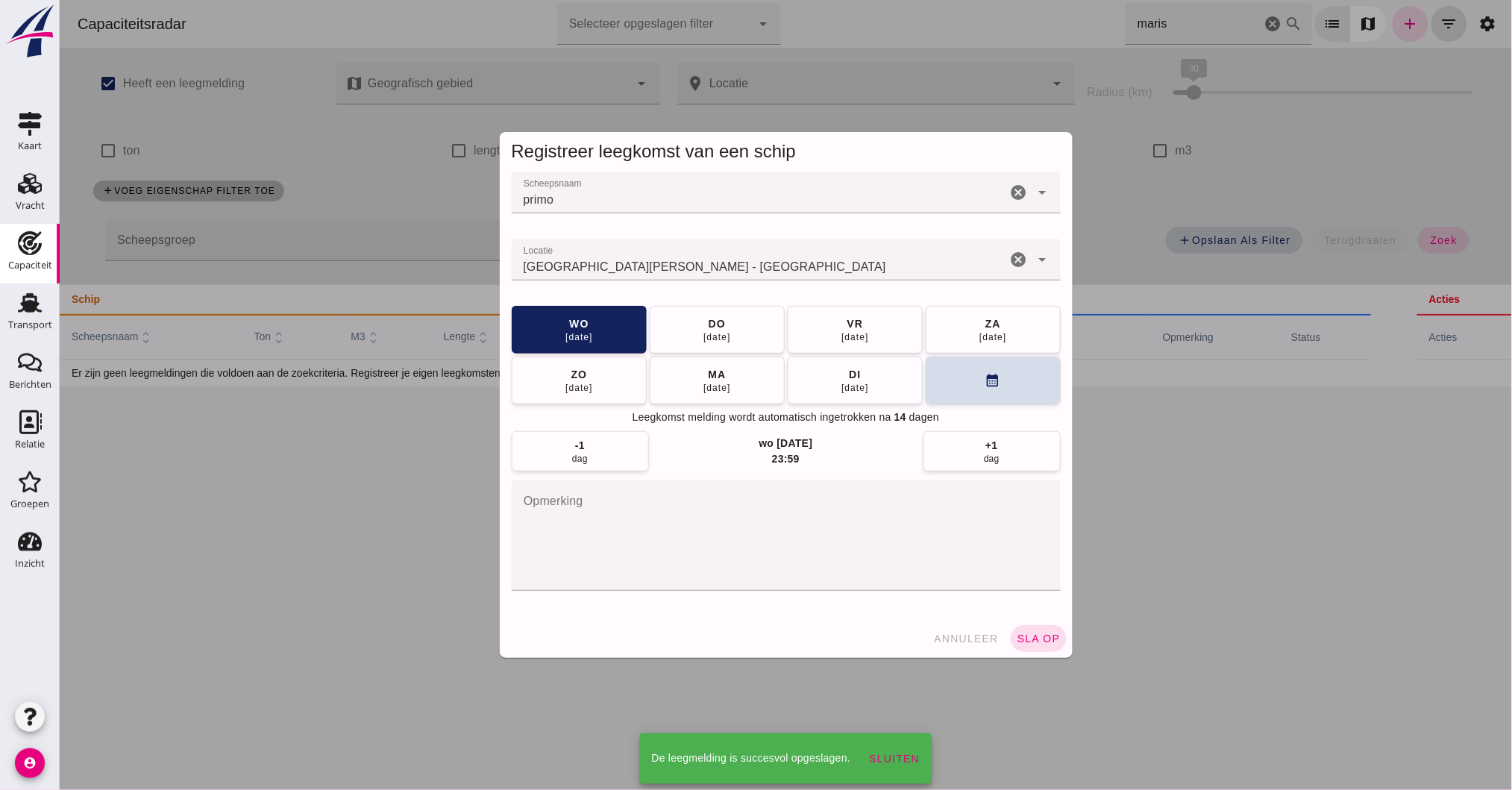
click at [1021, 630] on div at bounding box center [785, 395] width 1452 height 790
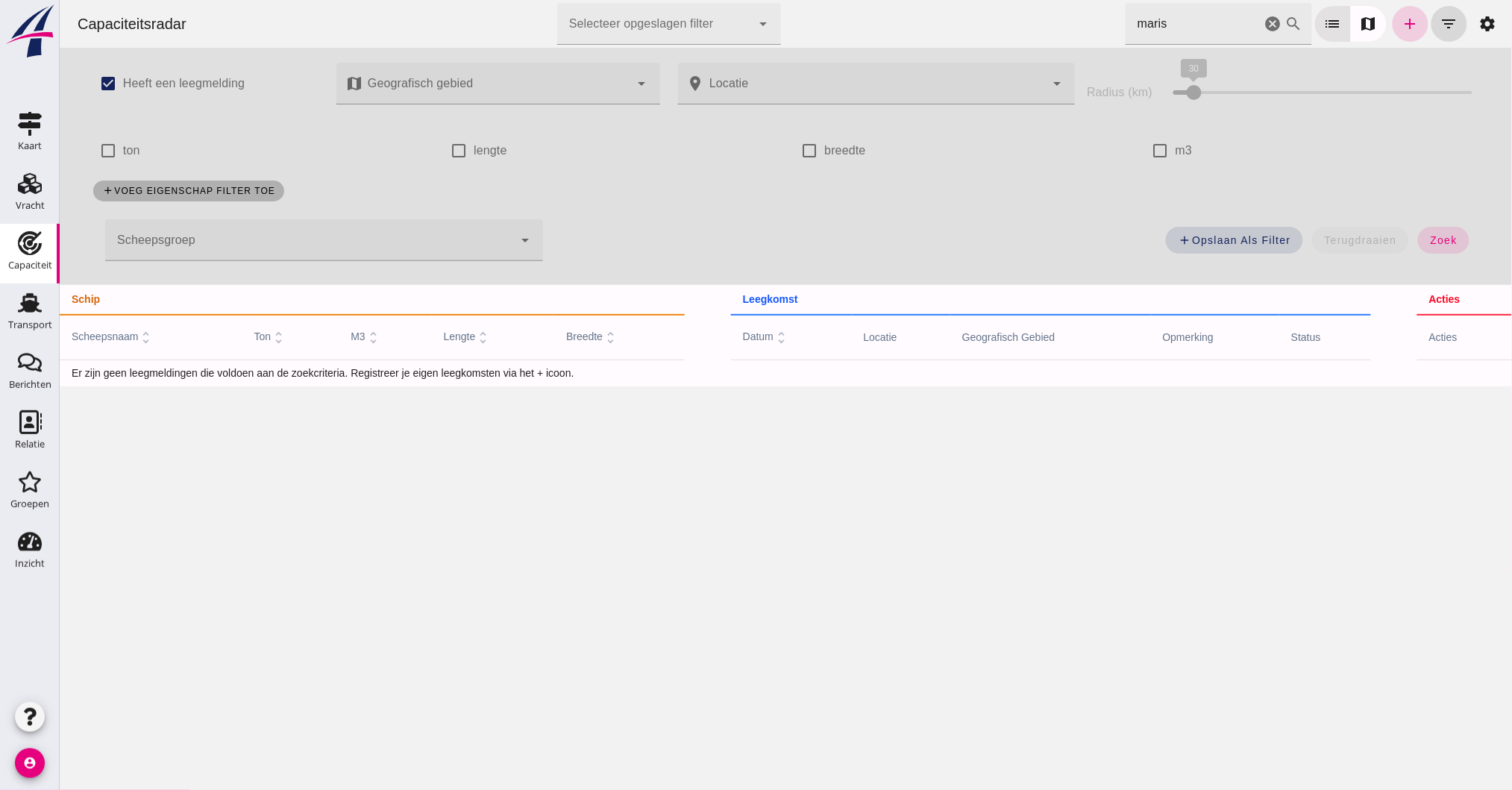
click at [1401, 22] on icon "add" at bounding box center [1409, 23] width 18 height 18
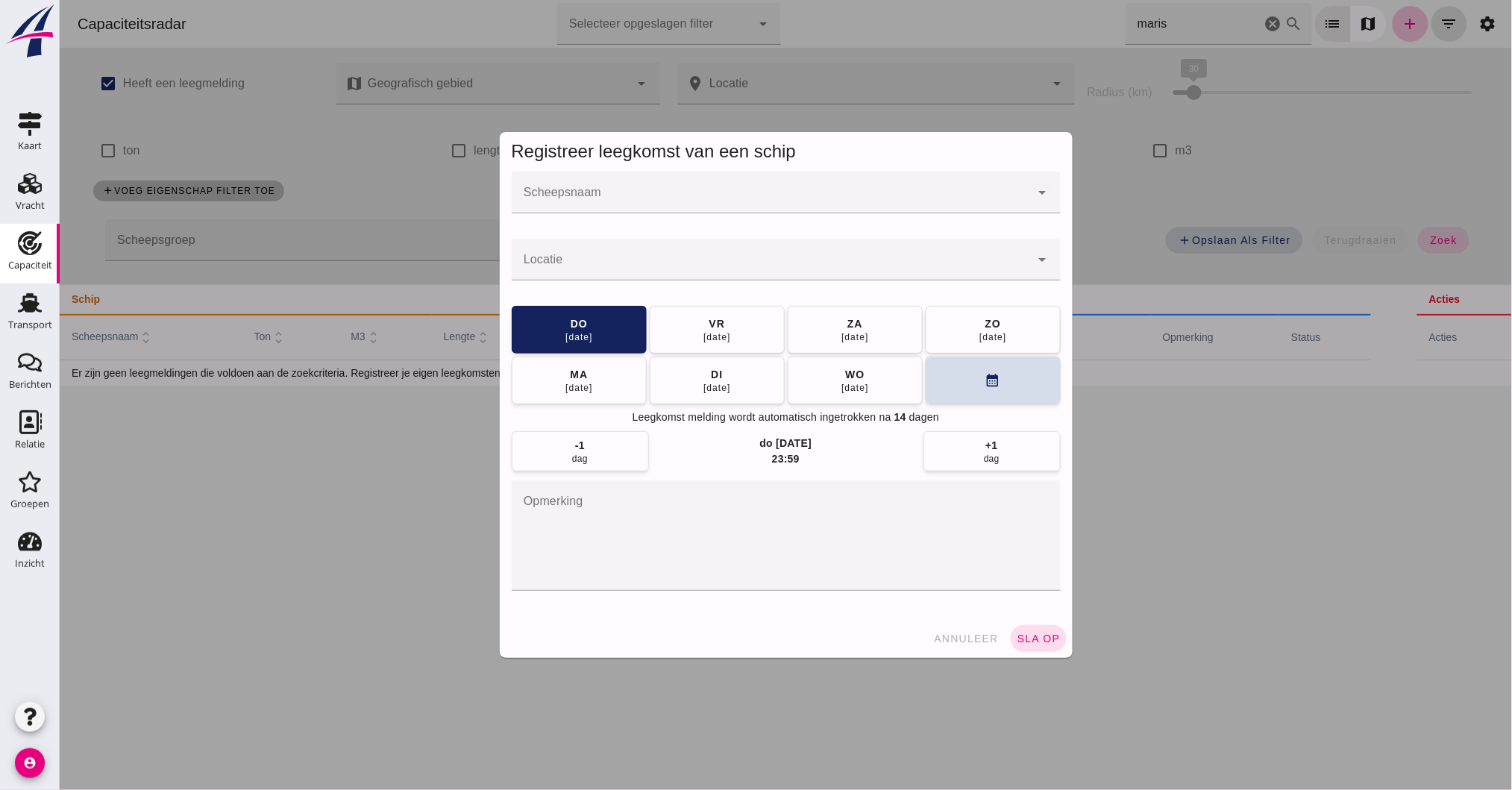
click at [592, 191] on input "Scheepsnaam" at bounding box center [771, 200] width 519 height 18
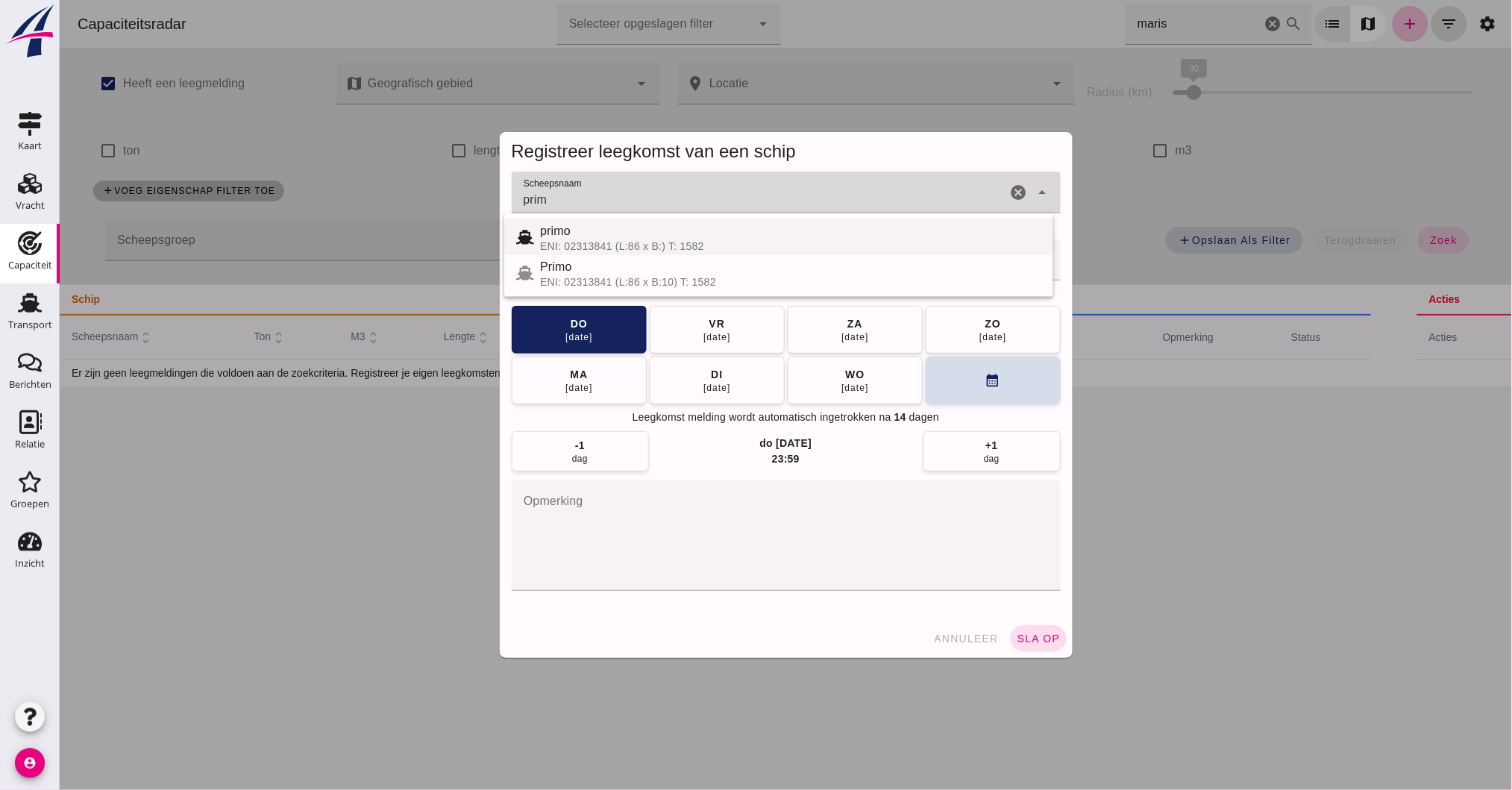
click at [651, 244] on div "ENI: 02313841 (L:86 x B:) T: 1582" at bounding box center [790, 247] width 501 height 12
type input "primo"
click at [642, 267] on input "Locatie" at bounding box center [771, 267] width 519 height 18
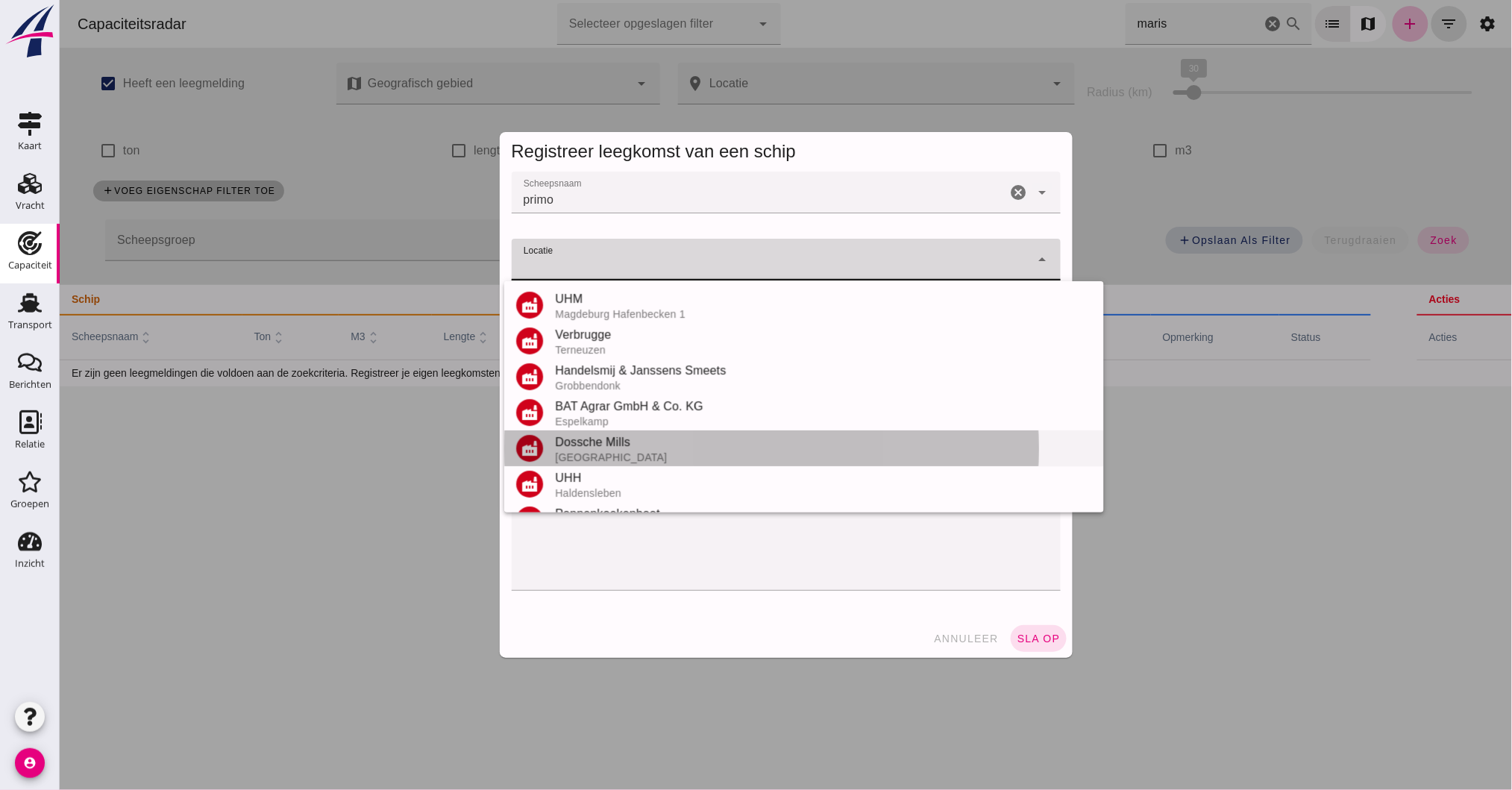
click at [584, 443] on div "Dossche Mills" at bounding box center [822, 442] width 537 height 18
type input "Dossche Mills - Rotterdam"
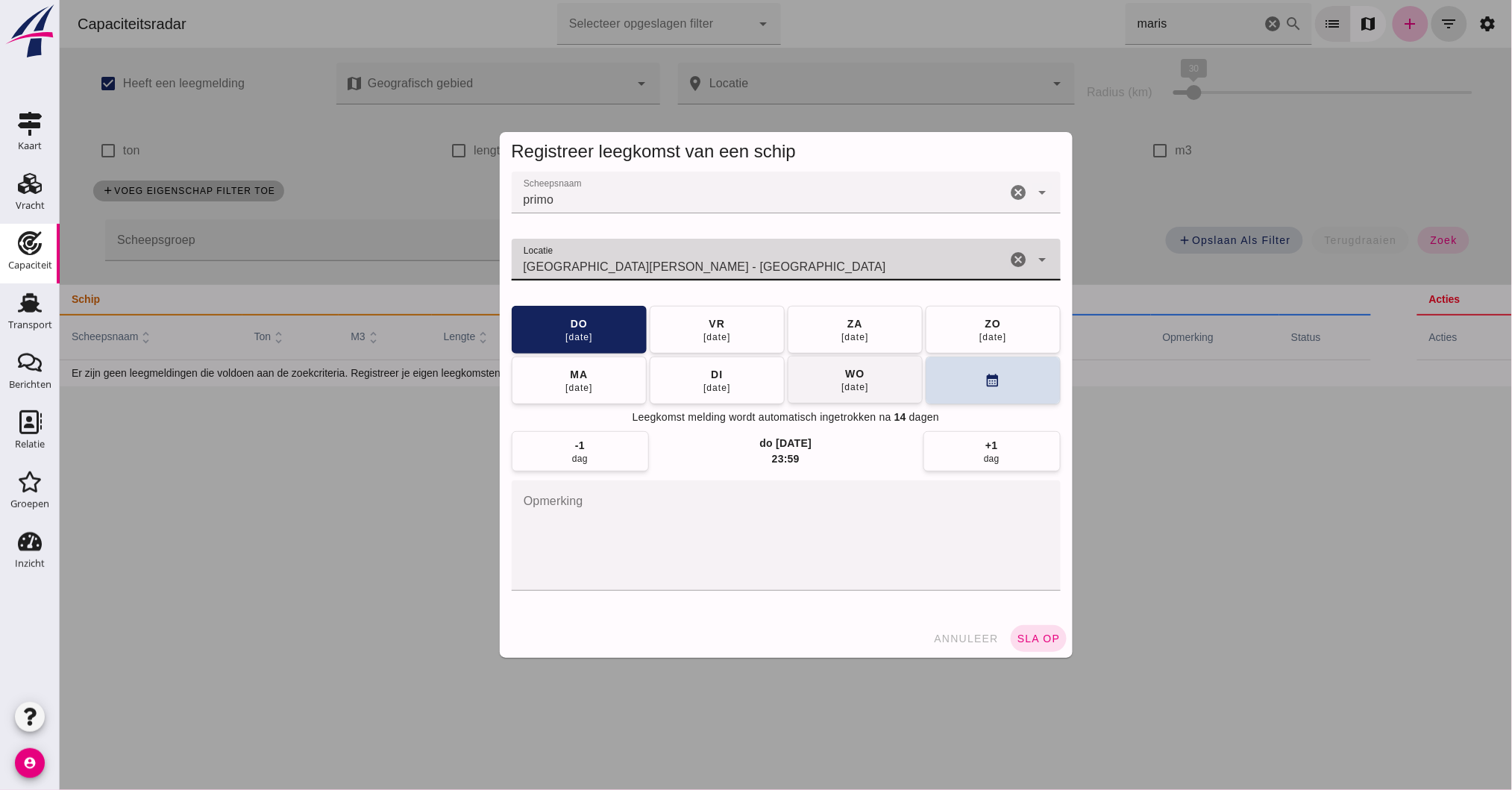
click at [844, 379] on div "wo" at bounding box center [854, 373] width 20 height 15
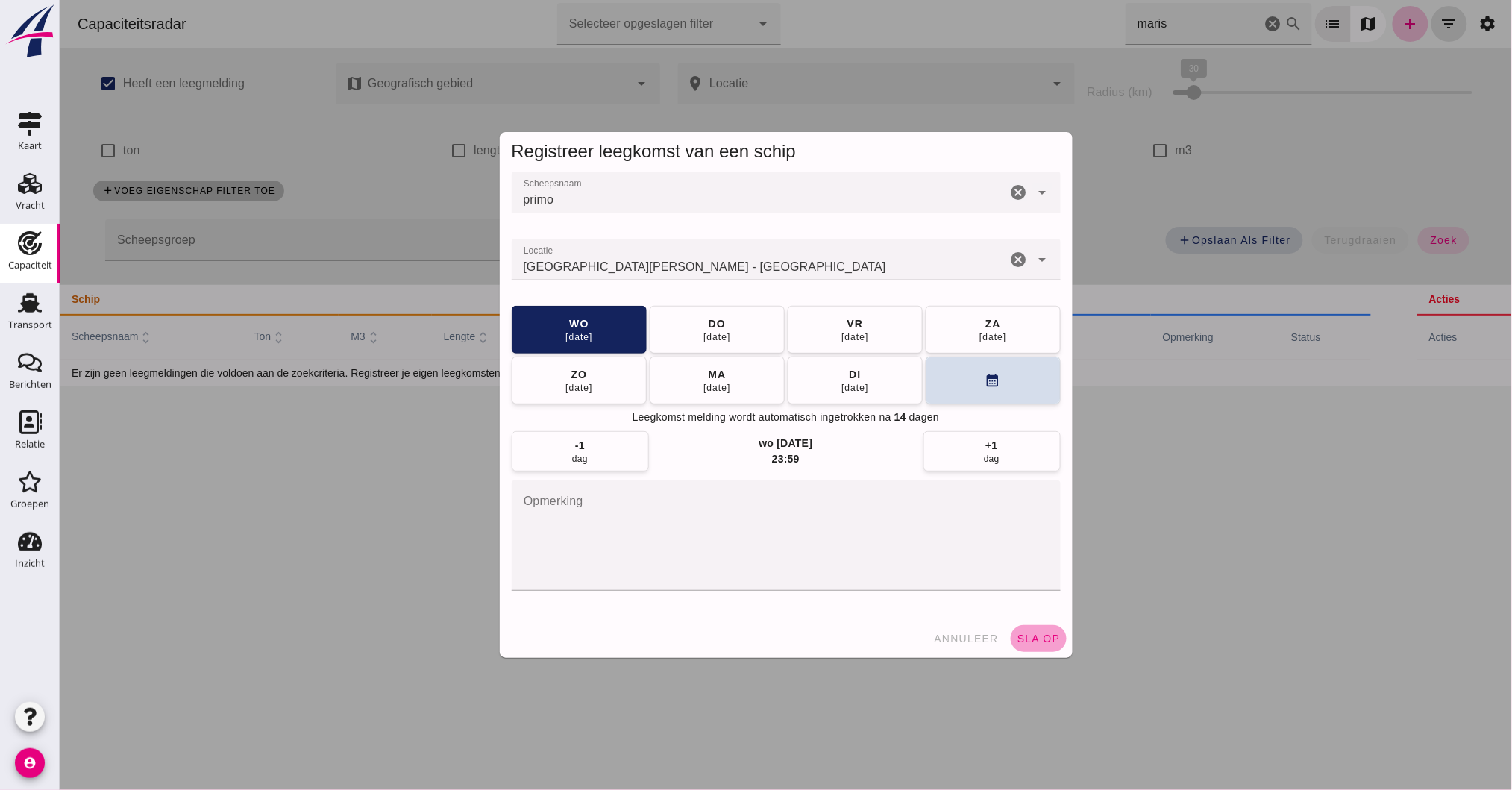
click at [1031, 639] on span "sla op" at bounding box center [1037, 639] width 44 height 12
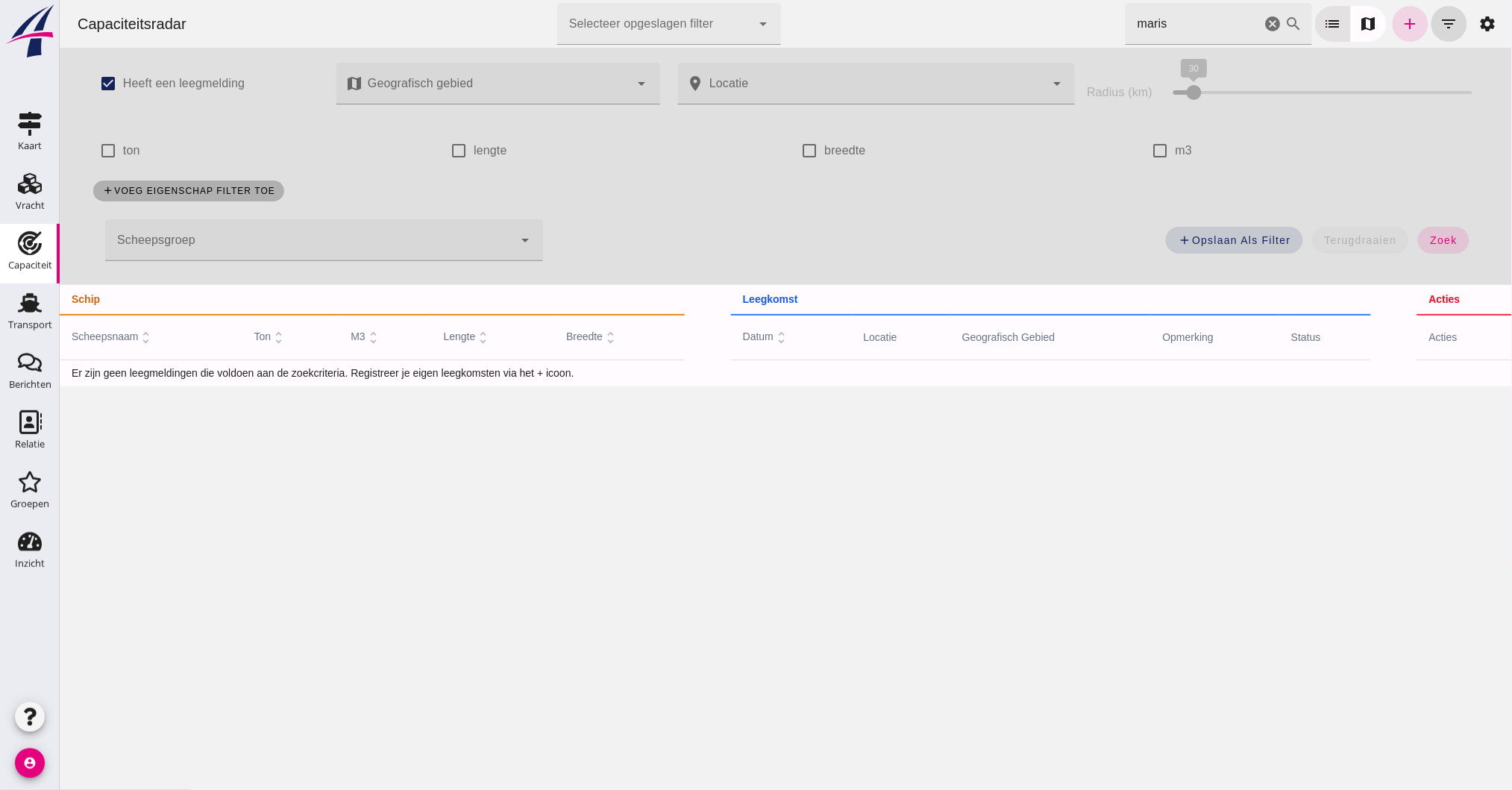
click at [451, 86] on div at bounding box center [496, 84] width 267 height 41
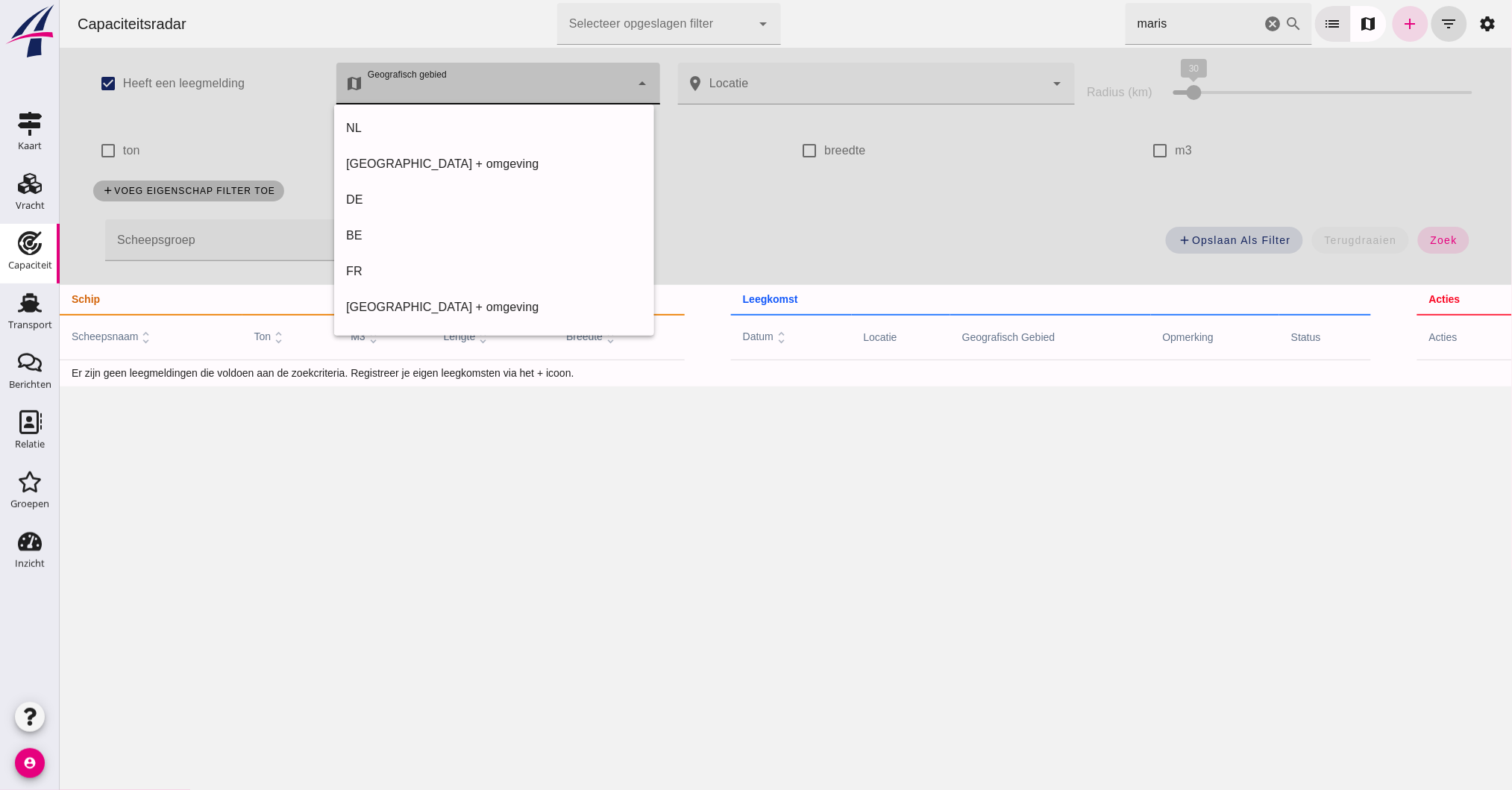
click at [451, 86] on div at bounding box center [496, 84] width 267 height 41
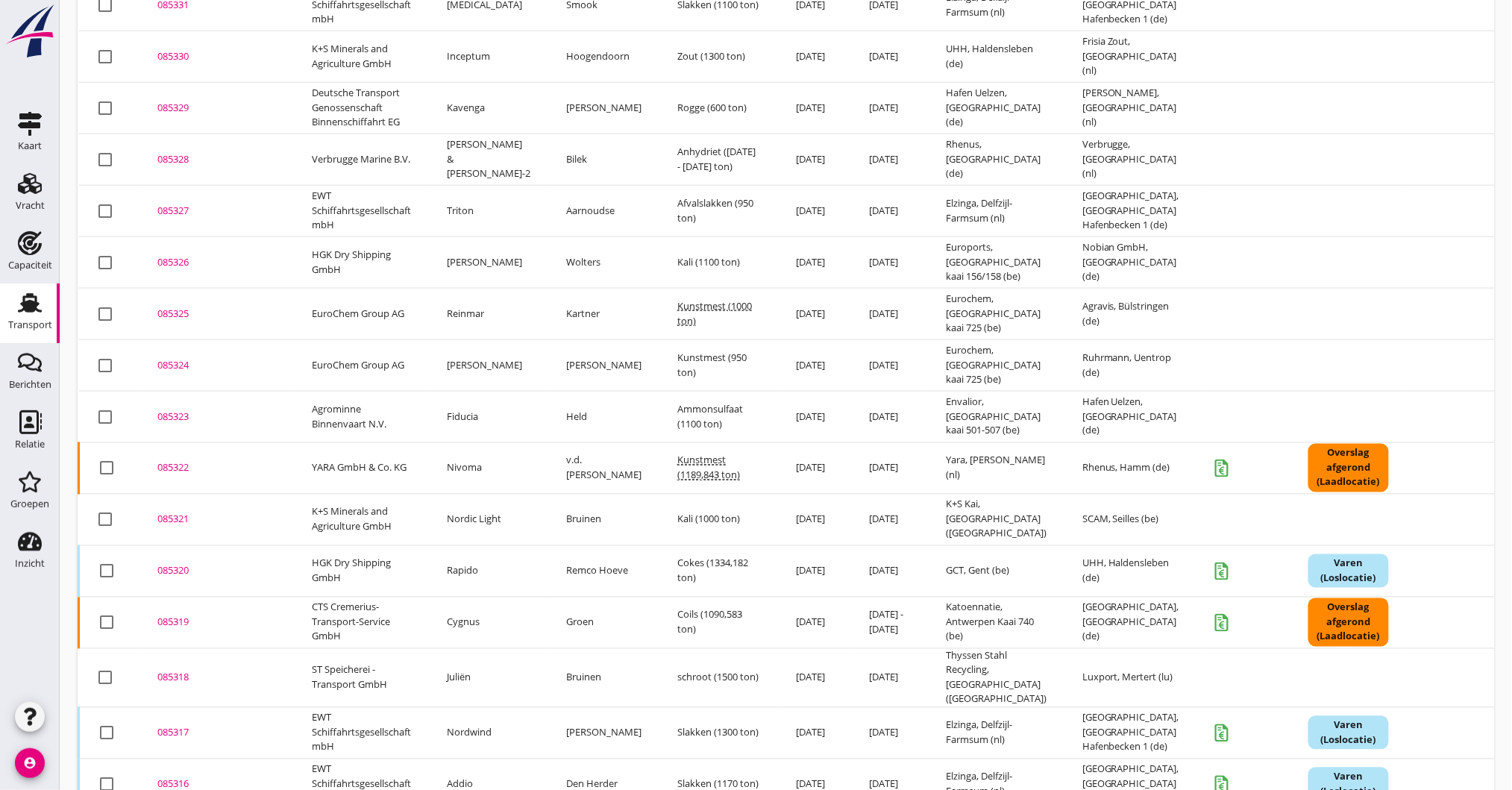
scroll to position [922, 0]
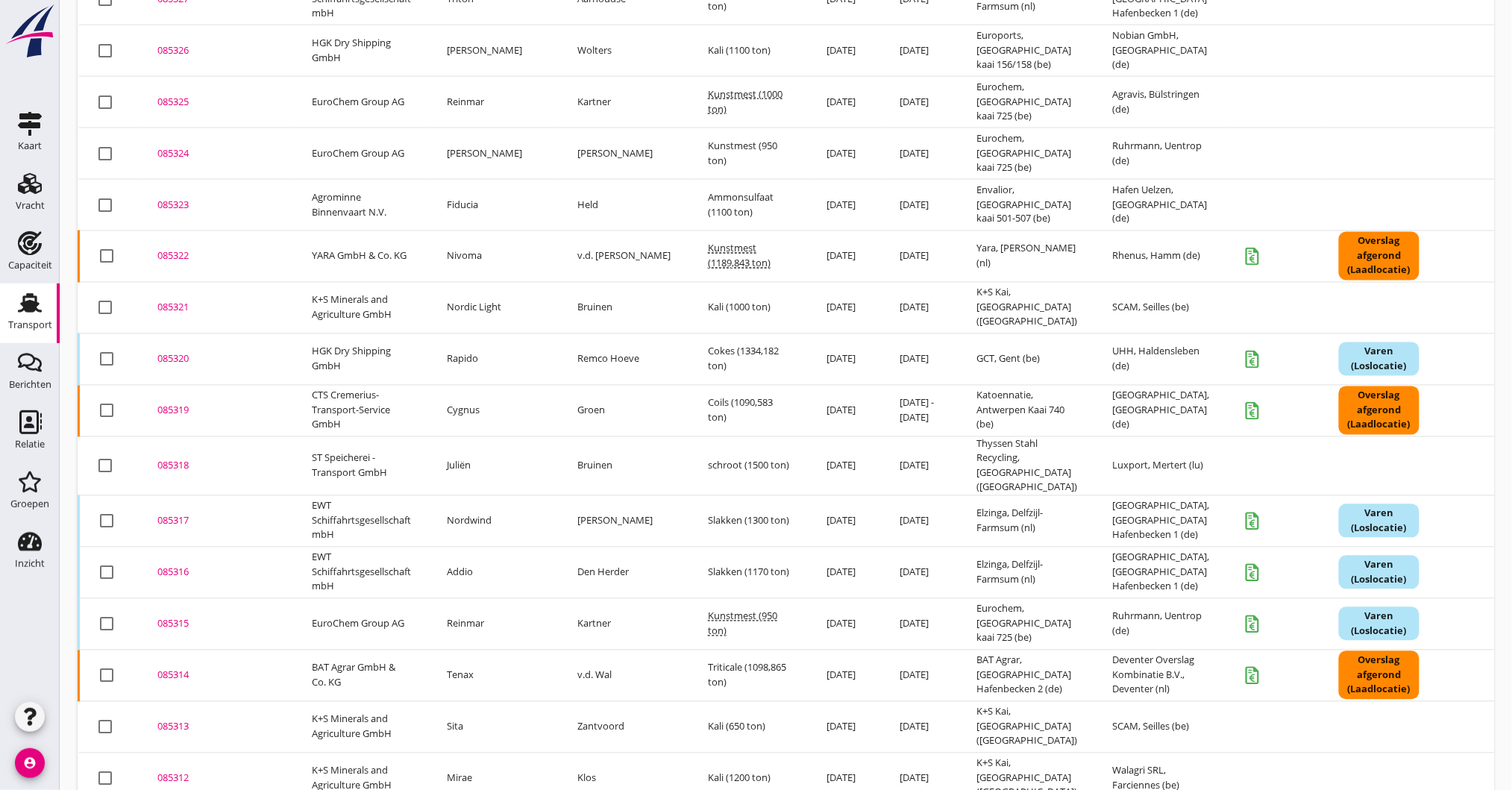
click at [176, 403] on div "085319" at bounding box center [217, 410] width 118 height 15
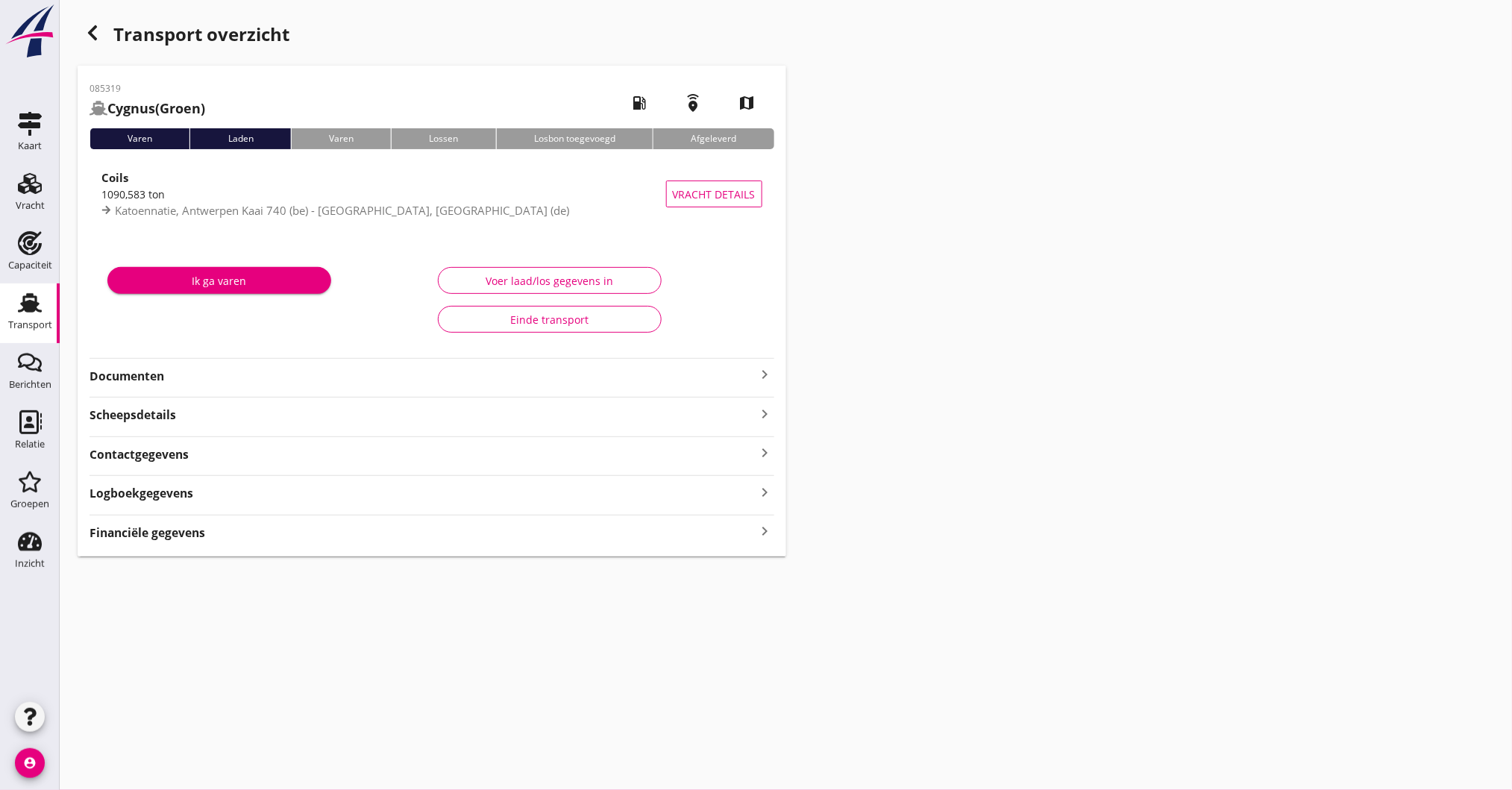
click at [201, 498] on div "Logboekgegevens keyboard_arrow_right" at bounding box center [431, 492] width 685 height 20
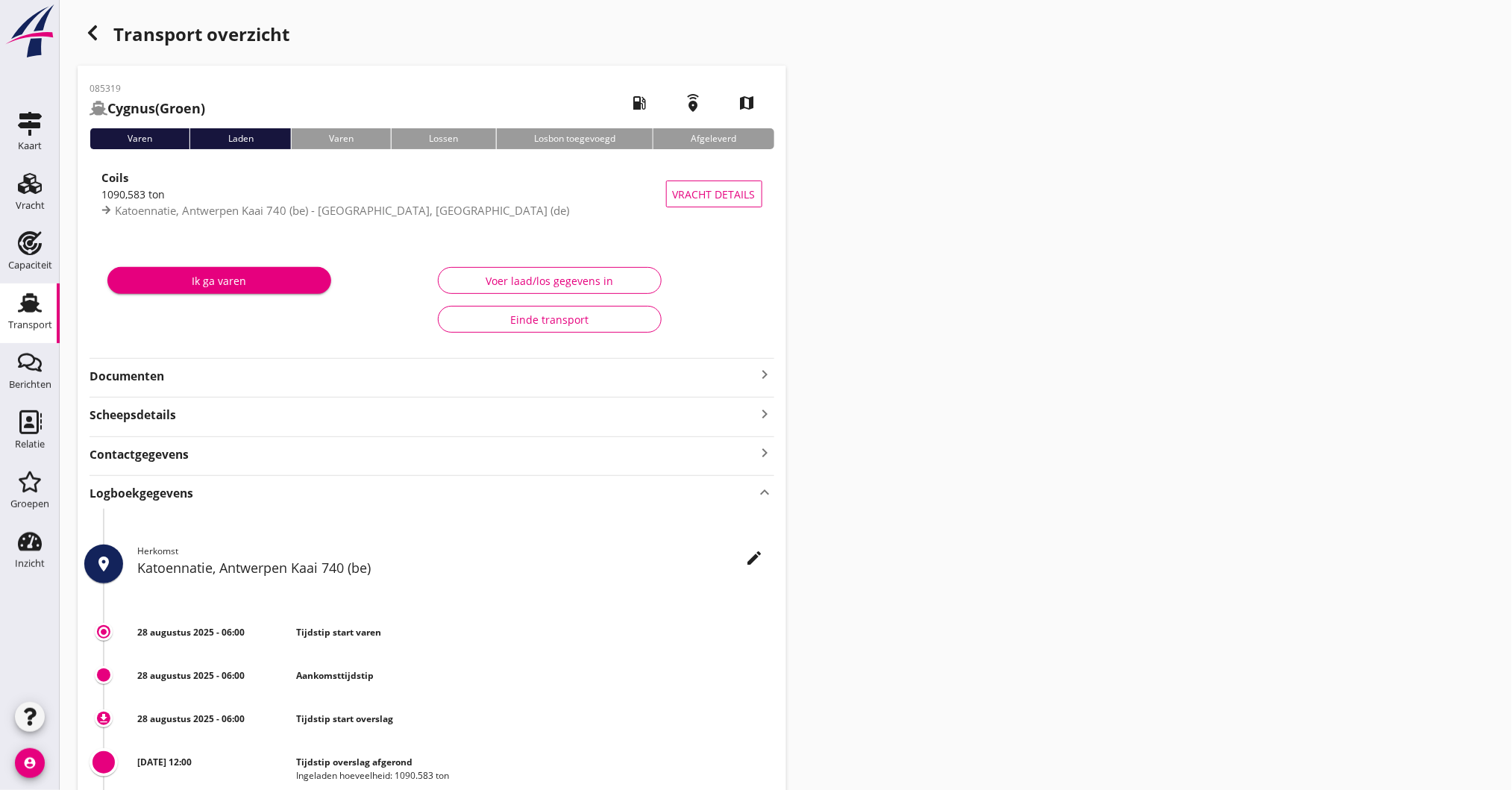
click at [258, 370] on strong "Documenten" at bounding box center [423, 377] width 667 height 17
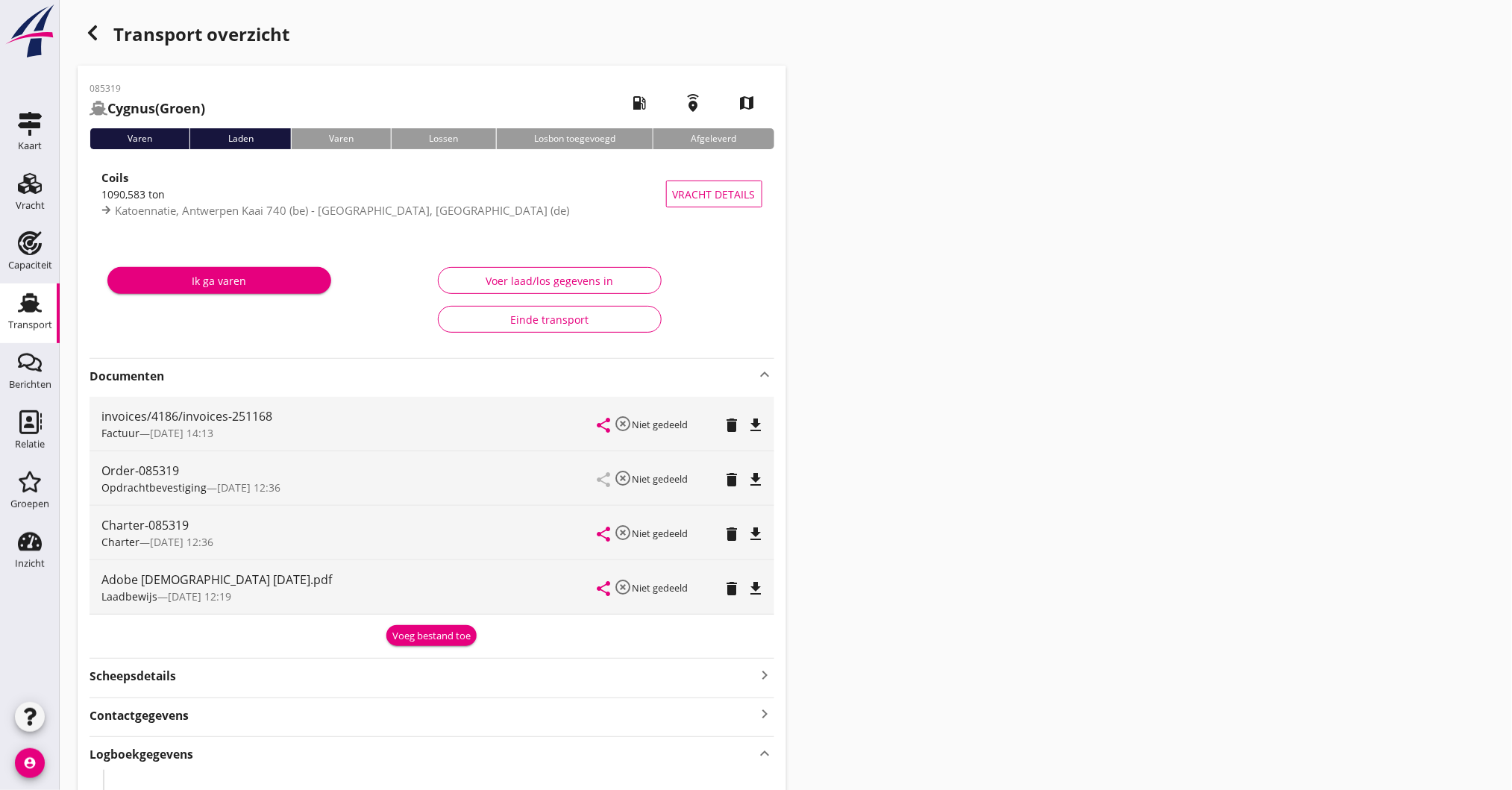
click at [900, 291] on div "Transport overzicht 085319 Cygnus (Groen) local_gas_station emergency_share map…" at bounding box center [786, 639] width 1452 height 1277
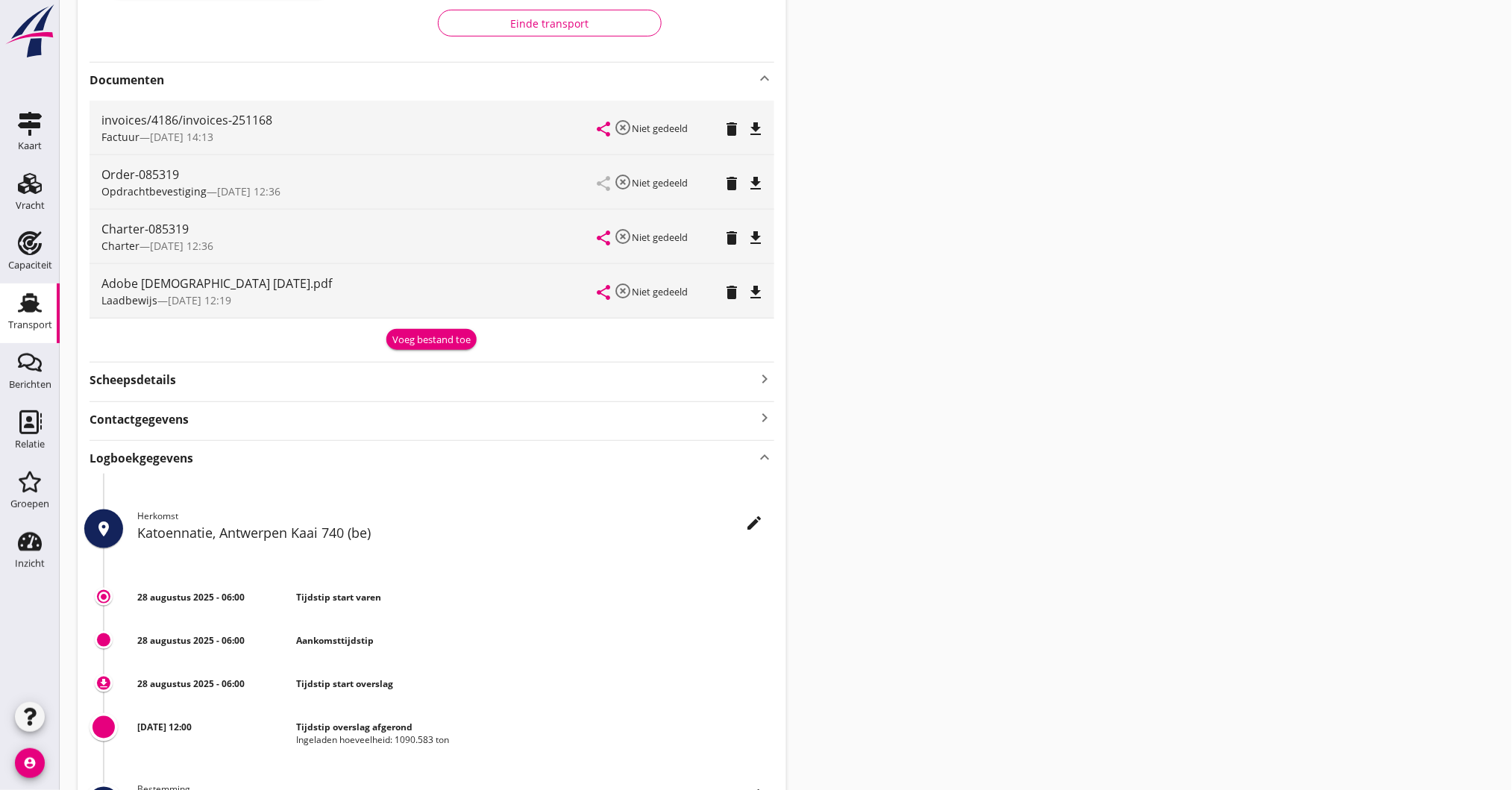
scroll to position [298, 0]
click at [767, 373] on icon "keyboard_arrow_right" at bounding box center [764, 377] width 18 height 20
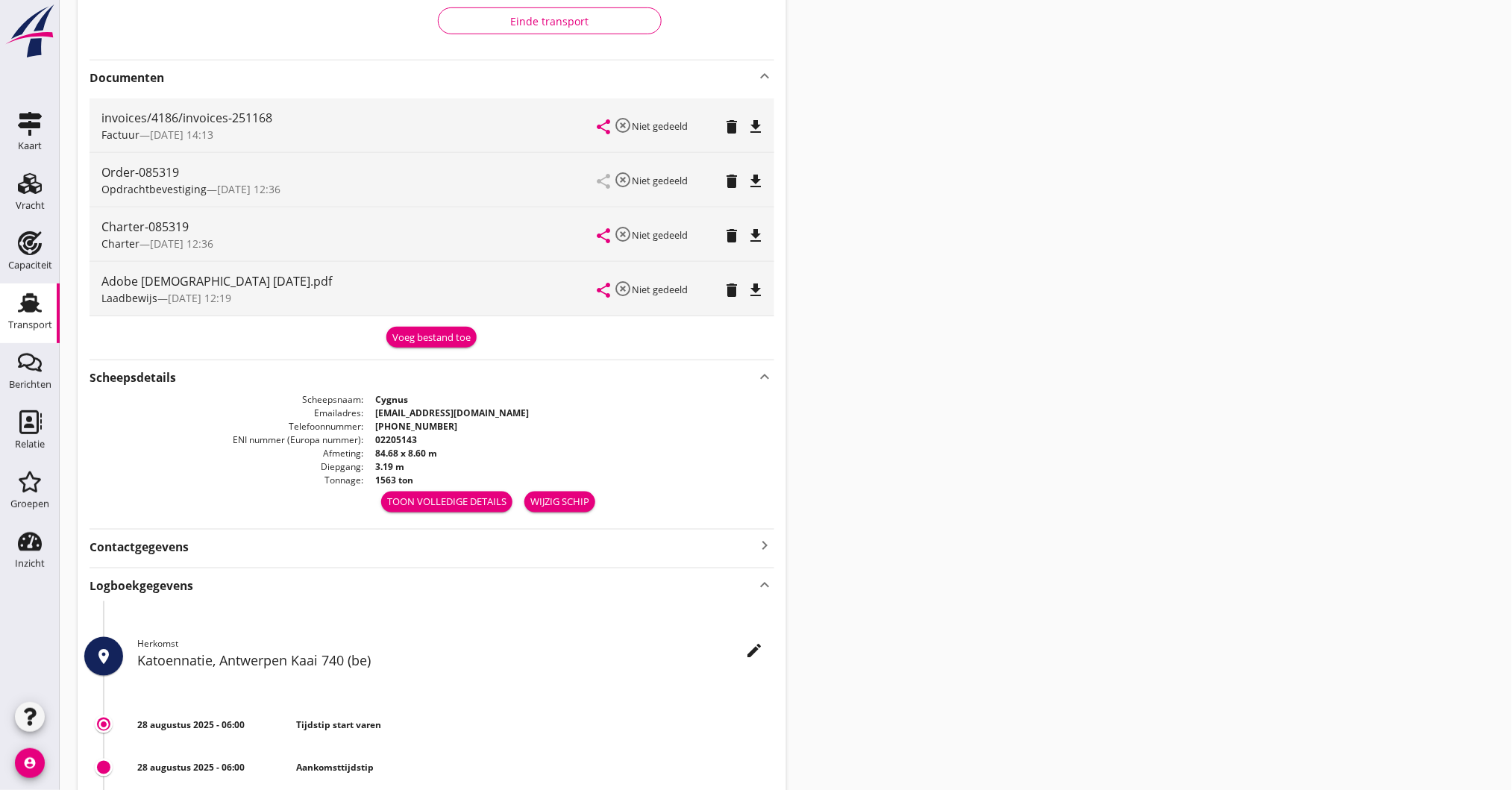
click at [767, 373] on icon "keyboard_arrow_up" at bounding box center [764, 377] width 18 height 20
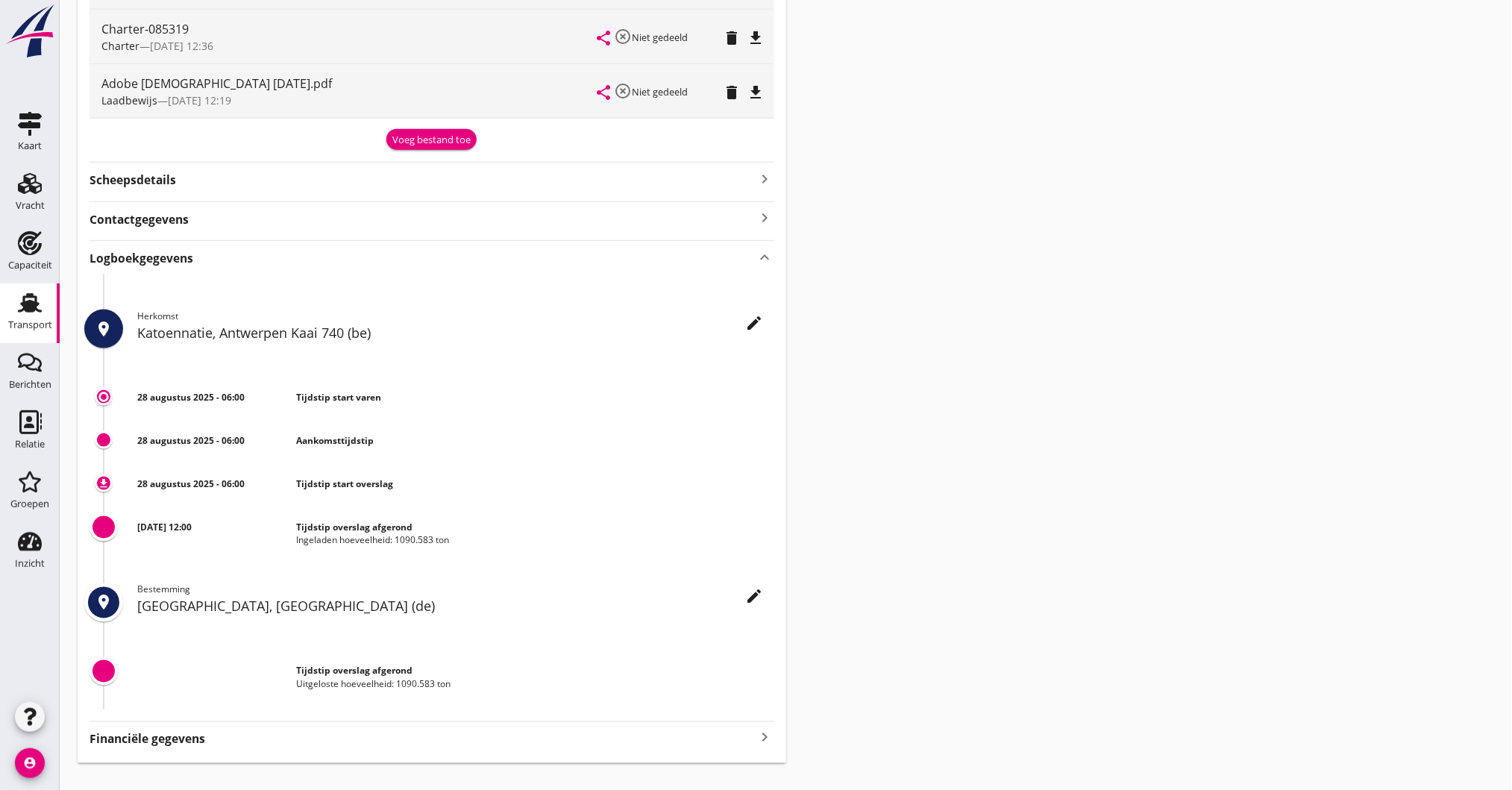
scroll to position [523, 0]
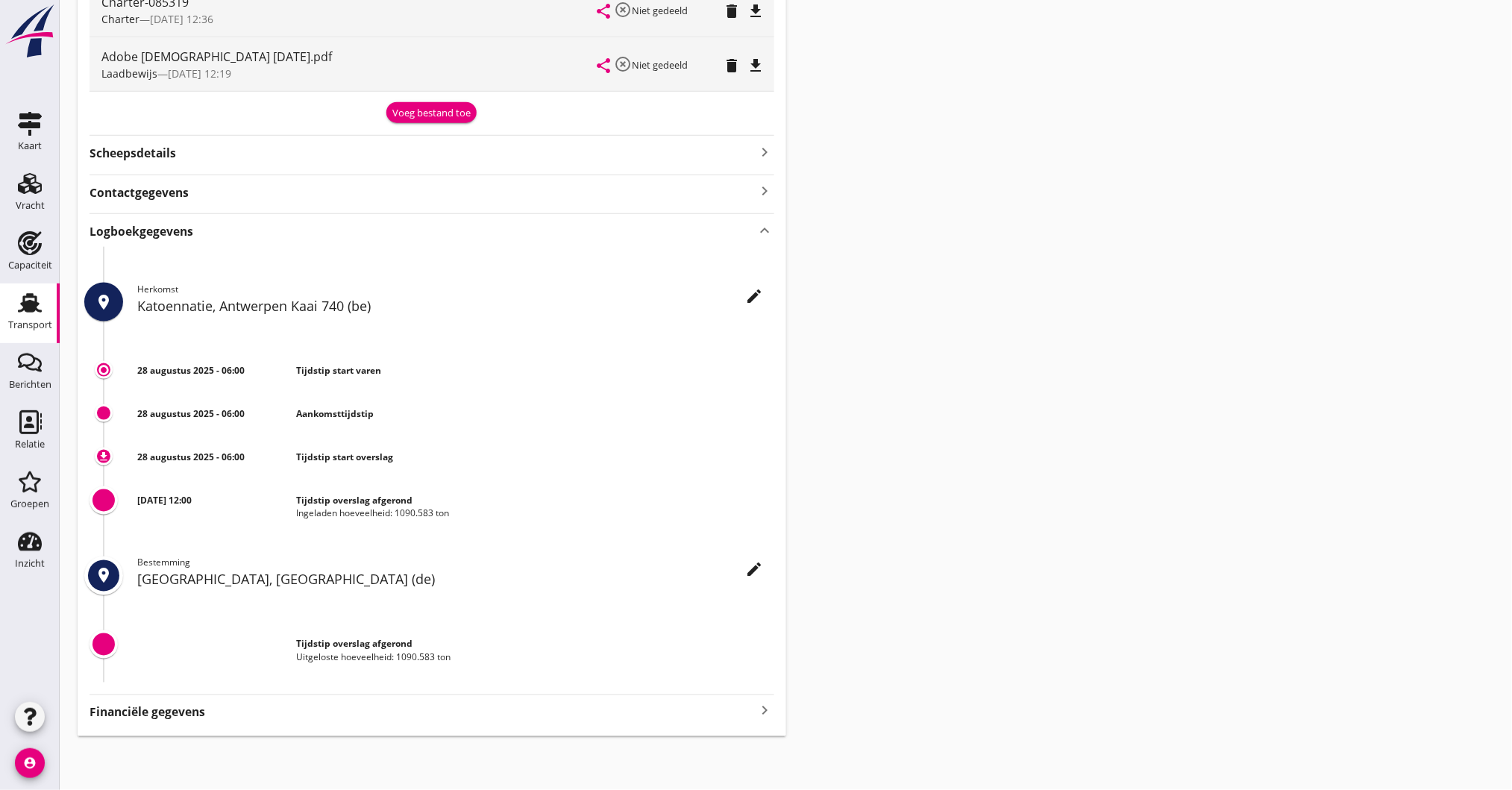
click at [769, 192] on icon "keyboard_arrow_right" at bounding box center [764, 191] width 18 height 20
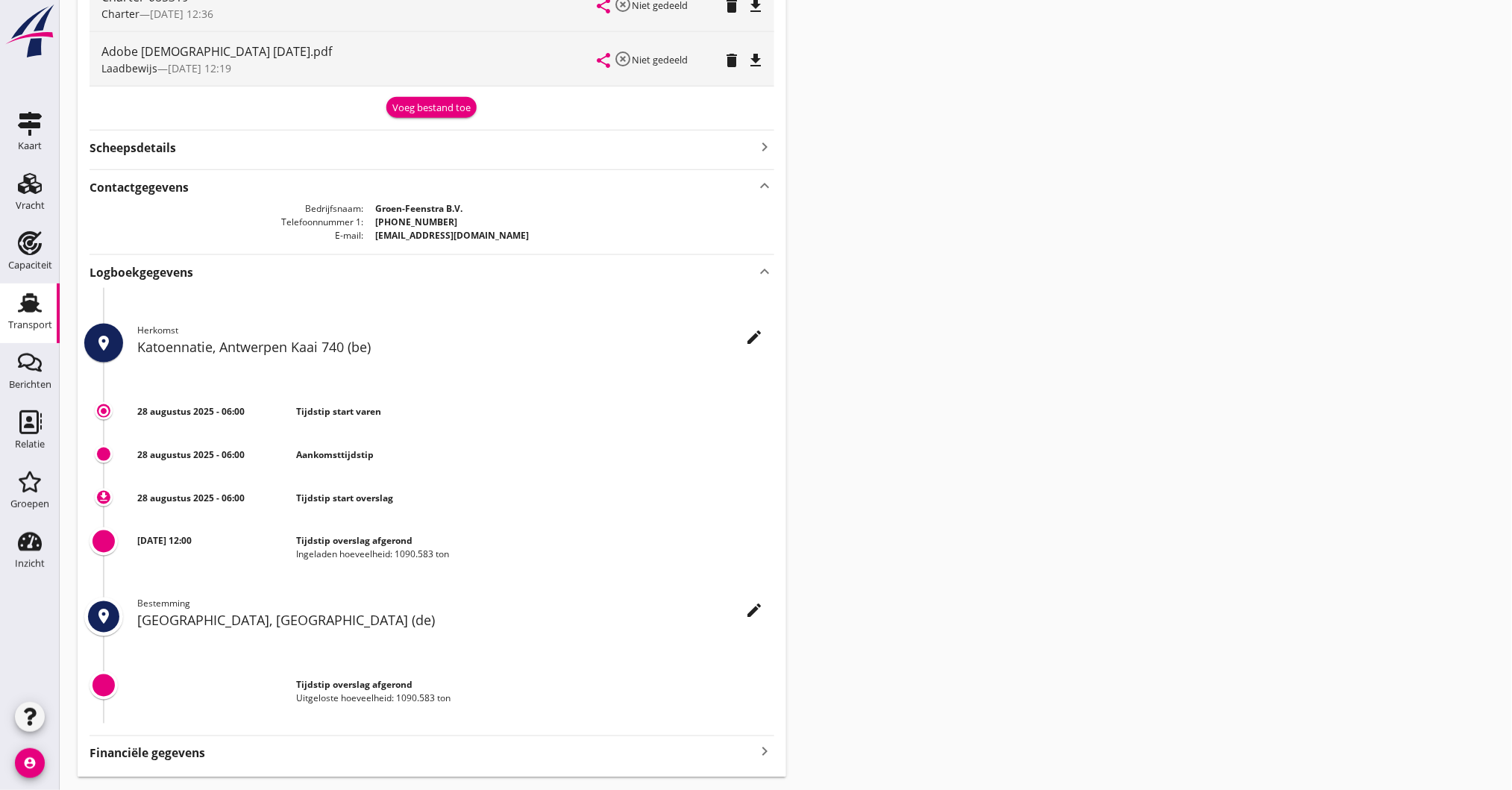
scroll to position [569, 0]
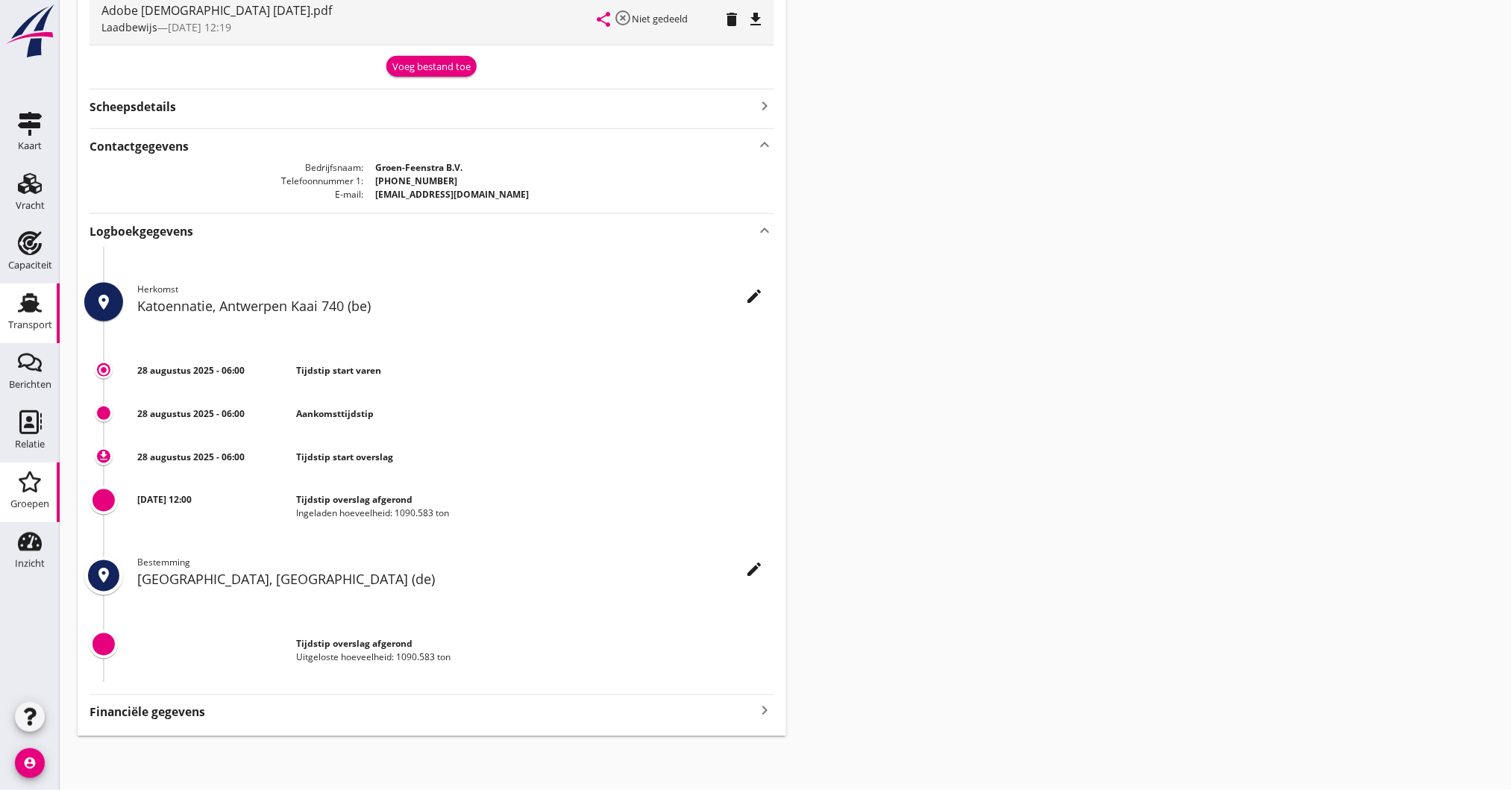
click at [27, 486] on icon "Groepen" at bounding box center [29, 482] width 24 height 24
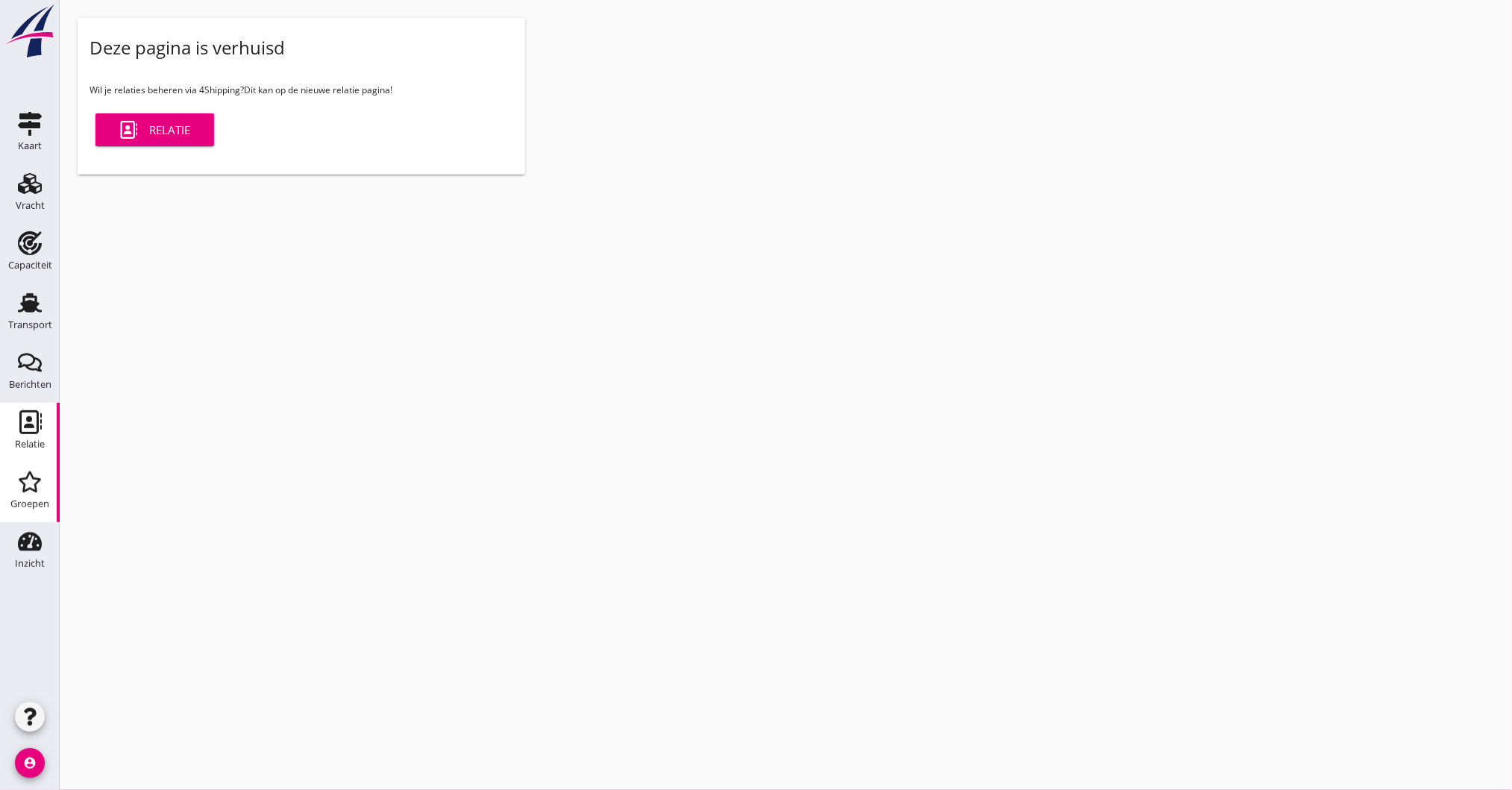
click at [33, 422] on icon "Relatie" at bounding box center [29, 422] width 24 height 24
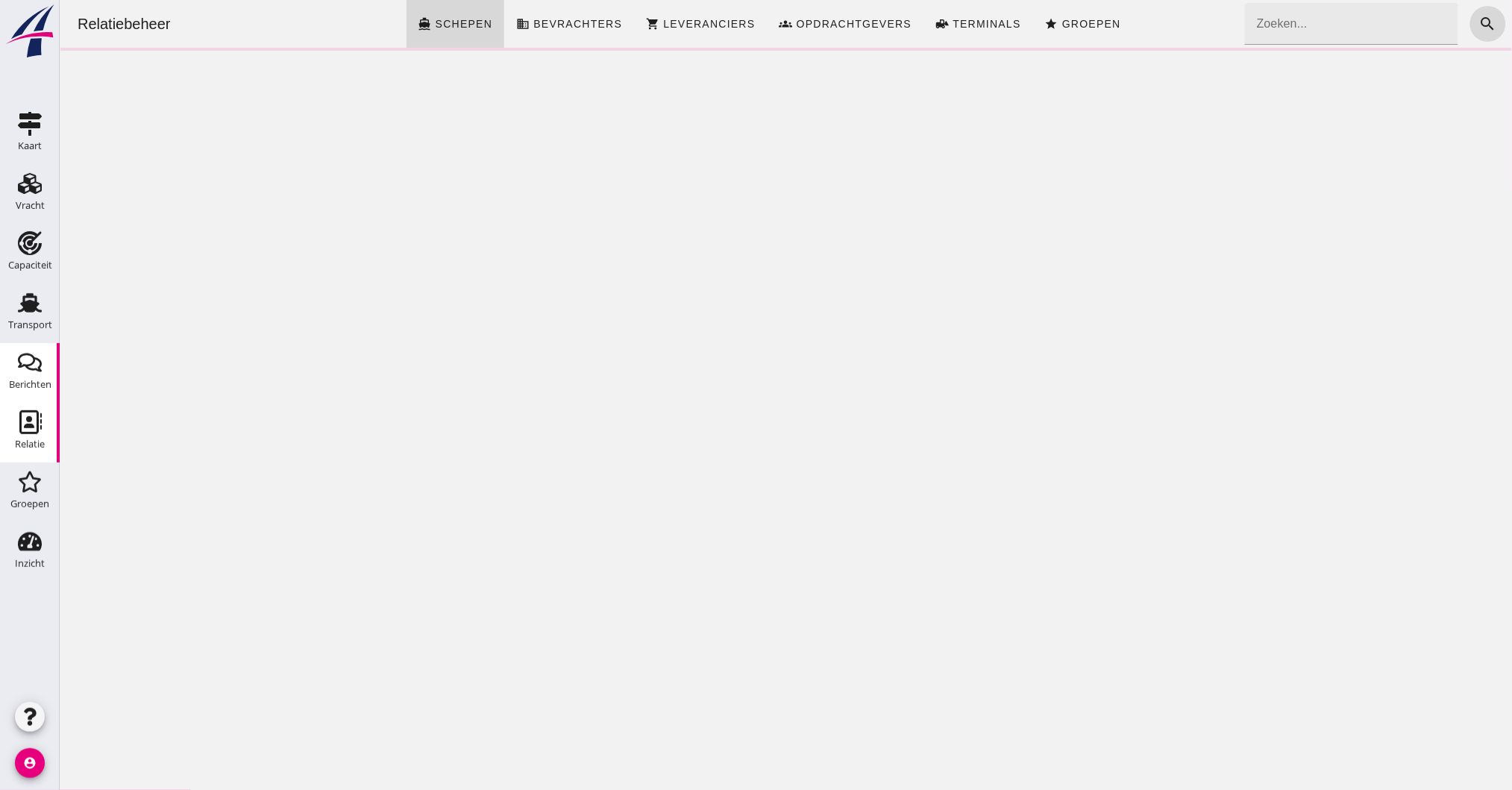
click at [28, 362] on icon "Berichten" at bounding box center [29, 362] width 24 height 24
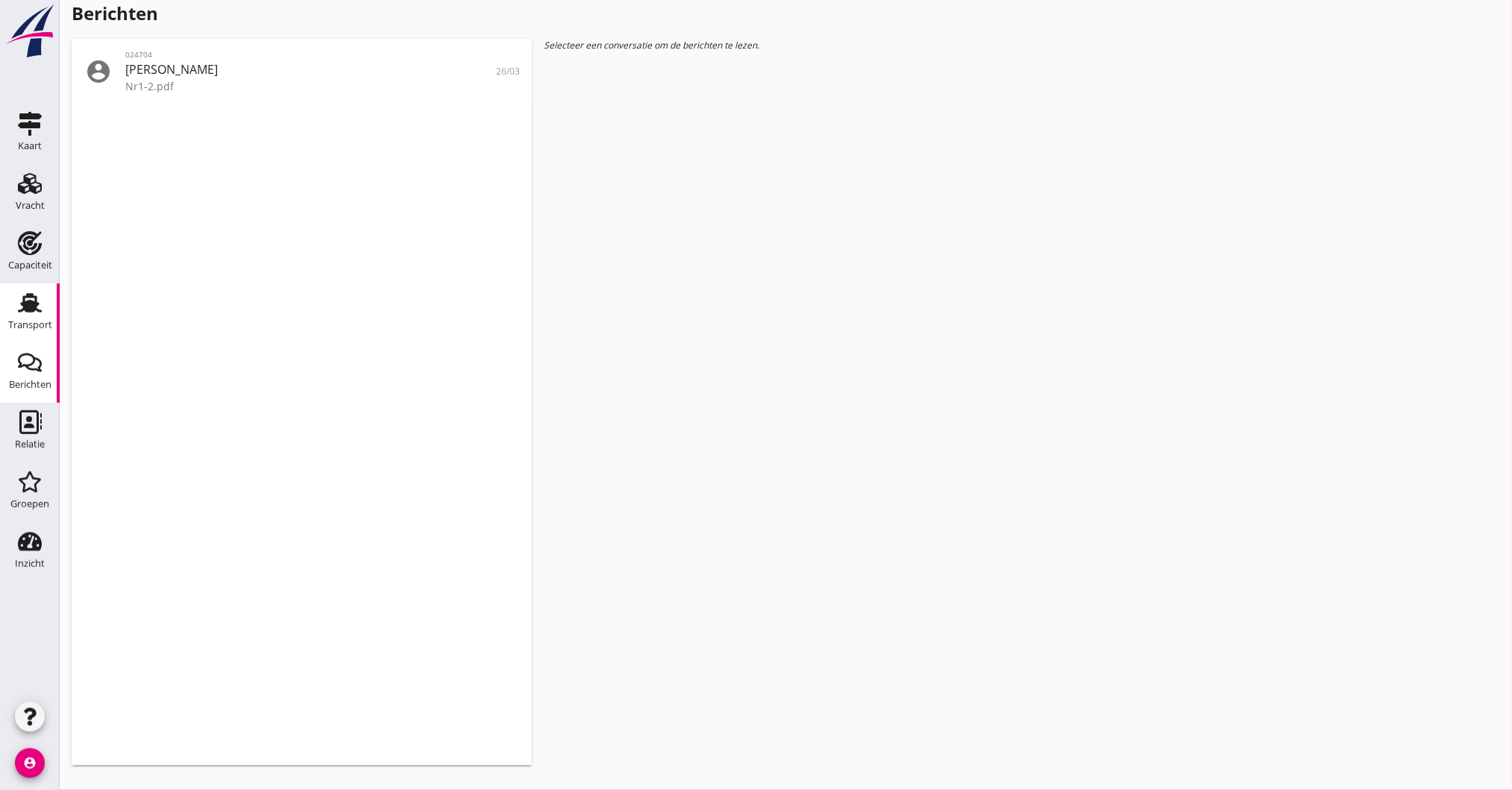
click at [29, 311] on use at bounding box center [29, 303] width 24 height 19
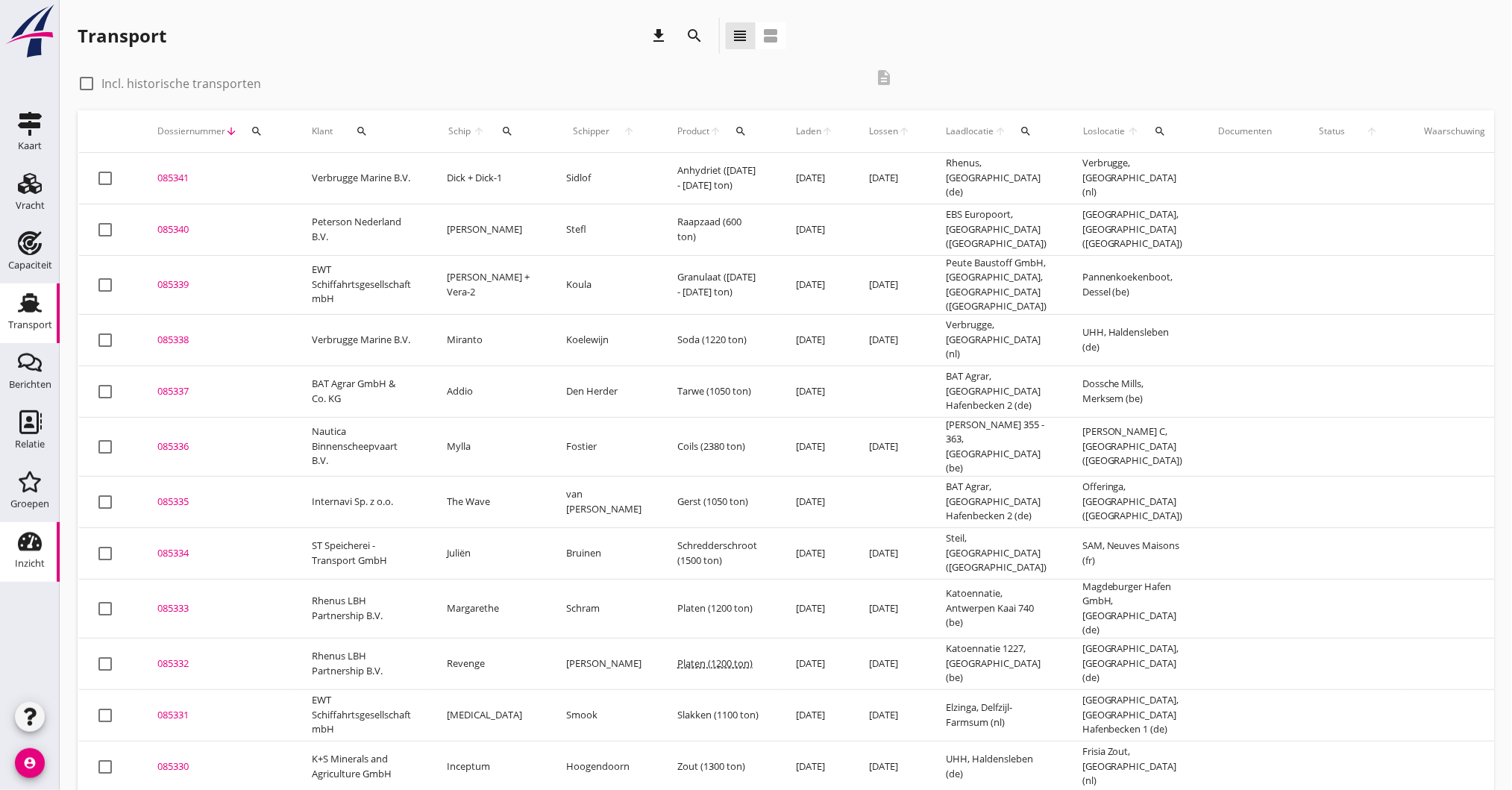
click at [42, 548] on div "Inzicht" at bounding box center [30, 541] width 36 height 24
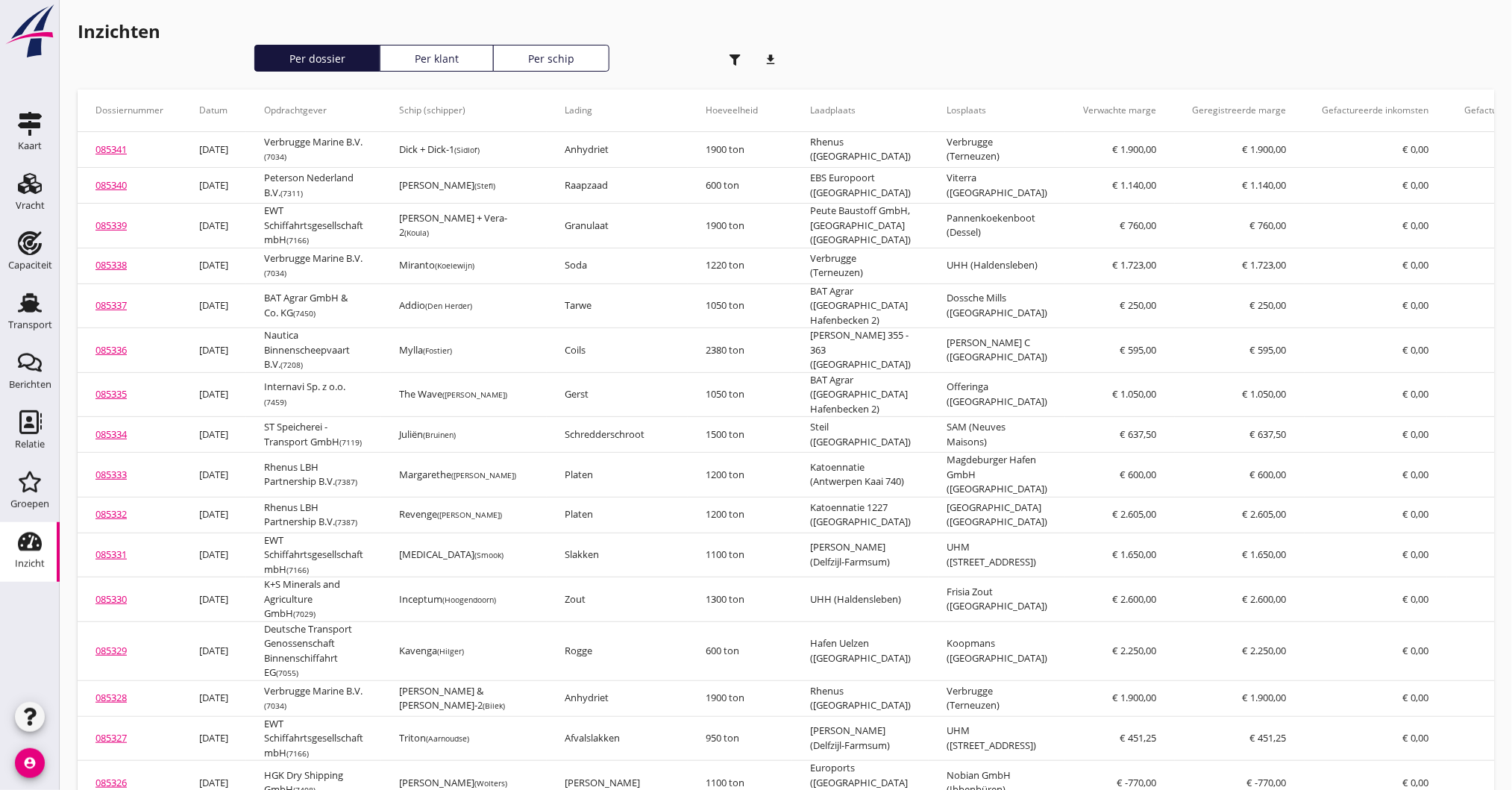
click at [769, 56] on icon "download" at bounding box center [771, 59] width 30 height 30
click at [727, 56] on div "button" at bounding box center [735, 59] width 30 height 30
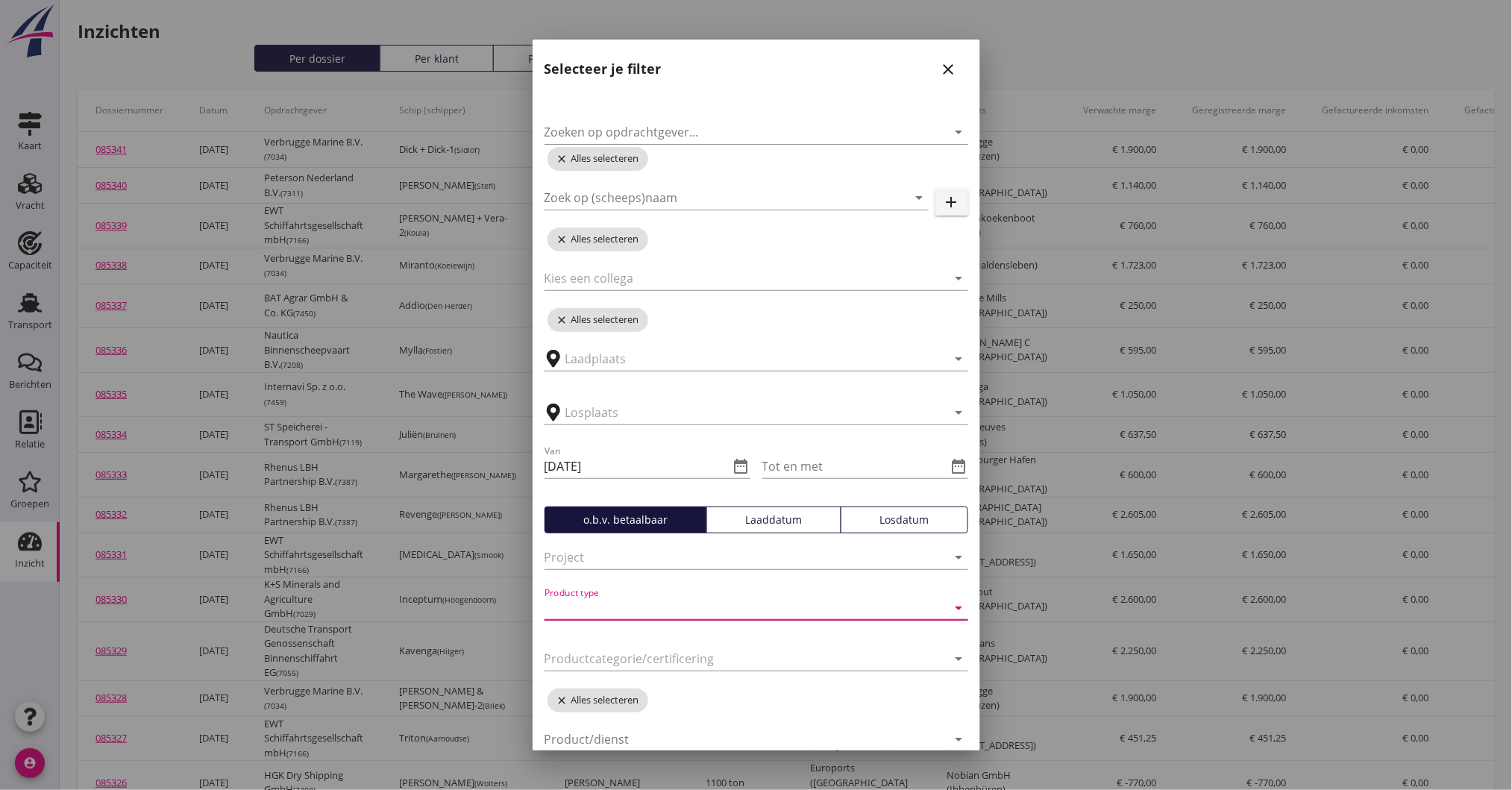
click at [710, 611] on input "Product type" at bounding box center [735, 608] width 382 height 24
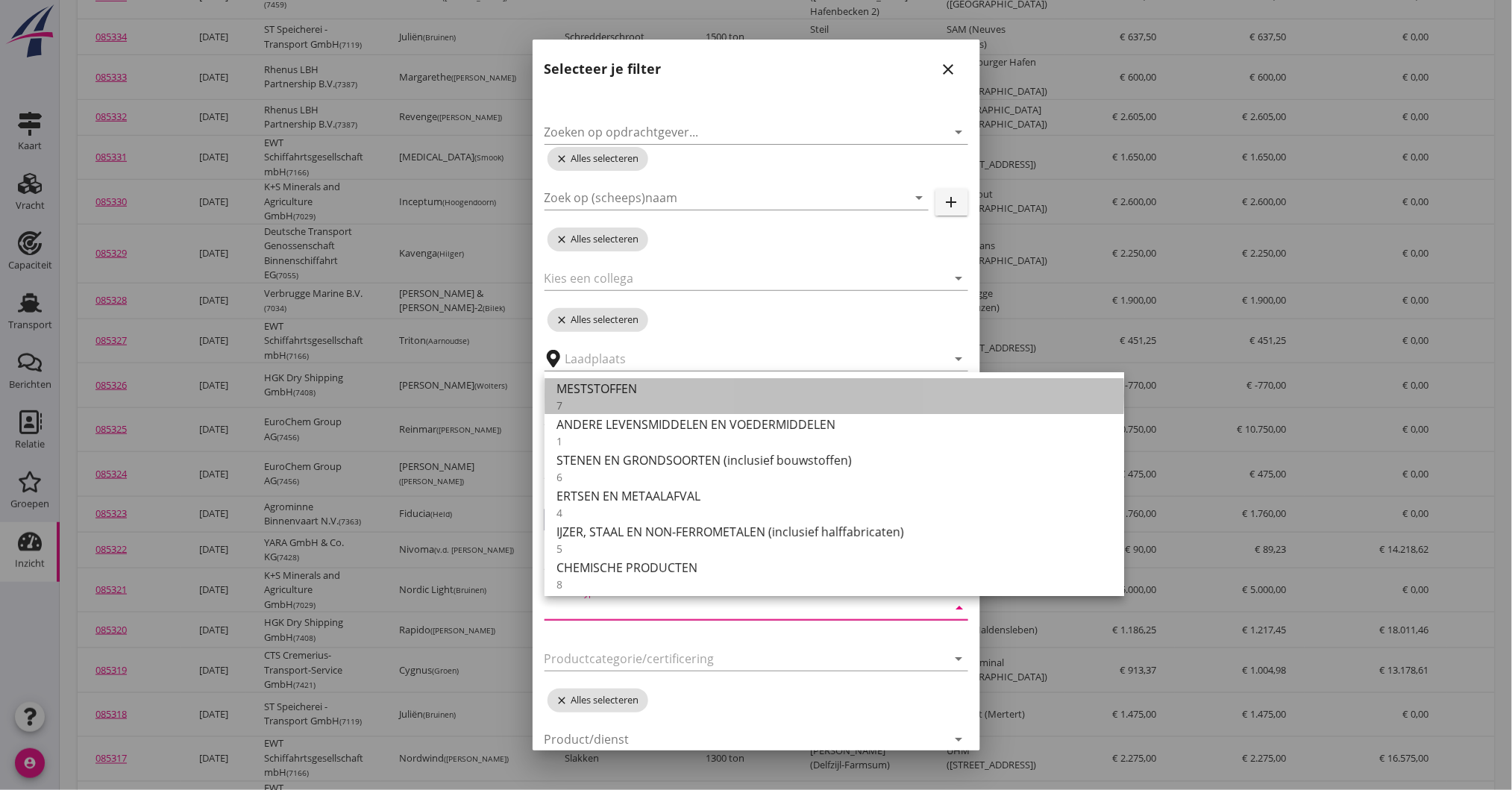
click at [583, 397] on div "MESTSTOFFEN" at bounding box center [834, 388] width 555 height 18
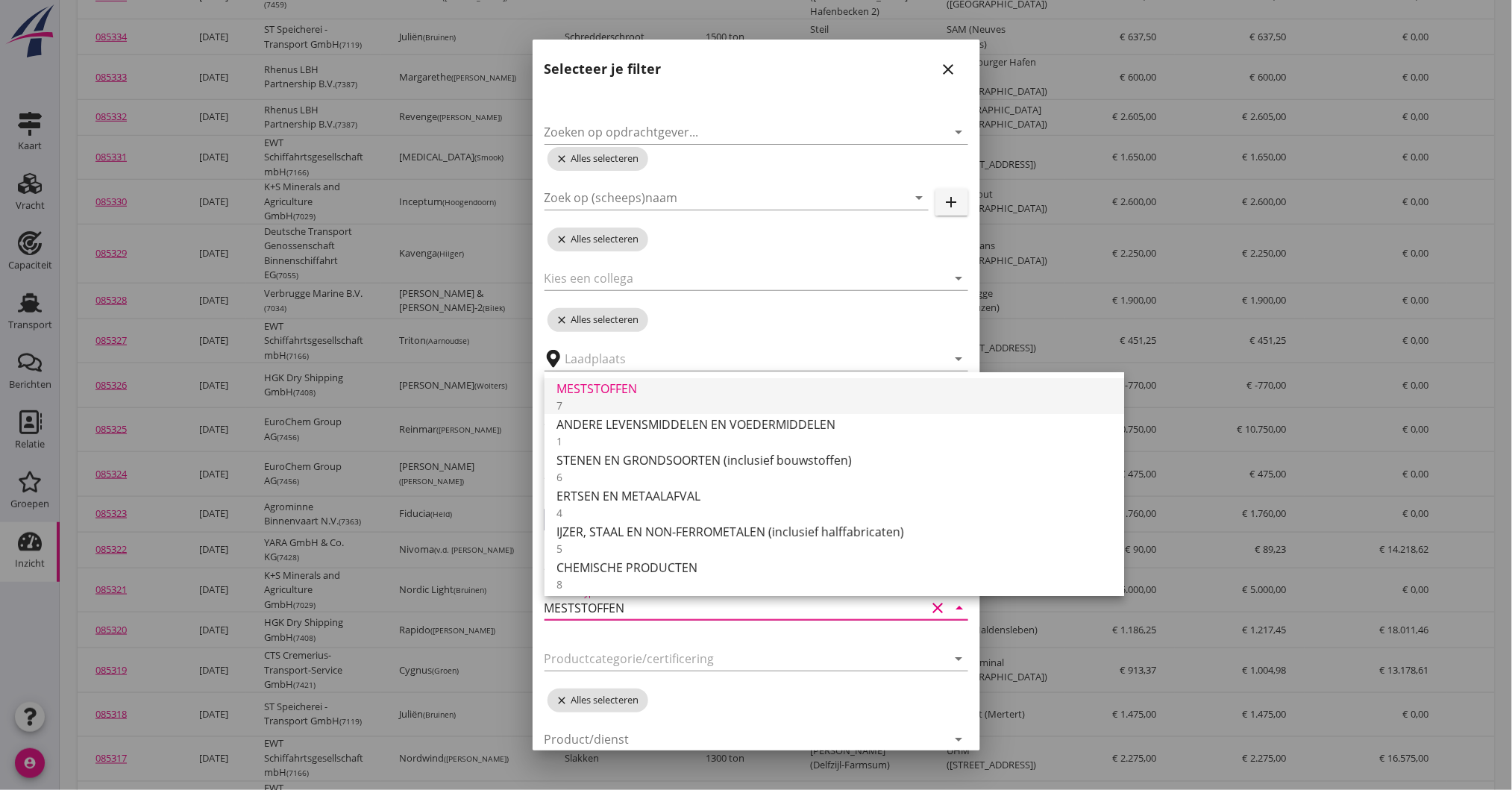
click at [590, 393] on div "MESTSTOFFEN" at bounding box center [834, 388] width 555 height 18
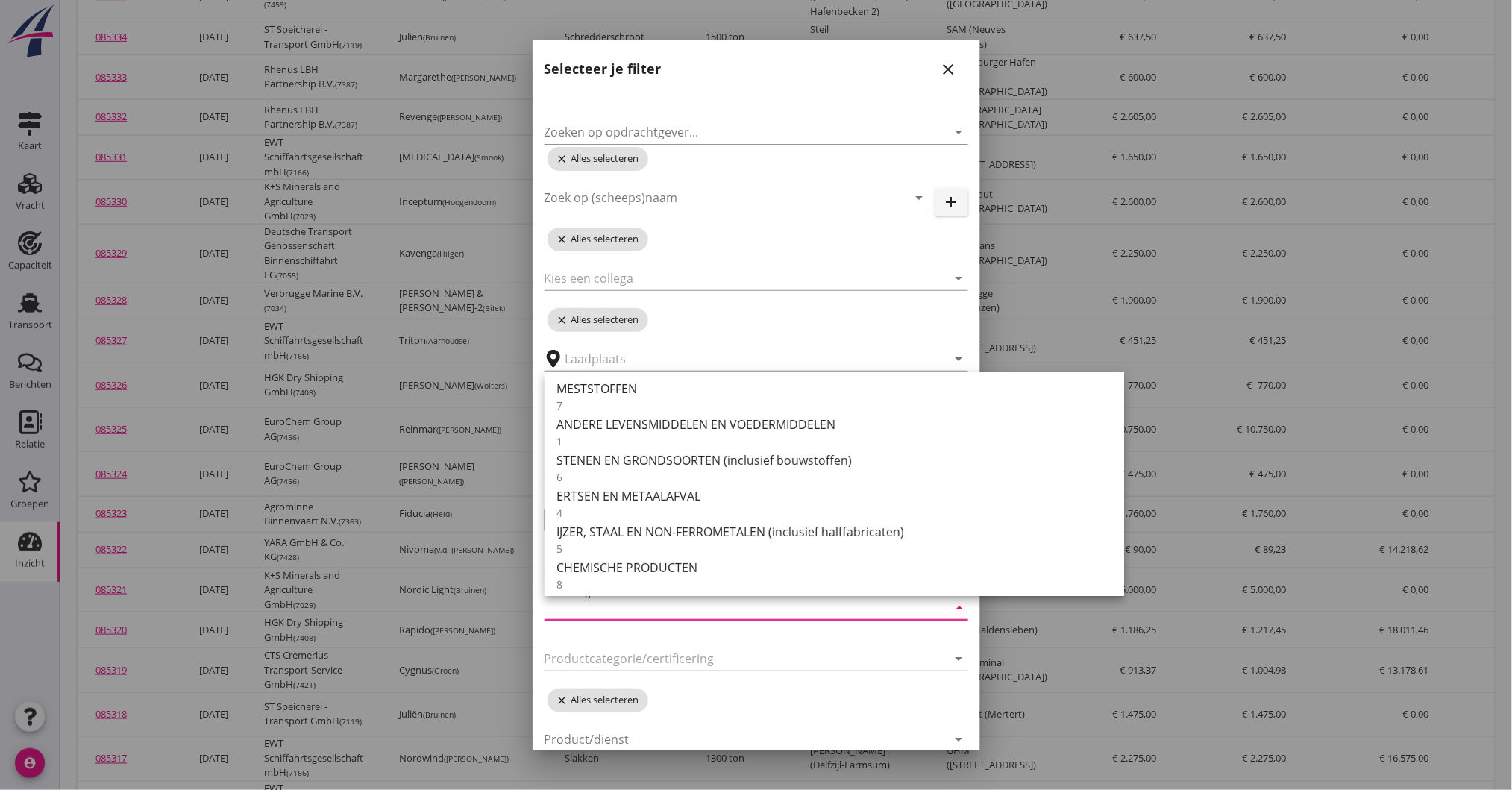
click at [1132, 698] on div at bounding box center [756, 395] width 1512 height 790
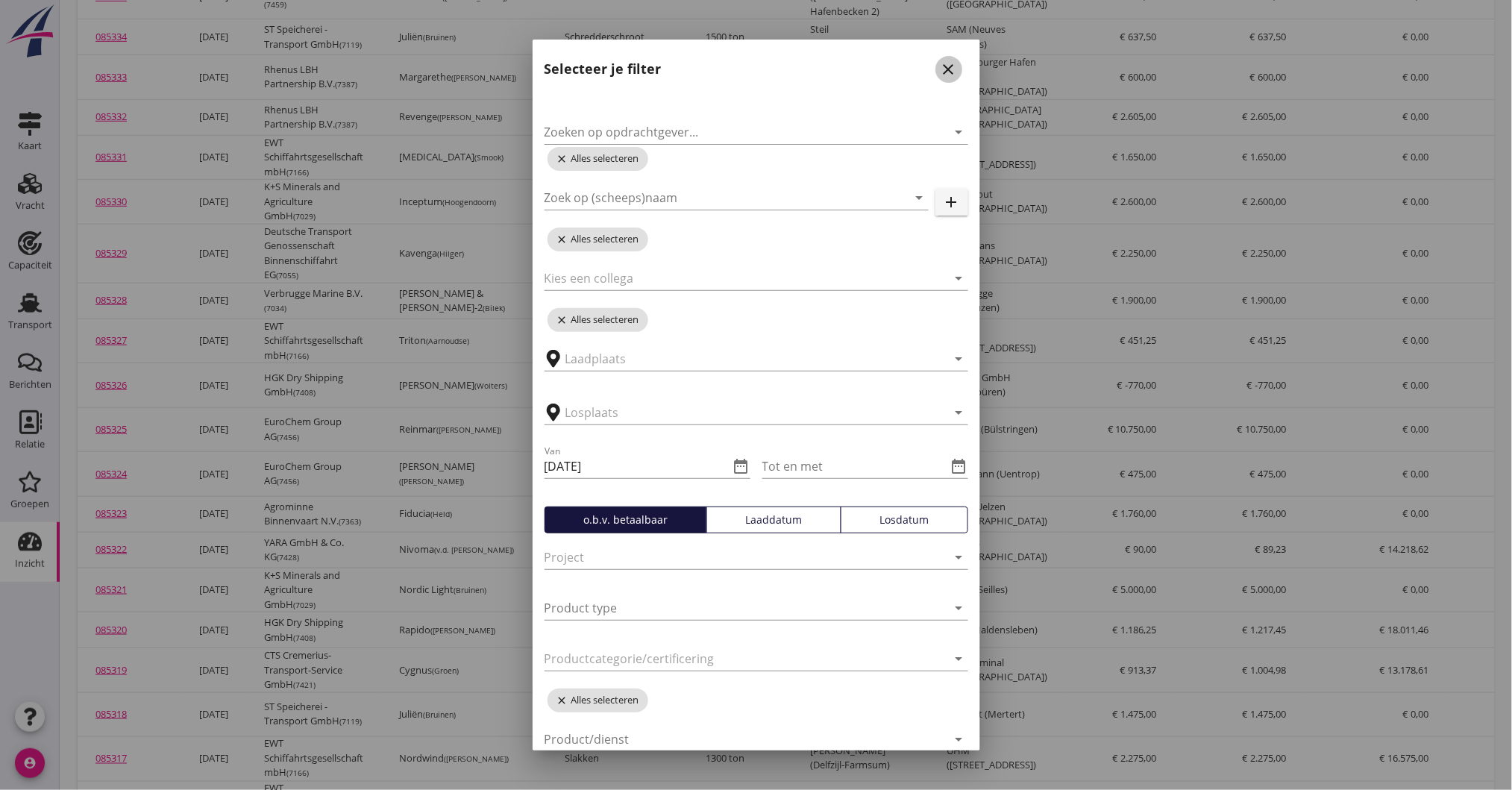
click at [940, 74] on icon "close" at bounding box center [948, 69] width 18 height 18
